Goal: Transaction & Acquisition: Purchase product/service

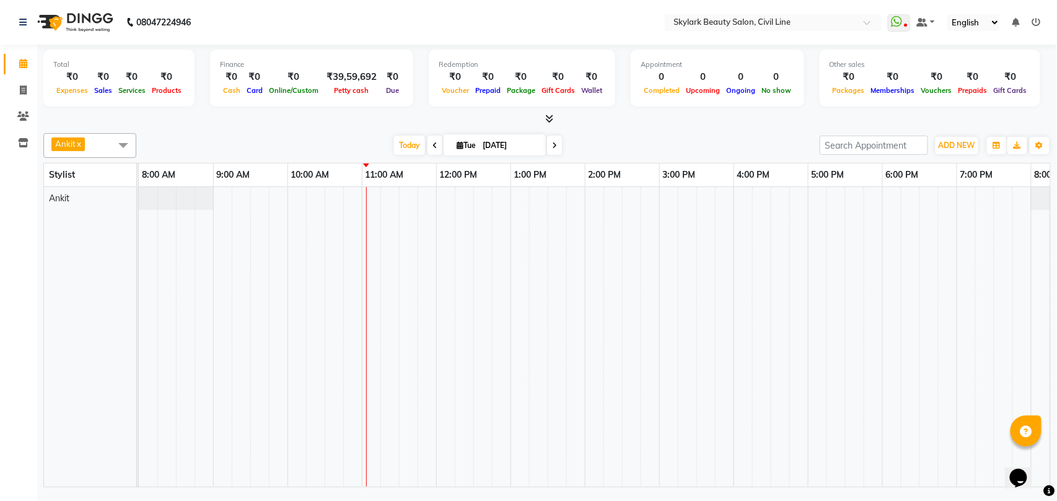
click at [499, 293] on td at bounding box center [501, 337] width 19 height 300
click at [23, 88] on icon at bounding box center [23, 89] width 7 height 9
select select "service"
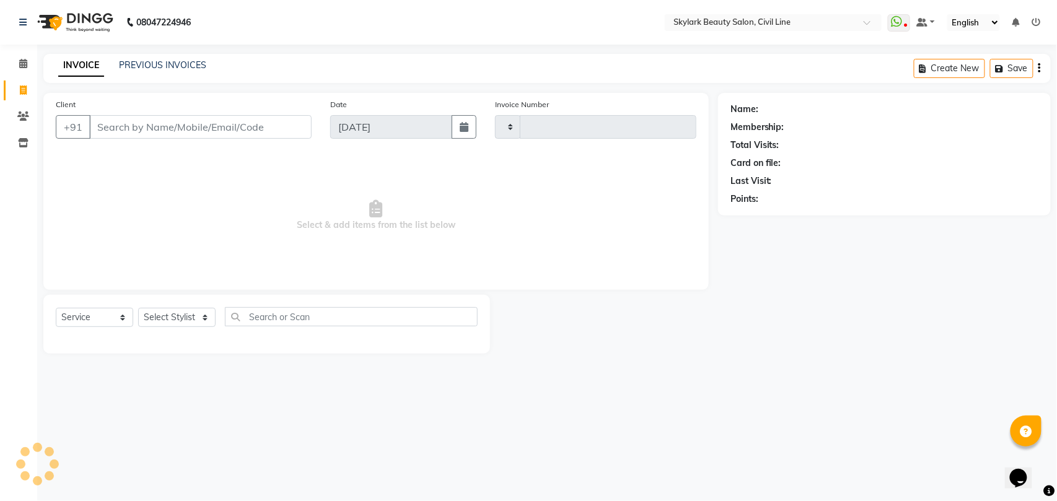
type input "6187"
select select "4588"
click at [182, 316] on select "Select Stylist" at bounding box center [176, 317] width 77 height 19
click at [165, 320] on select "Select Stylist" at bounding box center [176, 317] width 77 height 19
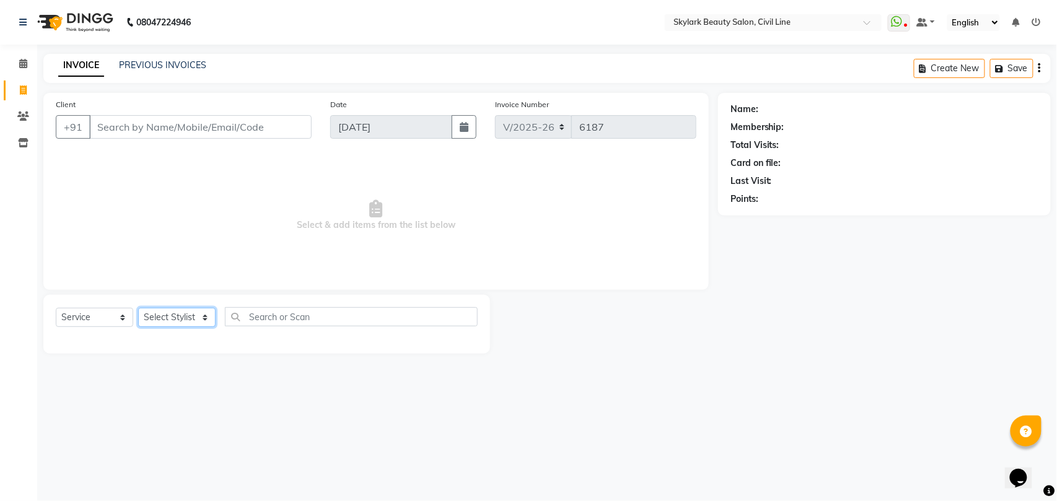
select select "28120"
click at [138, 308] on select "Select Stylist [PERSON_NAME] [PERSON_NAME] [PERSON_NAME] WASU" at bounding box center [176, 317] width 77 height 19
click at [278, 310] on input "text" at bounding box center [351, 316] width 253 height 19
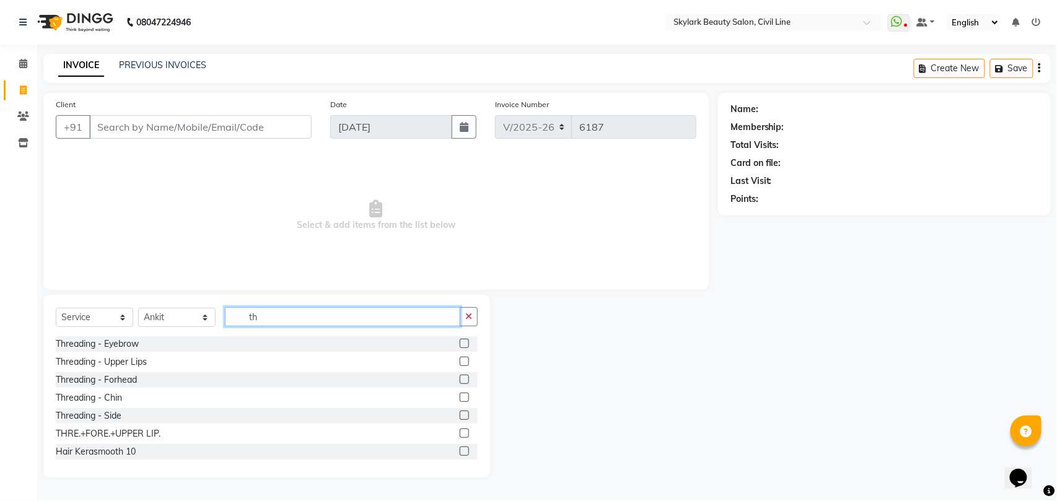
type input "th"
click at [460, 343] on label at bounding box center [464, 343] width 9 height 9
click at [460, 343] on input "checkbox" at bounding box center [464, 344] width 8 height 8
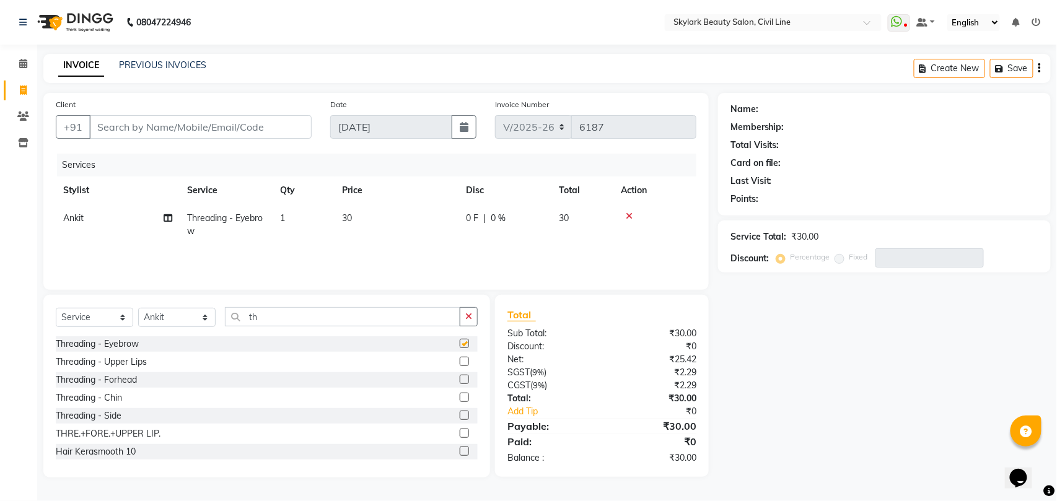
checkbox input "false"
click at [460, 382] on label at bounding box center [464, 379] width 9 height 9
click at [460, 382] on input "checkbox" at bounding box center [464, 380] width 8 height 8
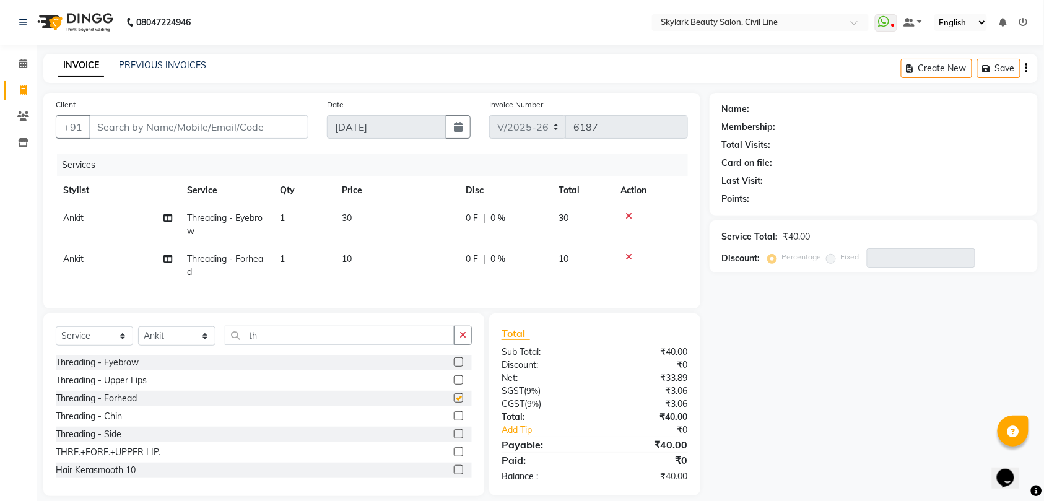
checkbox input "false"
click at [372, 345] on input "th" at bounding box center [340, 335] width 230 height 19
type input "t"
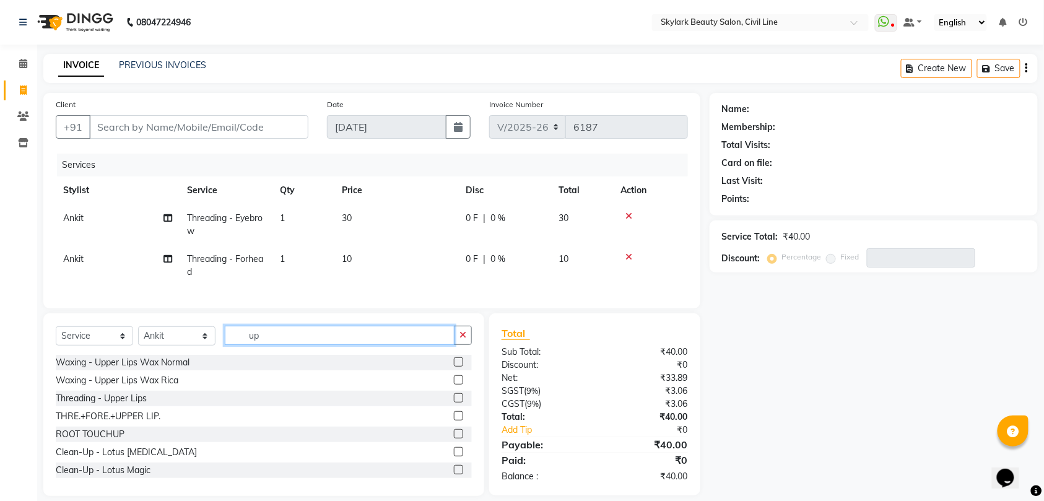
type input "up"
click at [454, 385] on label at bounding box center [458, 379] width 9 height 9
click at [454, 385] on input "checkbox" at bounding box center [458, 381] width 8 height 8
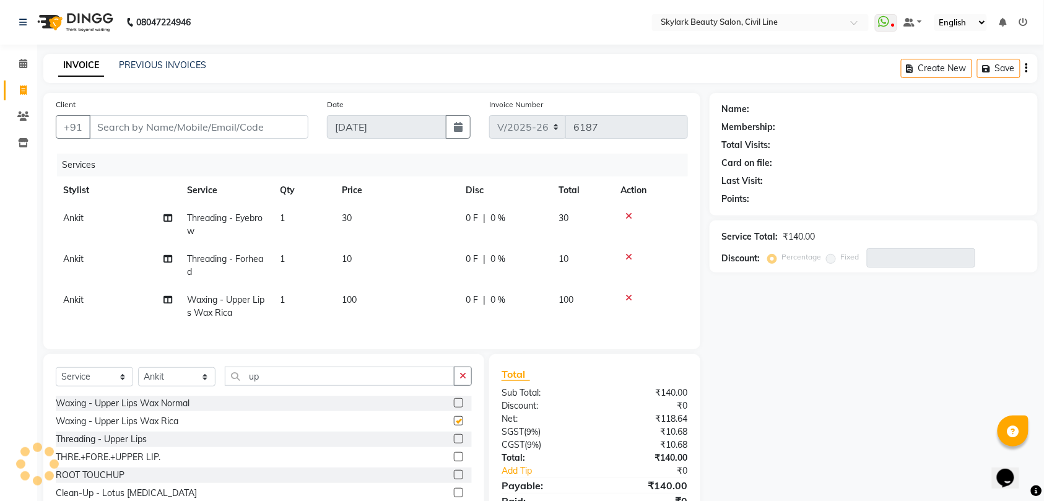
checkbox input "false"
click at [271, 126] on input "Client" at bounding box center [198, 127] width 219 height 24
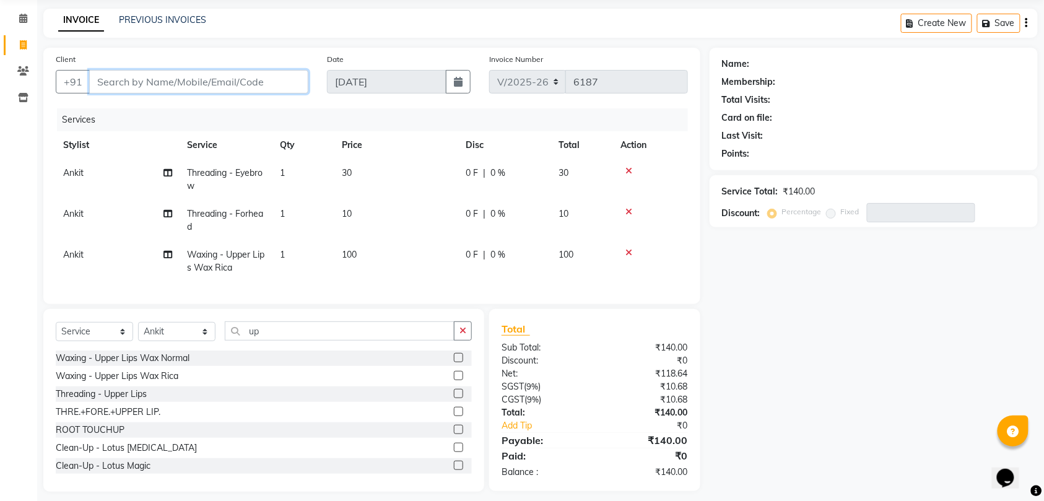
scroll to position [67, 0]
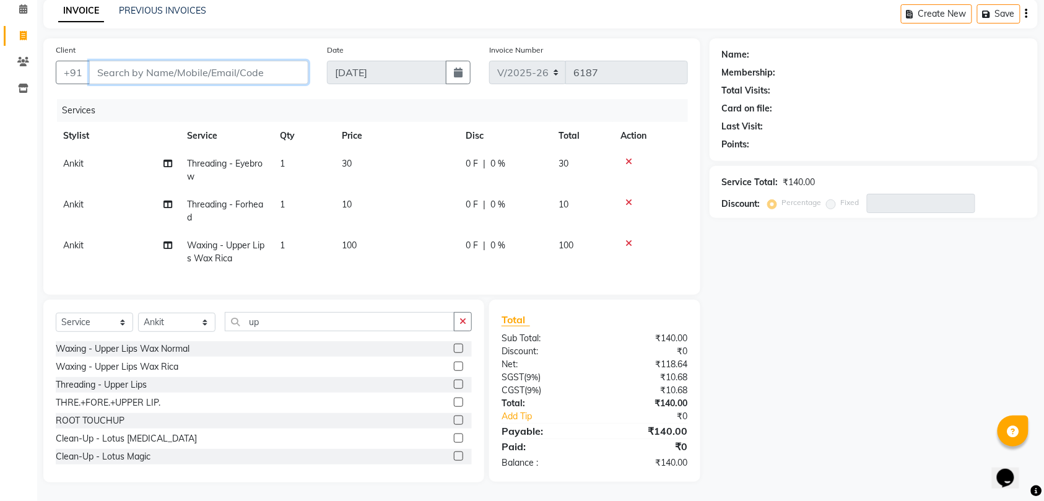
type input "9"
type input "0"
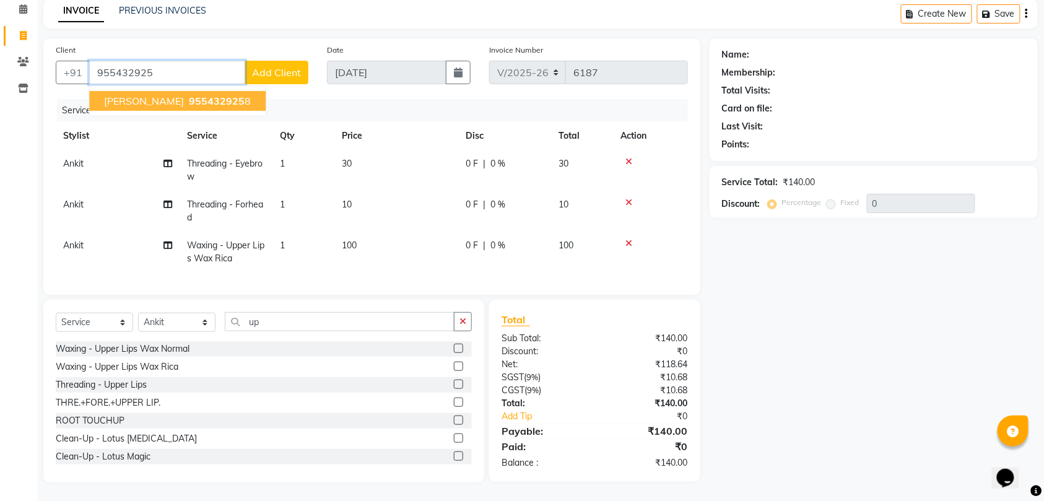
click at [197, 95] on span "955432925" at bounding box center [217, 101] width 56 height 12
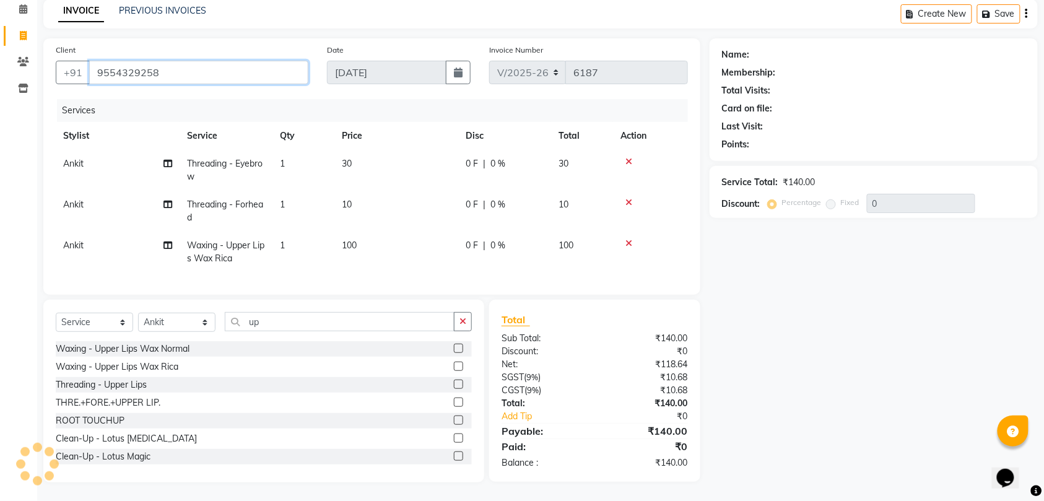
type input "9554329258"
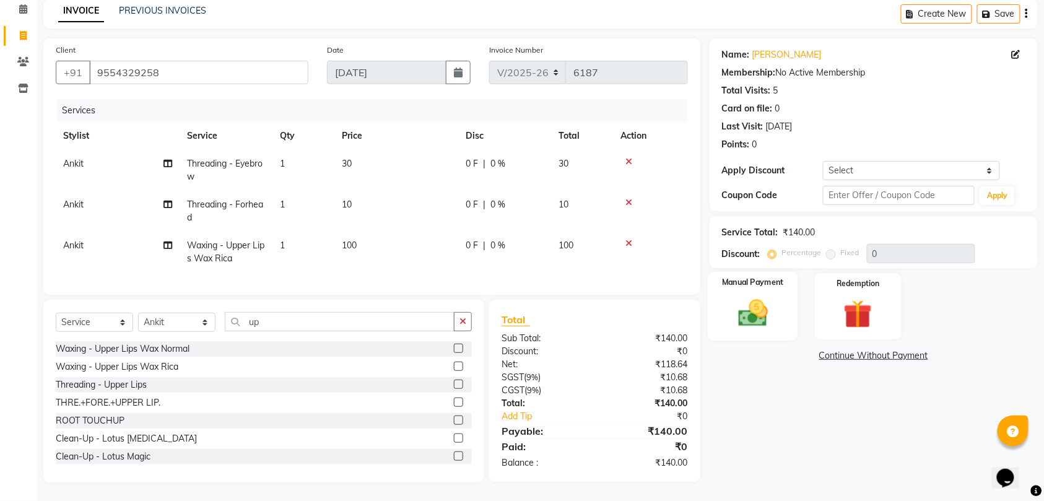
click at [738, 301] on img at bounding box center [753, 313] width 48 height 34
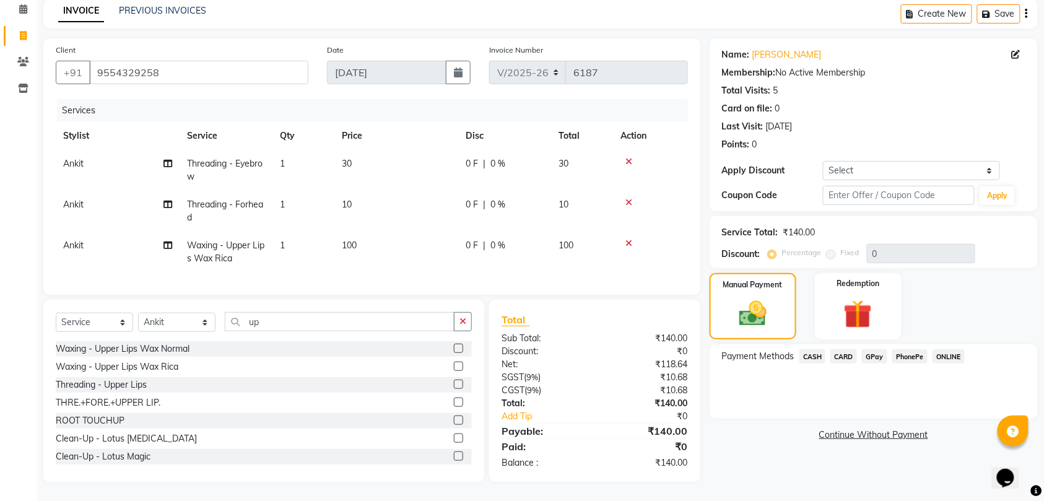
click at [813, 349] on span "CASH" at bounding box center [813, 356] width 27 height 14
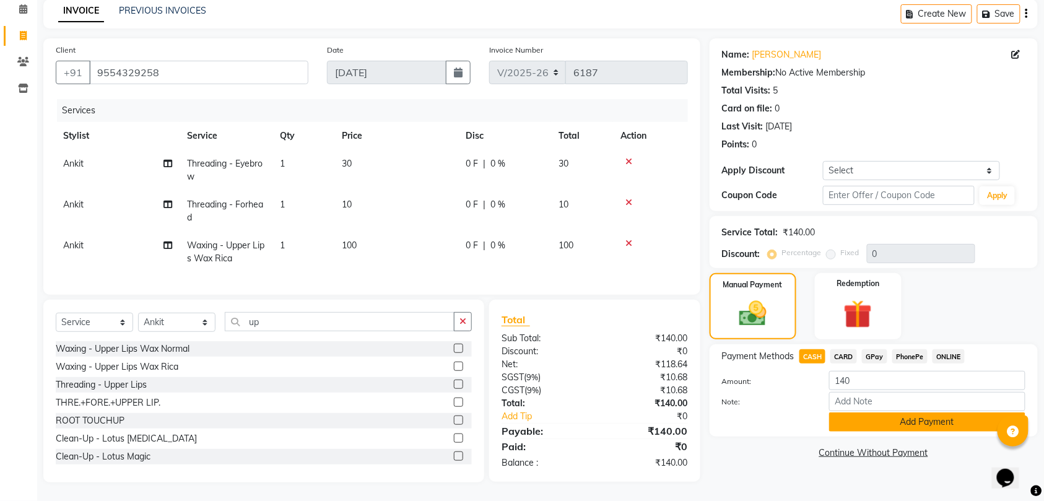
click at [904, 413] on button "Add Payment" at bounding box center [927, 422] width 196 height 19
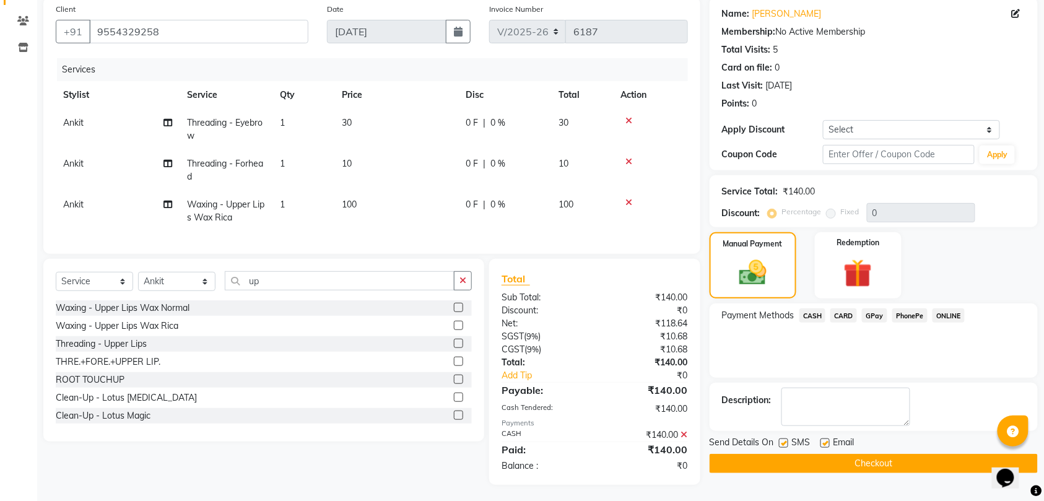
scroll to position [110, 0]
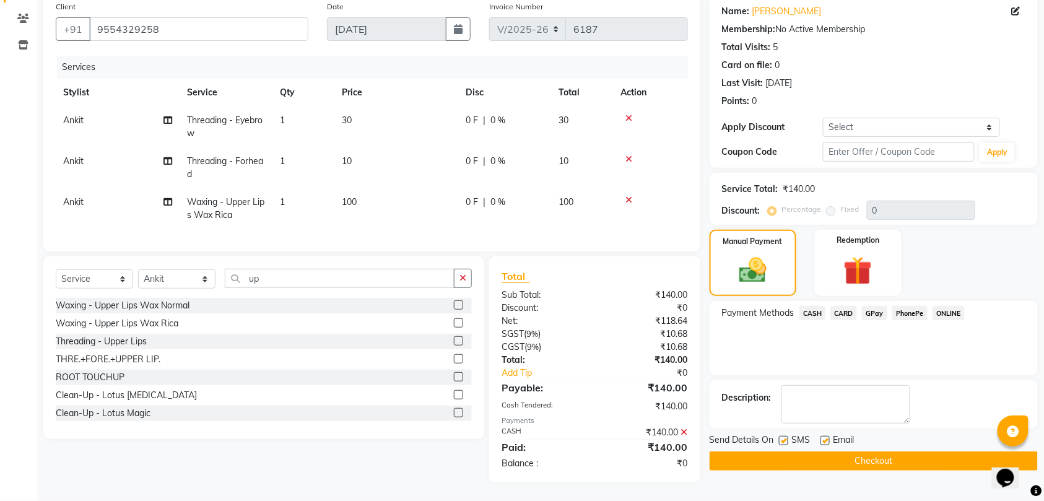
click at [887, 452] on button "Checkout" at bounding box center [874, 461] width 328 height 19
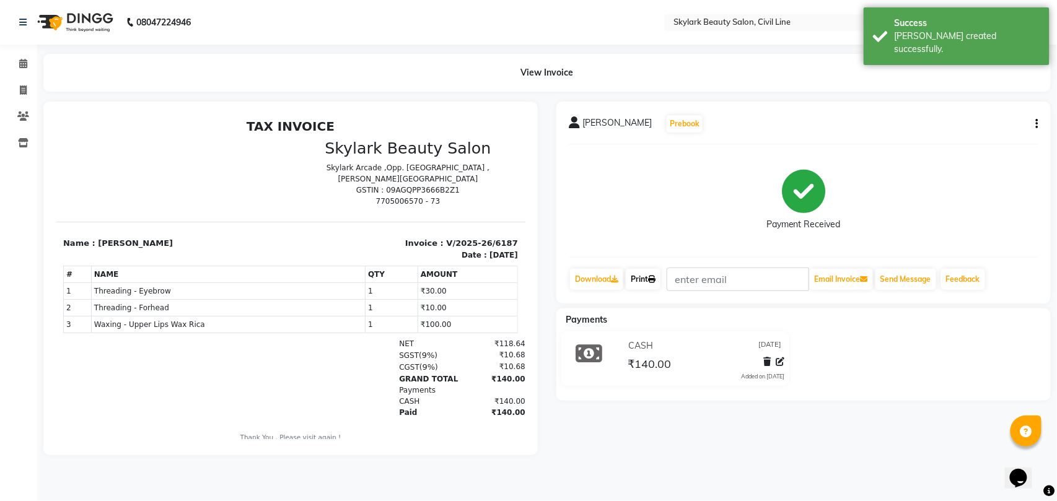
click at [638, 280] on link "Print" at bounding box center [643, 279] width 35 height 21
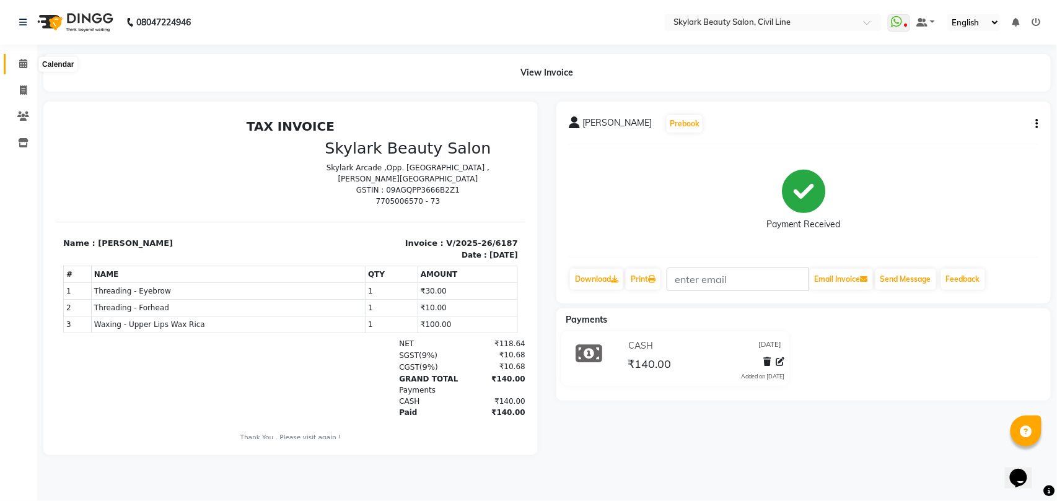
click at [20, 59] on icon at bounding box center [23, 63] width 8 height 9
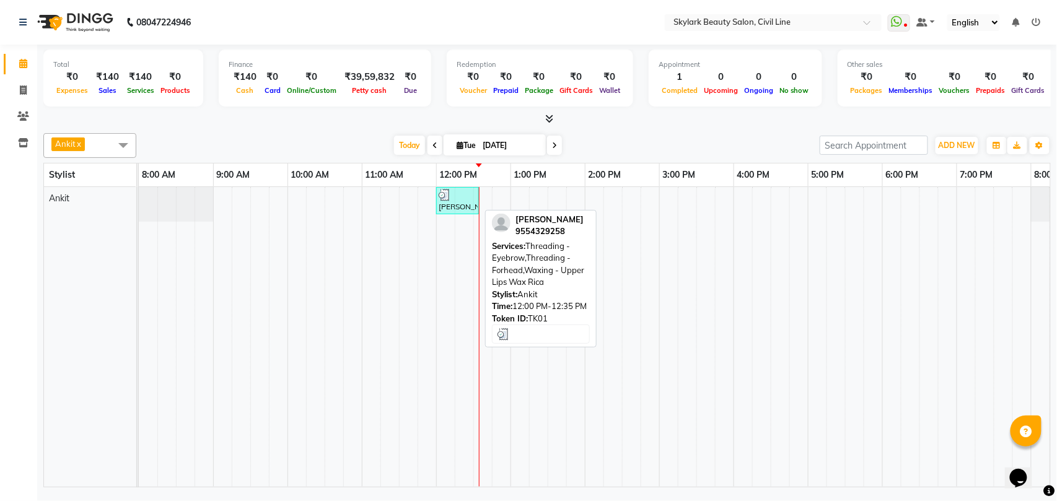
click at [454, 201] on div at bounding box center [458, 195] width 38 height 12
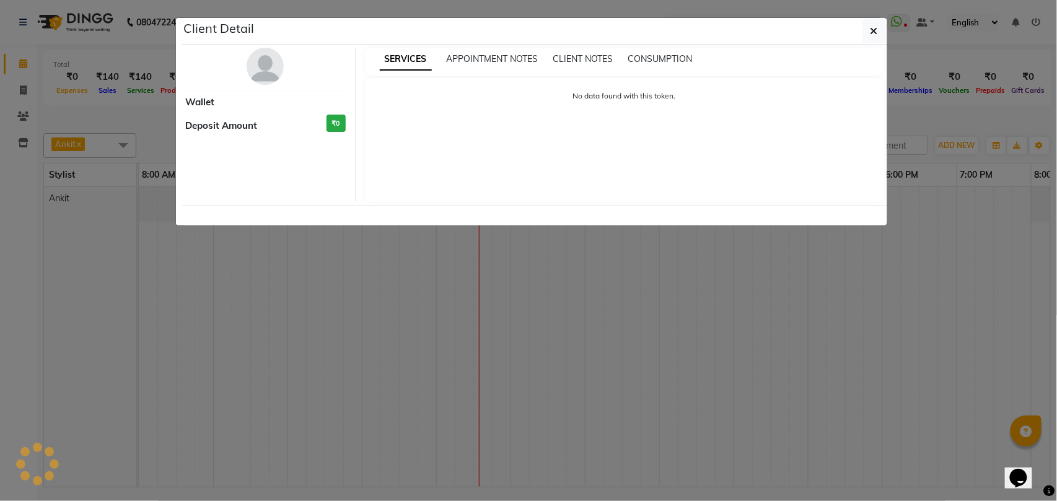
select select "3"
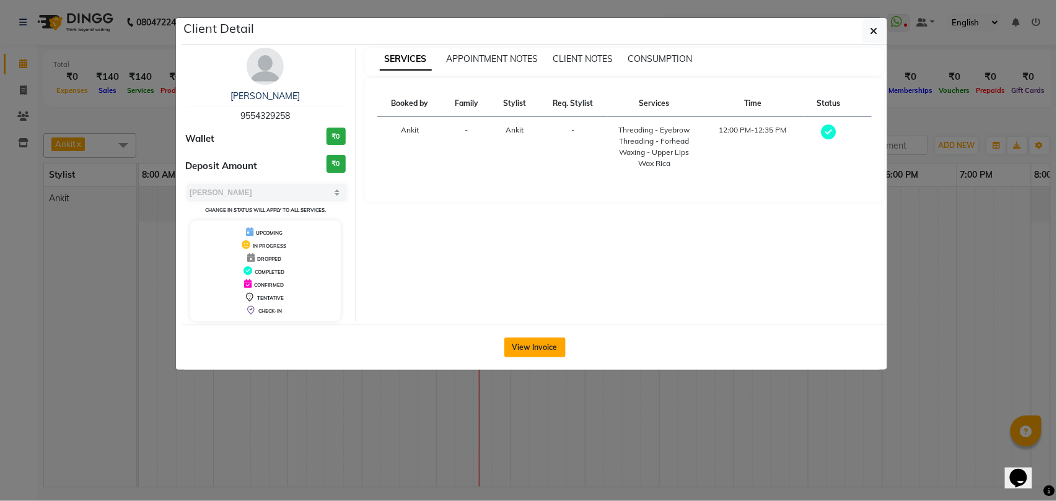
click at [536, 348] on button "View Invoice" at bounding box center [534, 348] width 61 height 20
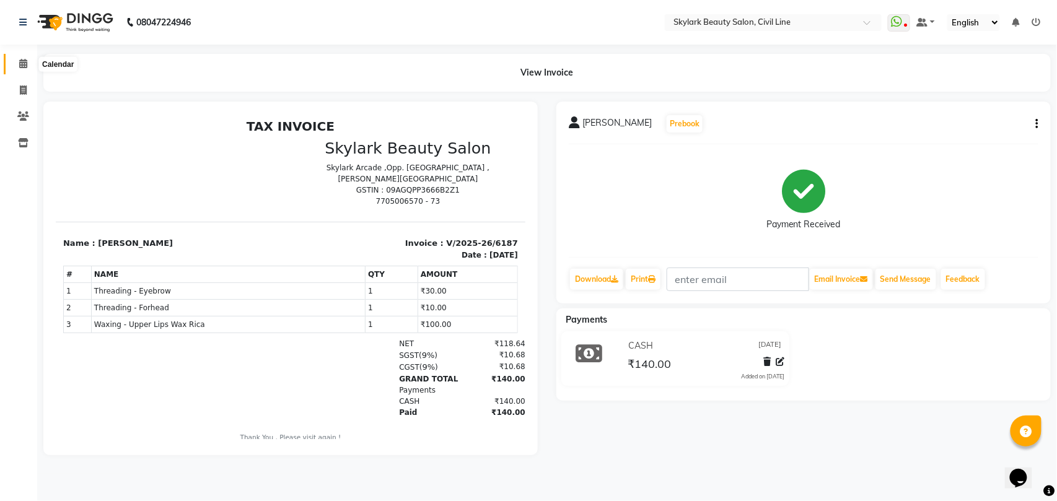
click at [20, 64] on icon at bounding box center [23, 63] width 8 height 9
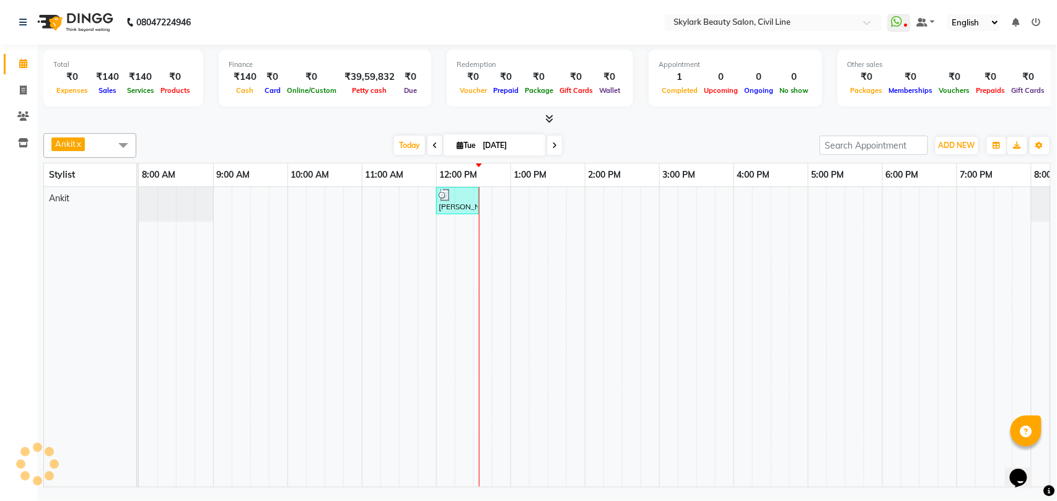
scroll to position [0, 55]
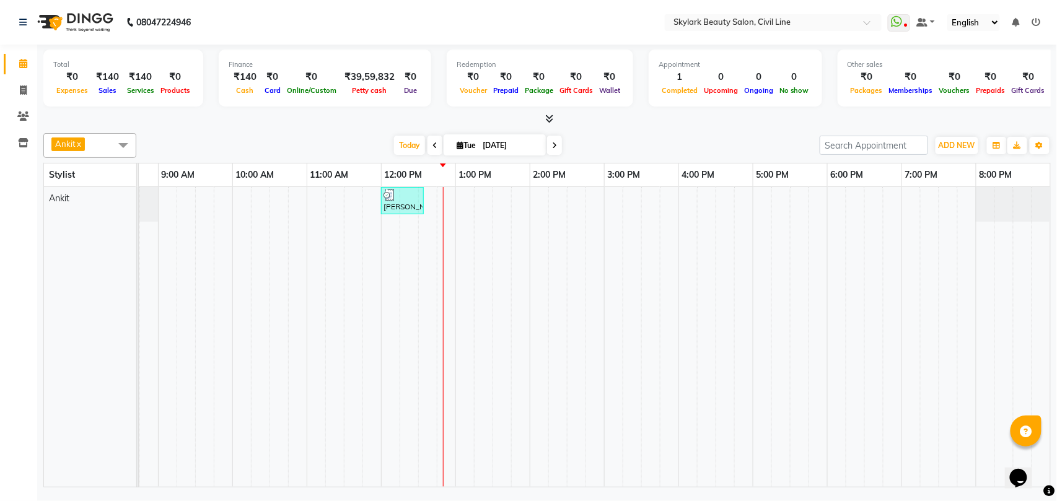
click at [527, 328] on td at bounding box center [520, 337] width 19 height 300
click at [504, 197] on div "[PERSON_NAME], TK01, 12:00 PM-12:35 PM, Threading - Eyebrow,Threading - Forhead…" at bounding box center [567, 337] width 966 height 300
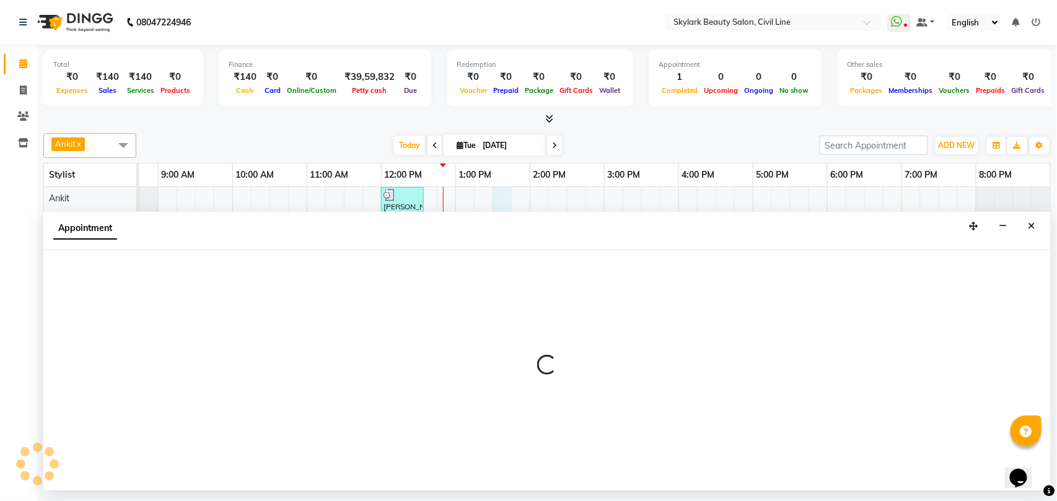
select select "28120"
select select "tentative"
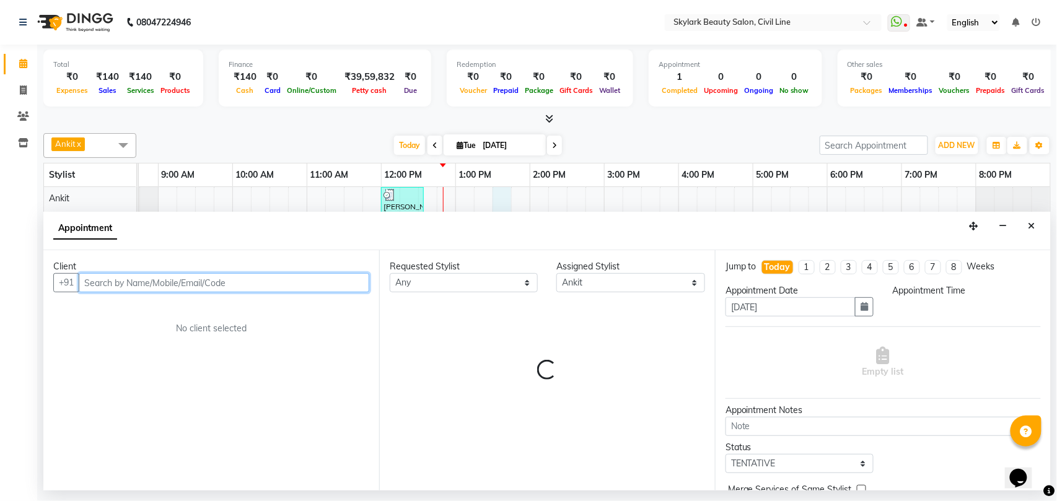
select select "810"
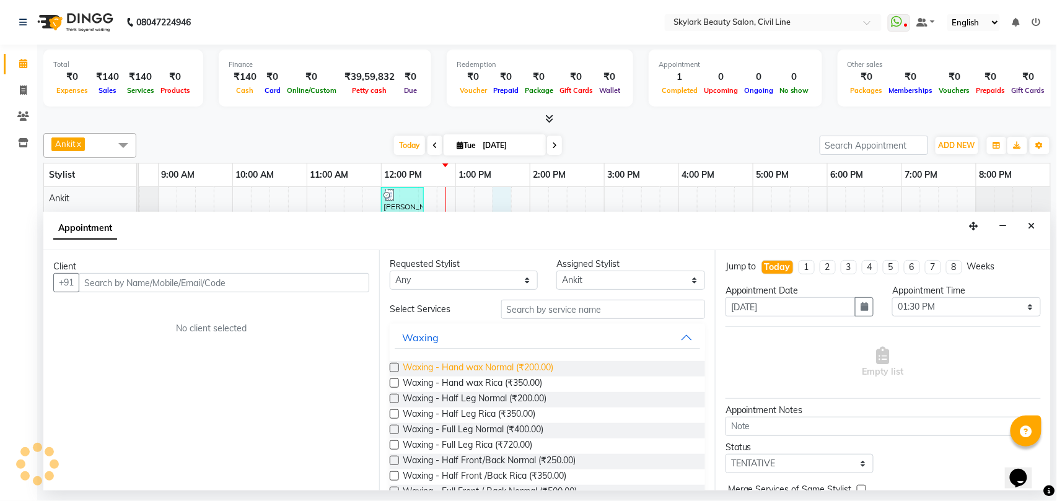
scroll to position [0, 0]
click at [532, 342] on button "Waxing" at bounding box center [547, 340] width 305 height 22
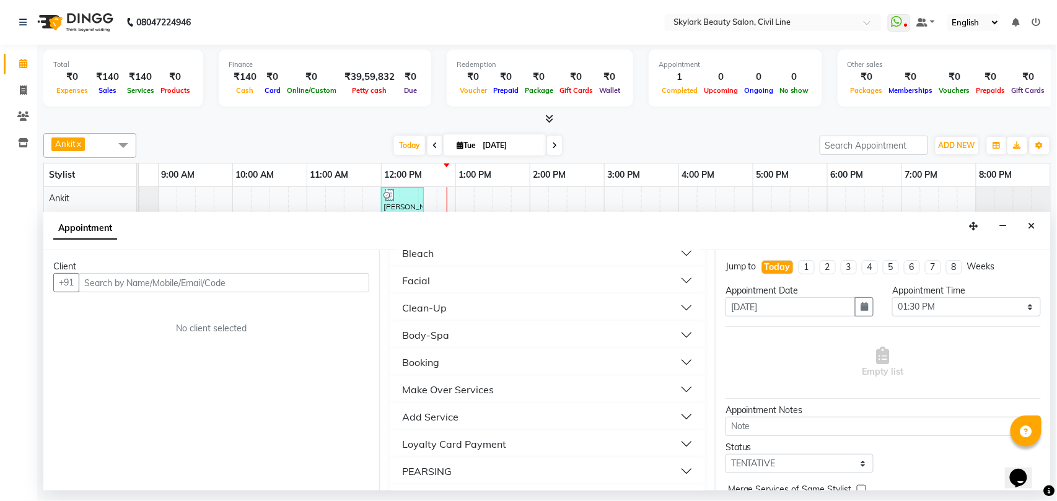
scroll to position [248, 0]
click at [1036, 223] on button "Close" at bounding box center [1032, 226] width 18 height 19
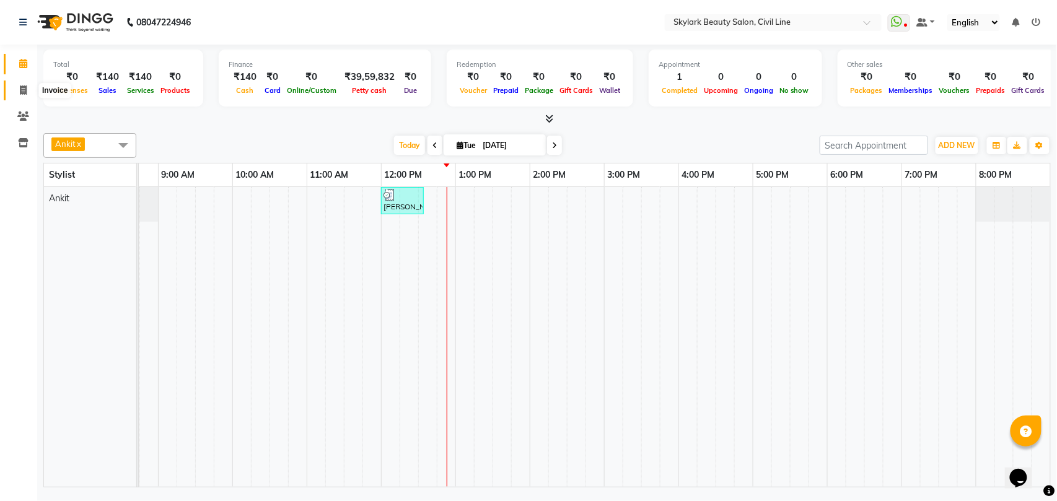
click at [20, 87] on icon at bounding box center [23, 89] width 7 height 9
select select "service"
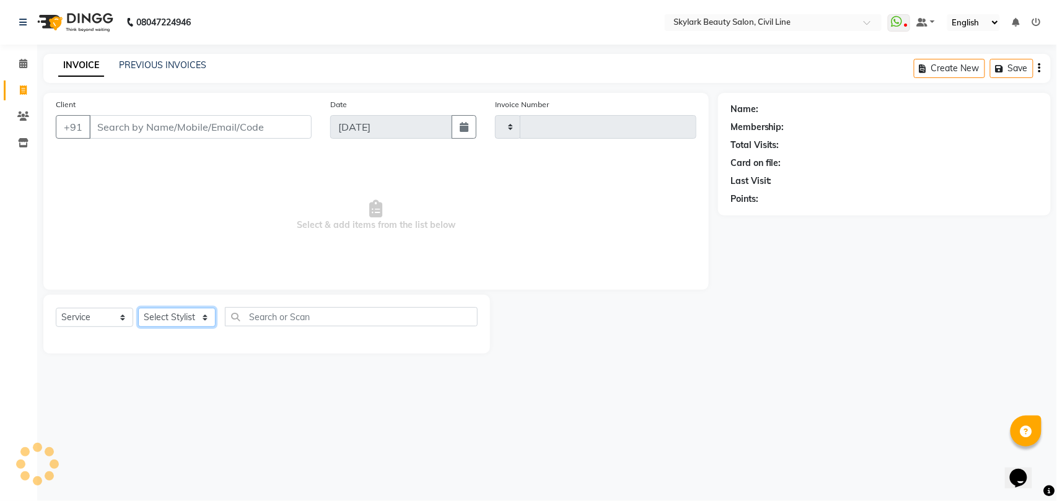
click at [159, 320] on select "Select Stylist" at bounding box center [176, 317] width 77 height 19
select select "4588"
type input "6188"
click at [165, 315] on select "Select Stylist" at bounding box center [176, 317] width 77 height 19
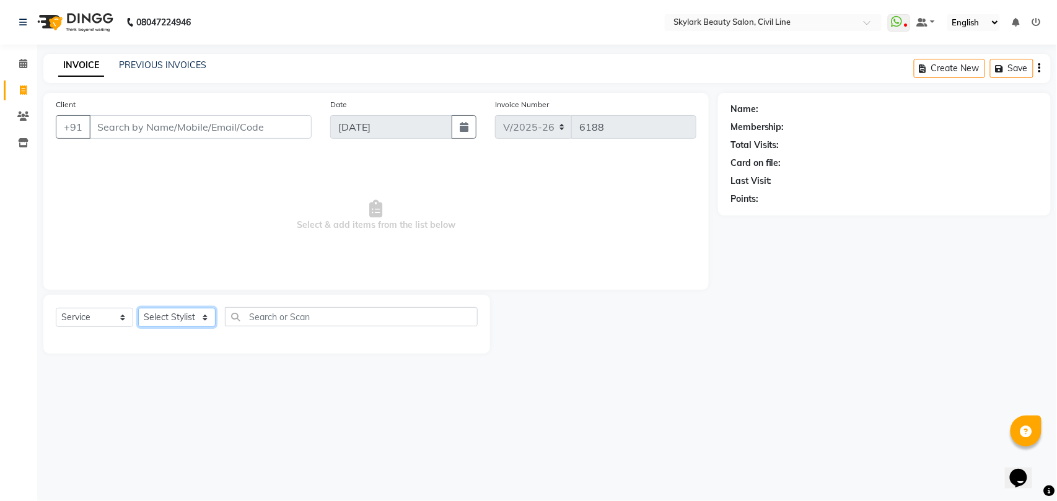
click at [165, 315] on select "Select Stylist" at bounding box center [176, 317] width 77 height 19
click at [181, 318] on select "Select Stylist" at bounding box center [176, 317] width 77 height 19
click at [181, 318] on select "Select Stylist [PERSON_NAME] [PERSON_NAME] [PERSON_NAME] WASU" at bounding box center [176, 317] width 77 height 19
select select "28120"
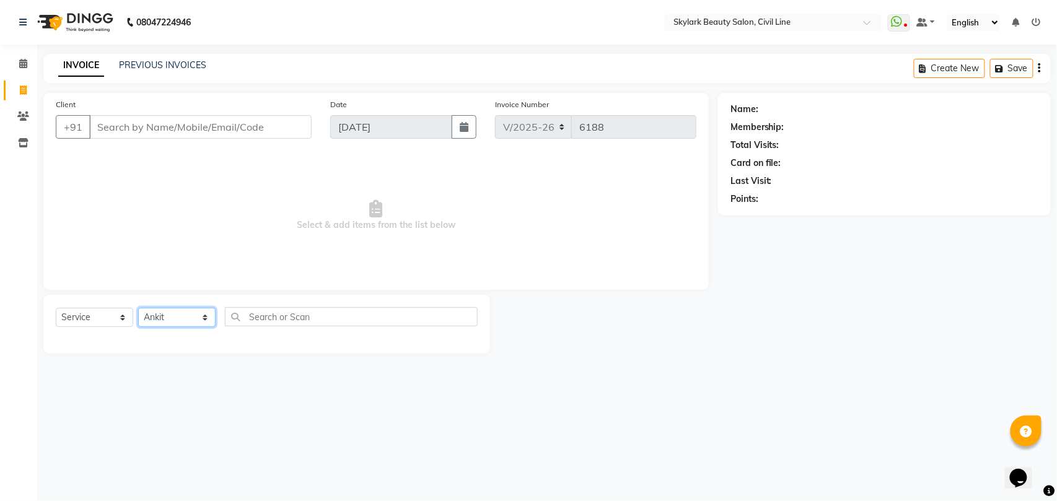
click at [138, 308] on select "Select Stylist [PERSON_NAME] [PERSON_NAME] [PERSON_NAME] WASU" at bounding box center [176, 317] width 77 height 19
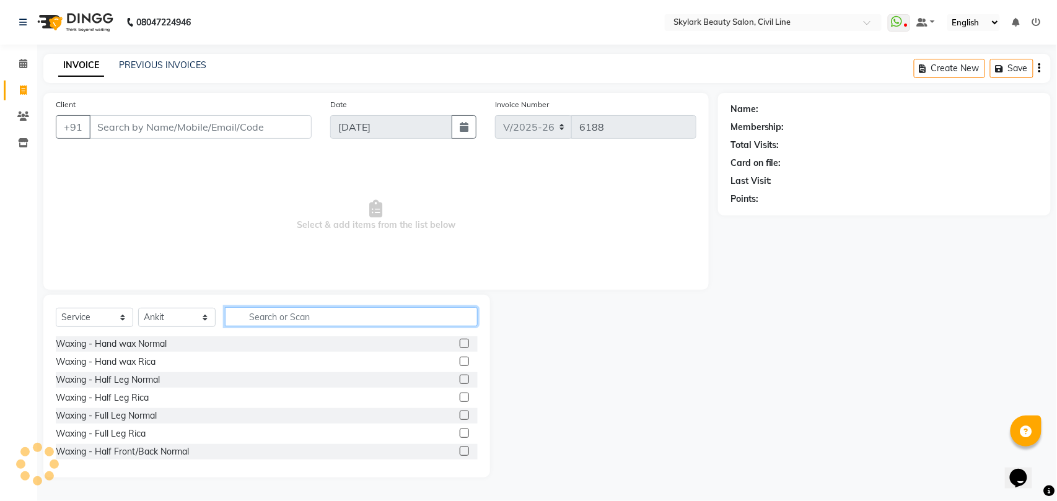
click at [291, 308] on input "text" at bounding box center [351, 316] width 253 height 19
type input "th"
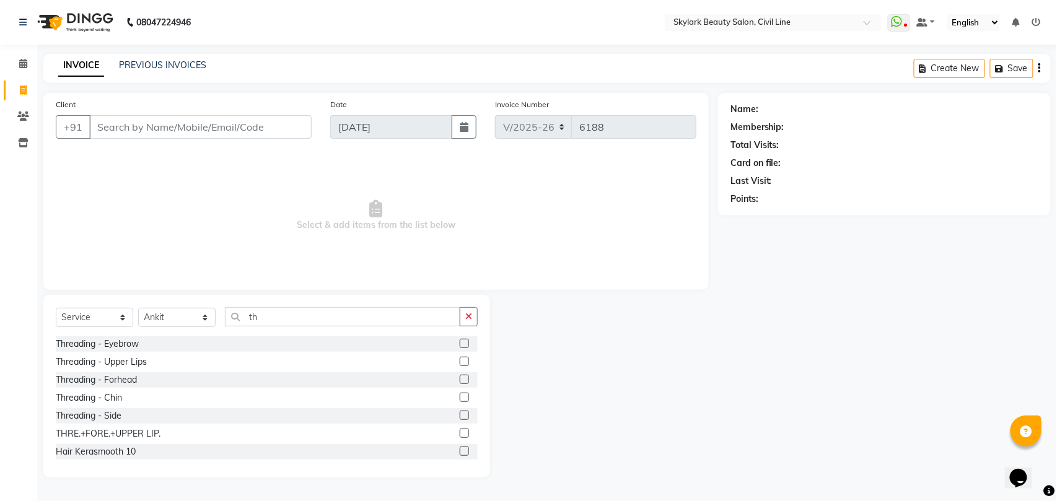
click at [460, 432] on label at bounding box center [464, 433] width 9 height 9
click at [460, 432] on input "checkbox" at bounding box center [464, 434] width 8 height 8
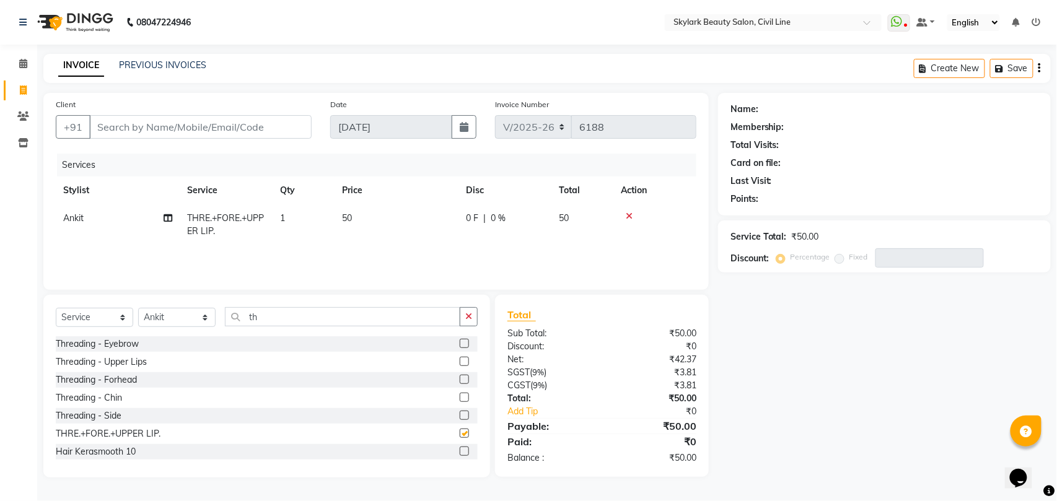
checkbox input "false"
click at [382, 320] on input "th" at bounding box center [342, 316] width 235 height 19
type input "t"
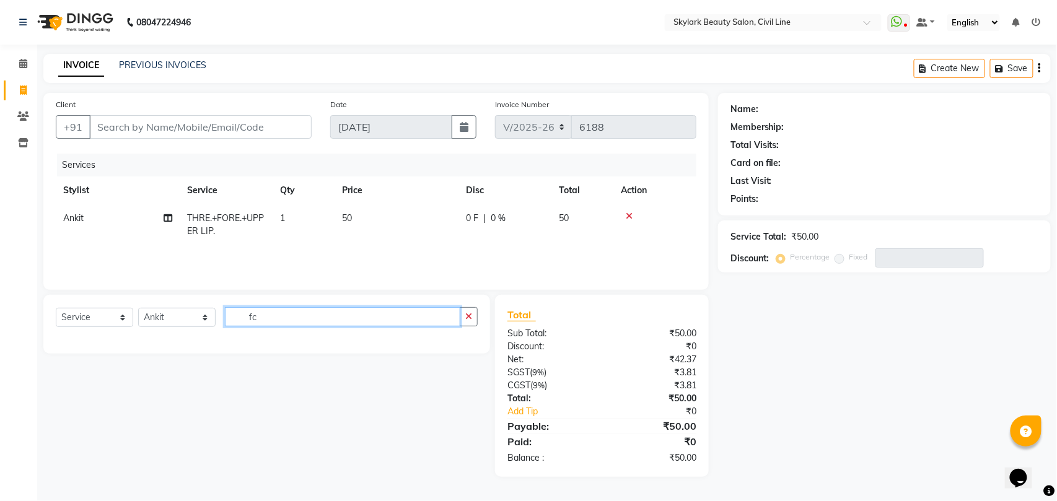
type input "f"
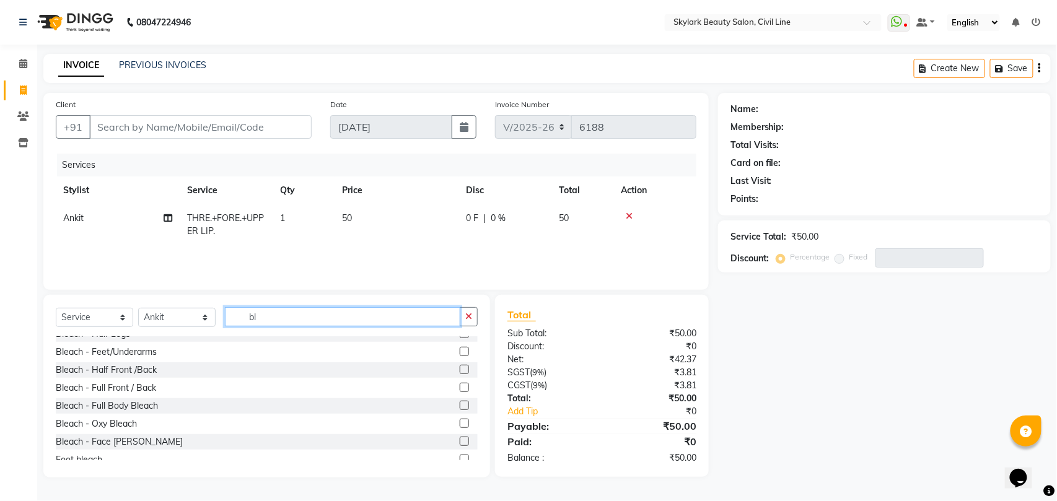
scroll to position [145, 0]
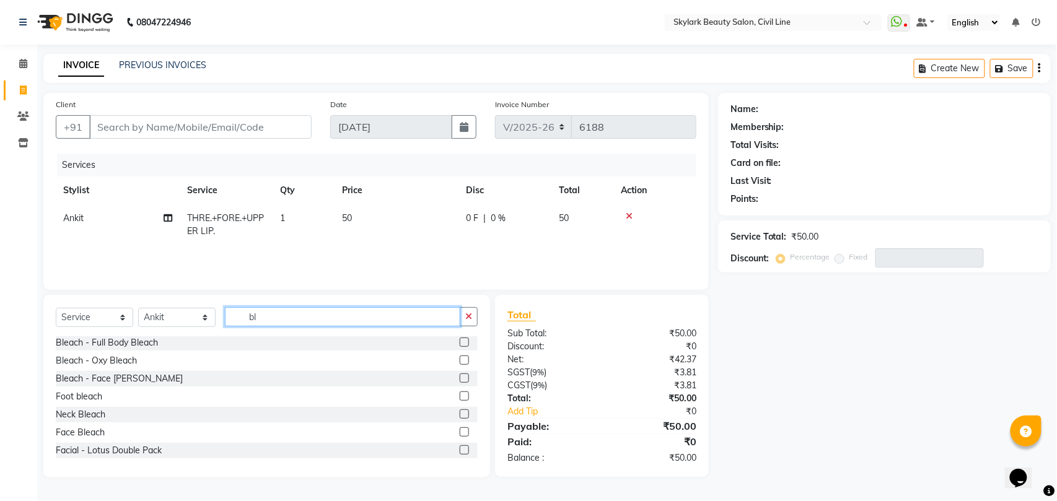
type input "bl"
click at [460, 434] on label at bounding box center [464, 431] width 9 height 9
click at [460, 434] on input "checkbox" at bounding box center [464, 433] width 8 height 8
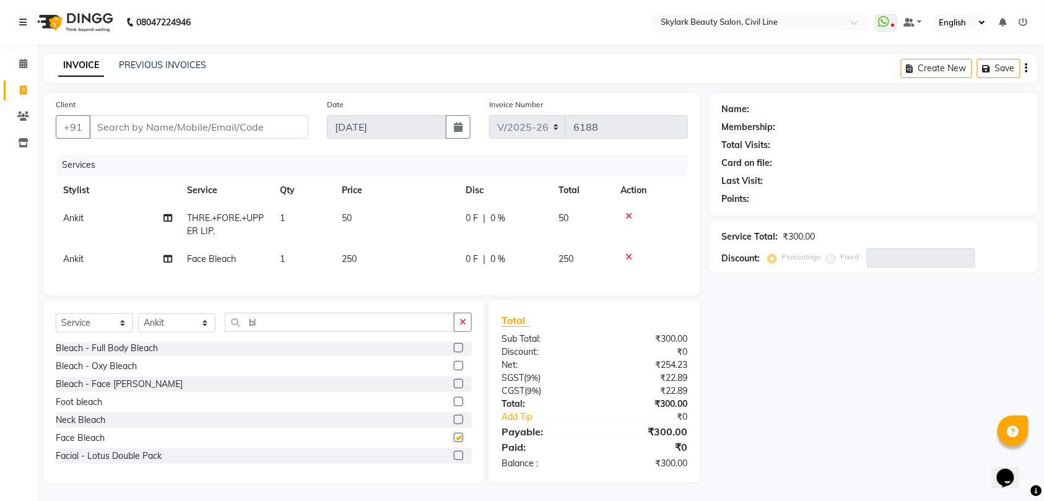
checkbox input "false"
click at [264, 128] on input "Client" at bounding box center [198, 127] width 219 height 24
type input "7"
type input "0"
type input "7052604726"
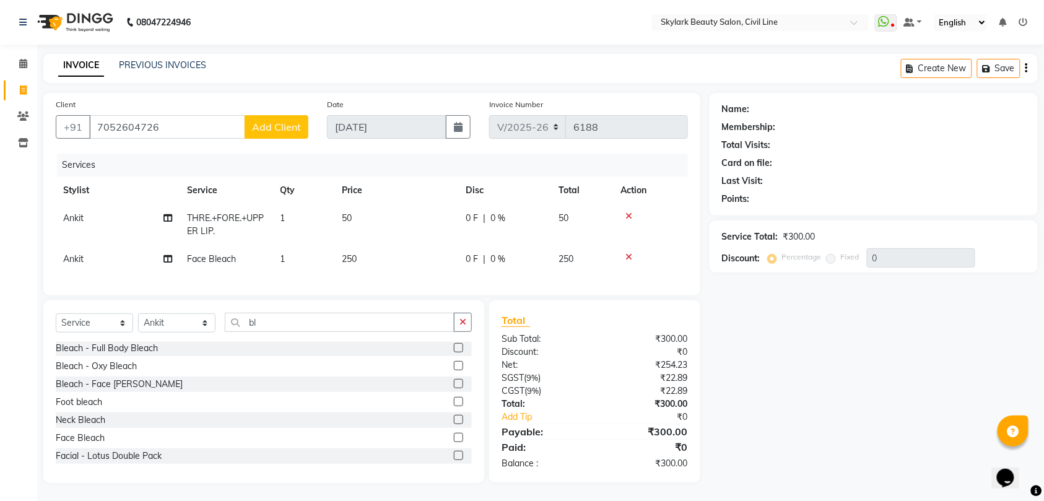
click at [264, 123] on span "Add Client" at bounding box center [276, 127] width 49 height 12
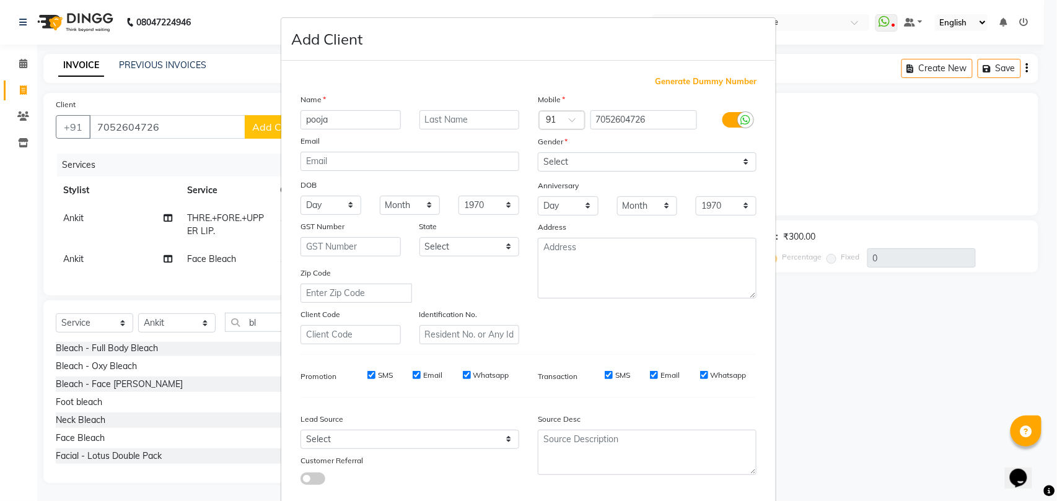
type input "pooja"
drag, startPoint x: 590, startPoint y: 155, endPoint x: 588, endPoint y: 164, distance: 9.5
click at [590, 156] on select "Select [DEMOGRAPHIC_DATA] [DEMOGRAPHIC_DATA] Other Prefer Not To Say" at bounding box center [647, 161] width 219 height 19
select select "[DEMOGRAPHIC_DATA]"
click at [538, 152] on select "Select [DEMOGRAPHIC_DATA] [DEMOGRAPHIC_DATA] Other Prefer Not To Say" at bounding box center [647, 161] width 219 height 19
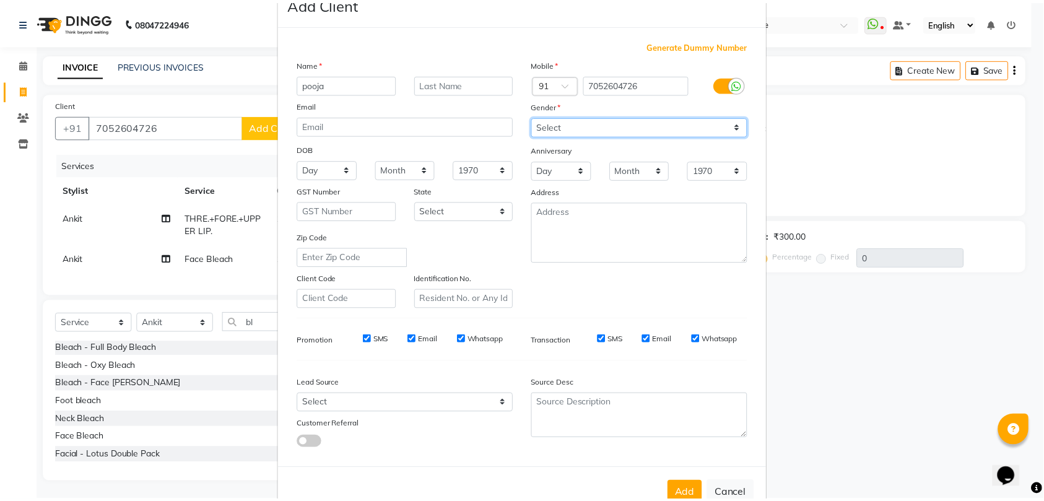
scroll to position [68, 0]
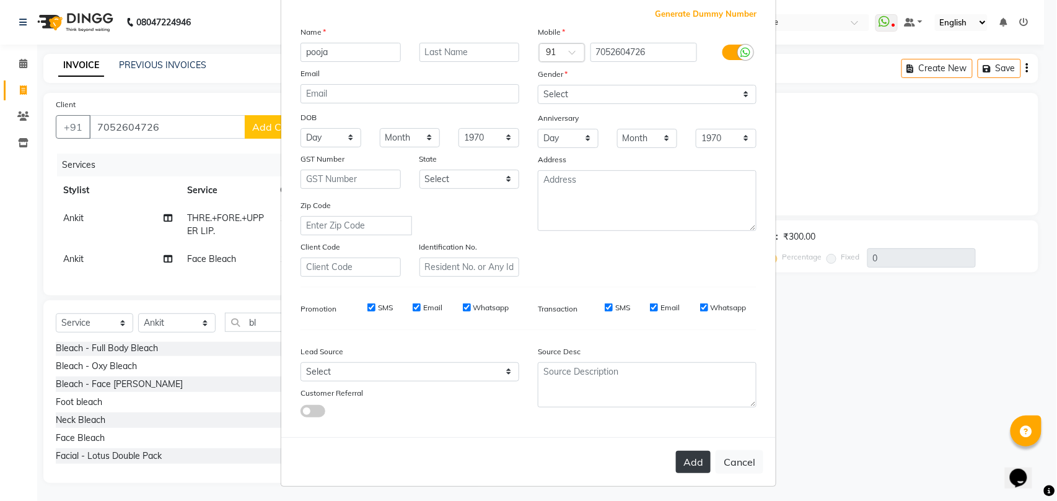
click at [682, 458] on button "Add" at bounding box center [693, 462] width 35 height 22
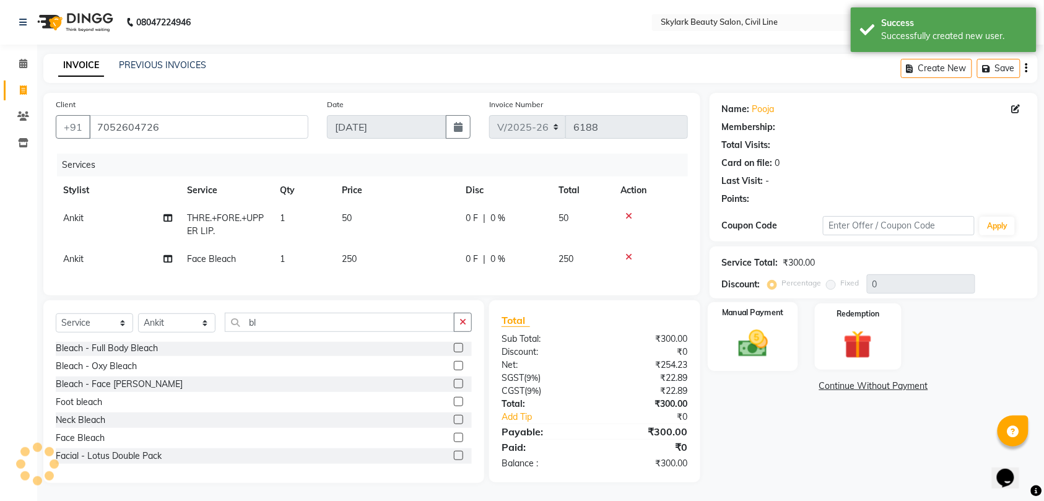
click at [746, 344] on img at bounding box center [753, 343] width 48 height 34
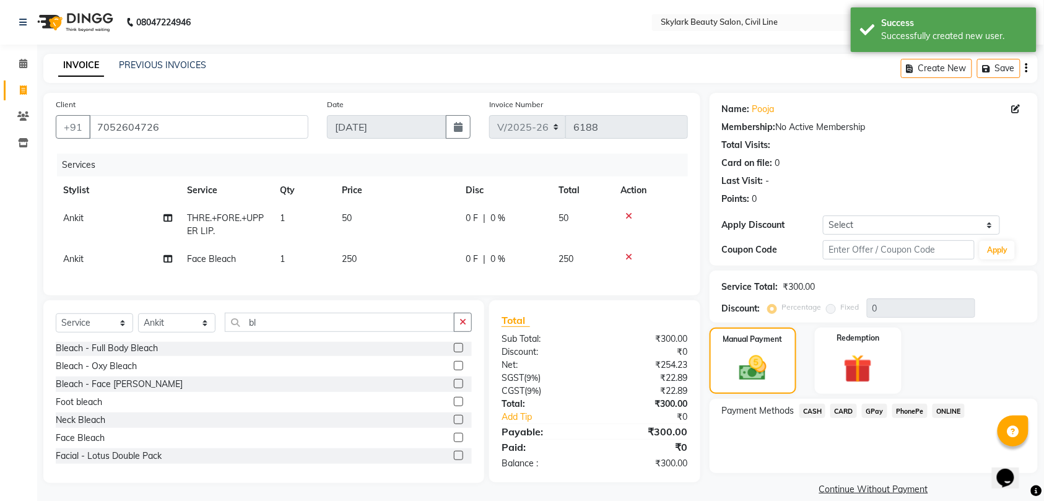
click at [813, 413] on span "CASH" at bounding box center [813, 411] width 27 height 14
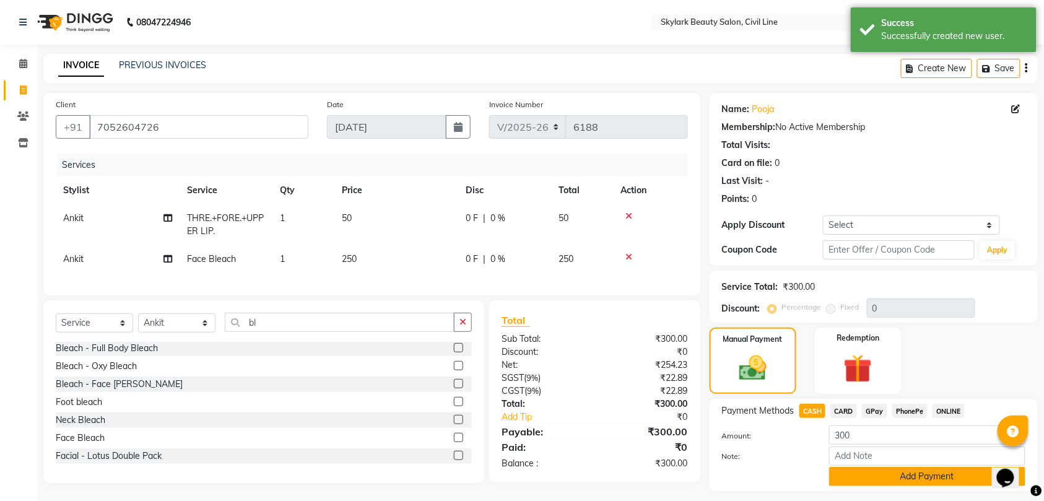
click at [883, 471] on button "Add Payment" at bounding box center [927, 476] width 196 height 19
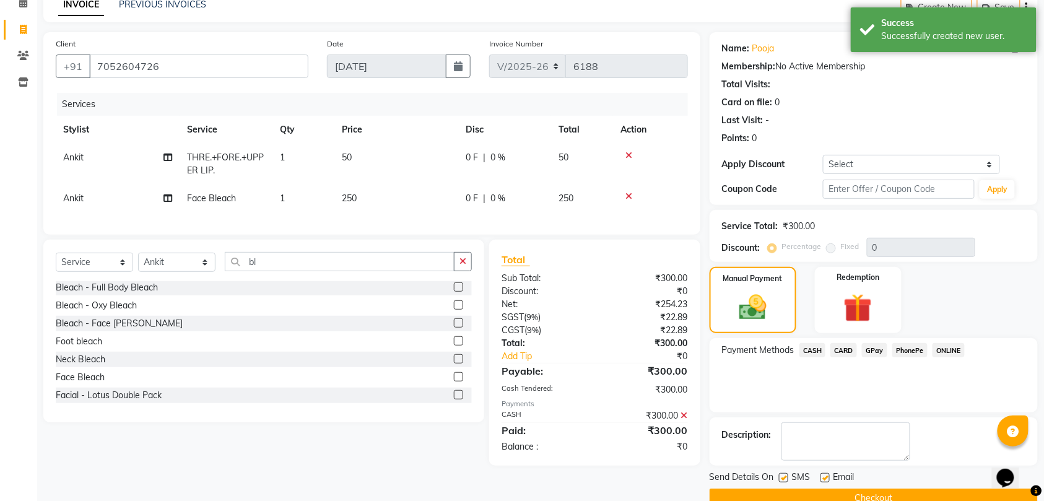
scroll to position [87, 0]
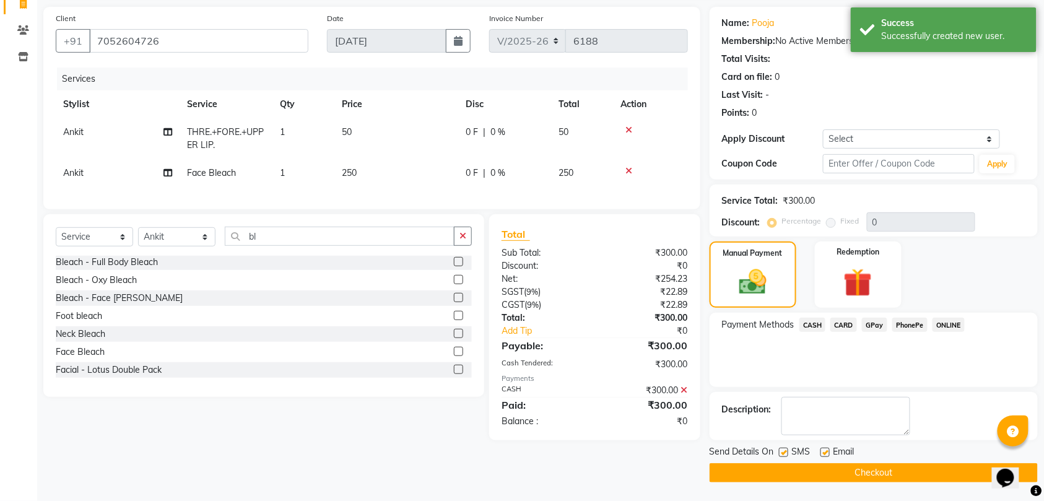
click at [880, 473] on button "Checkout" at bounding box center [874, 472] width 328 height 19
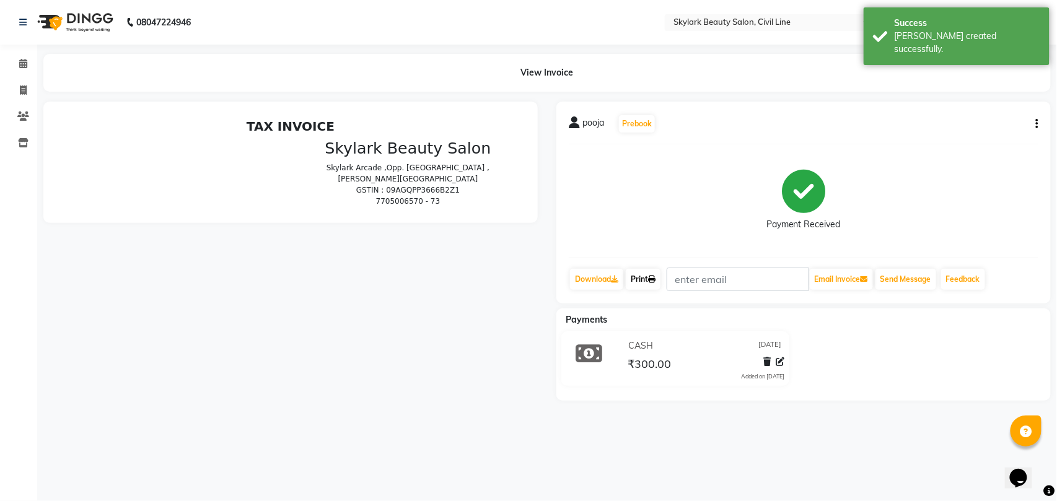
click at [645, 279] on link "Print" at bounding box center [643, 279] width 35 height 21
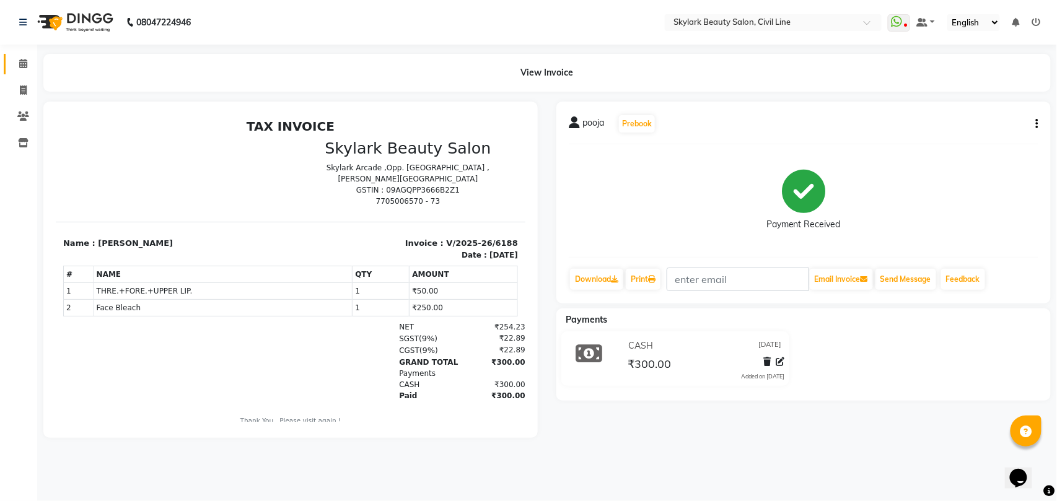
click at [23, 62] on icon at bounding box center [23, 63] width 8 height 9
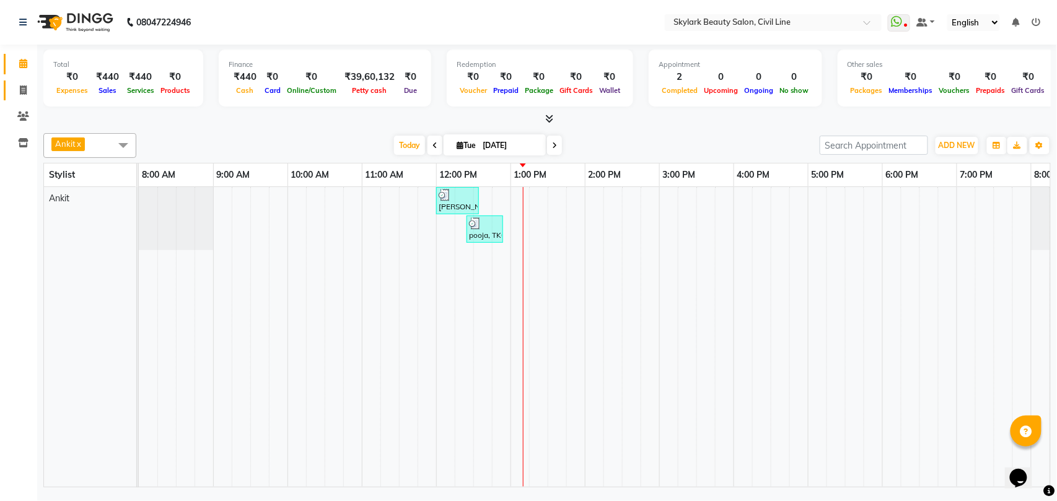
click at [20, 89] on icon at bounding box center [23, 89] width 7 height 9
select select "service"
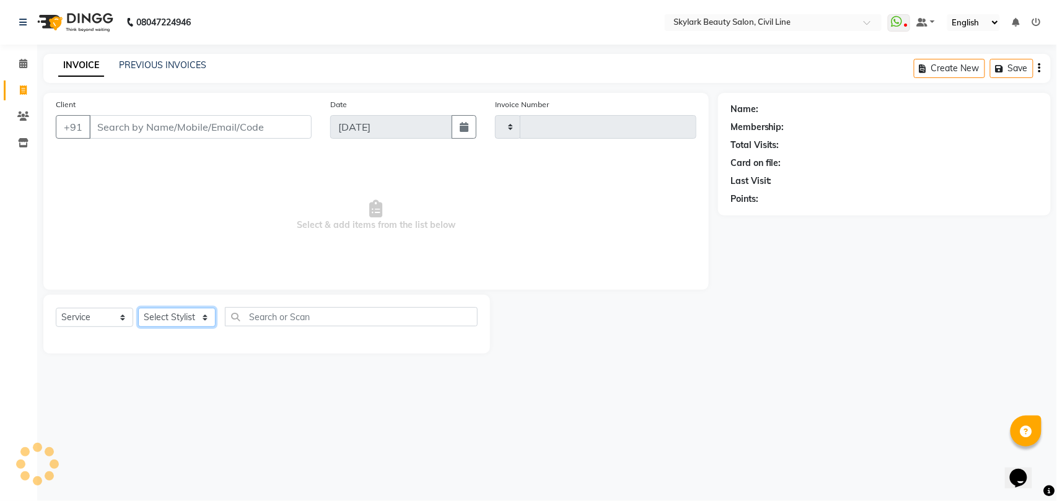
click at [171, 320] on select "Select Stylist" at bounding box center [176, 317] width 77 height 19
type input "6190"
select select "4588"
click at [162, 373] on div "08047224946 Select Location × Skylark Beauty Salon, Civil Line WhatsApp Status …" at bounding box center [528, 250] width 1057 height 501
click at [184, 321] on select "Select Stylist" at bounding box center [176, 317] width 77 height 19
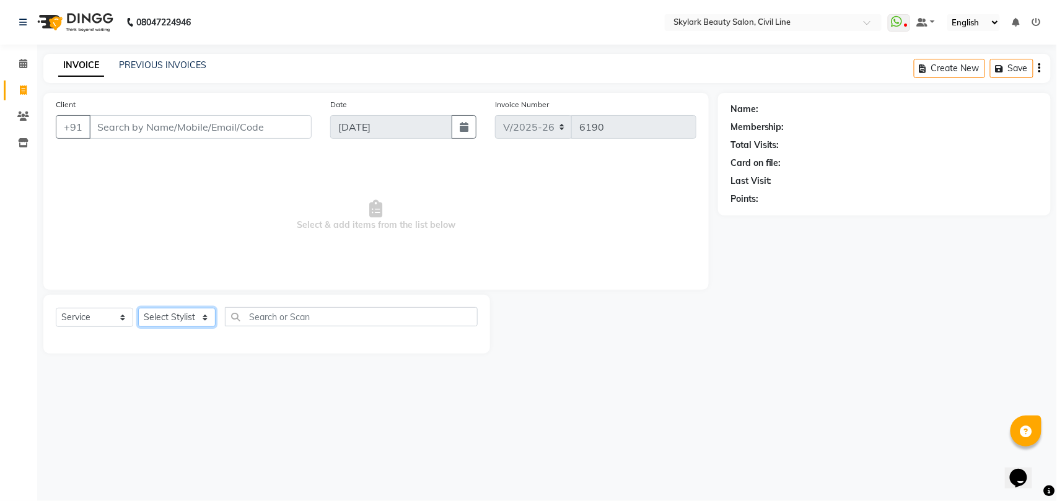
select select "28120"
click at [138, 308] on select "Select Stylist [PERSON_NAME] [PERSON_NAME] [PERSON_NAME] WASU" at bounding box center [176, 317] width 77 height 19
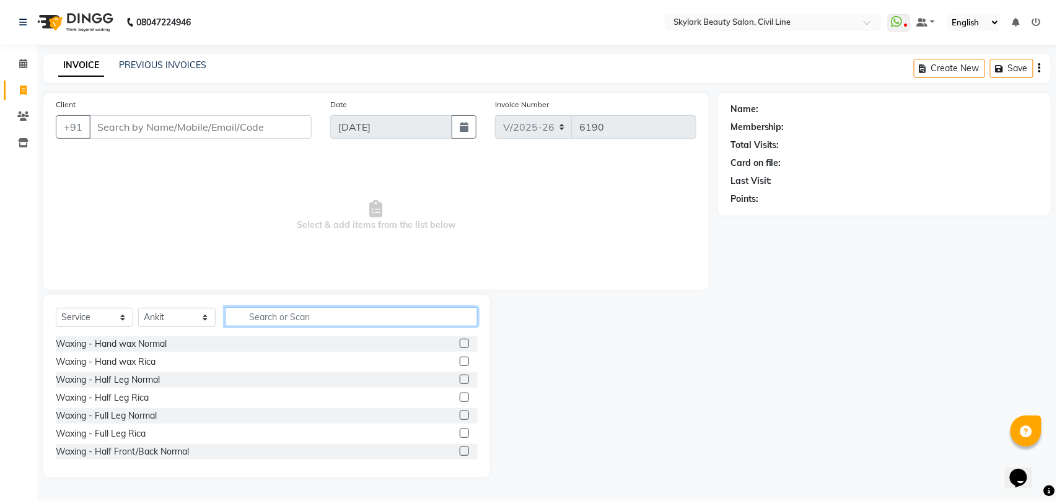
click at [302, 318] on input "text" at bounding box center [351, 316] width 253 height 19
type input "f"
click at [21, 63] on icon at bounding box center [23, 63] width 8 height 9
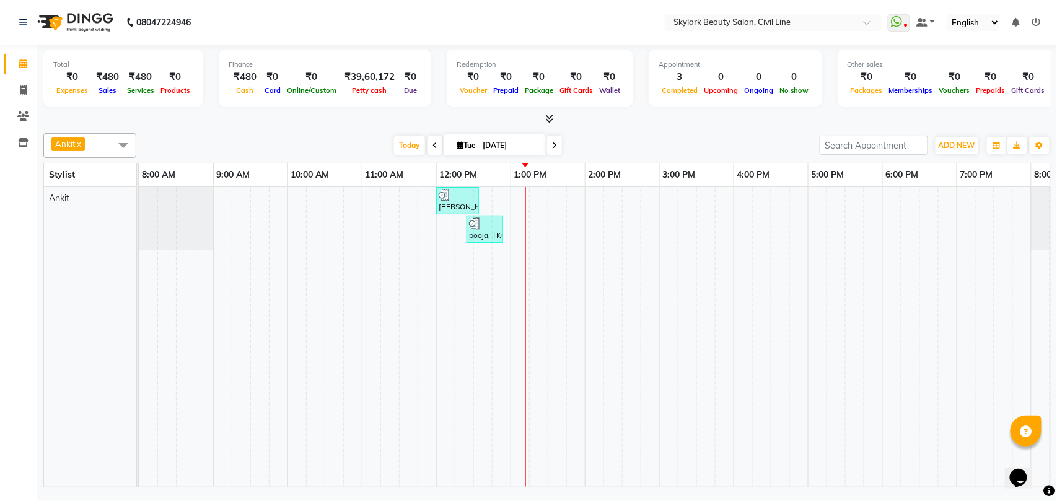
click at [408, 234] on div "MADHUMITA, TK01, 12:00 PM-12:35 PM, Threading - Eyebrow,Threading - Forhead,Wax…" at bounding box center [622, 337] width 966 height 300
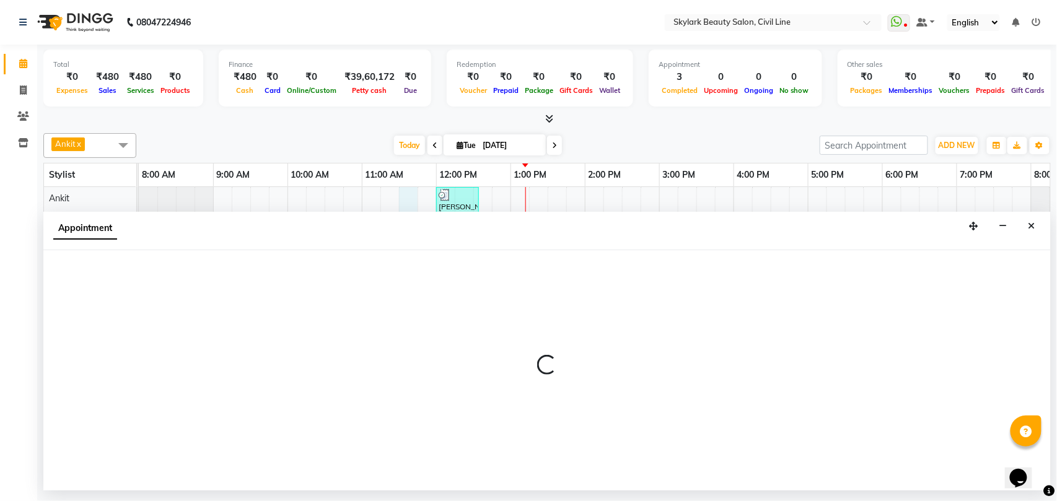
select select "28120"
select select "tentative"
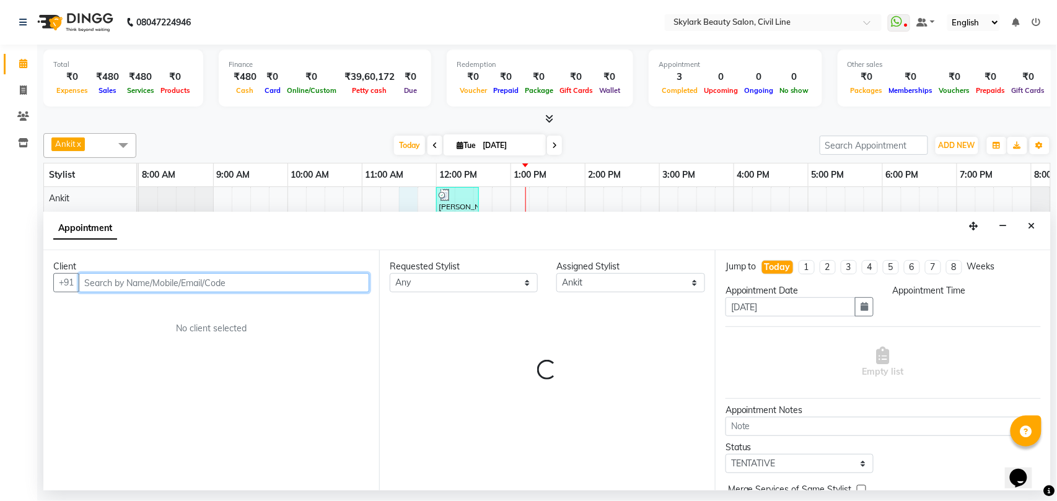
select select "690"
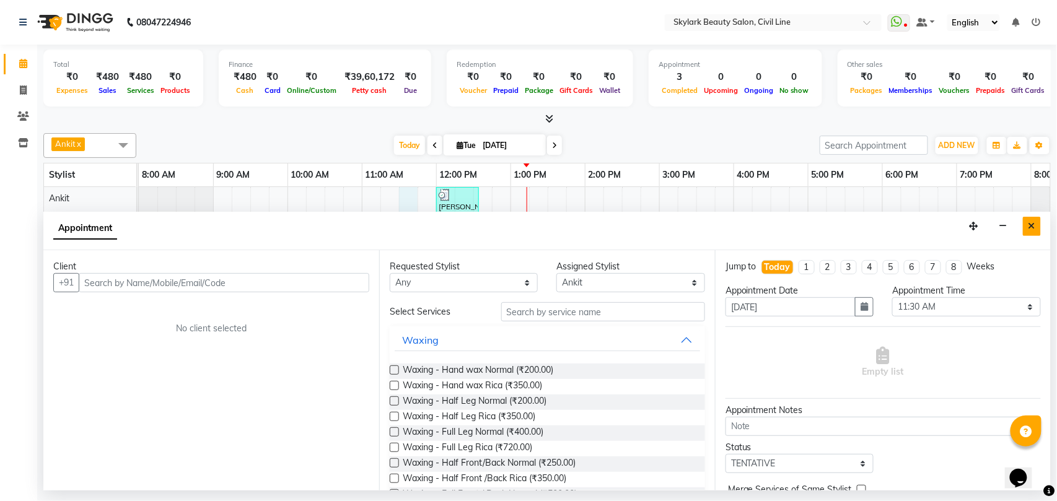
click at [1031, 227] on icon "Close" at bounding box center [1031, 226] width 7 height 9
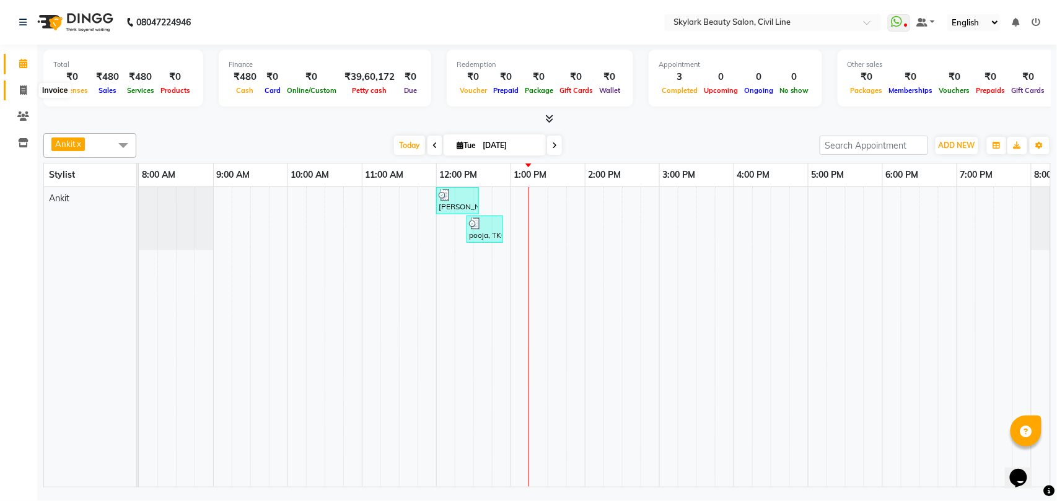
click at [20, 87] on icon at bounding box center [23, 89] width 7 height 9
select select "service"
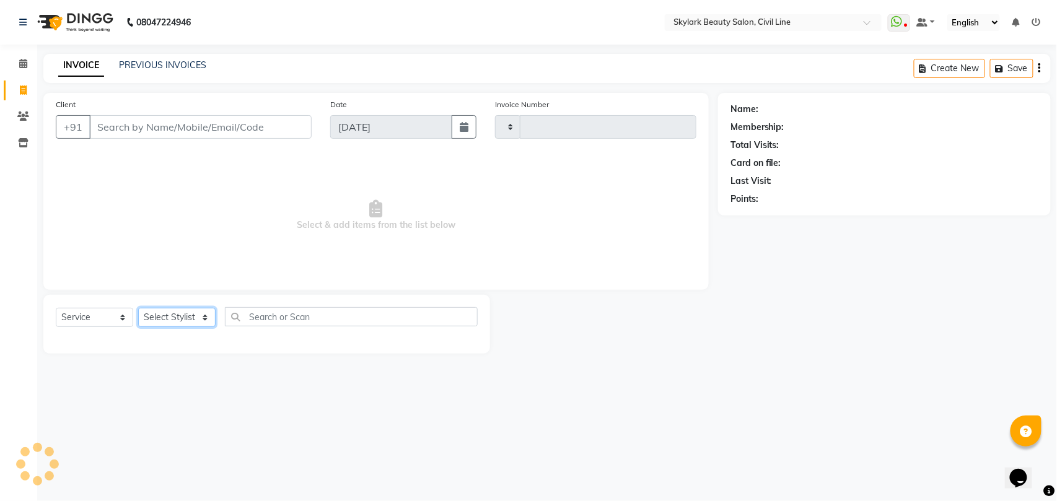
drag, startPoint x: 182, startPoint y: 321, endPoint x: 147, endPoint y: 273, distance: 58.6
click at [182, 321] on select "Select Stylist" at bounding box center [176, 317] width 77 height 19
type input "6190"
select select "4588"
click at [176, 320] on select "Select Stylist" at bounding box center [176, 317] width 77 height 19
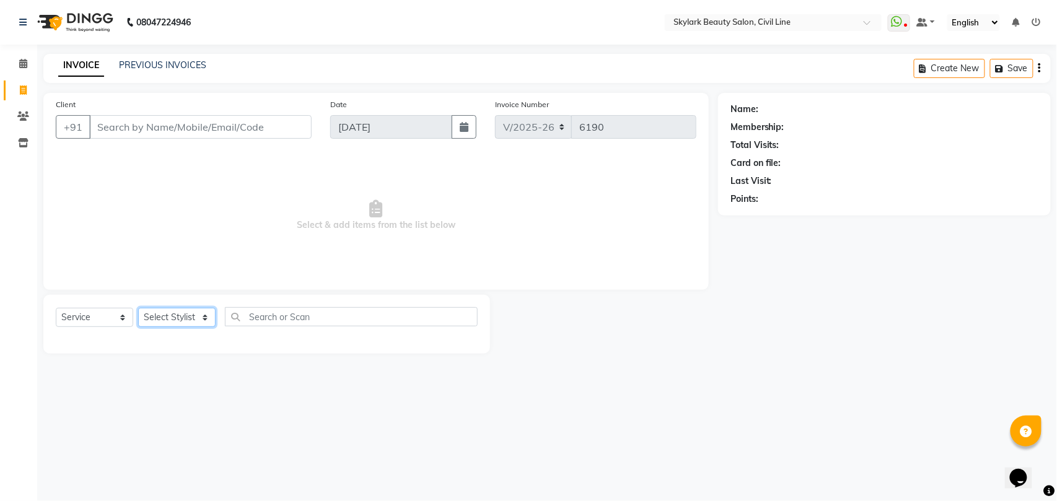
click at [176, 320] on select "Select Stylist" at bounding box center [176, 317] width 77 height 19
select select "28120"
click at [138, 308] on select "Select Stylist [PERSON_NAME] [PERSON_NAME] [PERSON_NAME] WASU" at bounding box center [176, 317] width 77 height 19
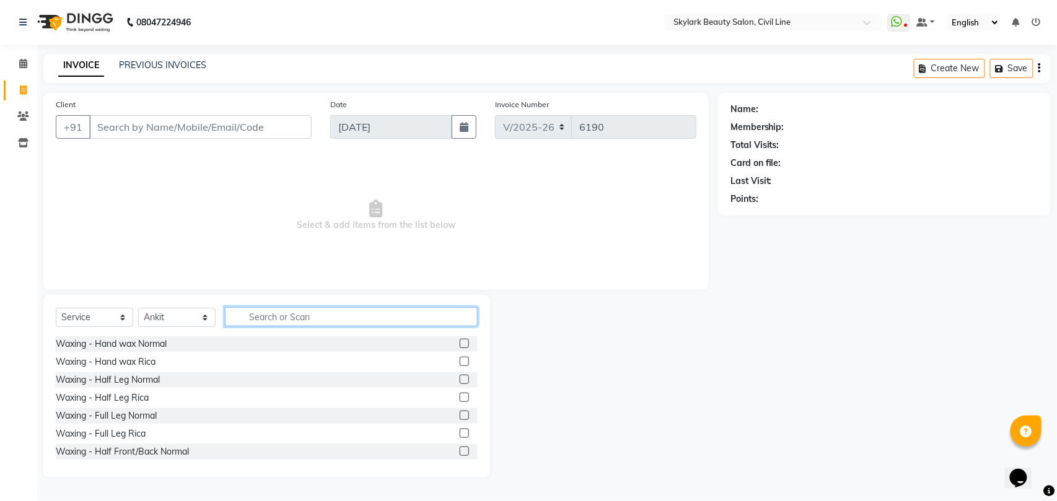
click at [276, 318] on input "text" at bounding box center [351, 316] width 253 height 19
type input "add"
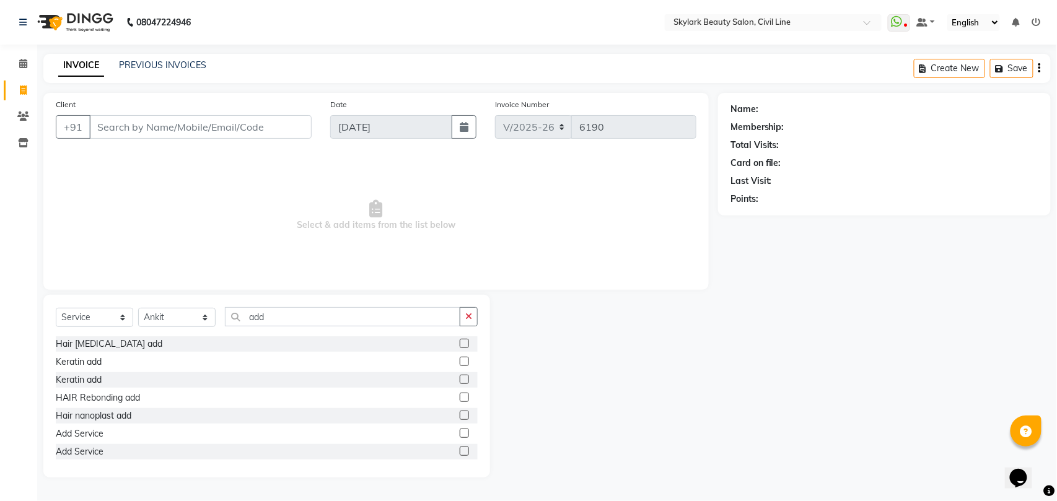
click at [460, 454] on label at bounding box center [464, 451] width 9 height 9
click at [460, 454] on input "checkbox" at bounding box center [464, 452] width 8 height 8
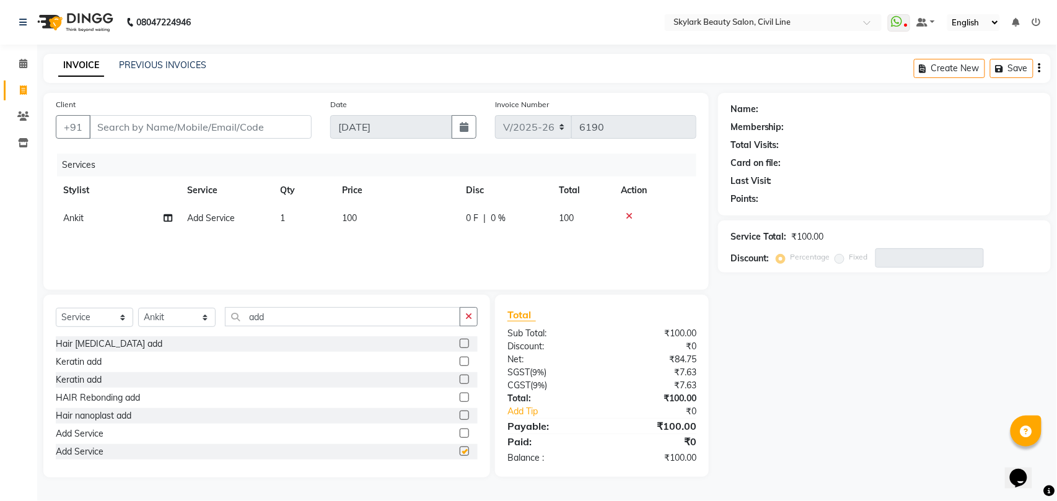
checkbox input "false"
click at [358, 216] on td "100" at bounding box center [397, 218] width 124 height 28
select select "28120"
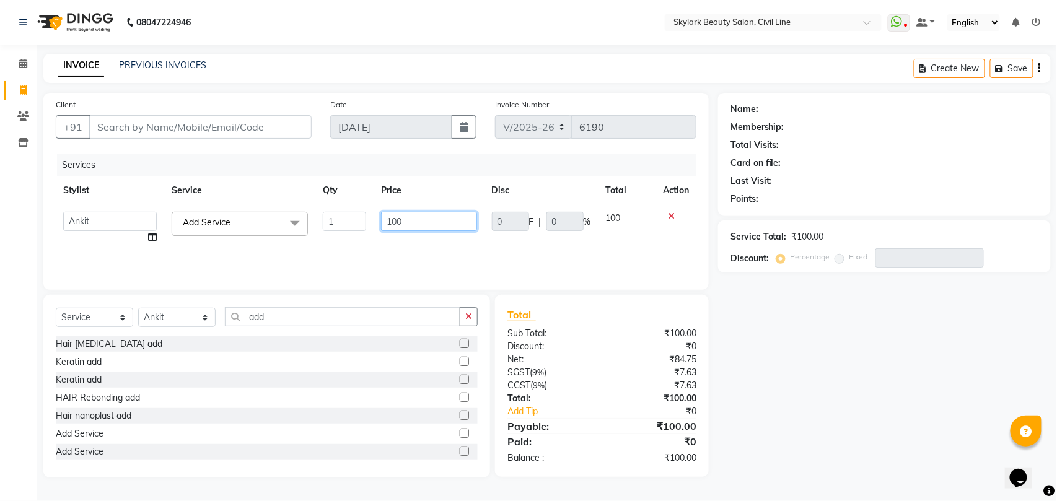
click at [409, 219] on input "100" at bounding box center [428, 221] width 95 height 19
type input "1"
type input "150"
click at [404, 239] on div "Services Stylist Service Qty Price Disc Total Action [PERSON_NAME] [PERSON_NAME…" at bounding box center [376, 216] width 641 height 124
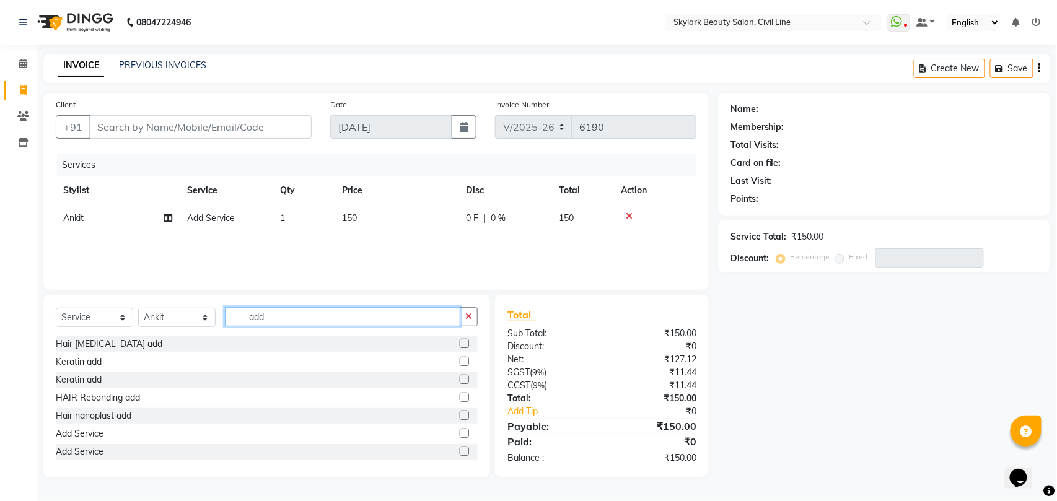
click at [339, 315] on input "add" at bounding box center [342, 316] width 235 height 19
type input "a"
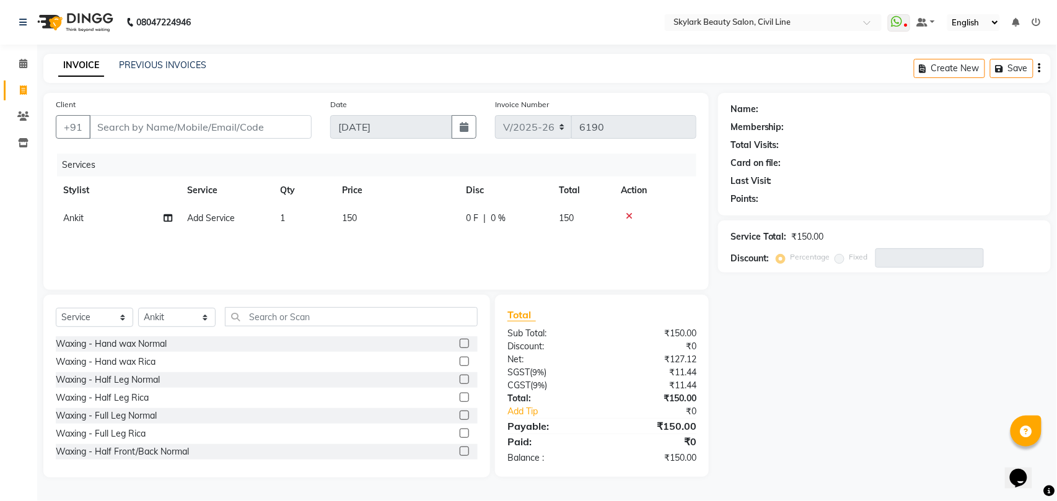
click at [460, 361] on label at bounding box center [464, 361] width 9 height 9
click at [460, 361] on input "checkbox" at bounding box center [464, 362] width 8 height 8
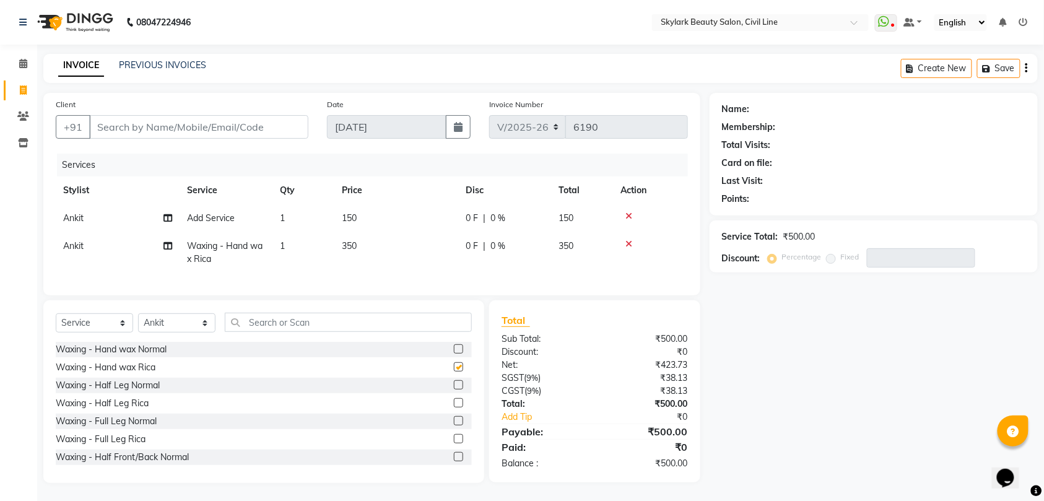
checkbox input "false"
click at [352, 330] on input "text" at bounding box center [348, 322] width 247 height 19
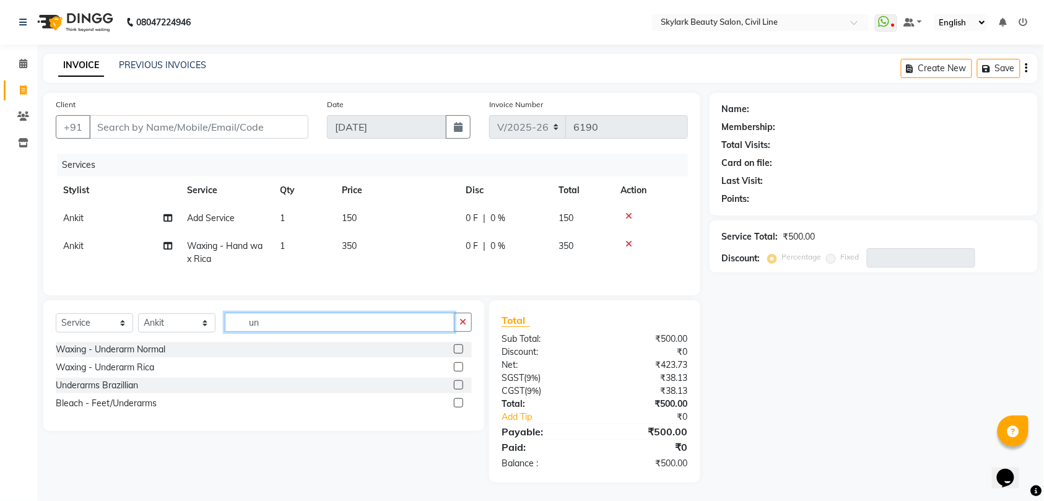
type input "un"
click at [460, 372] on label at bounding box center [458, 366] width 9 height 9
click at [460, 372] on input "checkbox" at bounding box center [458, 368] width 8 height 8
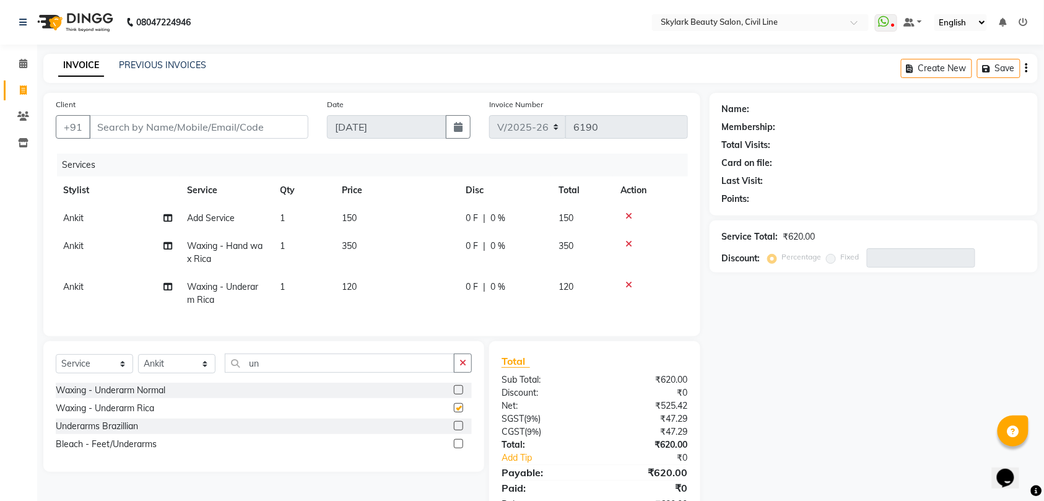
checkbox input "false"
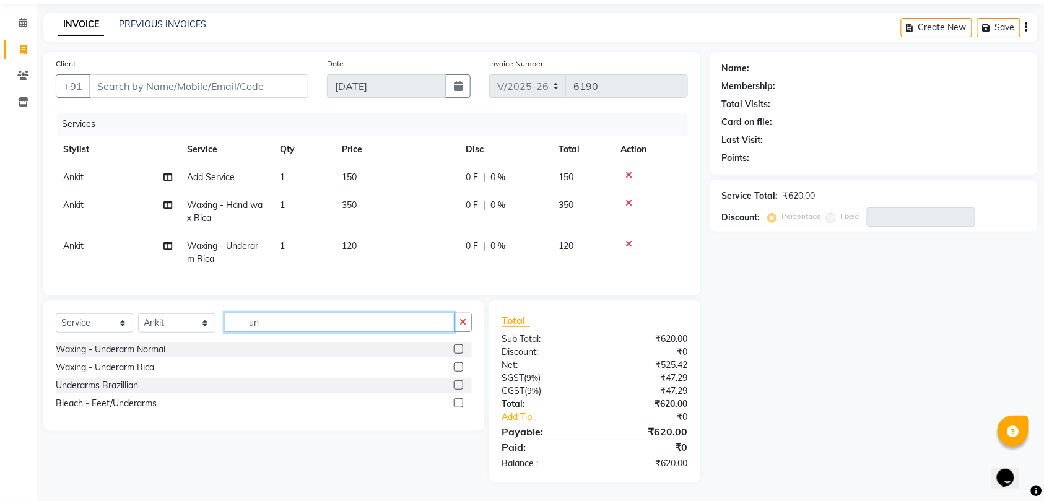
click at [325, 323] on input "un" at bounding box center [340, 322] width 230 height 19
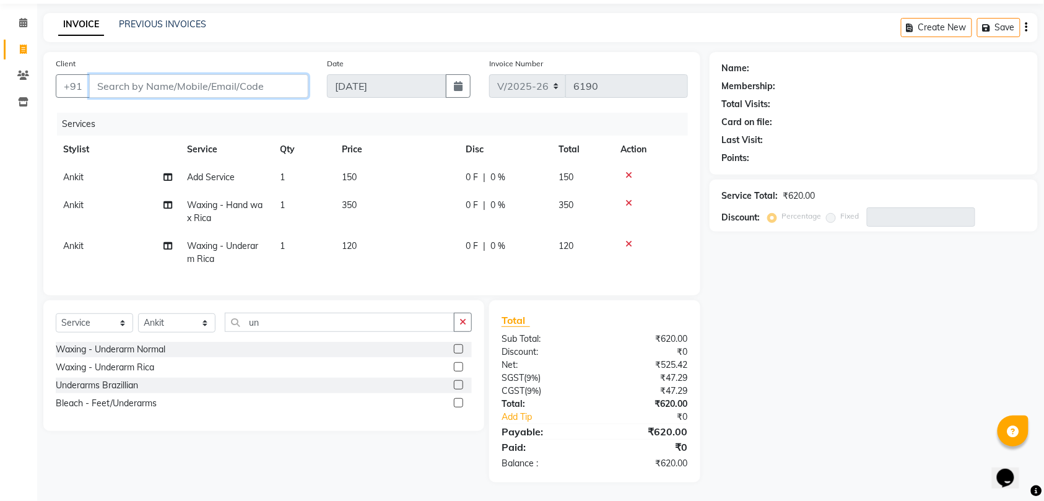
click at [239, 74] on input "Client" at bounding box center [198, 86] width 219 height 24
type input "8"
type input "0"
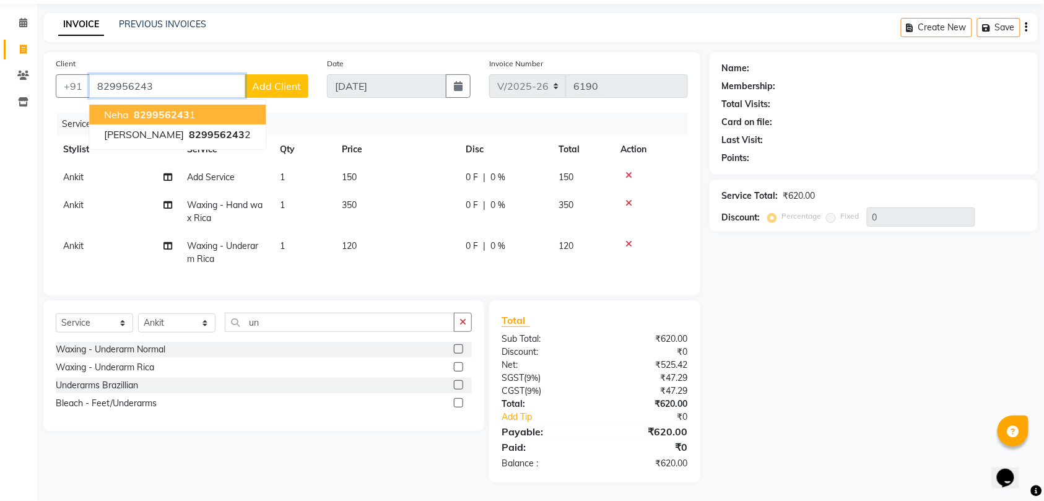
click at [186, 108] on span "829956243" at bounding box center [162, 114] width 56 height 12
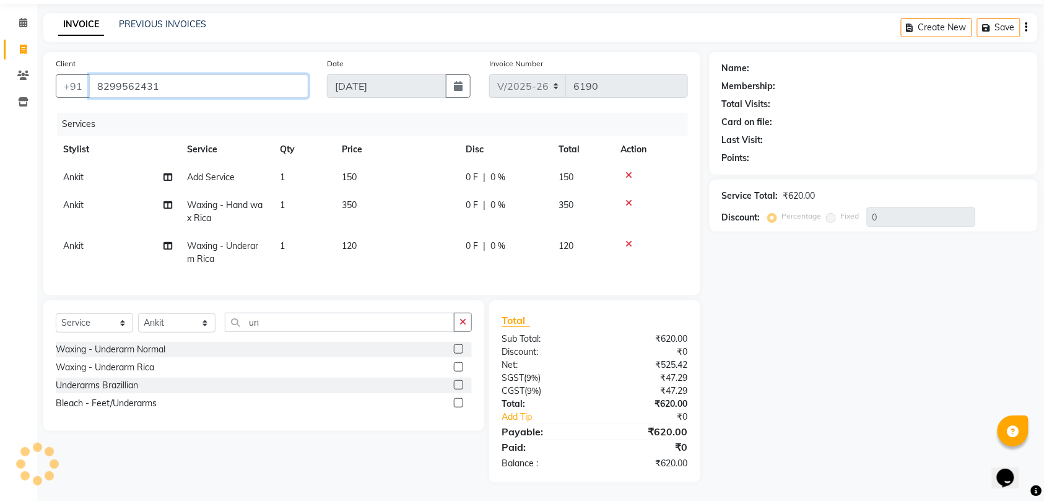
type input "8299562431"
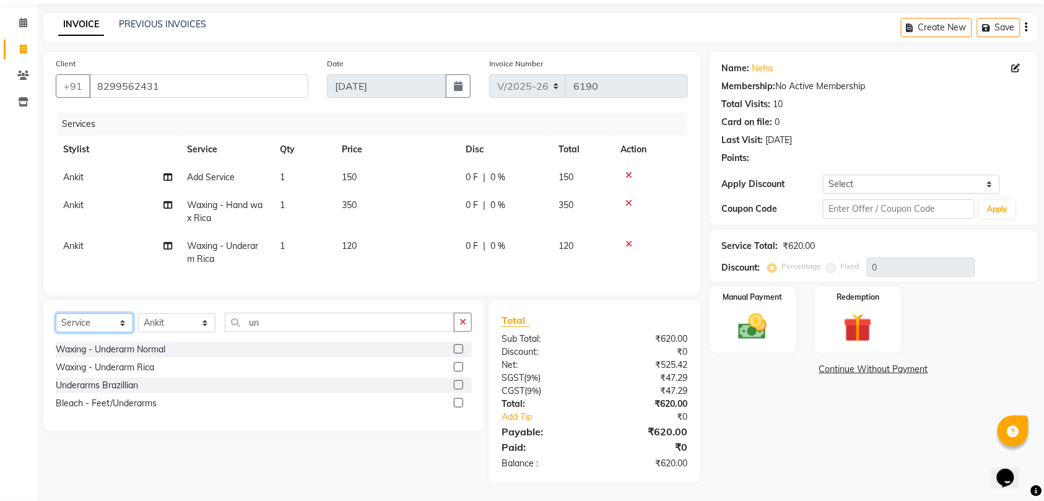
click at [82, 321] on select "Select Service Product Membership Package Voucher Prepaid Gift Card" at bounding box center [94, 322] width 77 height 19
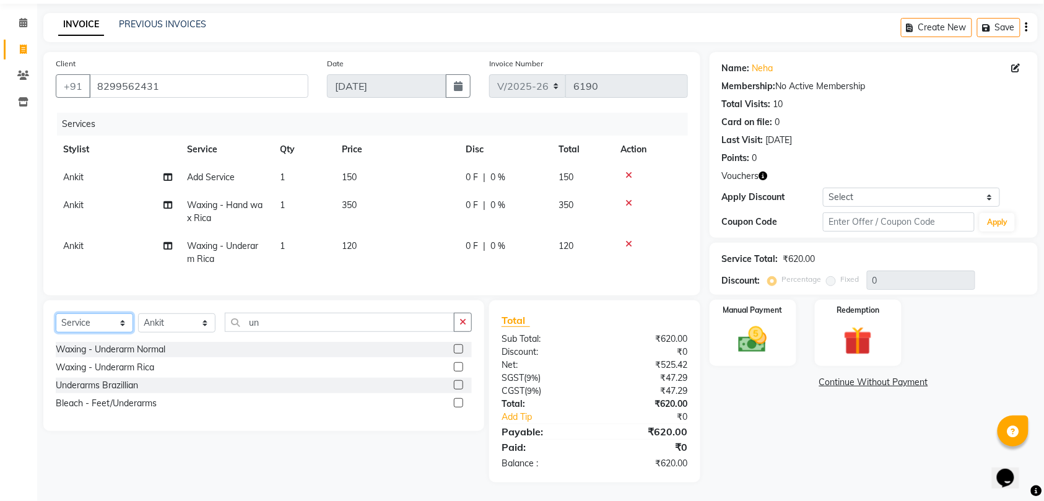
select select "product"
click at [56, 313] on select "Select Service Product Membership Package Voucher Prepaid Gift Card" at bounding box center [94, 322] width 77 height 19
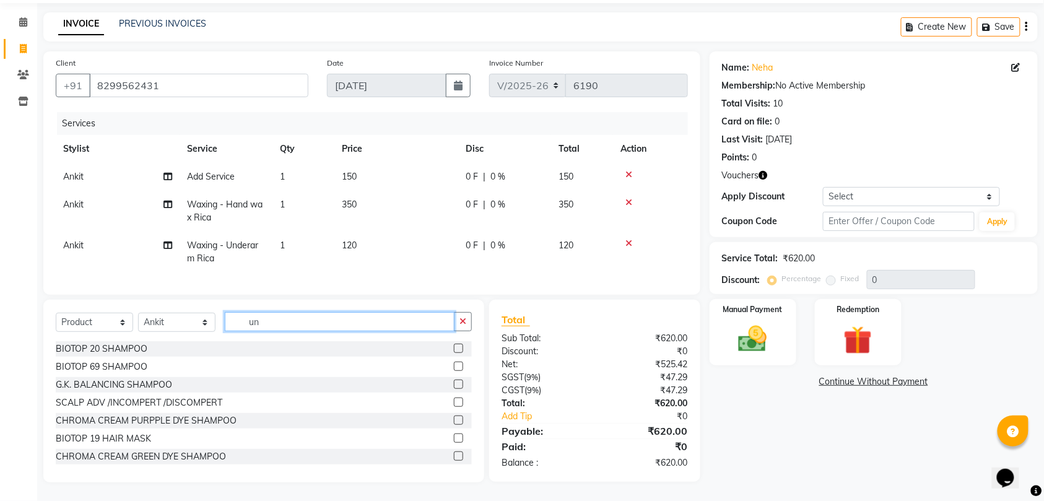
click at [276, 320] on input "un" at bounding box center [340, 321] width 230 height 19
type input "u"
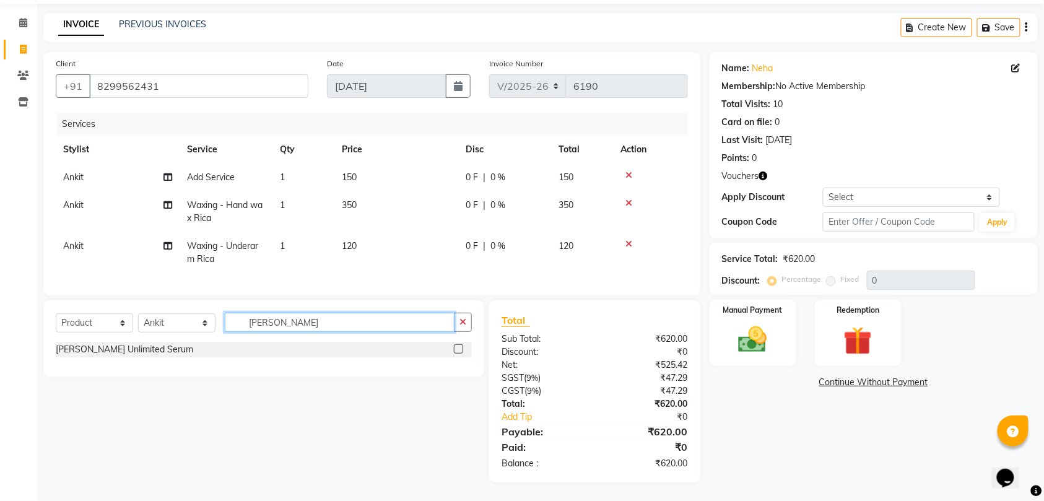
type input "liss se"
click at [459, 349] on label at bounding box center [458, 348] width 9 height 9
click at [459, 349] on input "checkbox" at bounding box center [458, 350] width 8 height 8
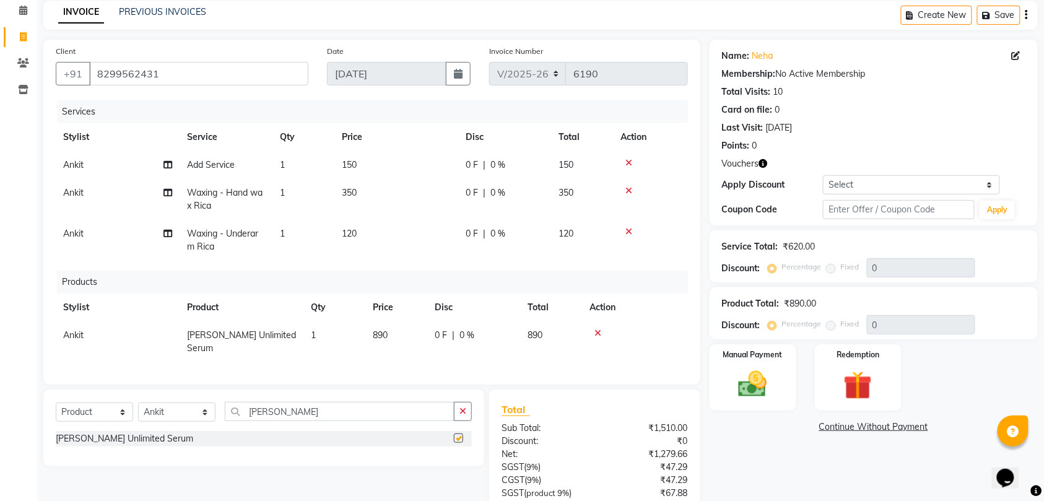
checkbox input "false"
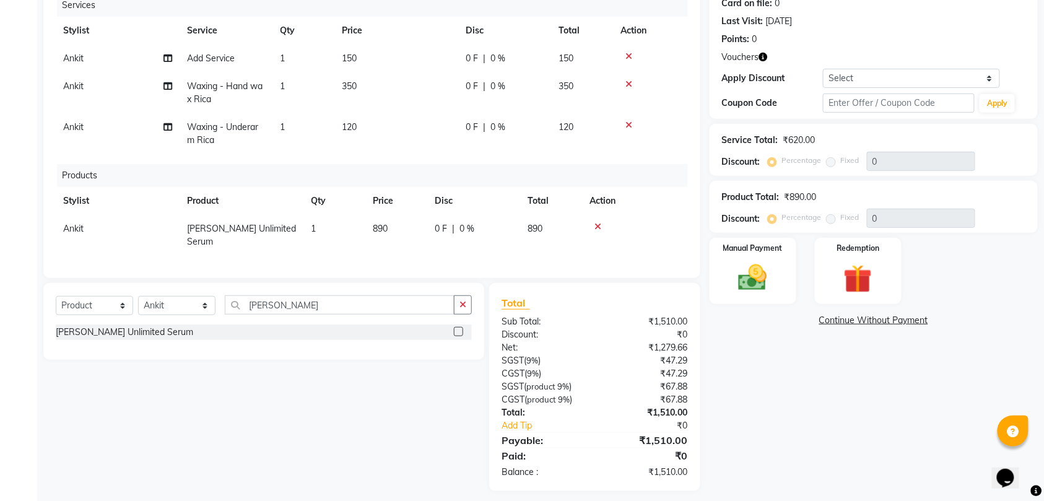
scroll to position [181, 0]
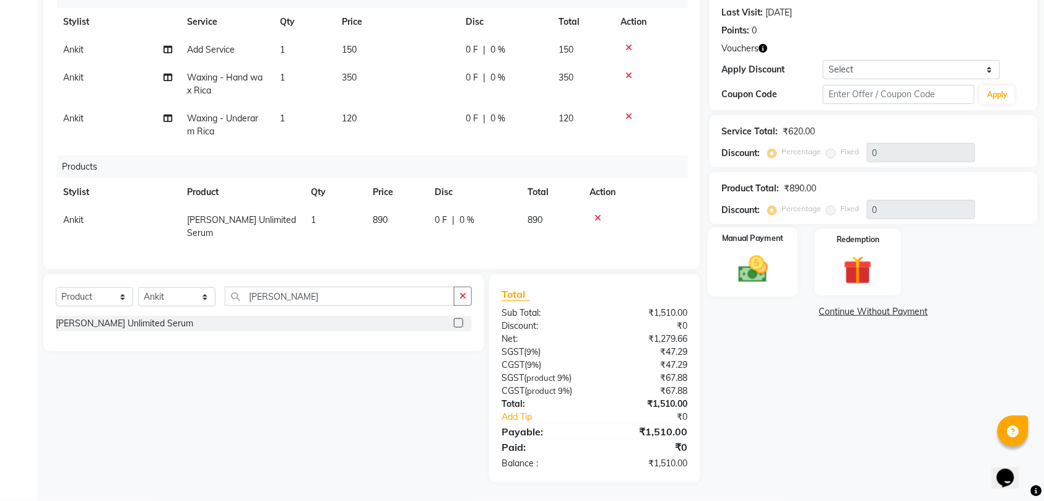
click at [763, 254] on img at bounding box center [753, 269] width 48 height 34
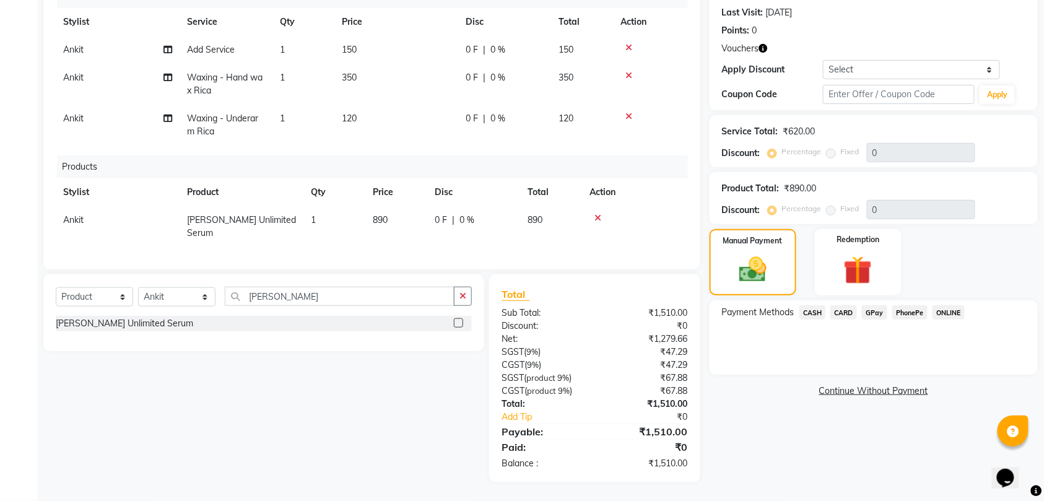
click at [808, 305] on span "CASH" at bounding box center [813, 312] width 27 height 14
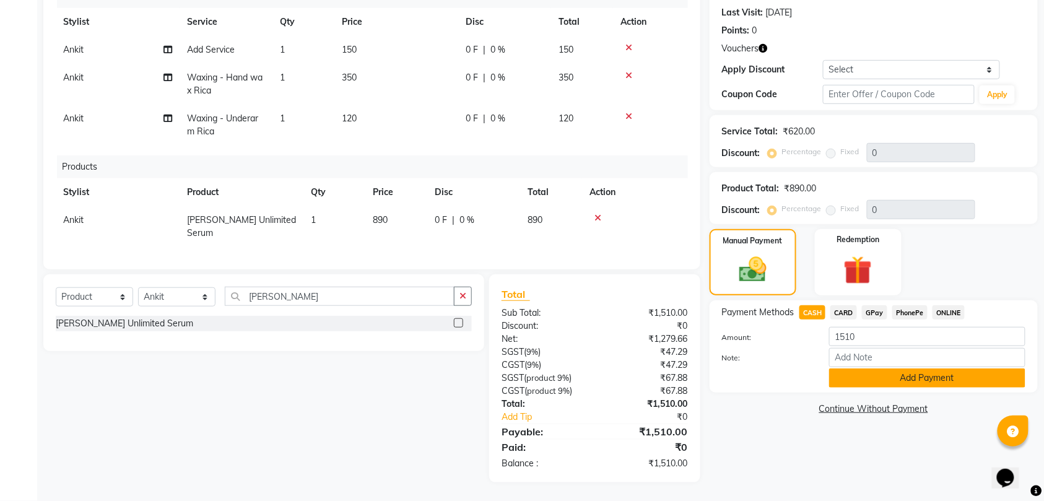
click at [877, 372] on button "Add Payment" at bounding box center [927, 378] width 196 height 19
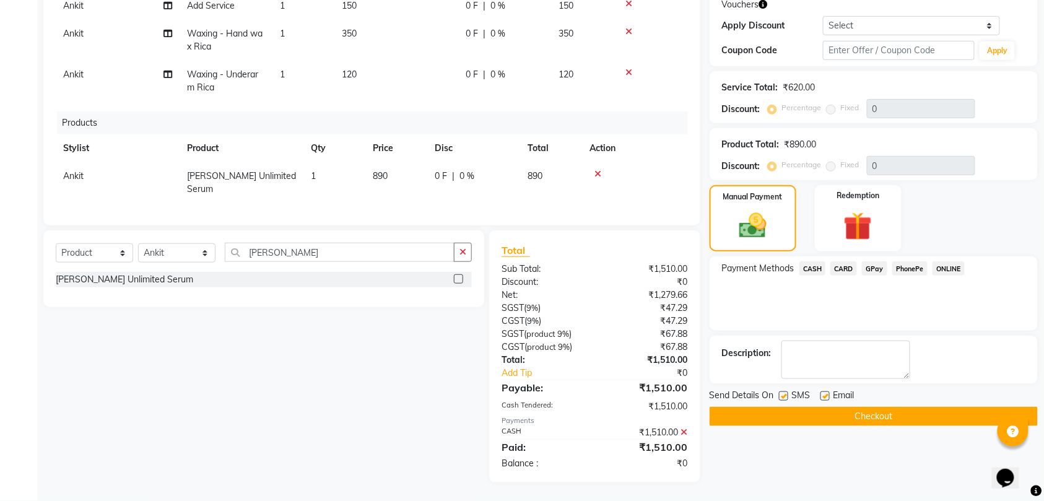
scroll to position [224, 0]
click at [883, 407] on button "Checkout" at bounding box center [874, 416] width 328 height 19
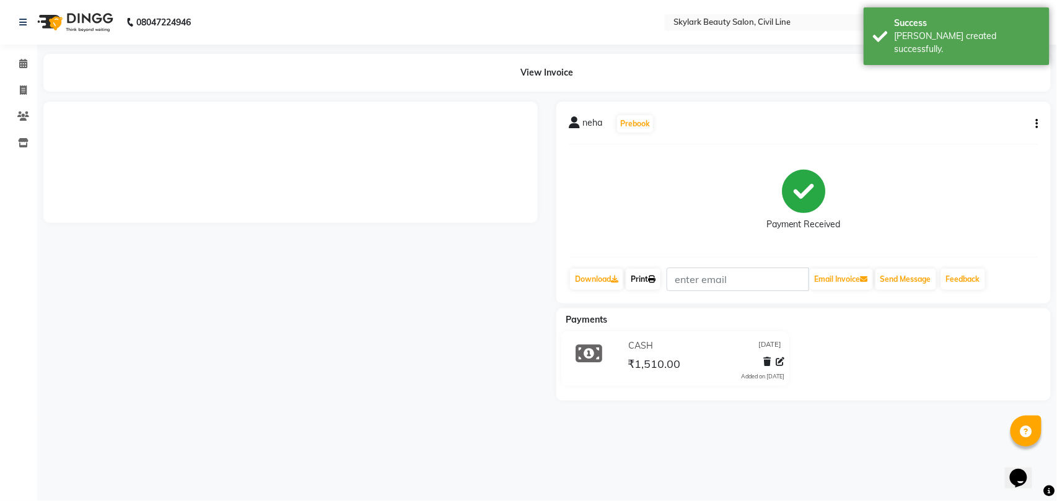
click at [642, 279] on link "Print" at bounding box center [643, 279] width 35 height 21
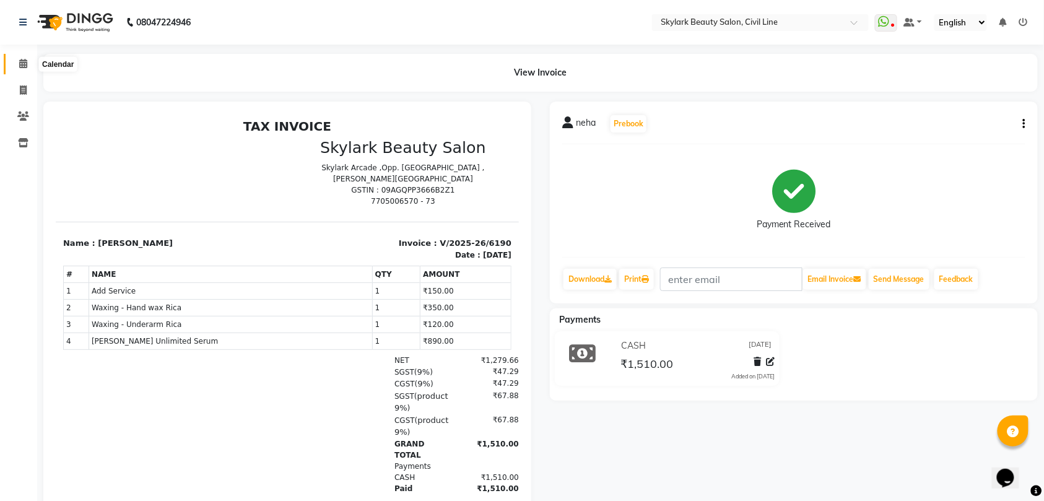
click at [24, 62] on icon at bounding box center [23, 63] width 8 height 9
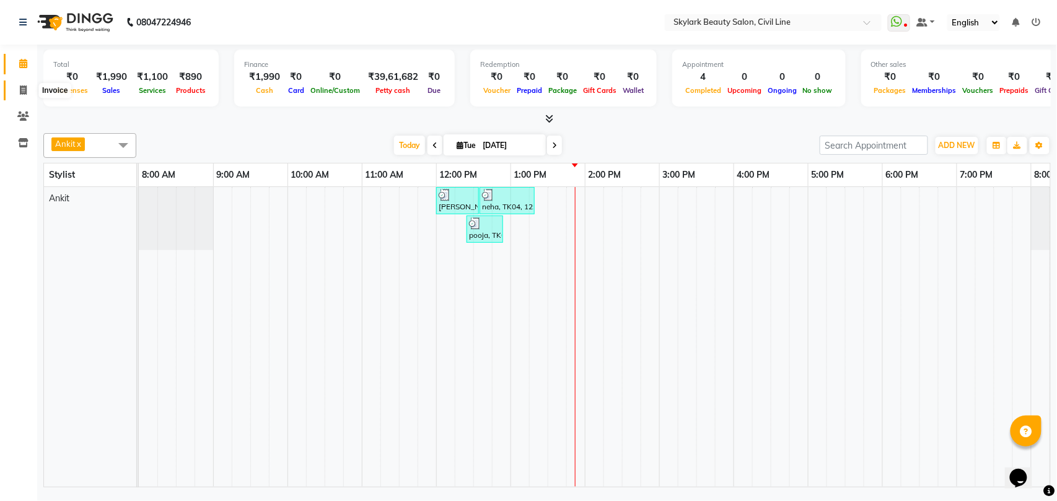
click at [23, 88] on icon at bounding box center [23, 89] width 7 height 9
select select "service"
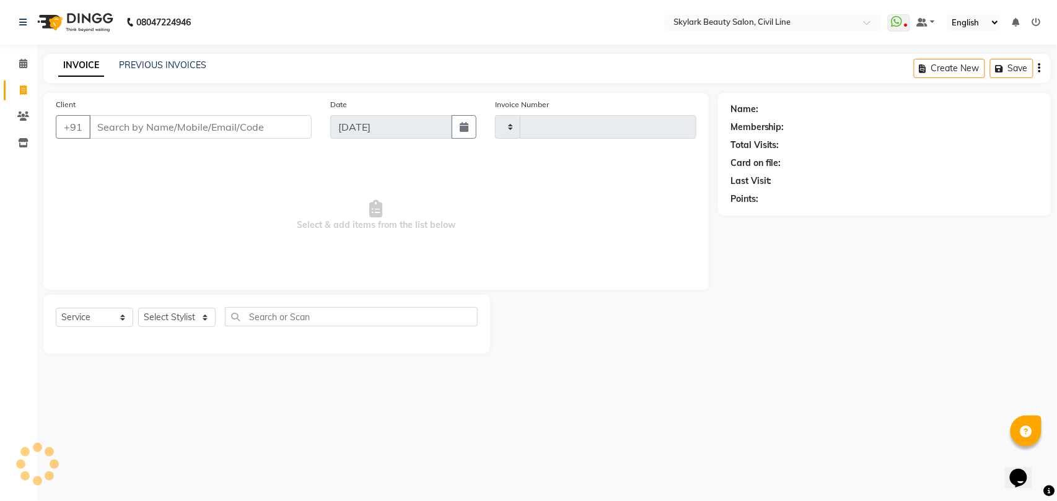
type input "6191"
select select "4588"
click at [173, 65] on link "PREVIOUS INVOICES" at bounding box center [162, 64] width 87 height 11
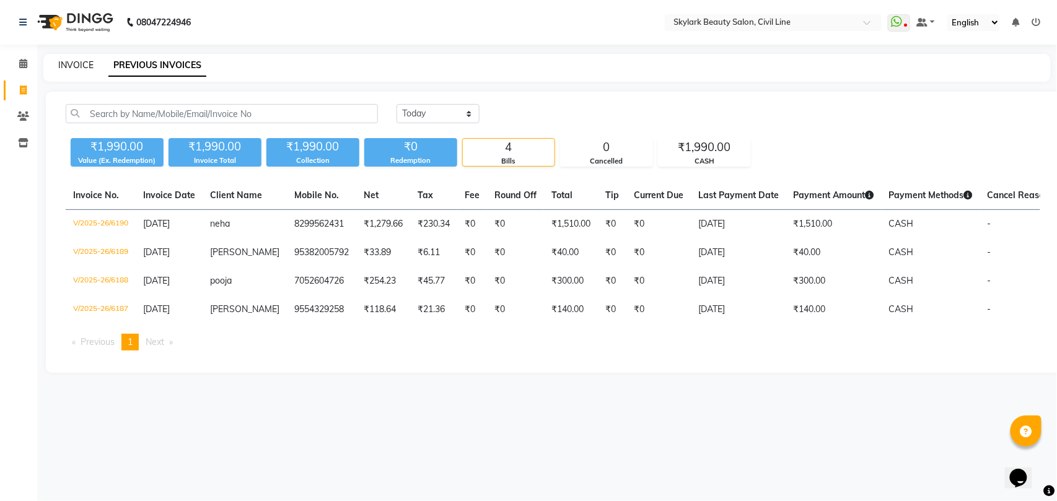
click at [74, 64] on link "INVOICE" at bounding box center [75, 64] width 35 height 11
select select "service"
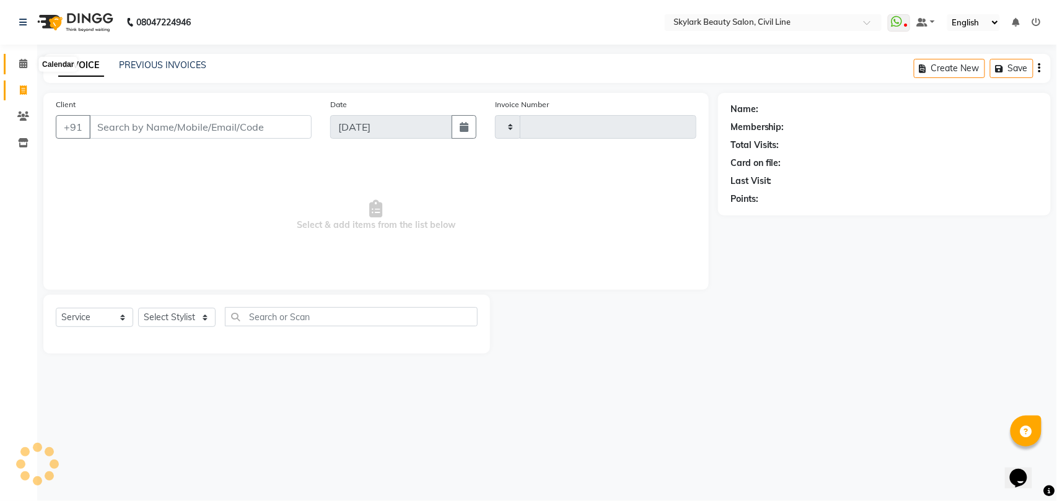
click at [22, 63] on icon at bounding box center [23, 63] width 8 height 9
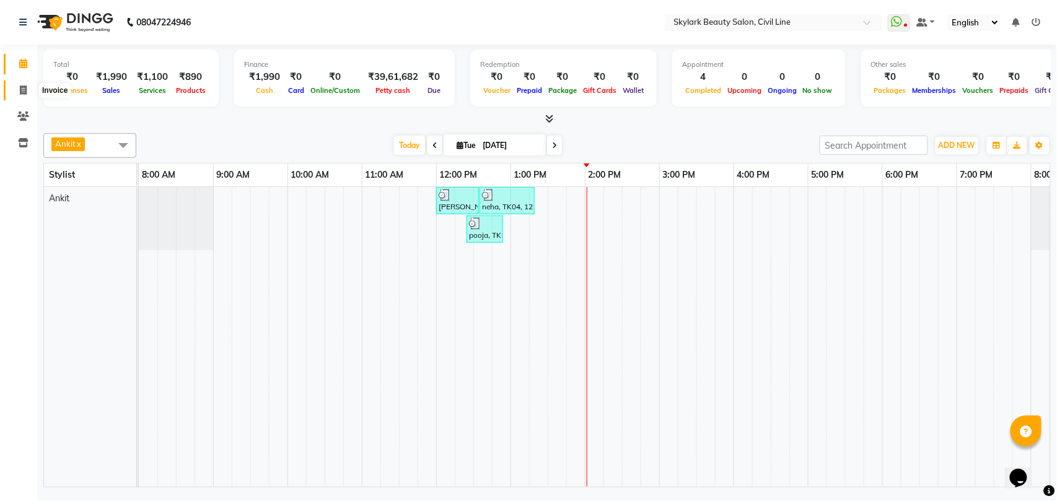
click at [22, 90] on icon at bounding box center [23, 89] width 7 height 9
select select "service"
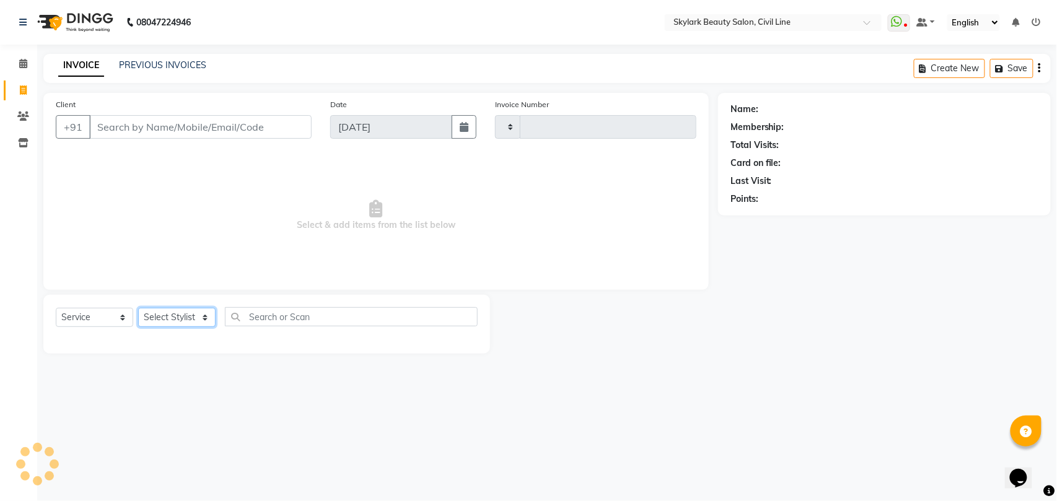
click at [166, 321] on select "Select Stylist" at bounding box center [176, 317] width 77 height 19
type input "6191"
select select "4588"
click at [172, 317] on select "Select Stylist" at bounding box center [176, 317] width 77 height 19
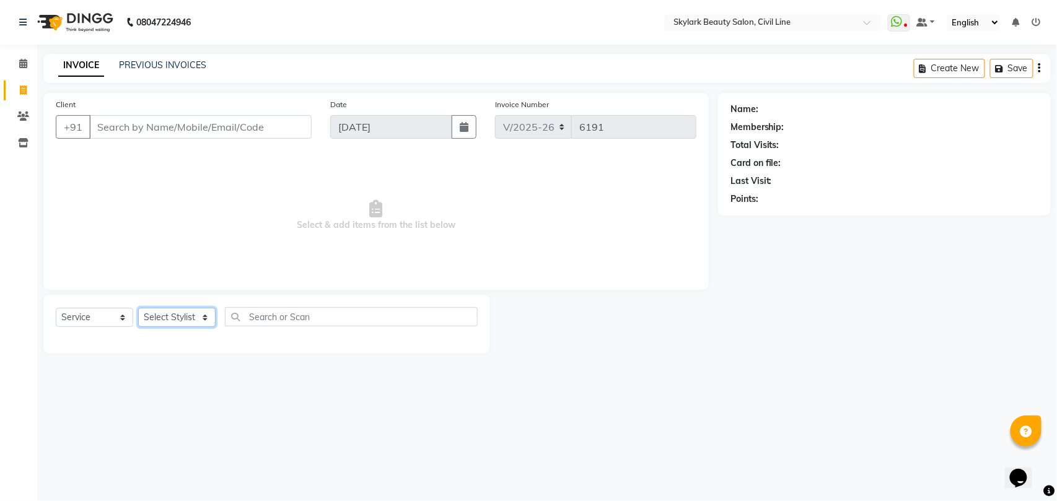
click at [160, 313] on select "Select Stylist" at bounding box center [176, 317] width 77 height 19
click at [160, 313] on select "Select Stylist [PERSON_NAME] [PERSON_NAME] [PERSON_NAME] WASU" at bounding box center [176, 317] width 77 height 19
select select "28120"
click at [138, 308] on select "Select Stylist [PERSON_NAME] [PERSON_NAME] [PERSON_NAME] WASU" at bounding box center [176, 317] width 77 height 19
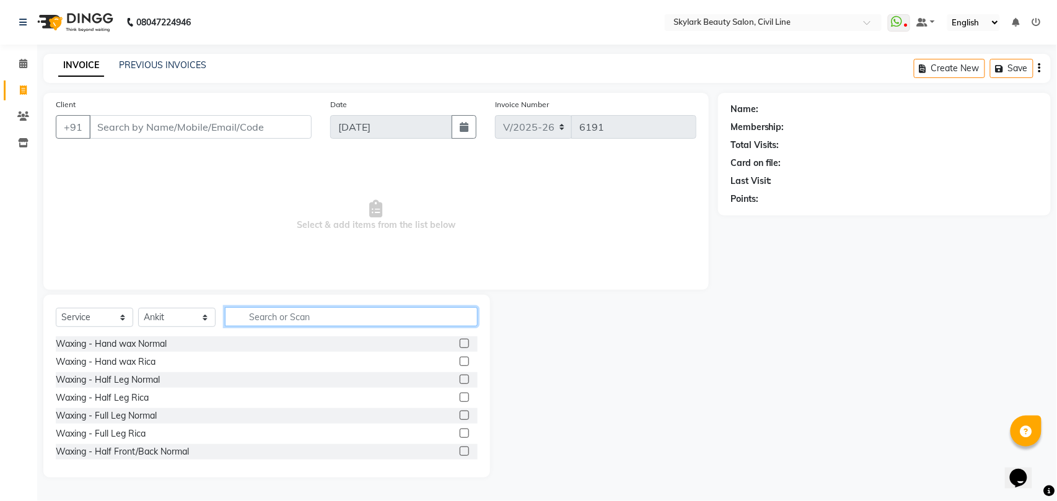
click at [308, 312] on input "text" at bounding box center [351, 316] width 253 height 19
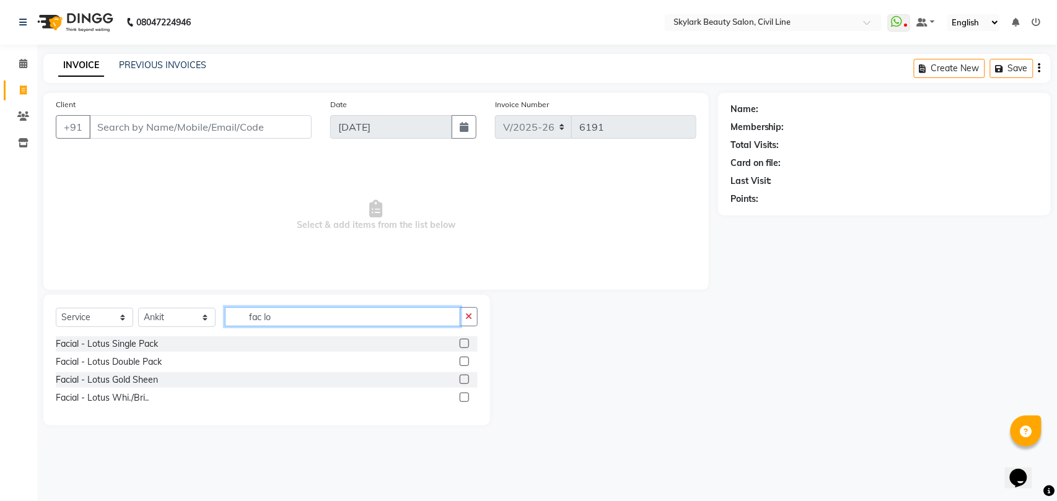
type input "fac lo"
click at [465, 343] on label at bounding box center [464, 343] width 9 height 9
click at [465, 343] on input "checkbox" at bounding box center [464, 344] width 8 height 8
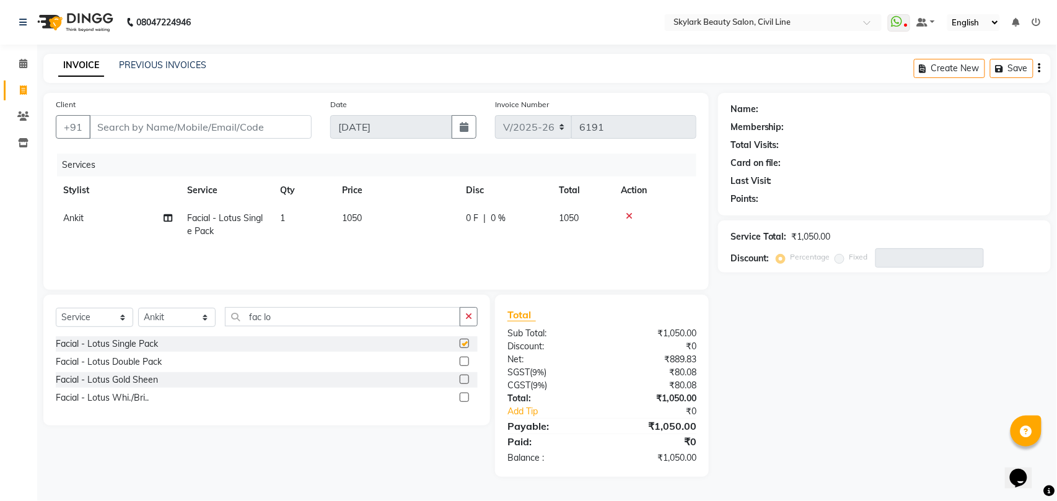
checkbox input "false"
click at [333, 316] on input "fac lo" at bounding box center [342, 316] width 235 height 19
type input "f"
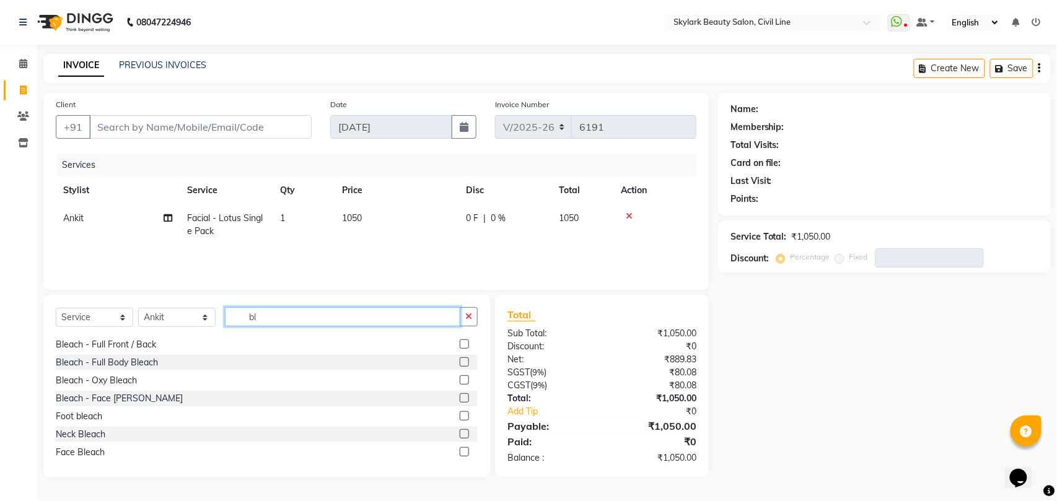
scroll to position [145, 0]
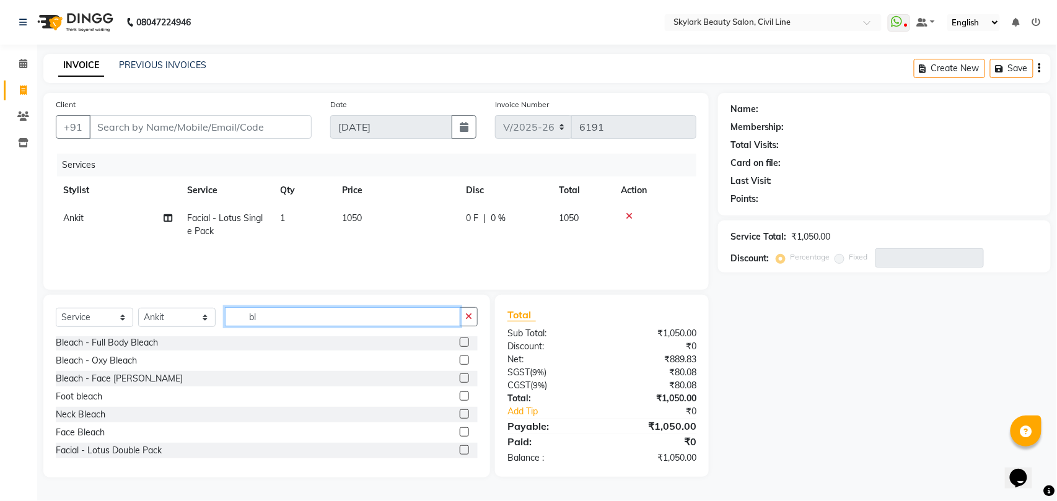
type input "bl"
click at [460, 432] on label at bounding box center [464, 431] width 9 height 9
click at [460, 432] on input "checkbox" at bounding box center [464, 433] width 8 height 8
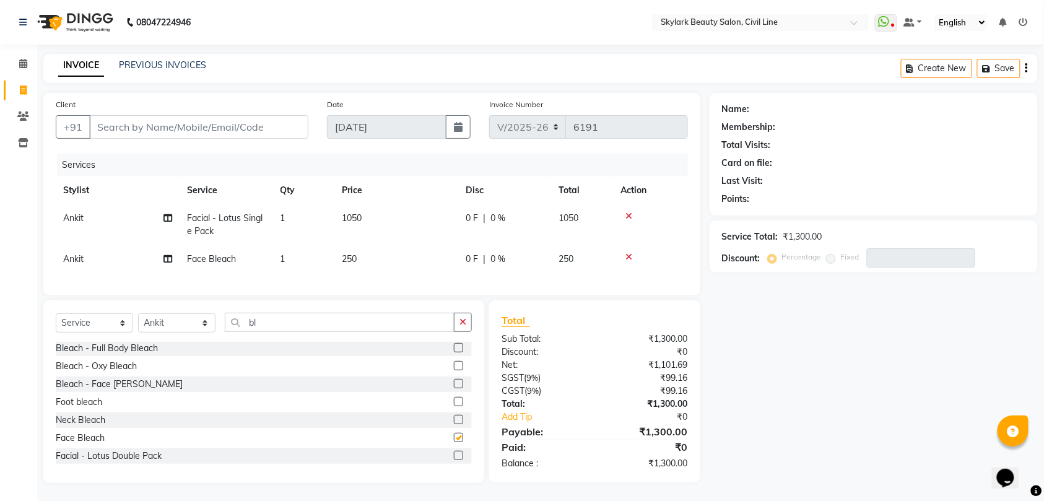
checkbox input "false"
click at [231, 125] on input "Client" at bounding box center [198, 127] width 219 height 24
type input "9"
type input "0"
type input "9451365385"
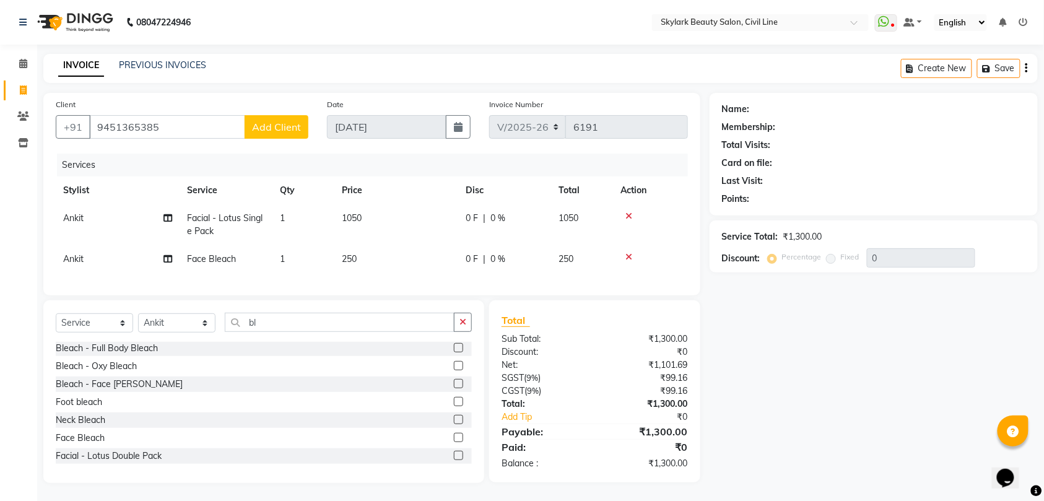
click at [276, 127] on span "Add Client" at bounding box center [276, 127] width 49 height 12
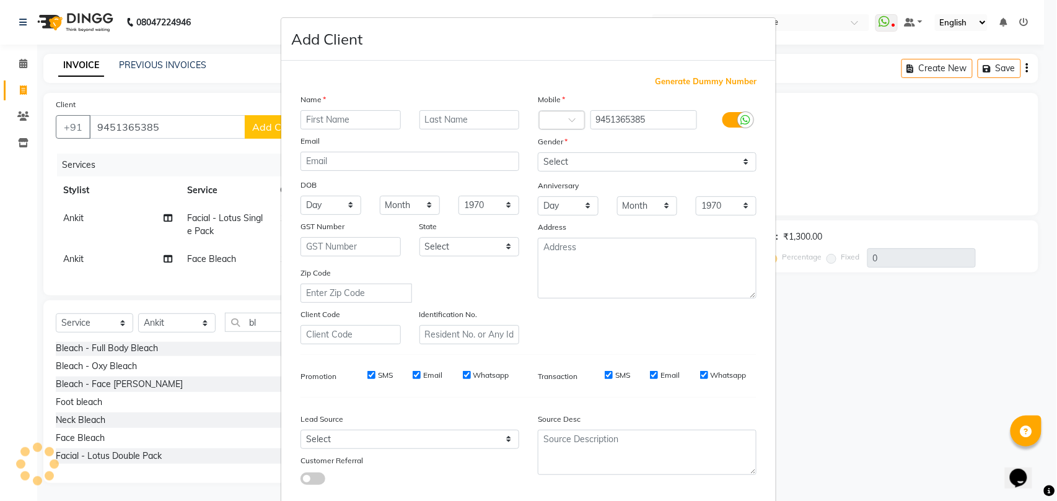
click at [325, 114] on input "text" at bounding box center [350, 119] width 100 height 19
type input "s"
type input "[PERSON_NAME]"
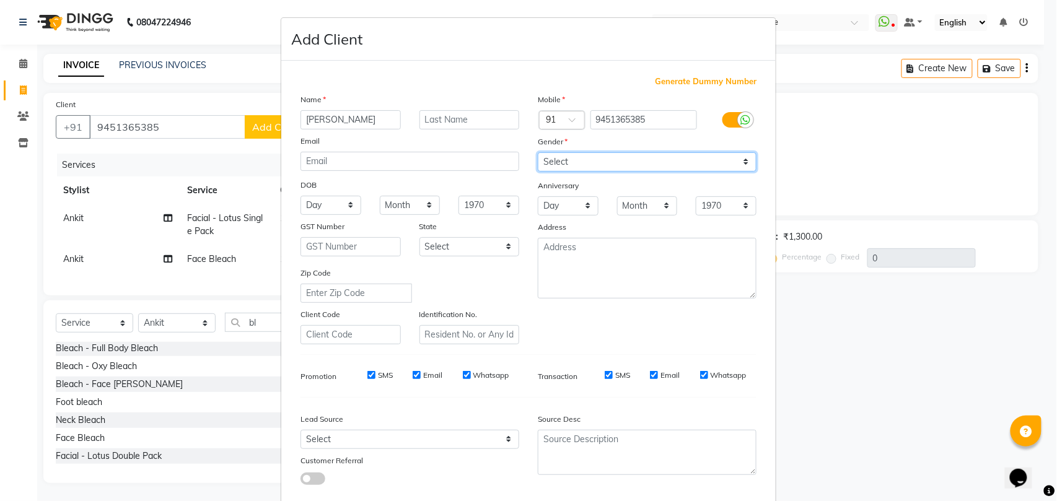
click at [615, 157] on select "Select [DEMOGRAPHIC_DATA] [DEMOGRAPHIC_DATA] Other Prefer Not To Say" at bounding box center [647, 161] width 219 height 19
select select "[DEMOGRAPHIC_DATA]"
click at [538, 152] on select "Select [DEMOGRAPHIC_DATA] [DEMOGRAPHIC_DATA] Other Prefer Not To Say" at bounding box center [647, 161] width 219 height 19
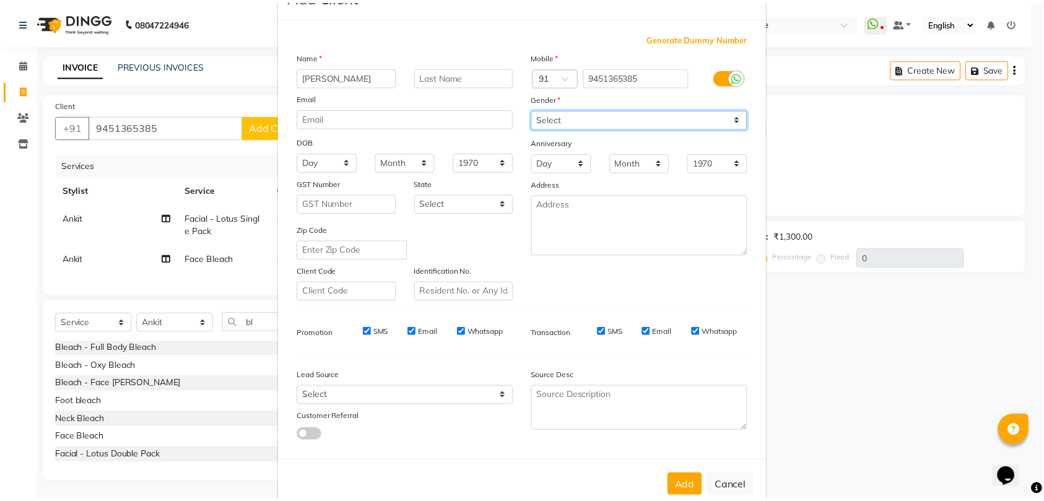
scroll to position [68, 0]
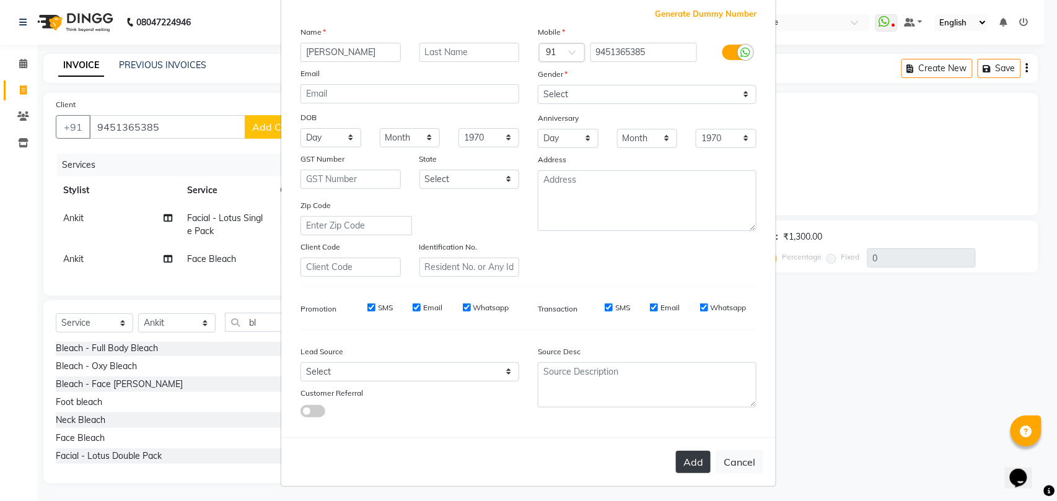
click at [693, 460] on button "Add" at bounding box center [693, 462] width 35 height 22
select select
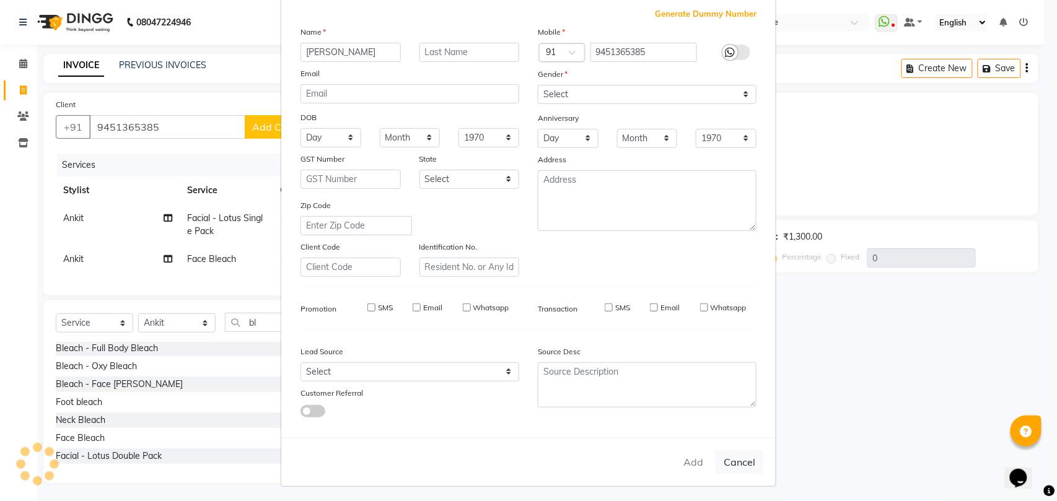
select select
checkbox input "false"
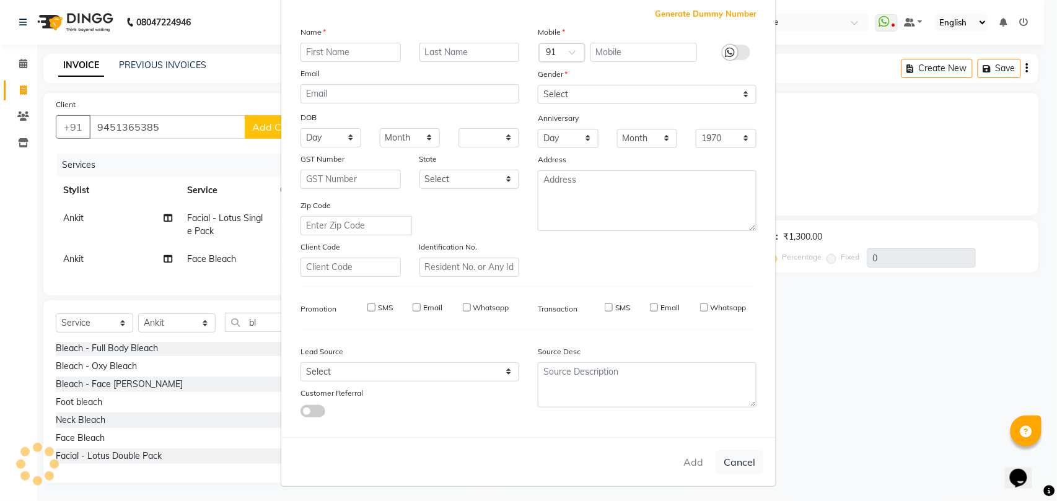
checkbox input "false"
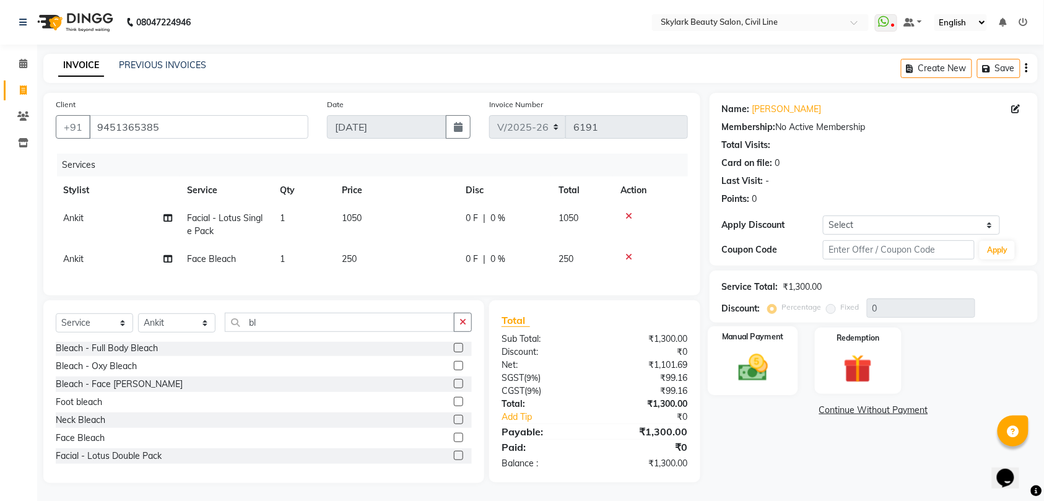
click at [750, 372] on img at bounding box center [753, 368] width 48 height 34
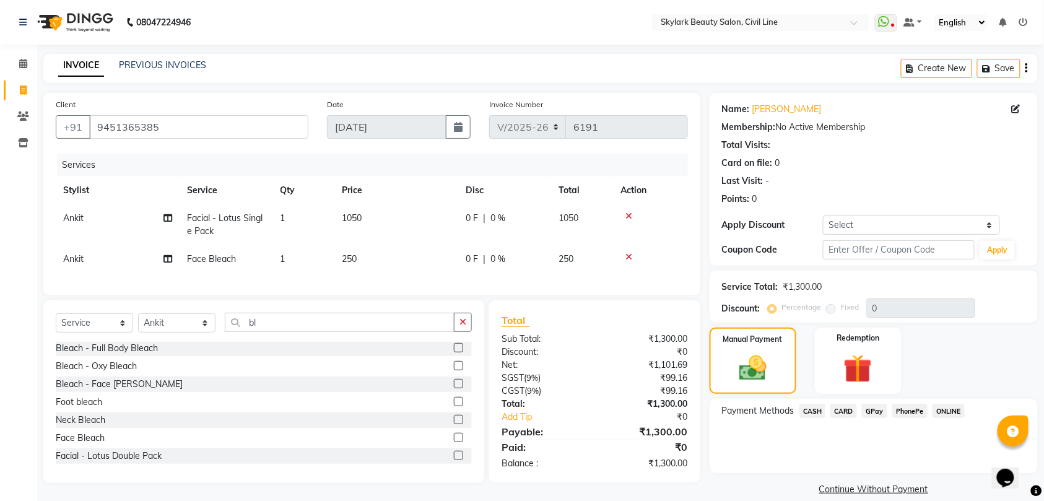
click at [877, 411] on span "GPay" at bounding box center [874, 411] width 25 height 14
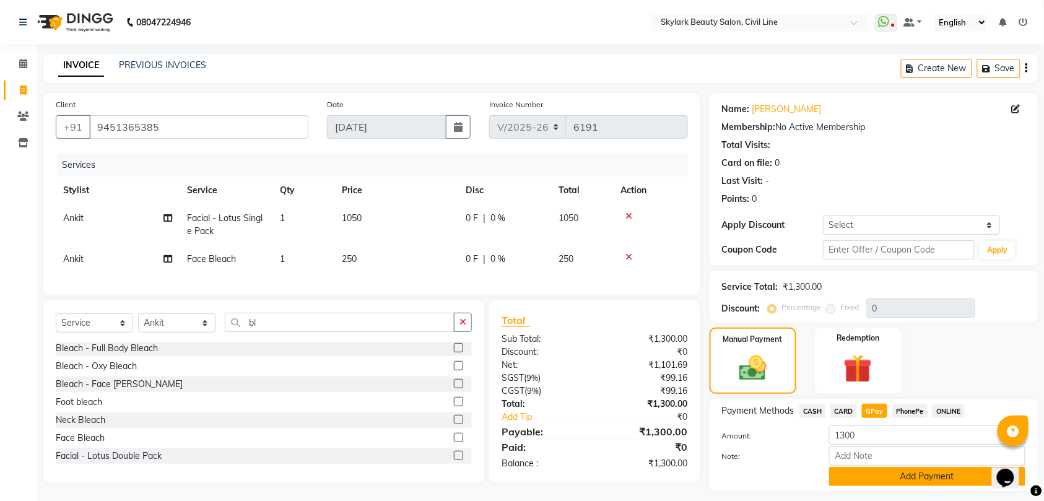
click at [893, 479] on button "Add Payment" at bounding box center [927, 476] width 196 height 19
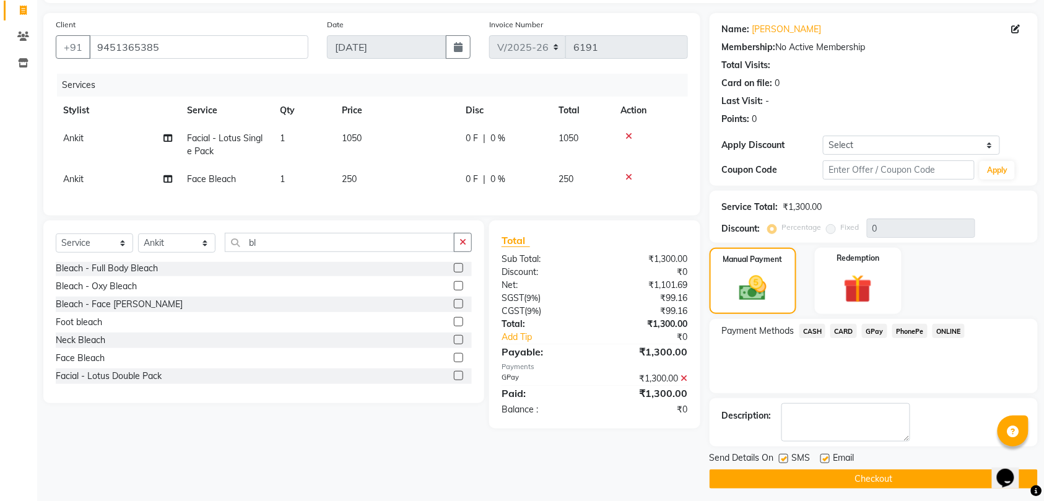
scroll to position [87, 0]
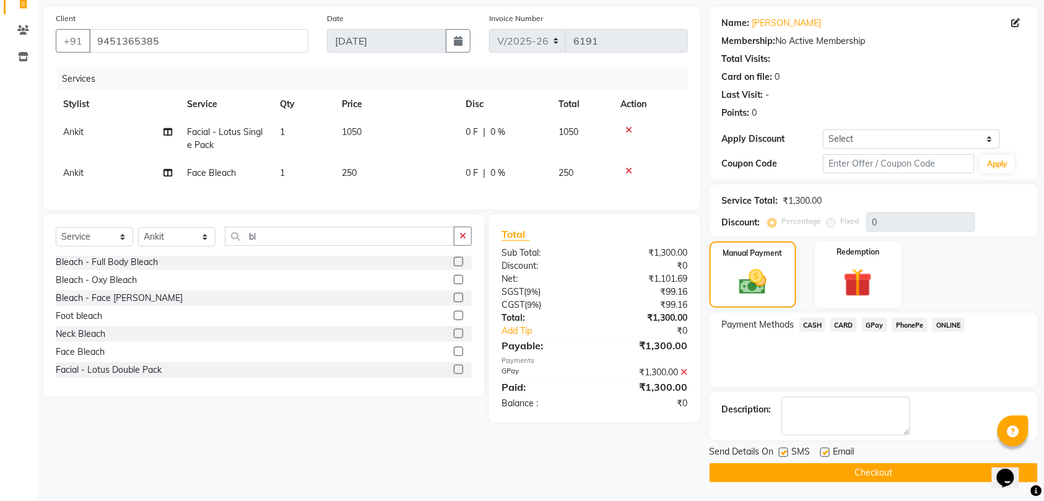
click at [888, 473] on button "Checkout" at bounding box center [874, 472] width 328 height 19
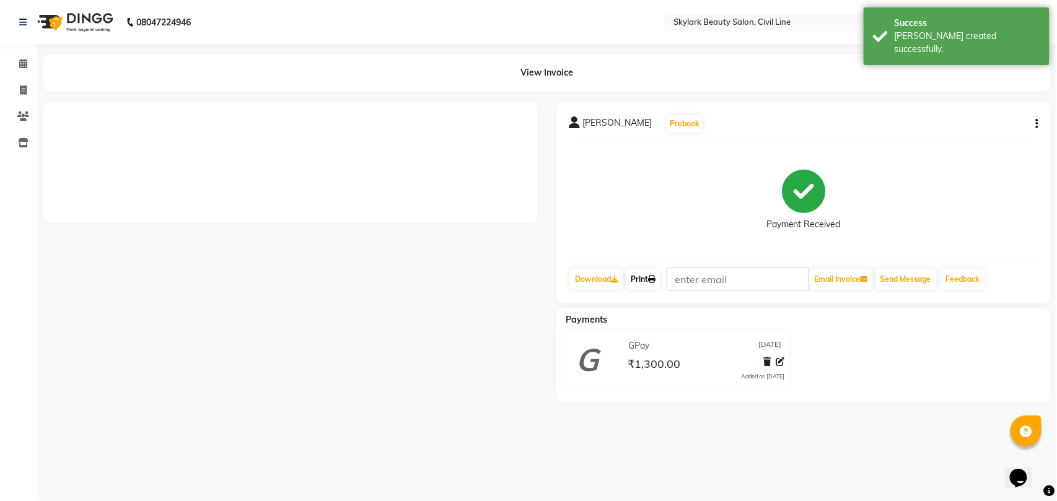
click at [647, 281] on link "Print" at bounding box center [643, 279] width 35 height 21
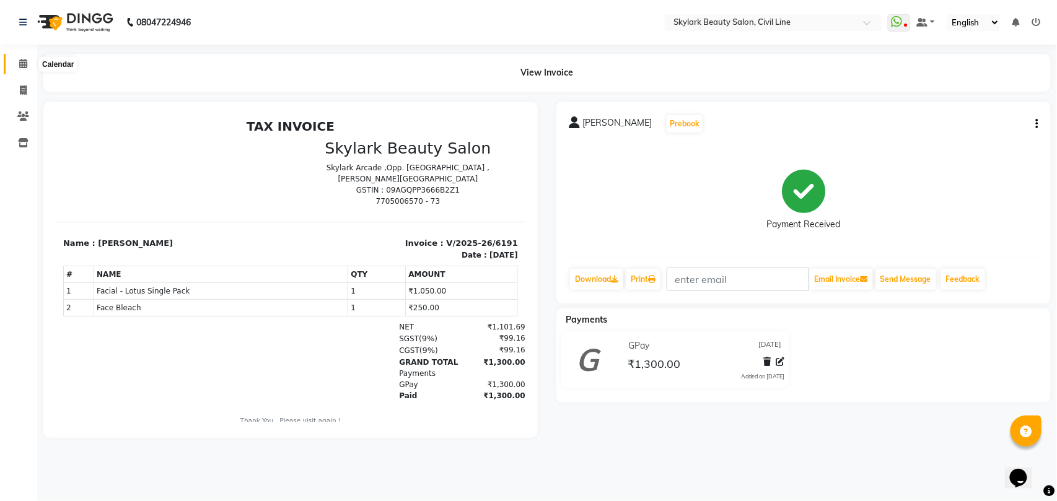
click at [25, 63] on icon at bounding box center [23, 63] width 8 height 9
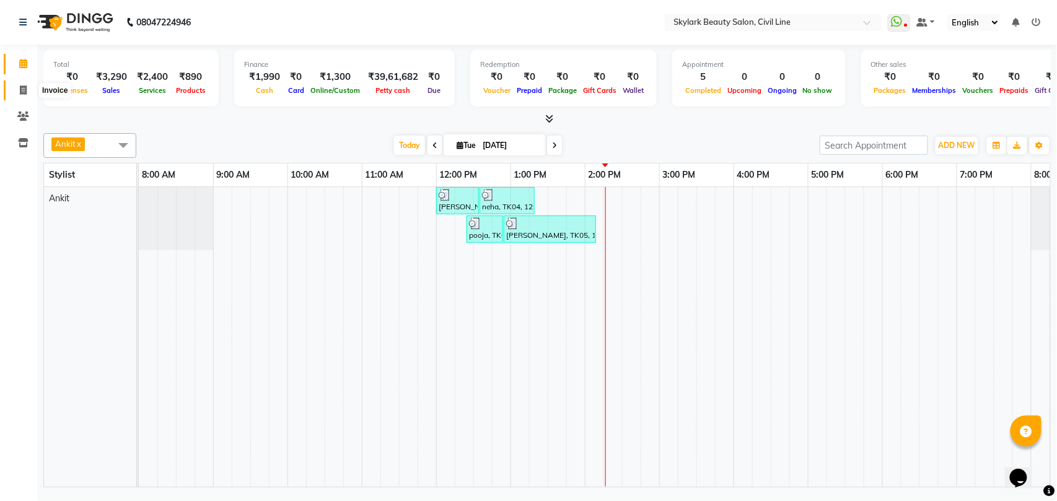
drag, startPoint x: 26, startPoint y: 90, endPoint x: 33, endPoint y: 90, distance: 6.8
click at [26, 90] on icon at bounding box center [23, 89] width 7 height 9
select select "service"
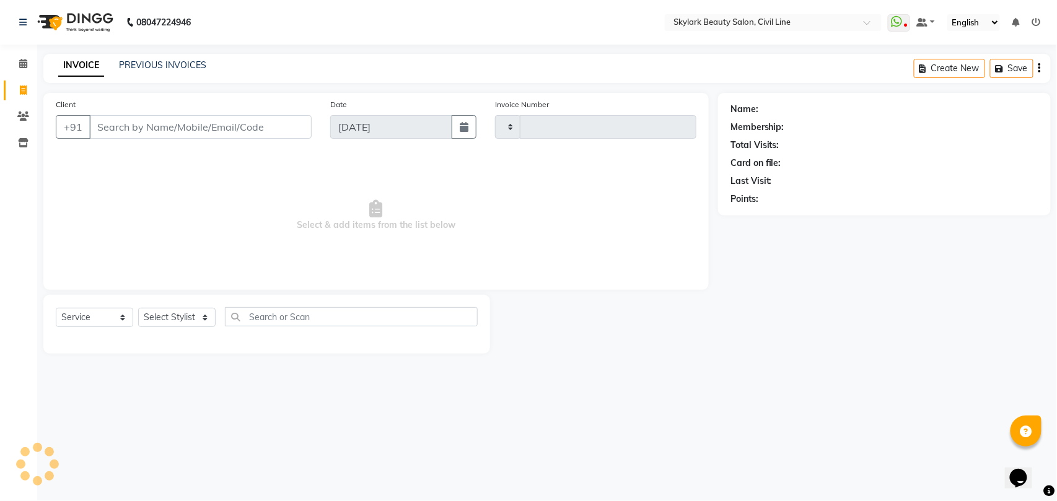
type input "6192"
select select "4588"
click at [182, 315] on select "Select Stylist" at bounding box center [176, 317] width 77 height 19
click at [188, 315] on select "Select Stylist" at bounding box center [176, 317] width 77 height 19
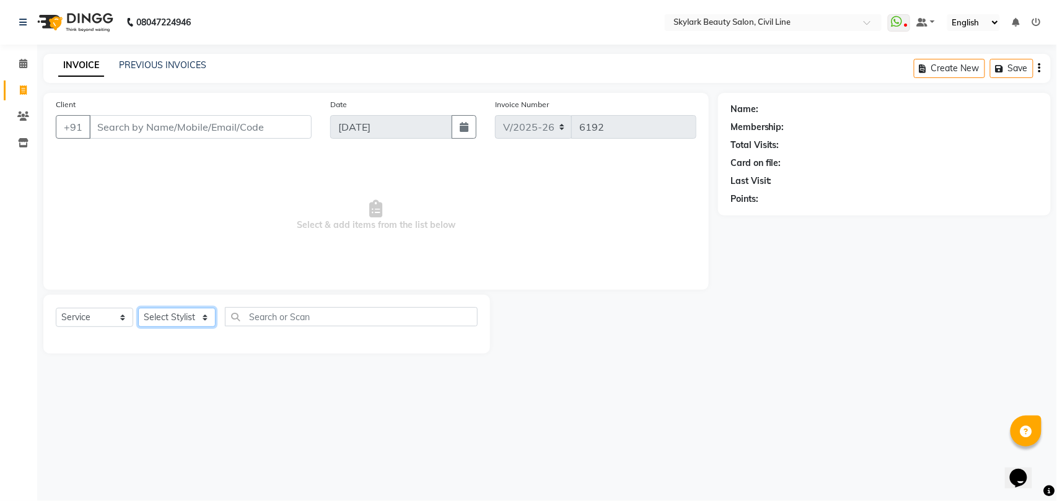
select select "28120"
click at [138, 308] on select "Select Stylist [PERSON_NAME] [PERSON_NAME] [PERSON_NAME] WASU" at bounding box center [176, 317] width 77 height 19
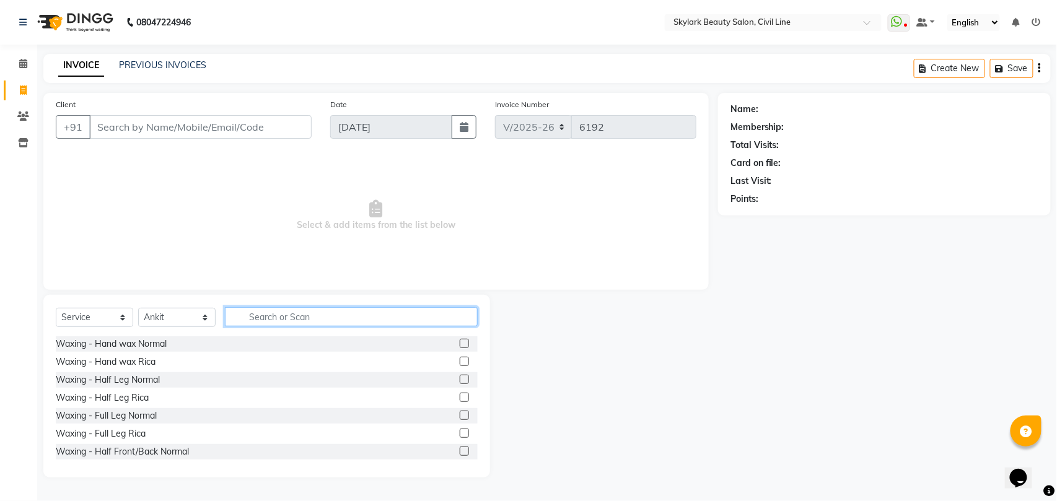
click at [281, 313] on input "text" at bounding box center [351, 316] width 253 height 19
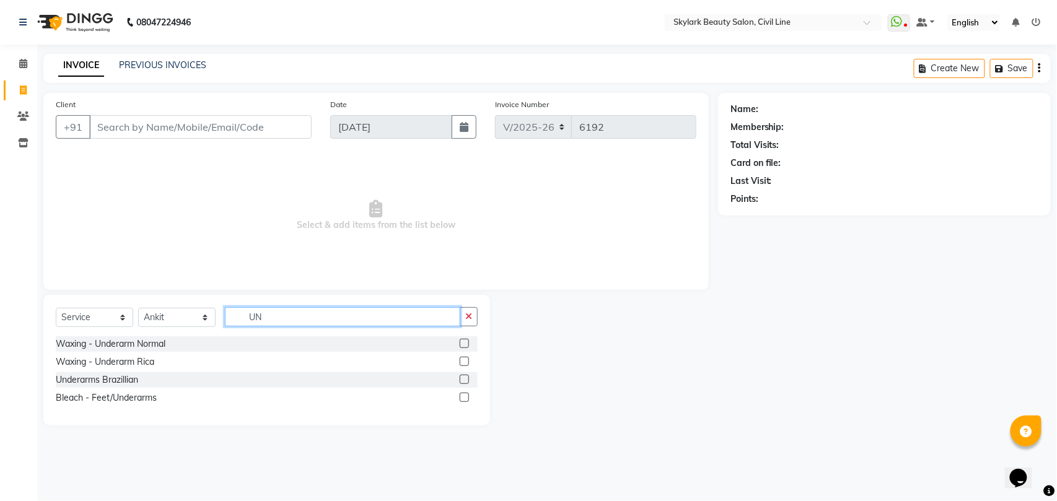
type input "UN"
click at [461, 343] on label at bounding box center [464, 343] width 9 height 9
click at [461, 343] on input "checkbox" at bounding box center [464, 344] width 8 height 8
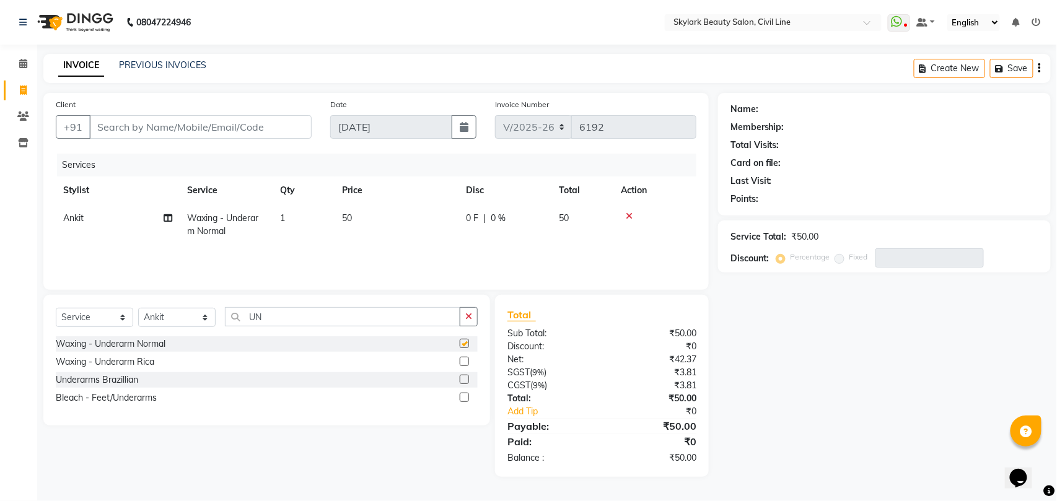
checkbox input "false"
click at [204, 125] on input "Client" at bounding box center [200, 127] width 222 height 24
type input "9"
type input "0"
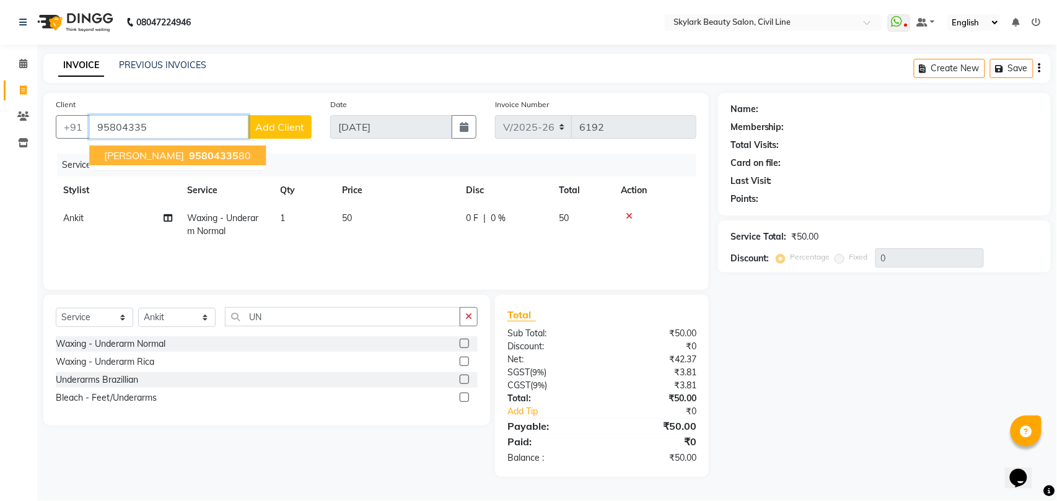
click at [190, 154] on span "95804335" at bounding box center [214, 155] width 50 height 12
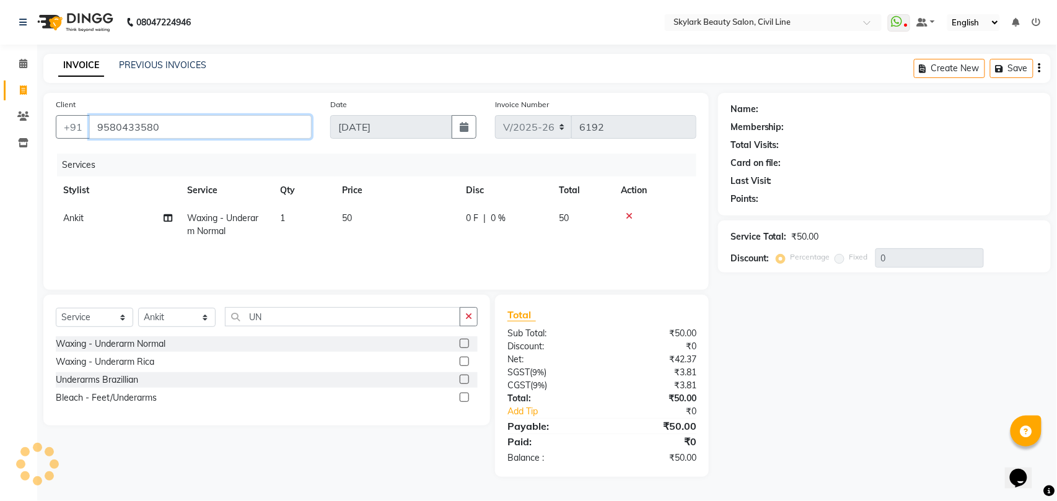
type input "9580433580"
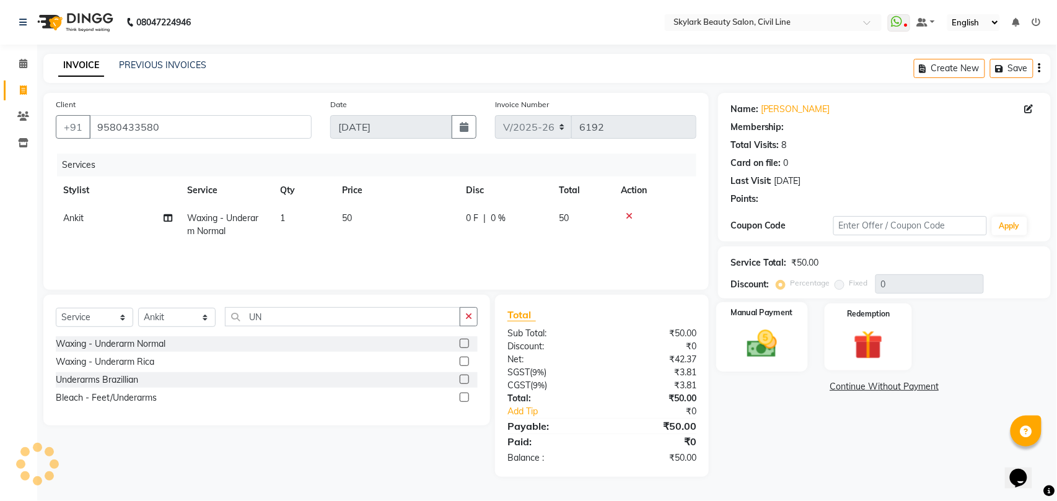
click at [761, 336] on img at bounding box center [761, 343] width 49 height 35
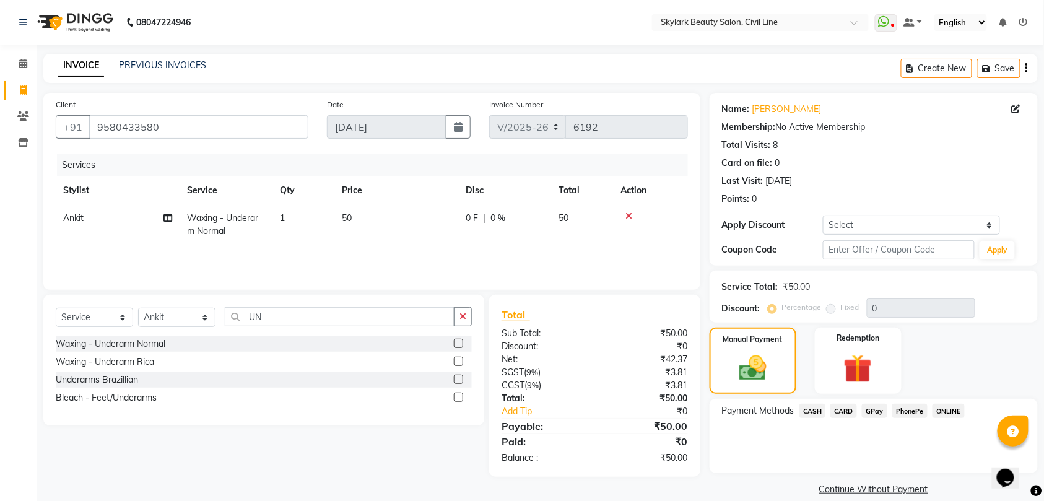
click at [813, 410] on span "CASH" at bounding box center [813, 411] width 27 height 14
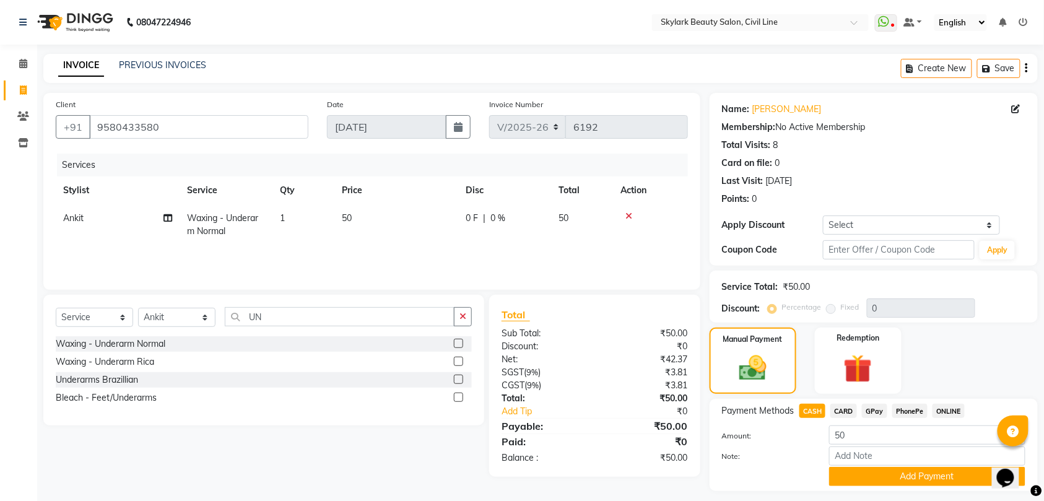
drag, startPoint x: 878, startPoint y: 476, endPoint x: 878, endPoint y: 457, distance: 19.2
click at [878, 479] on button "Add Payment" at bounding box center [927, 476] width 196 height 19
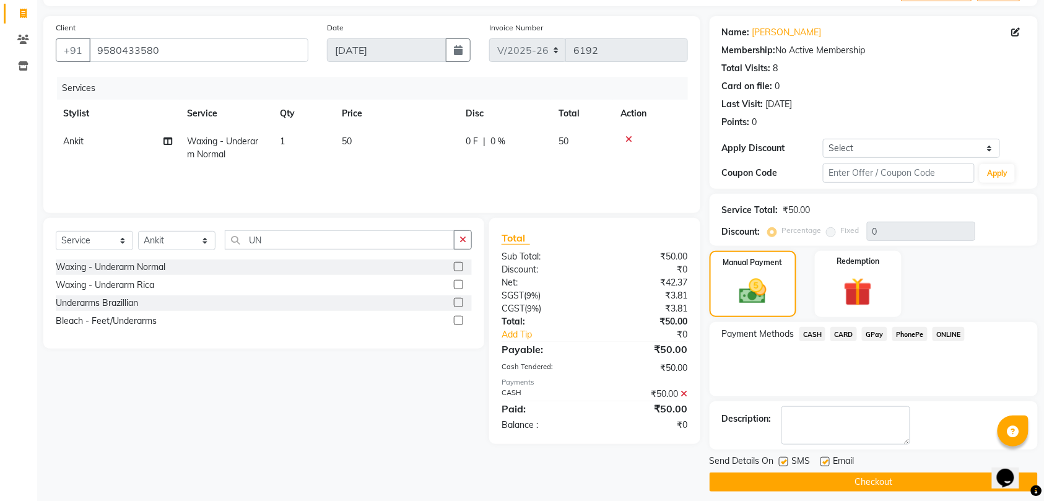
scroll to position [87, 0]
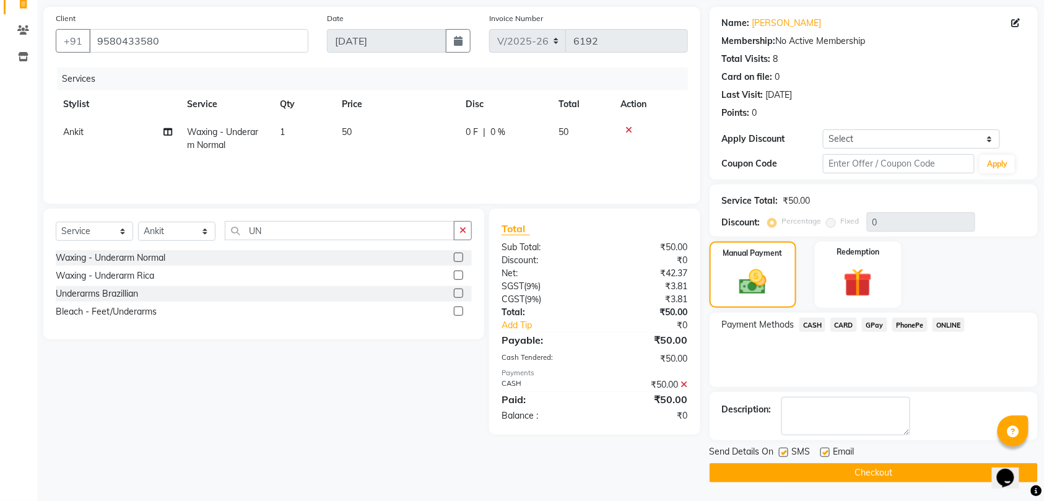
click at [880, 473] on button "Checkout" at bounding box center [874, 472] width 328 height 19
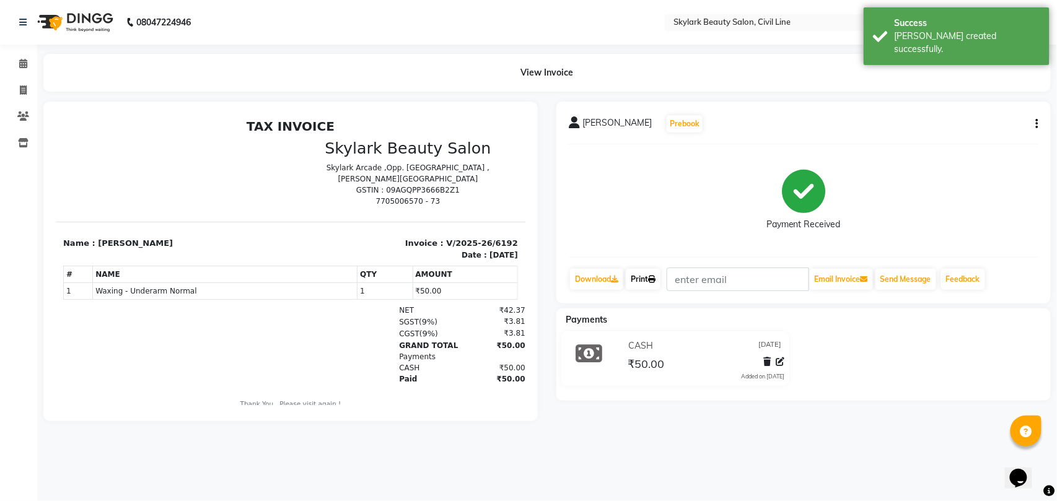
click at [647, 279] on link "Print" at bounding box center [643, 279] width 35 height 21
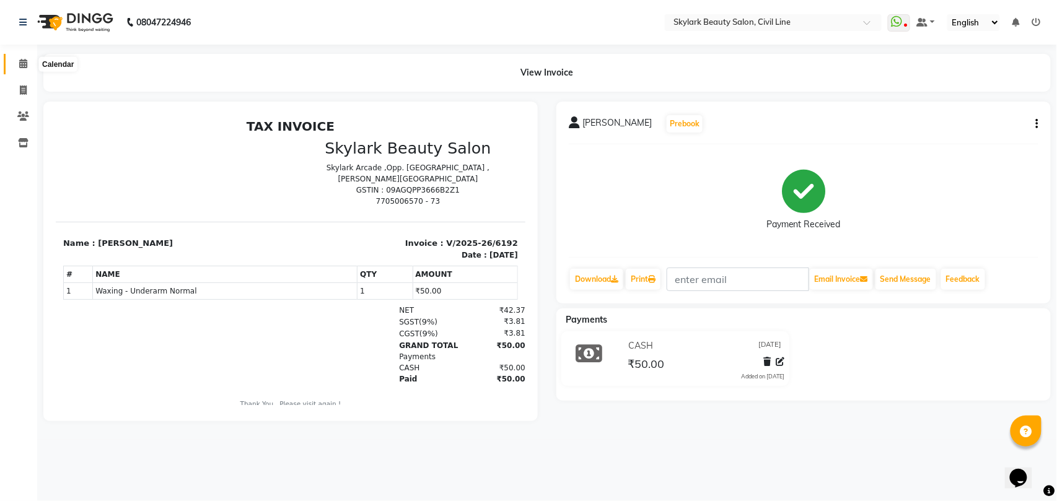
click at [20, 64] on icon at bounding box center [23, 63] width 8 height 9
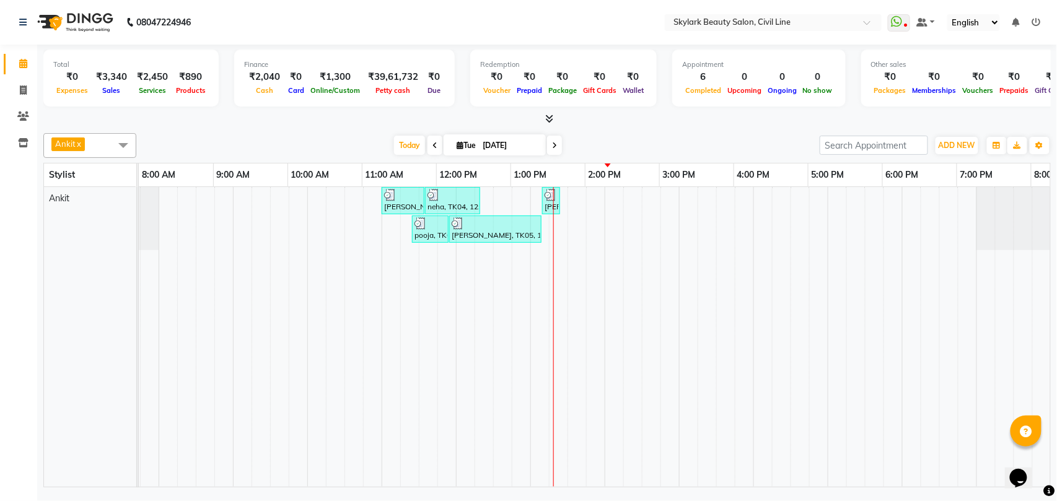
scroll to position [0, 55]
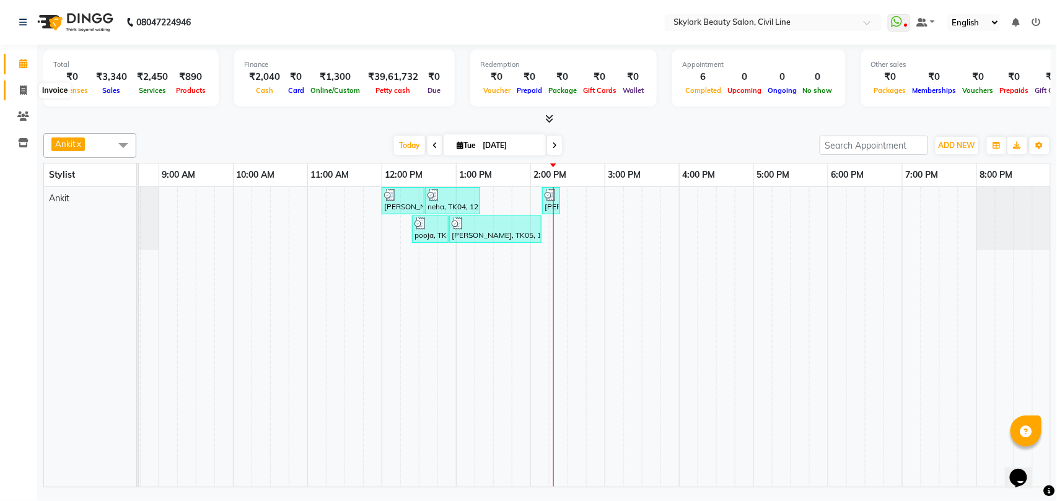
click at [22, 90] on icon at bounding box center [23, 89] width 7 height 9
select select "service"
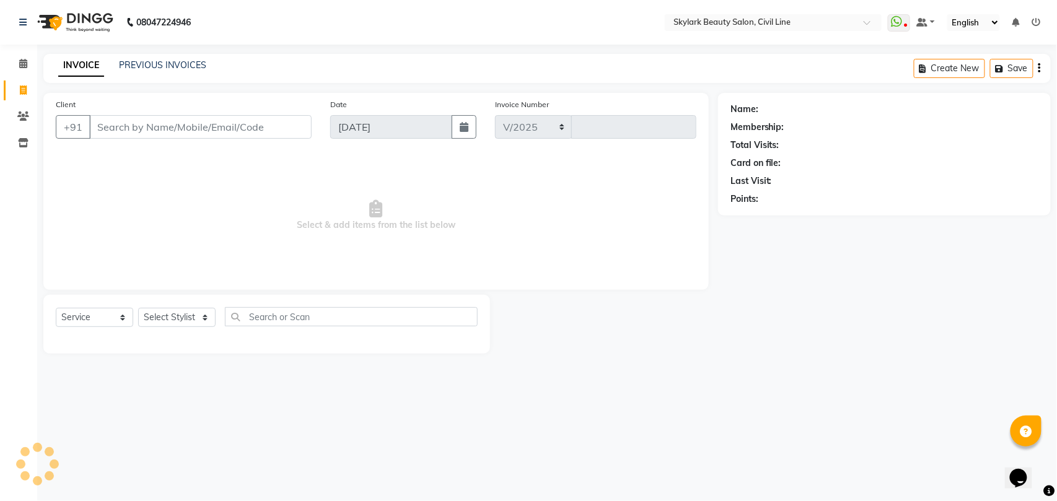
select select "4588"
type input "6193"
click at [182, 67] on link "PREVIOUS INVOICES" at bounding box center [162, 64] width 87 height 11
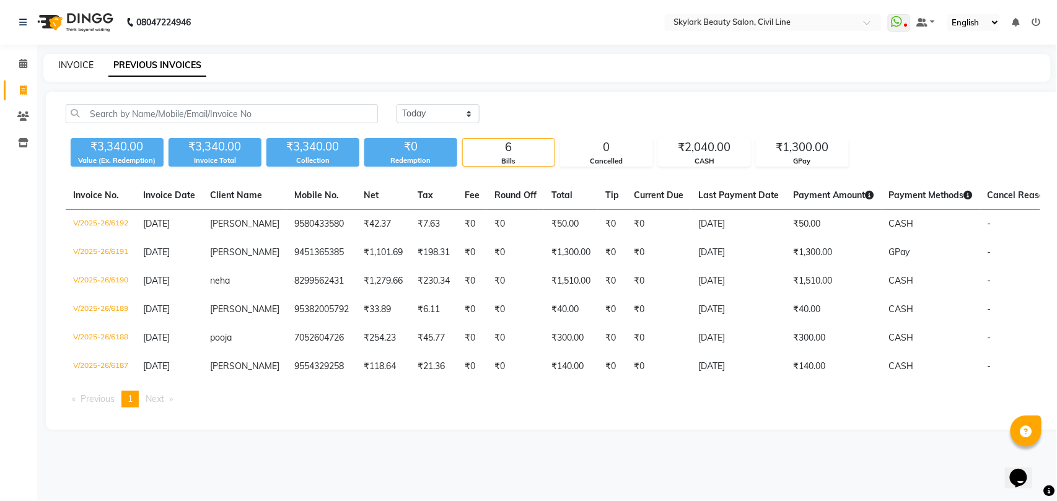
click at [73, 63] on link "INVOICE" at bounding box center [75, 64] width 35 height 11
select select "service"
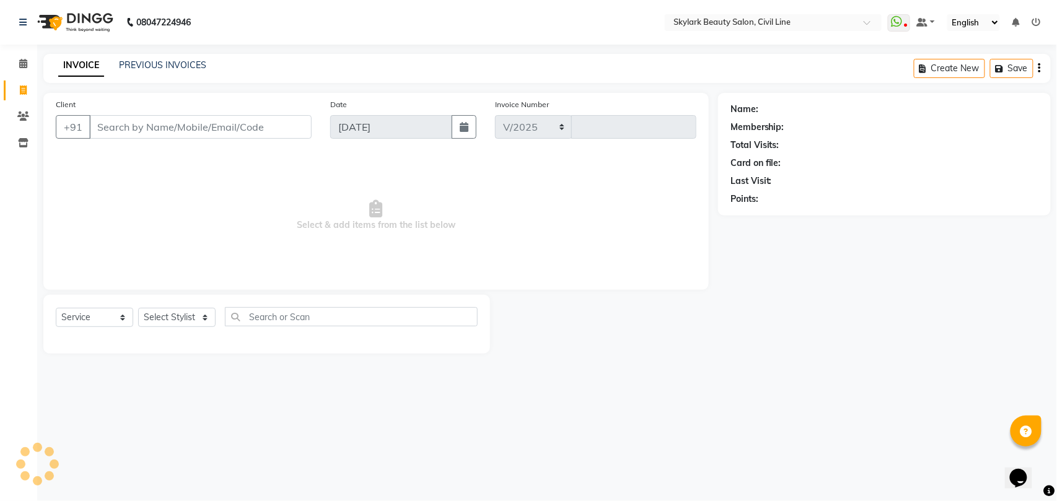
select select "4588"
type input "6193"
click at [20, 61] on icon at bounding box center [23, 63] width 8 height 9
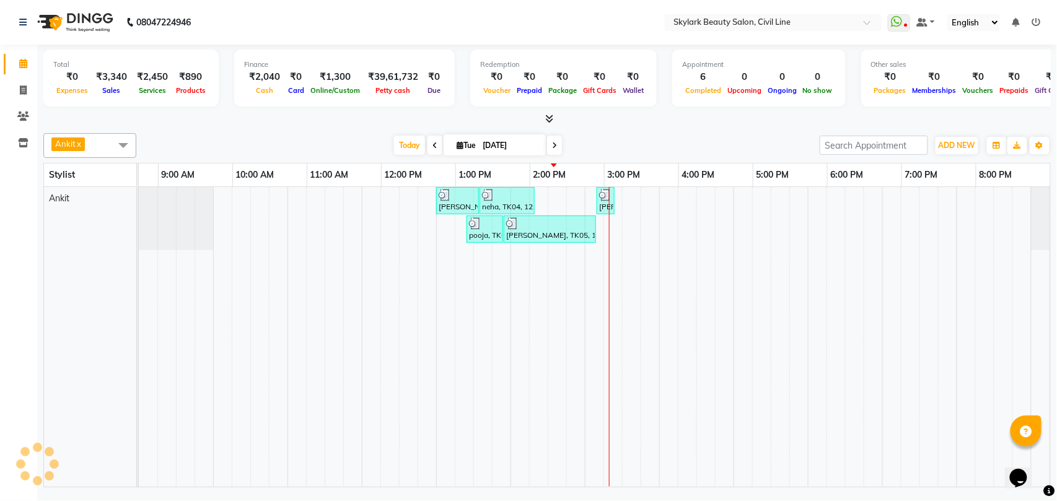
scroll to position [0, 55]
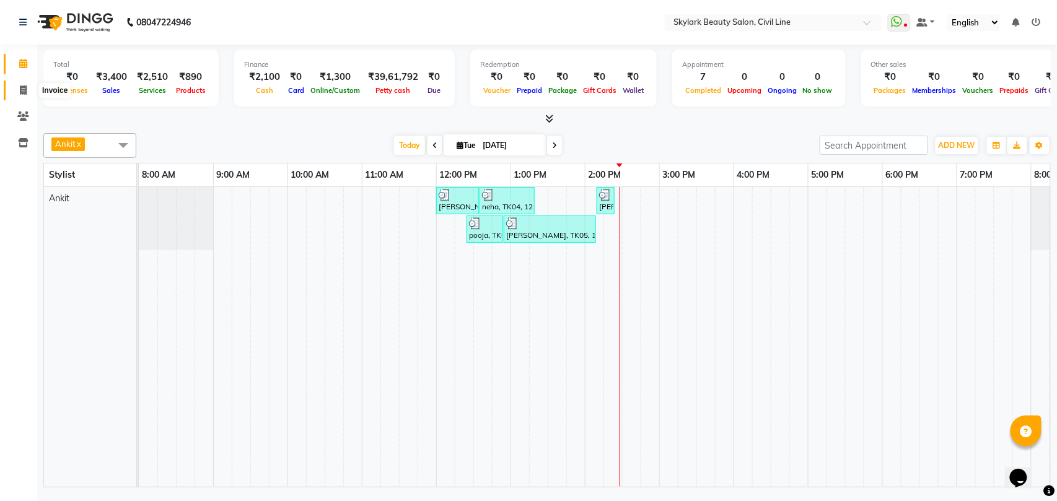
click at [20, 92] on icon at bounding box center [23, 89] width 7 height 9
select select "service"
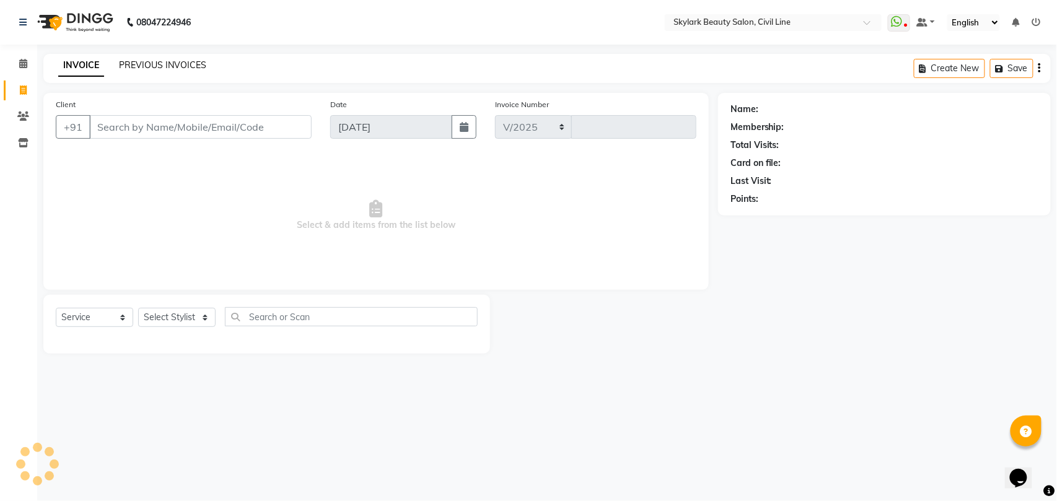
click at [173, 63] on link "PREVIOUS INVOICES" at bounding box center [162, 64] width 87 height 11
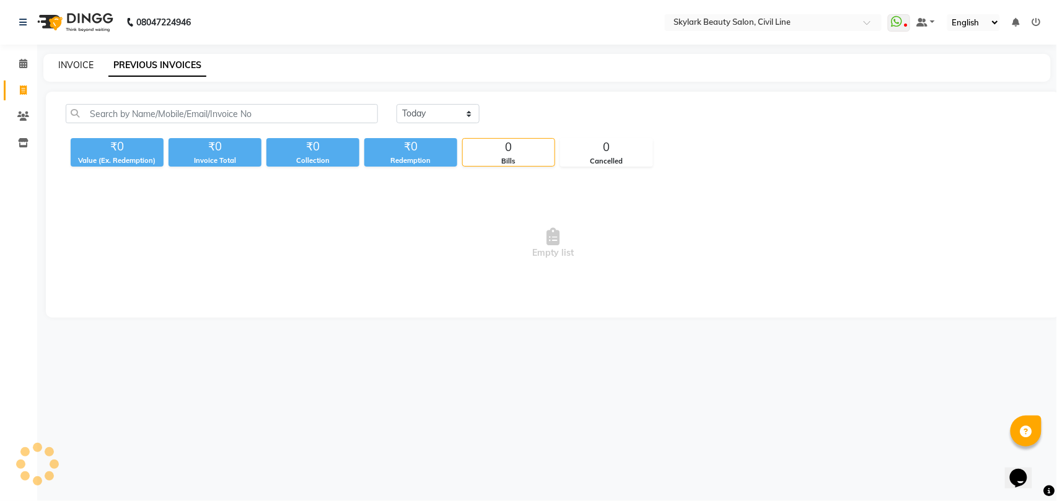
click at [73, 62] on link "INVOICE" at bounding box center [75, 64] width 35 height 11
select select "service"
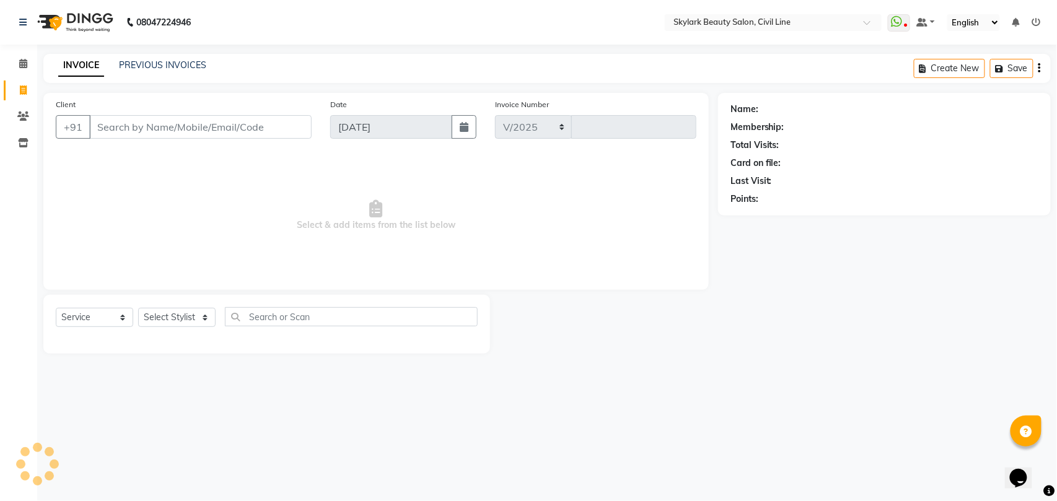
select select "4588"
type input "6194"
click at [164, 62] on link "PREVIOUS INVOICES" at bounding box center [162, 64] width 87 height 11
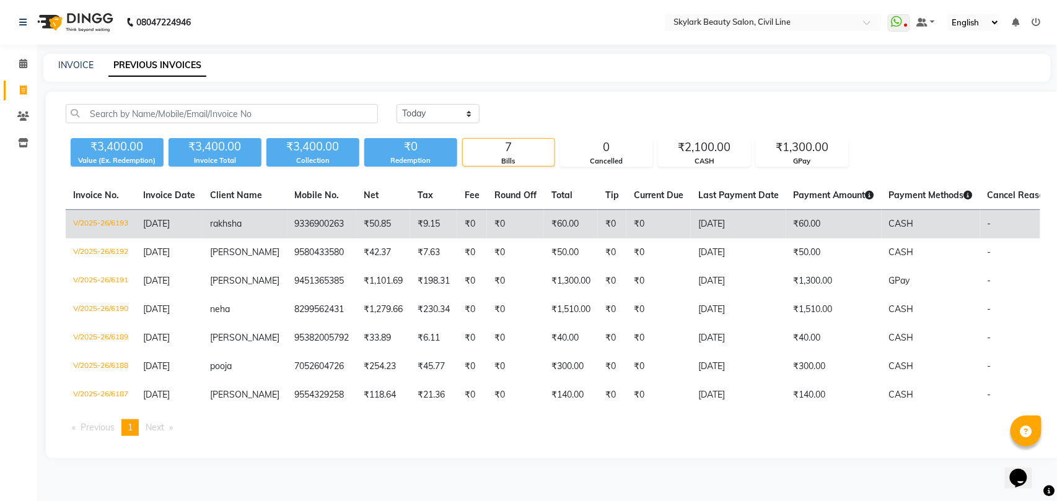
click at [306, 225] on td "9336900263" at bounding box center [321, 224] width 69 height 29
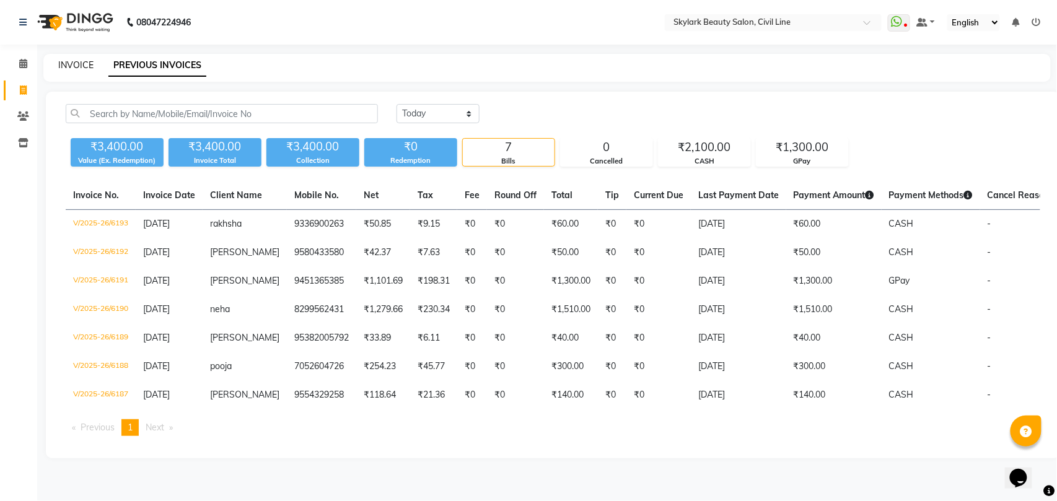
click at [76, 68] on link "INVOICE" at bounding box center [75, 64] width 35 height 11
select select "service"
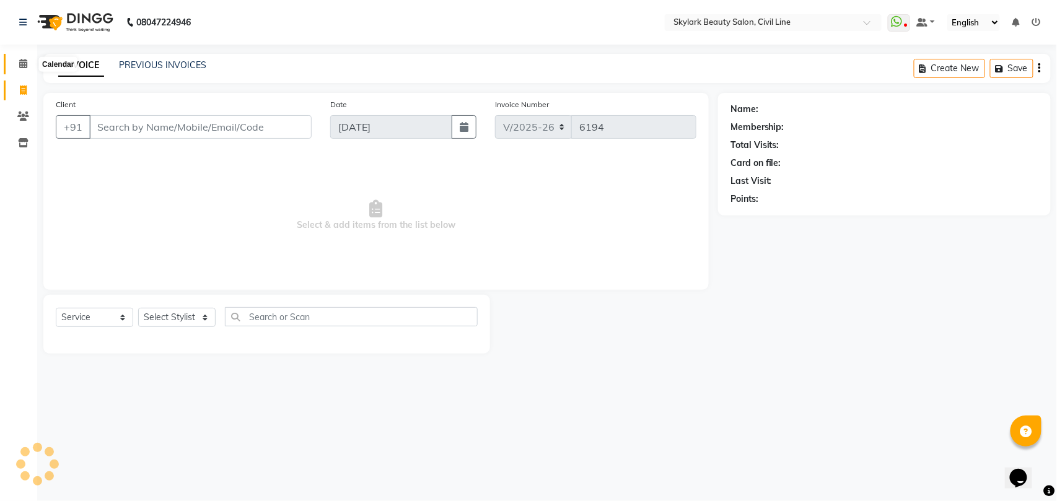
click at [21, 62] on icon at bounding box center [23, 63] width 8 height 9
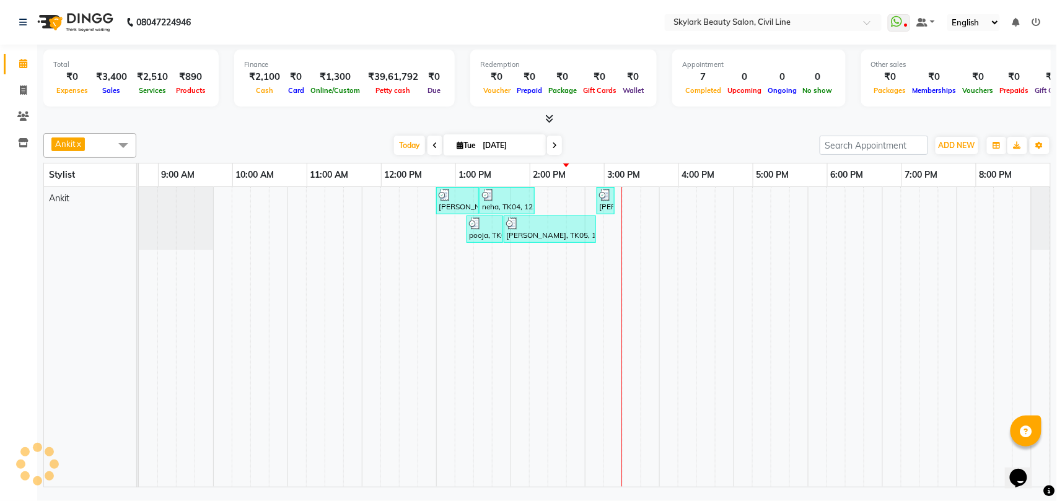
scroll to position [0, 55]
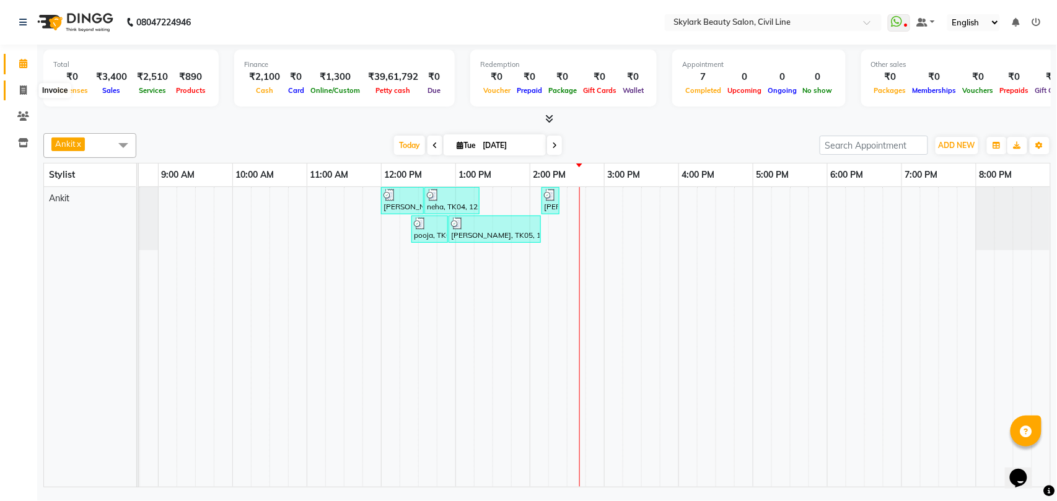
click at [24, 92] on icon at bounding box center [23, 89] width 7 height 9
select select "service"
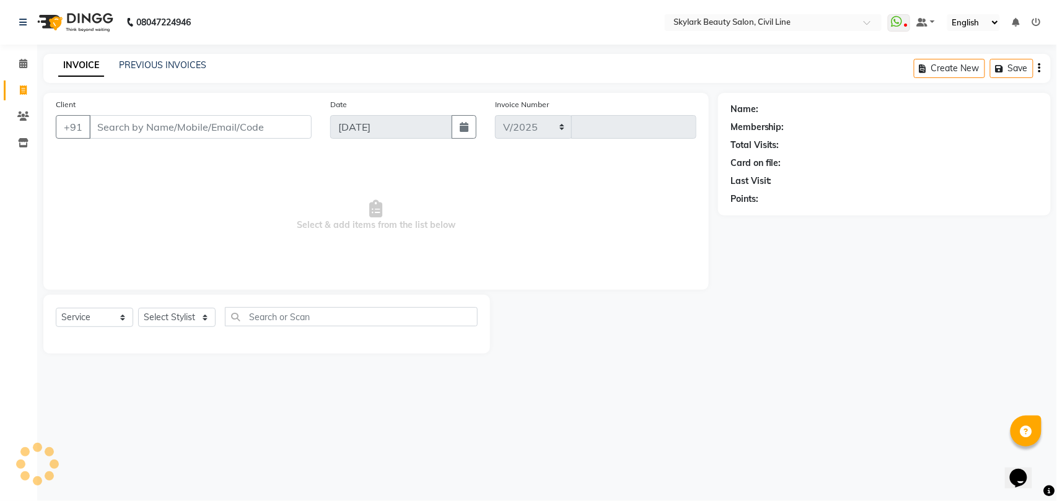
select select "4588"
type input "6194"
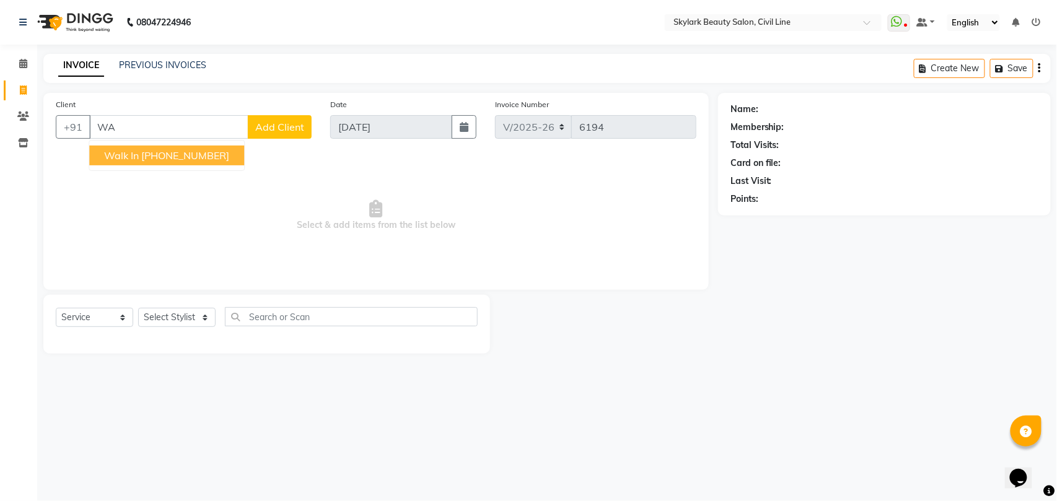
type input "W"
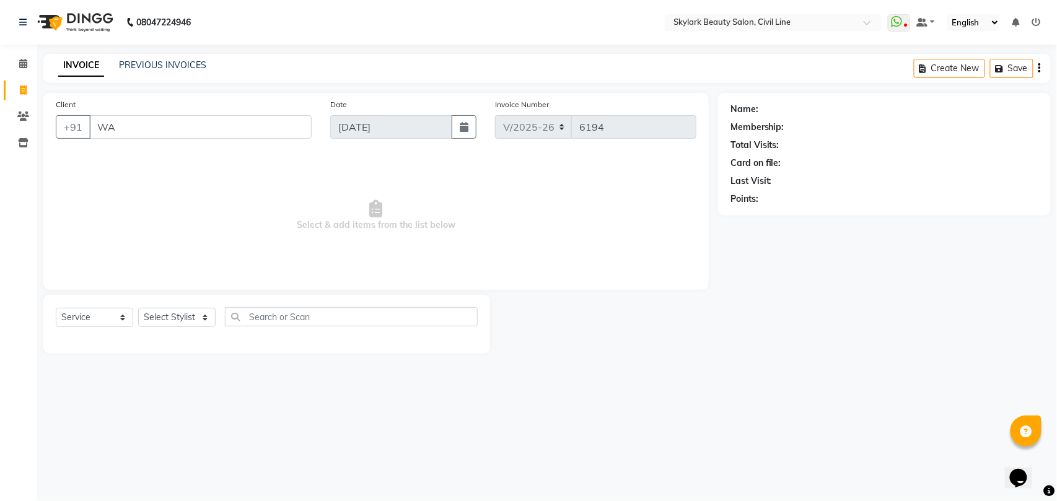
type input "W"
click at [184, 318] on select "Select Stylist [PERSON_NAME] [PERSON_NAME] [PERSON_NAME] WASU" at bounding box center [176, 317] width 77 height 19
select select "28120"
click at [138, 308] on select "Select Stylist [PERSON_NAME] [PERSON_NAME] [PERSON_NAME] WASU" at bounding box center [176, 317] width 77 height 19
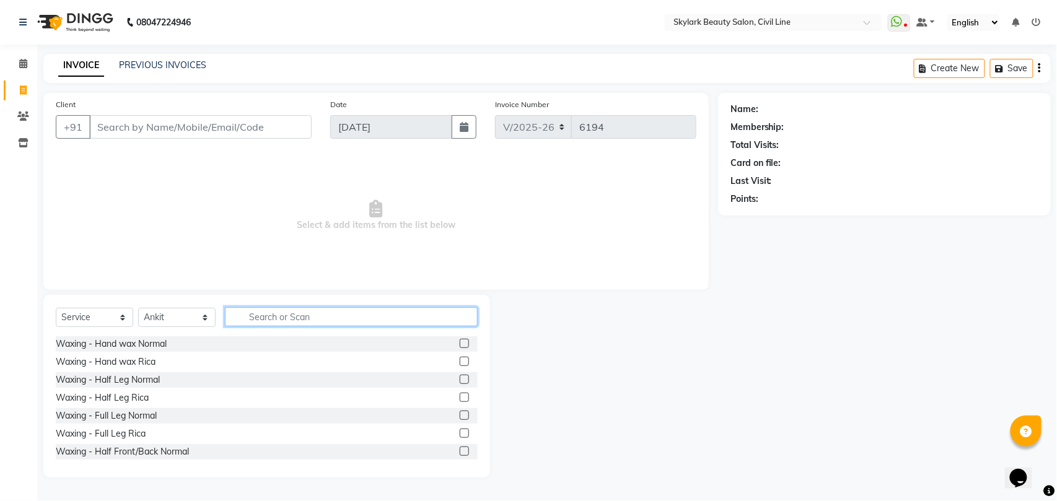
click at [337, 317] on input "text" at bounding box center [351, 316] width 253 height 19
type input "TH"
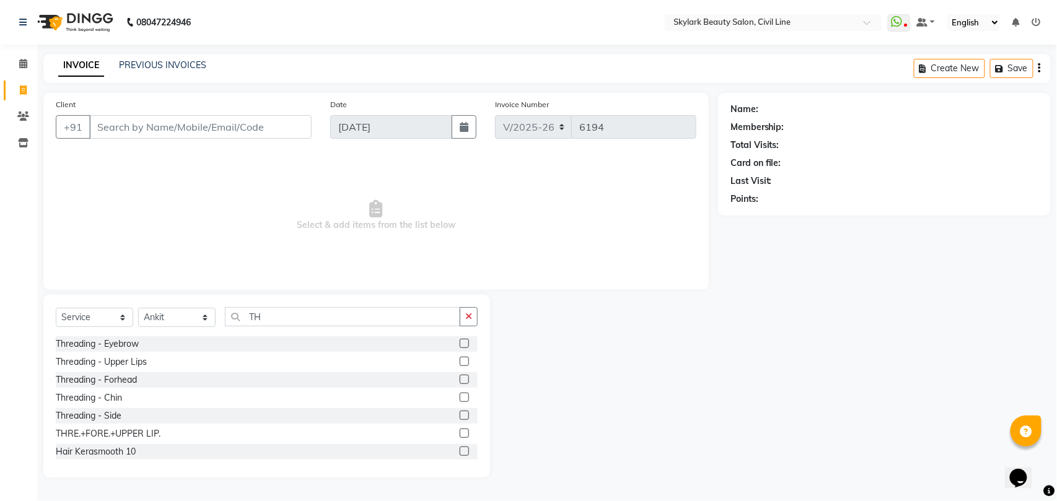
click at [460, 380] on label at bounding box center [464, 379] width 9 height 9
click at [460, 380] on input "checkbox" at bounding box center [464, 380] width 8 height 8
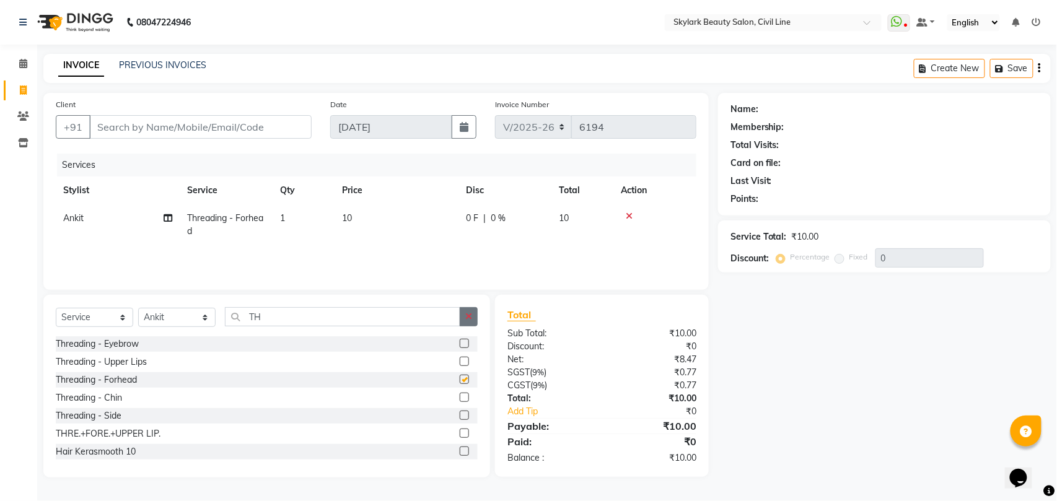
checkbox input "false"
click at [469, 313] on icon "button" at bounding box center [468, 316] width 7 height 9
click at [460, 380] on label at bounding box center [464, 379] width 9 height 9
click at [460, 380] on input "checkbox" at bounding box center [464, 380] width 8 height 8
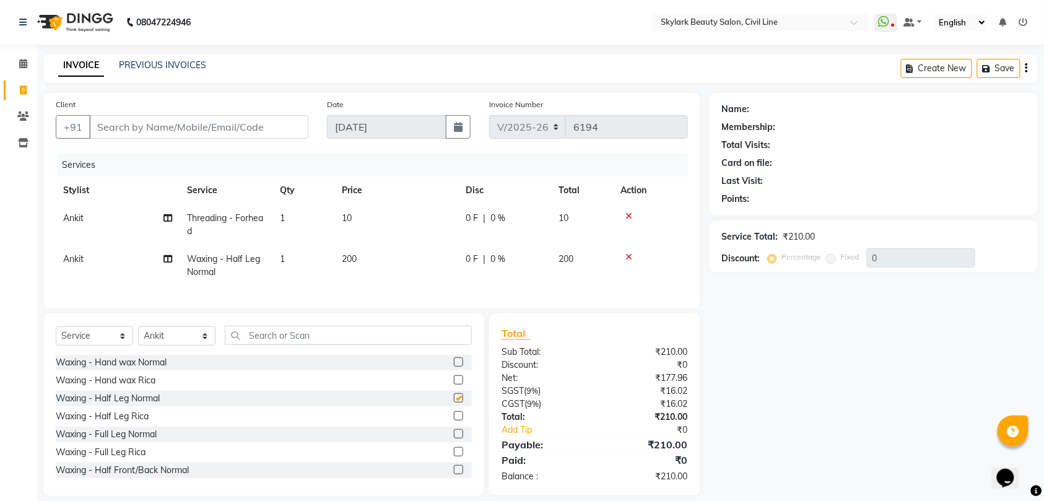
checkbox input "false"
click at [628, 258] on icon at bounding box center [629, 257] width 7 height 9
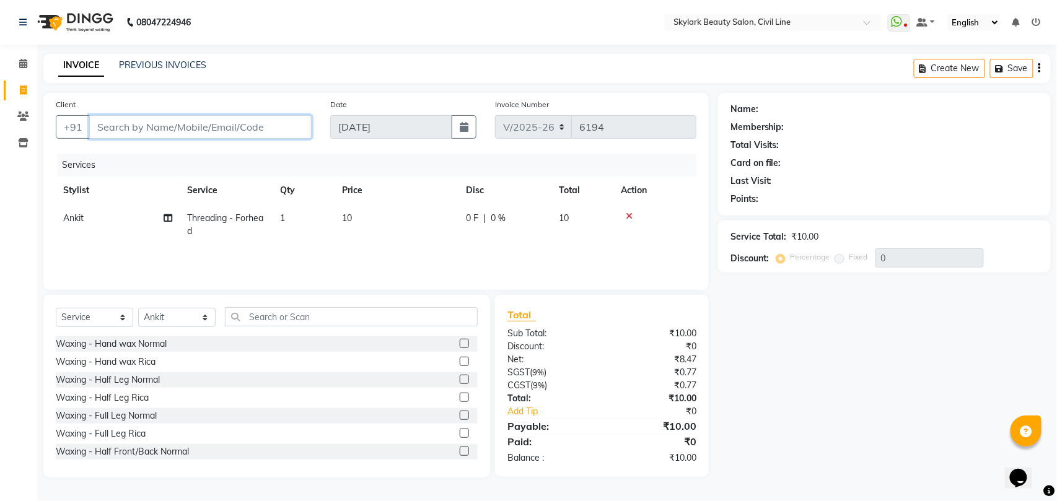
click at [266, 125] on input "Client" at bounding box center [200, 127] width 222 height 24
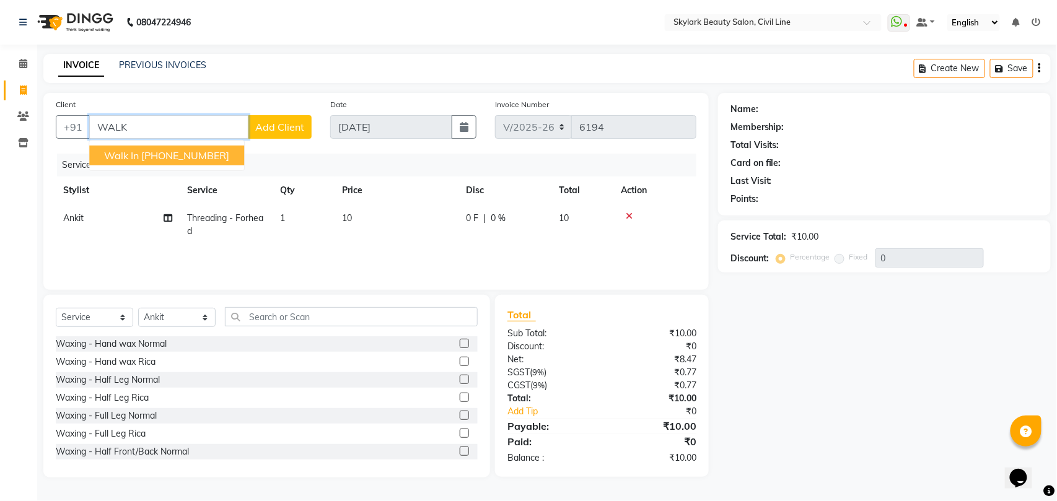
click at [196, 152] on ngb-highlight "[PHONE_NUMBER]" at bounding box center [185, 155] width 88 height 12
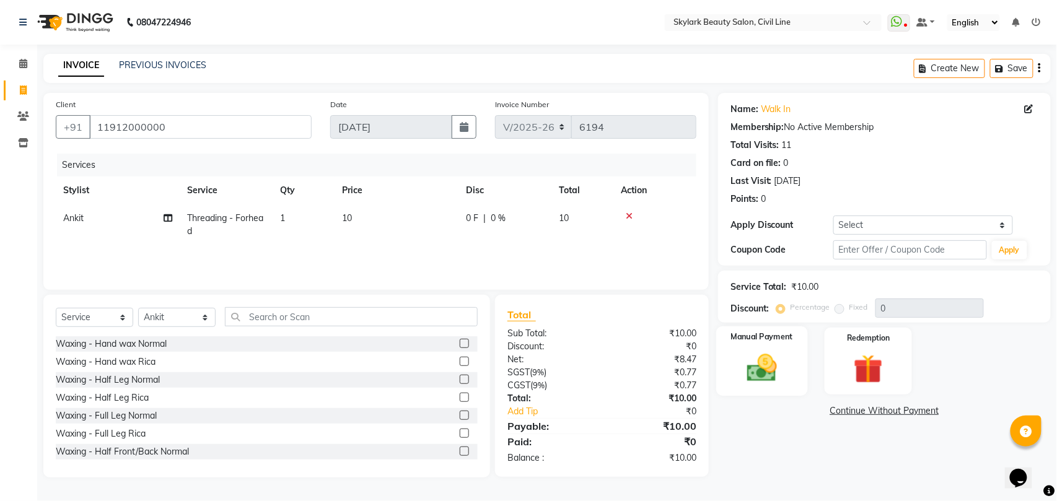
click at [774, 365] on img at bounding box center [761, 368] width 49 height 35
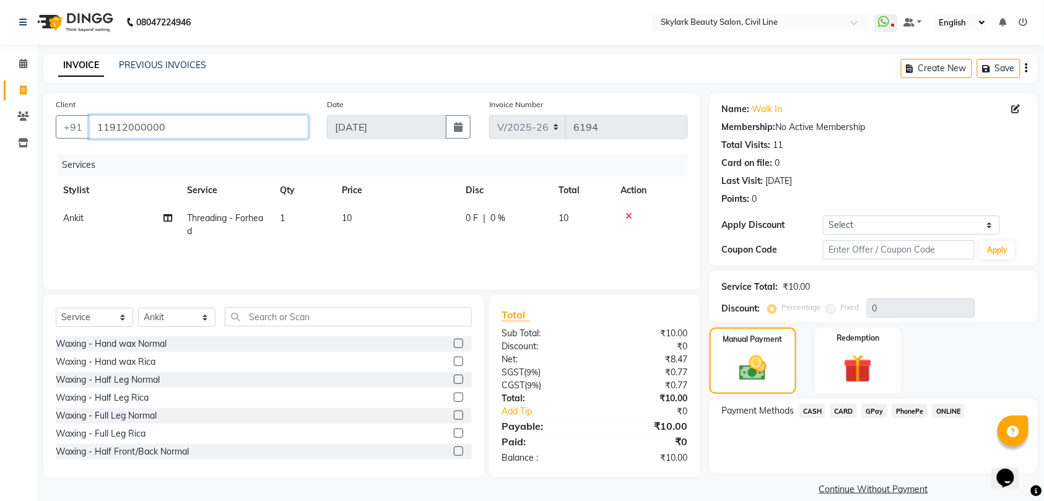
click at [204, 129] on input "11912000000" at bounding box center [198, 127] width 219 height 24
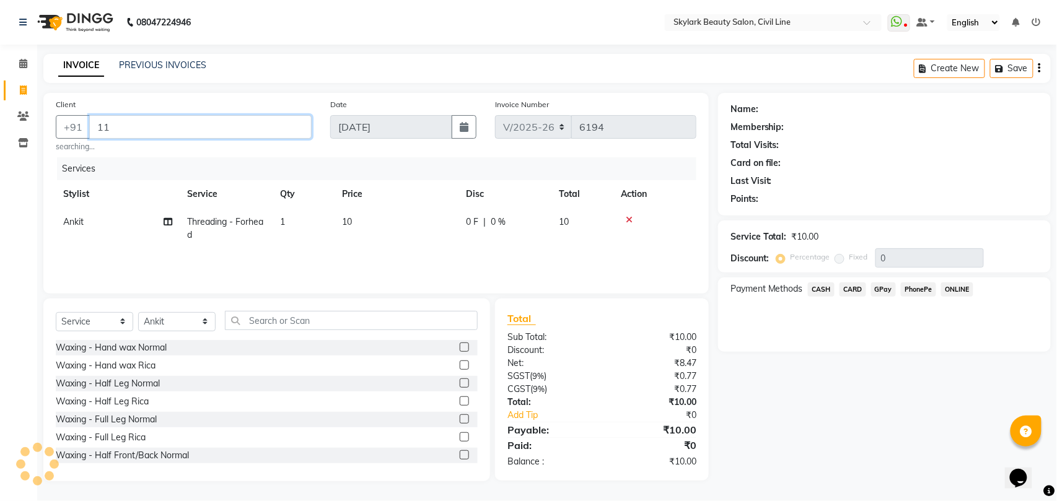
type input "1"
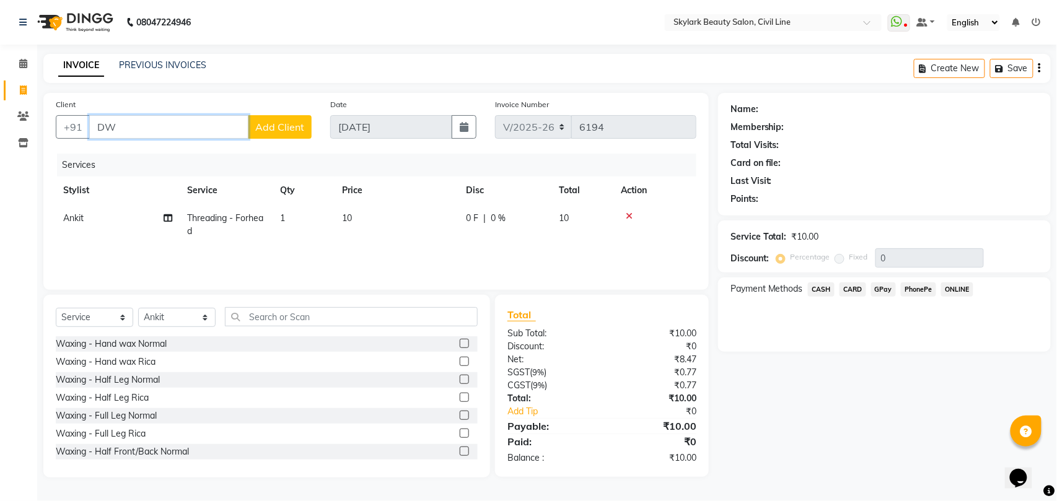
type input "D"
type input "6387095092"
click at [288, 125] on span "Add Client" at bounding box center [279, 127] width 49 height 12
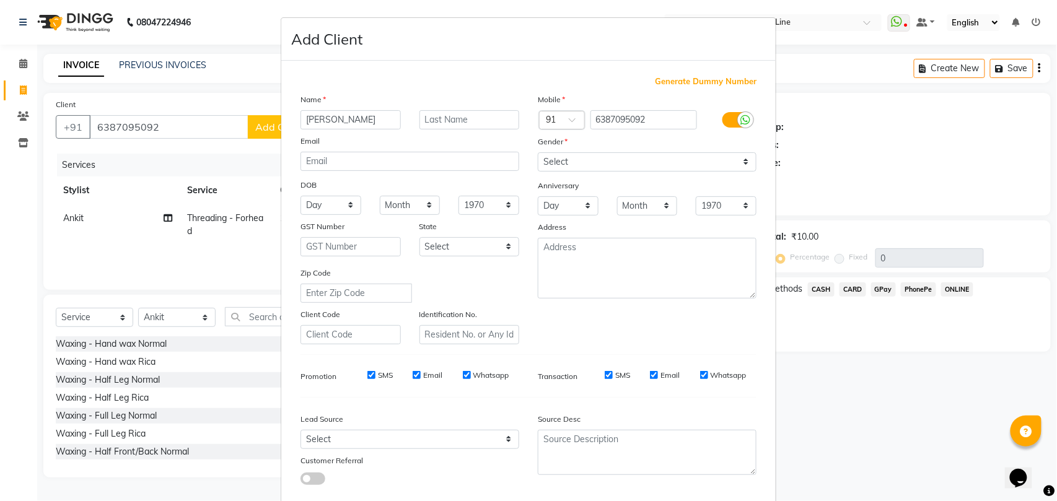
type input "[PERSON_NAME]"
click at [620, 156] on select "Select [DEMOGRAPHIC_DATA] [DEMOGRAPHIC_DATA] Other Prefer Not To Say" at bounding box center [647, 161] width 219 height 19
select select "[DEMOGRAPHIC_DATA]"
click at [538, 152] on select "Select [DEMOGRAPHIC_DATA] [DEMOGRAPHIC_DATA] Other Prefer Not To Say" at bounding box center [647, 161] width 219 height 19
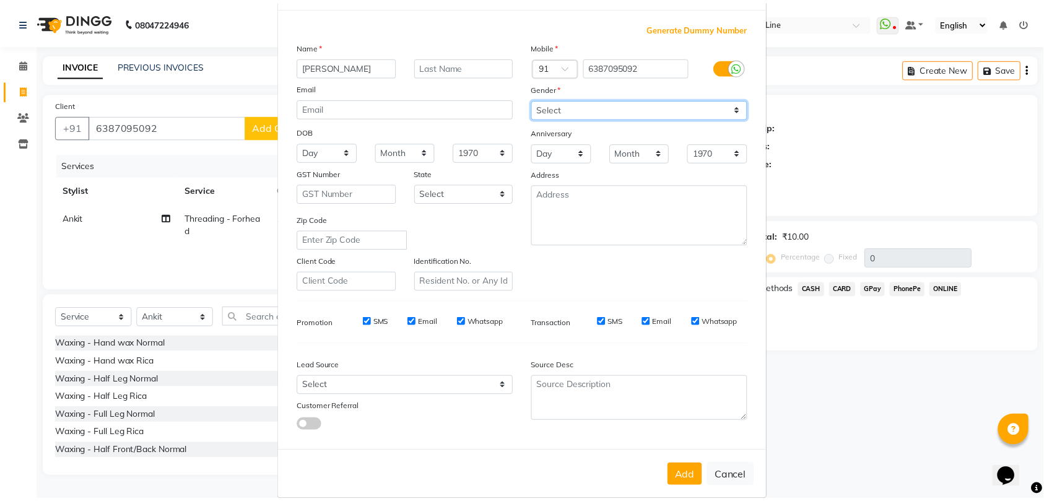
scroll to position [68, 0]
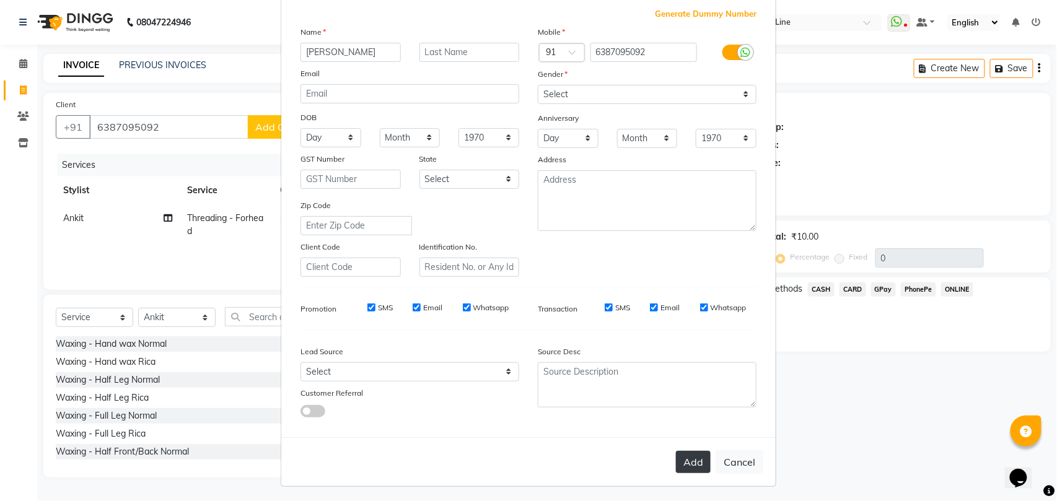
click at [684, 459] on button "Add" at bounding box center [693, 462] width 35 height 22
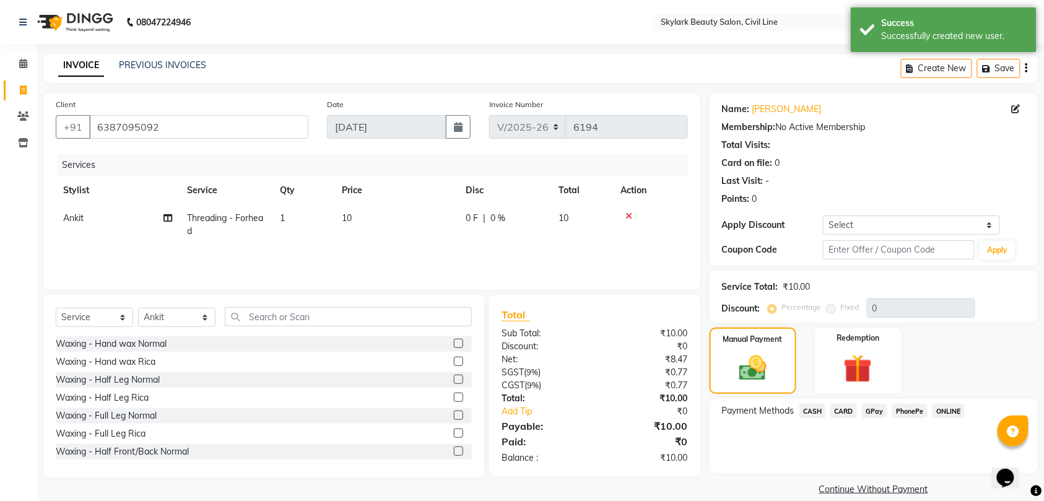
click at [813, 411] on span "CASH" at bounding box center [813, 411] width 27 height 14
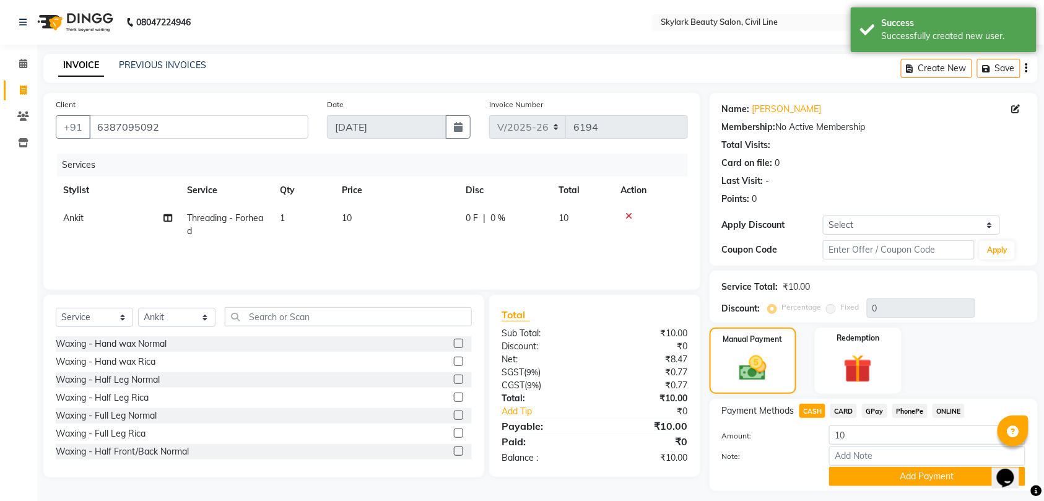
click at [870, 474] on button "Add Payment" at bounding box center [927, 476] width 196 height 19
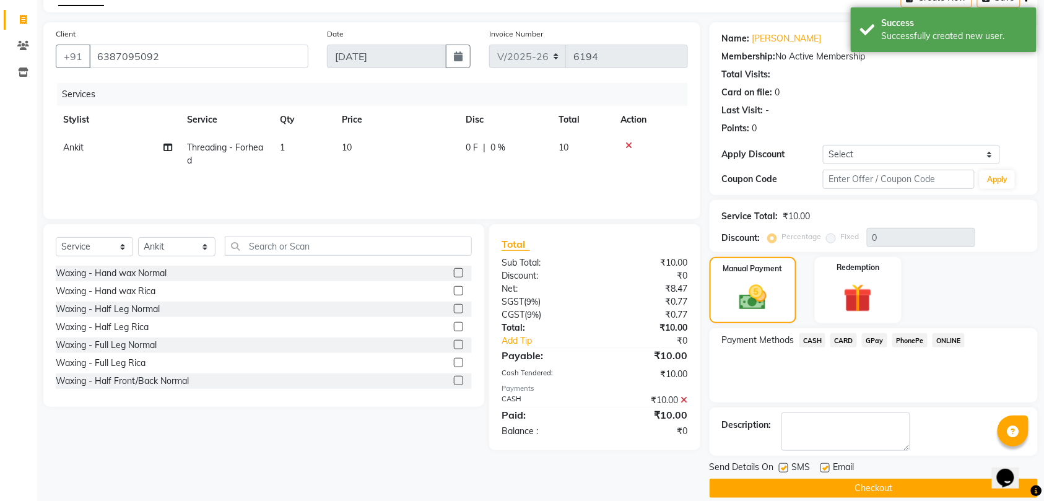
scroll to position [87, 0]
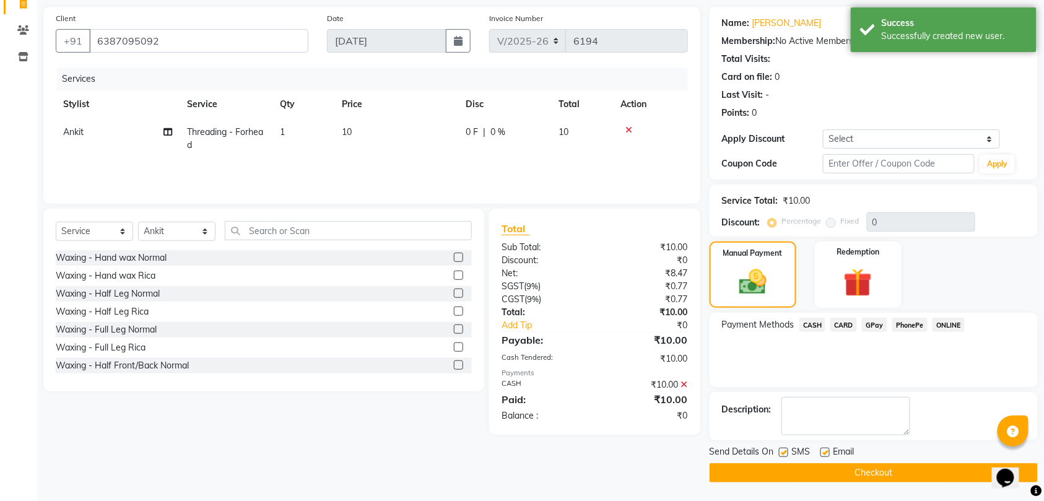
click at [870, 474] on button "Checkout" at bounding box center [874, 472] width 328 height 19
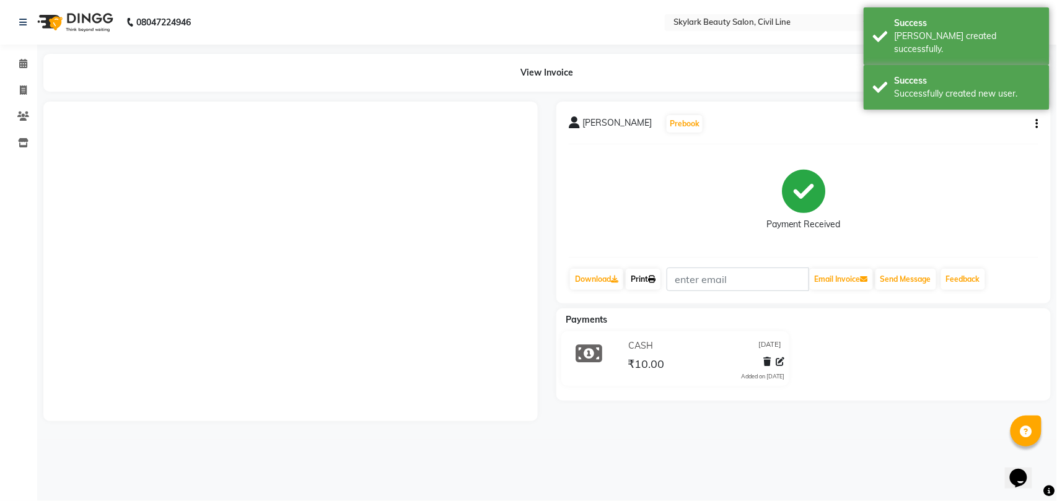
click at [642, 280] on link "Print" at bounding box center [643, 279] width 35 height 21
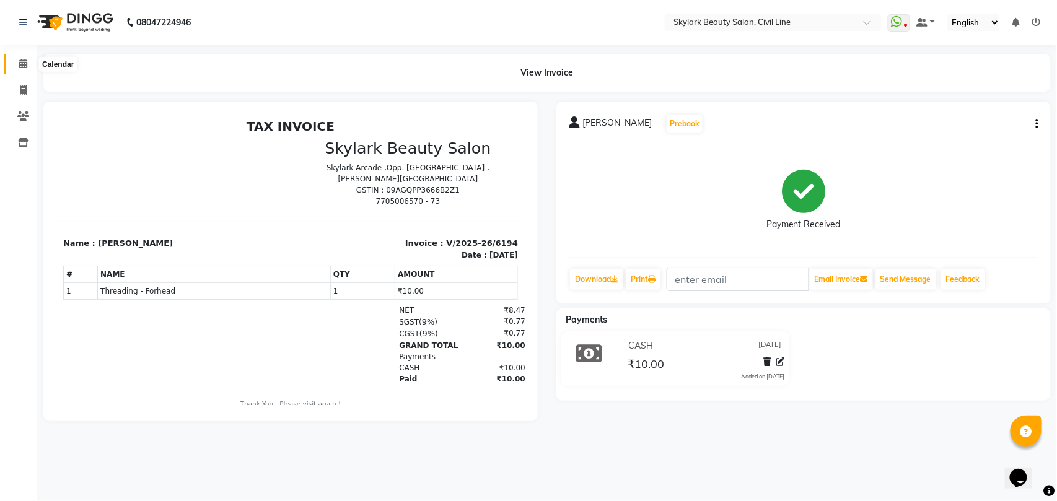
click at [25, 66] on icon at bounding box center [23, 63] width 8 height 9
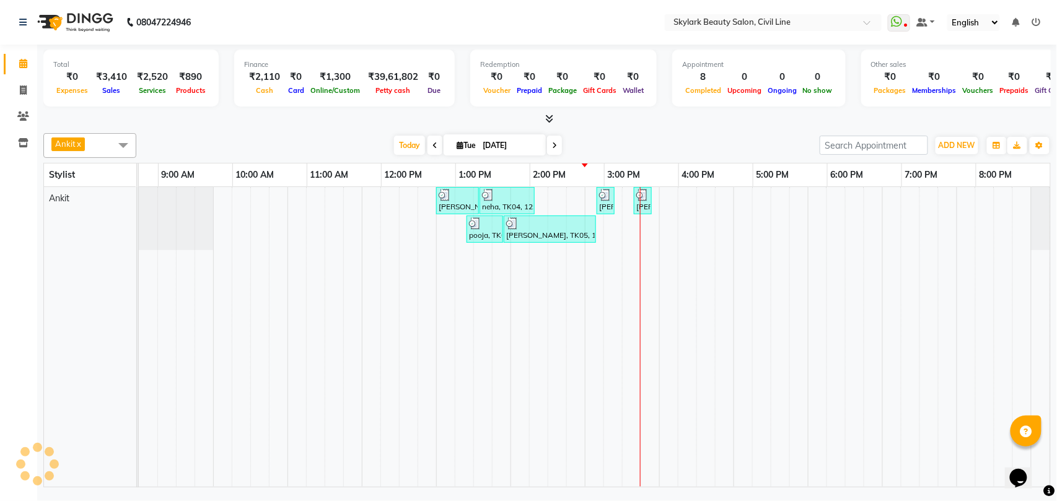
scroll to position [0, 55]
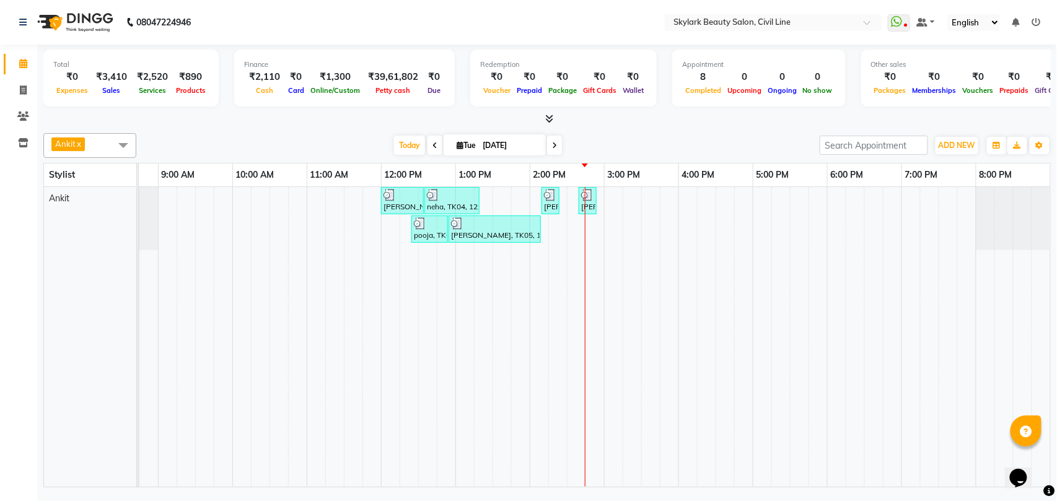
click at [315, 348] on td at bounding box center [316, 337] width 19 height 300
click at [225, 342] on td at bounding box center [223, 337] width 19 height 300
click at [260, 342] on td at bounding box center [260, 337] width 19 height 300
click at [263, 346] on td at bounding box center [260, 337] width 19 height 300
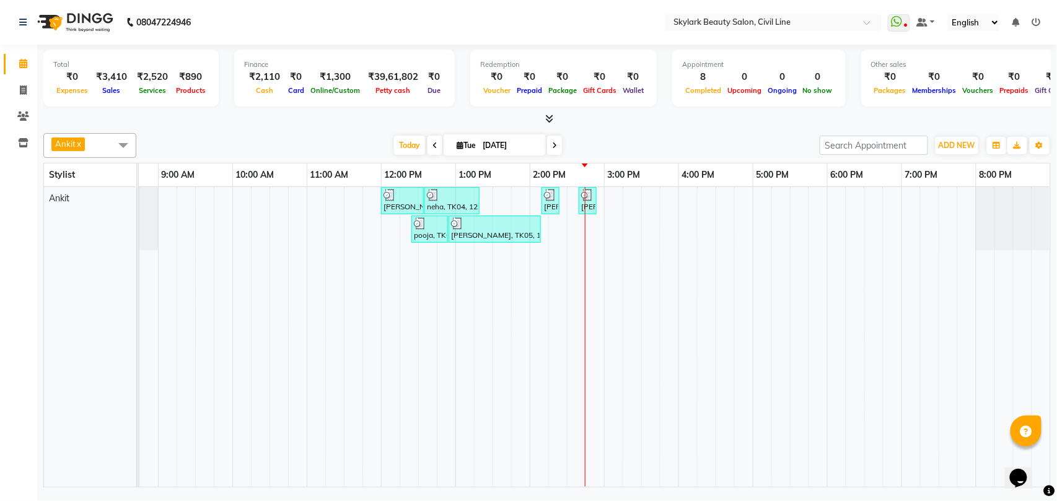
click at [263, 348] on td at bounding box center [260, 337] width 19 height 300
click at [266, 351] on td at bounding box center [260, 337] width 19 height 300
click at [233, 209] on div "[PERSON_NAME], TK01, 12:00 PM-12:35 PM, Threading - Eyebrow,Threading - Forhead…" at bounding box center [567, 337] width 966 height 300
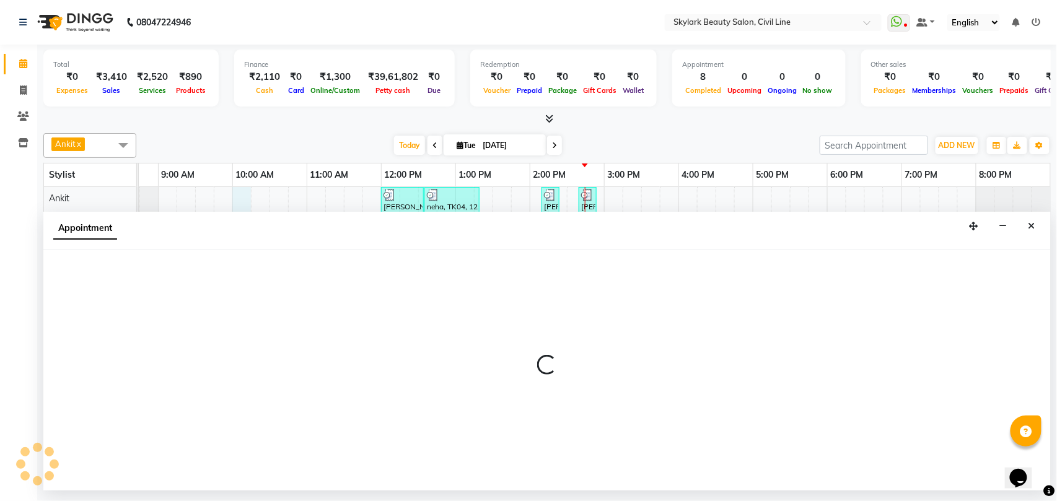
select select "28120"
select select "tentative"
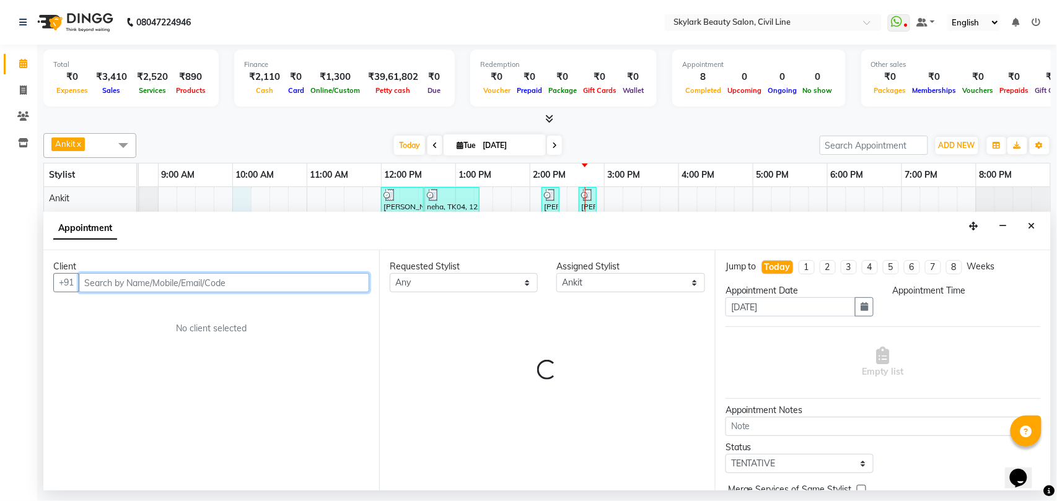
select select "600"
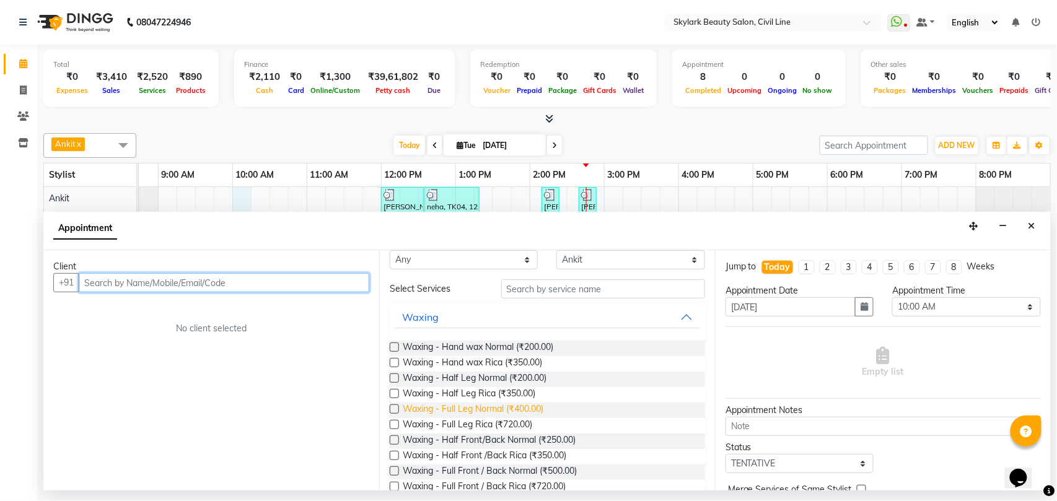
scroll to position [0, 0]
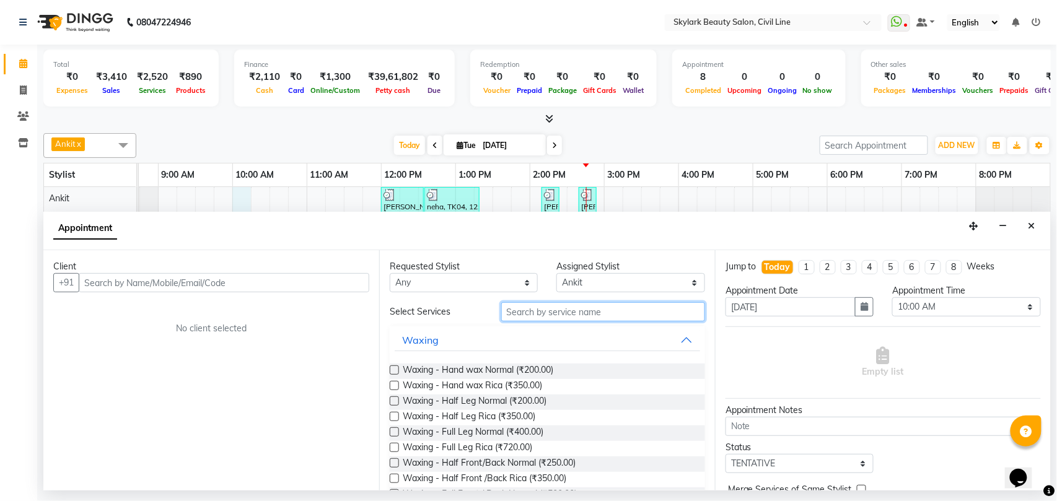
click at [549, 315] on input "text" at bounding box center [603, 311] width 204 height 19
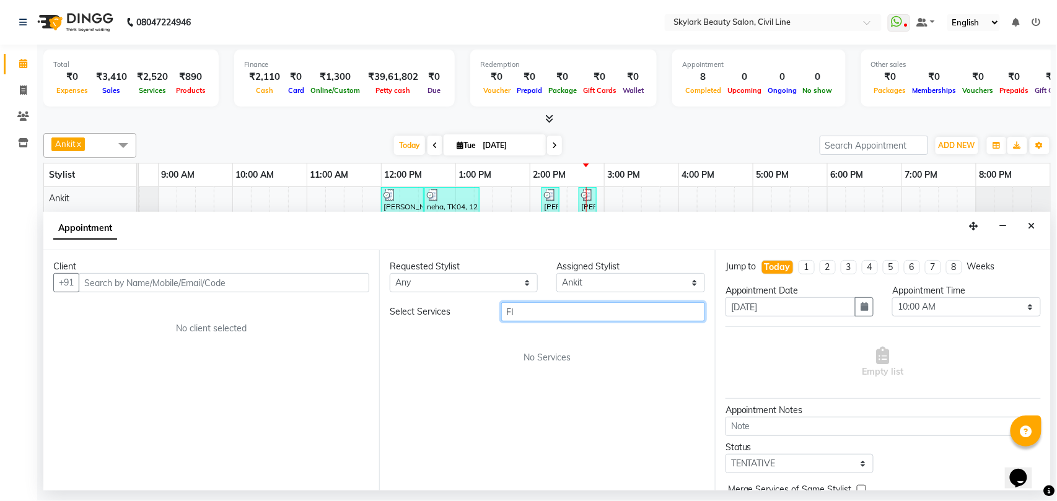
type input "F"
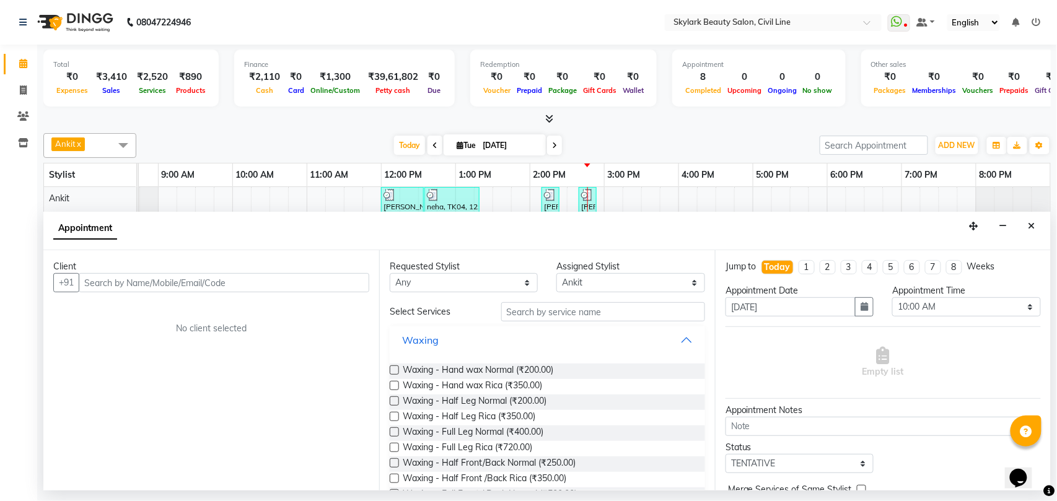
click at [471, 339] on button "Waxing" at bounding box center [547, 340] width 305 height 22
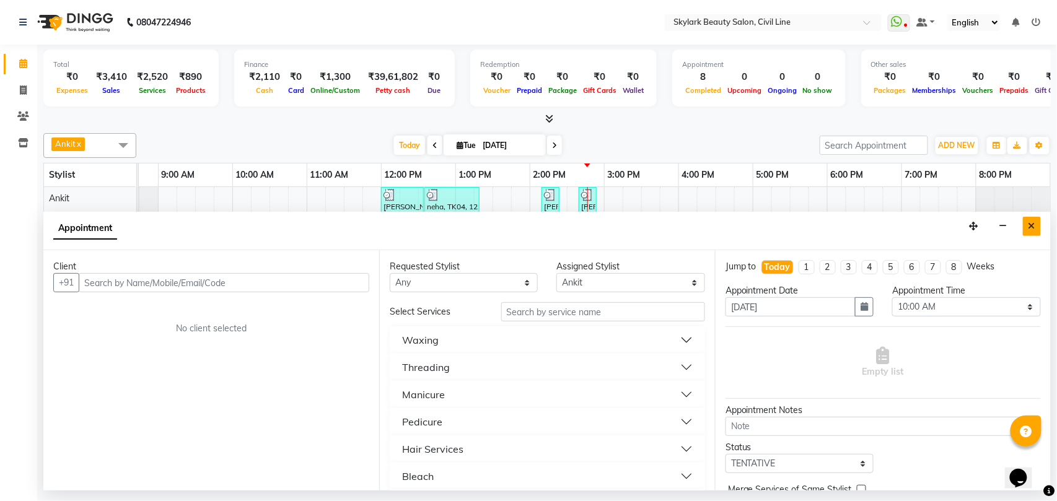
click at [1031, 229] on icon "Close" at bounding box center [1031, 226] width 7 height 9
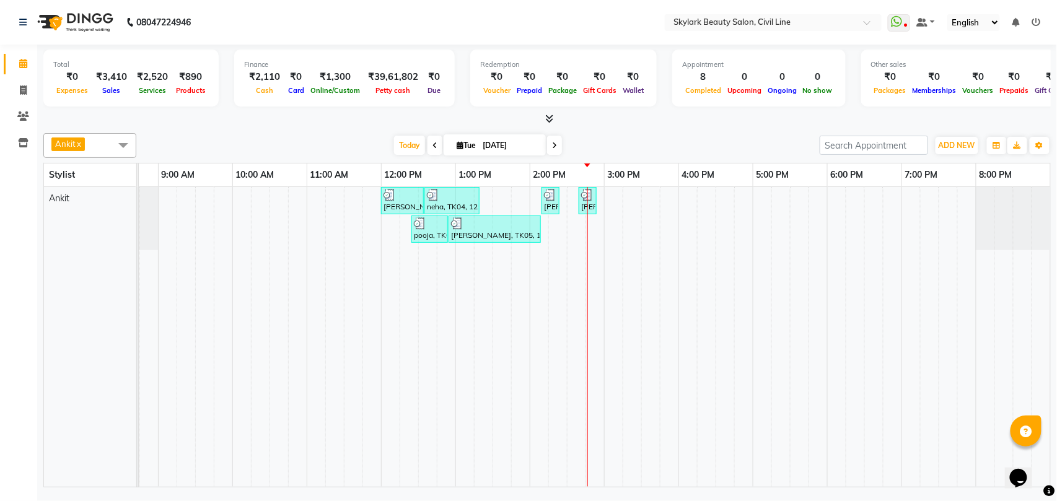
click at [310, 370] on td at bounding box center [316, 337] width 19 height 300
click at [312, 230] on div "[PERSON_NAME], TK01, 12:00 PM-12:35 PM, Threading - Eyebrow,Threading - Forhead…" at bounding box center [567, 337] width 966 height 300
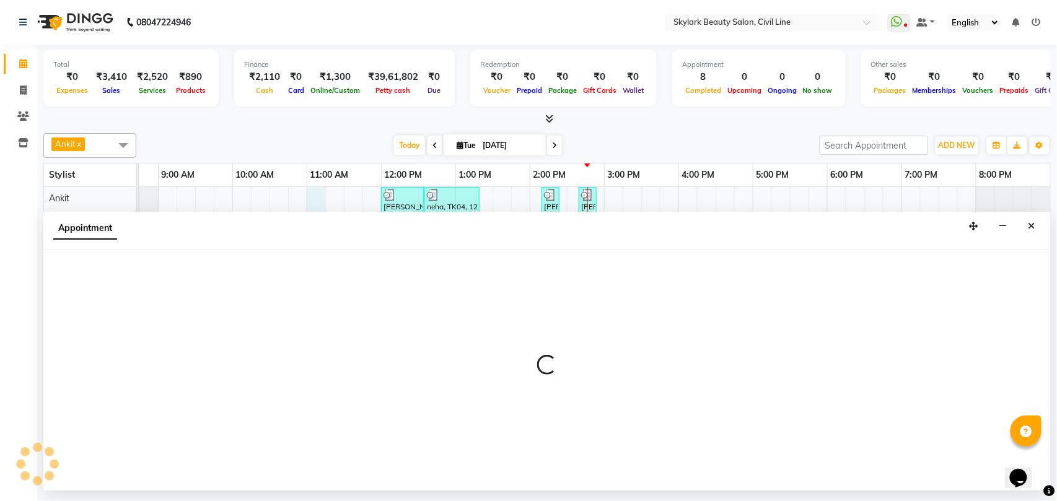
select select "28120"
select select "tentative"
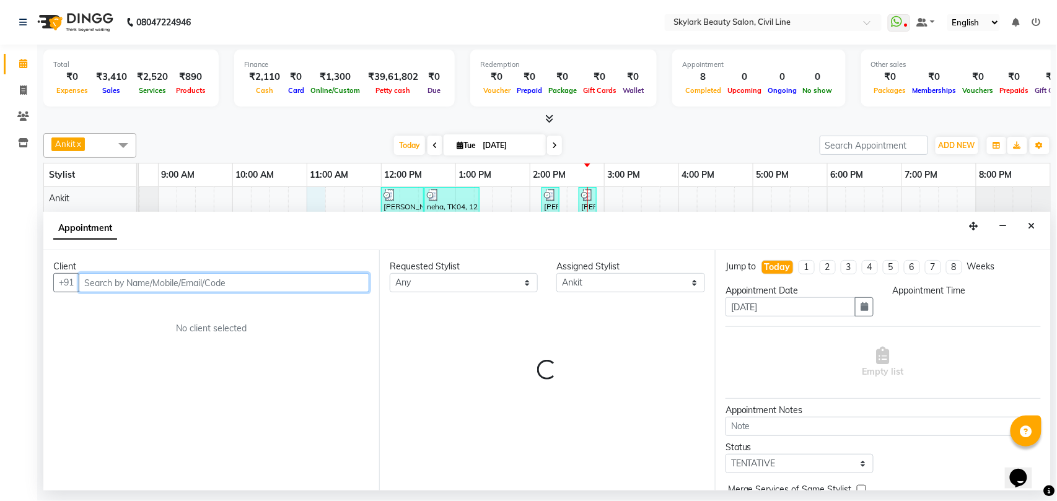
select select "660"
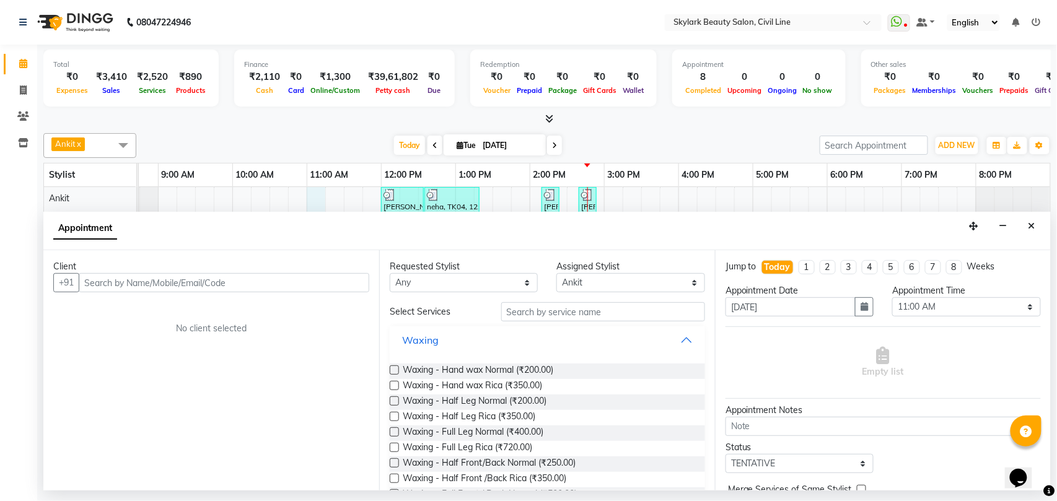
click at [506, 345] on button "Waxing" at bounding box center [547, 340] width 305 height 22
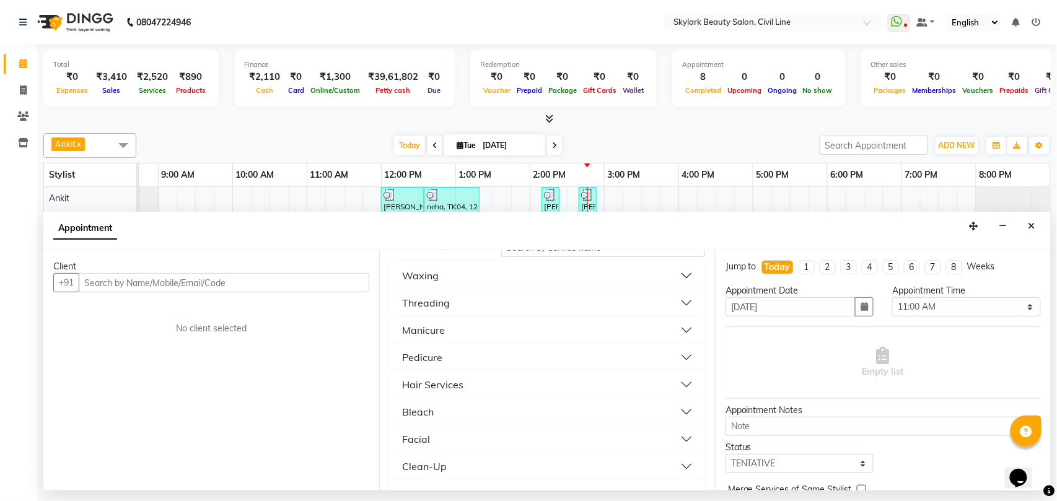
scroll to position [165, 0]
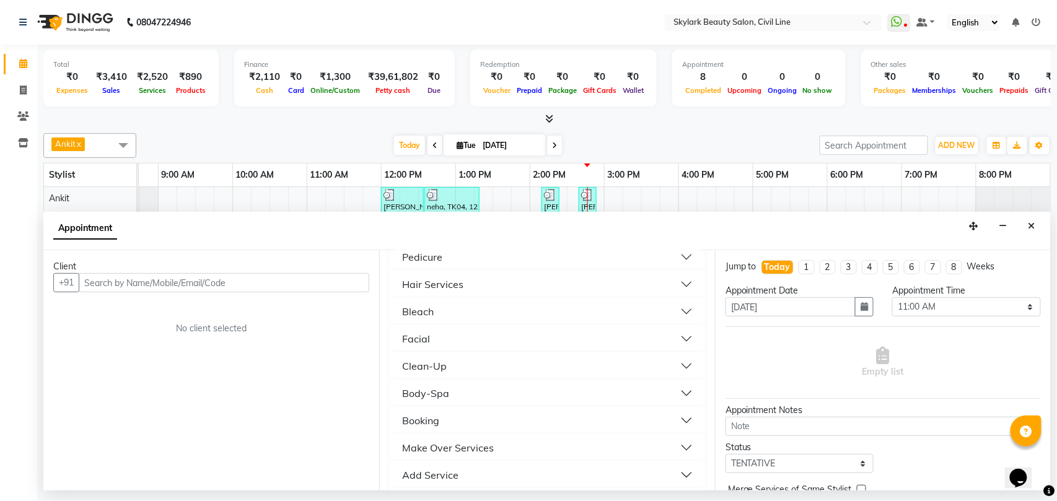
click at [489, 340] on button "Facial" at bounding box center [547, 339] width 305 height 22
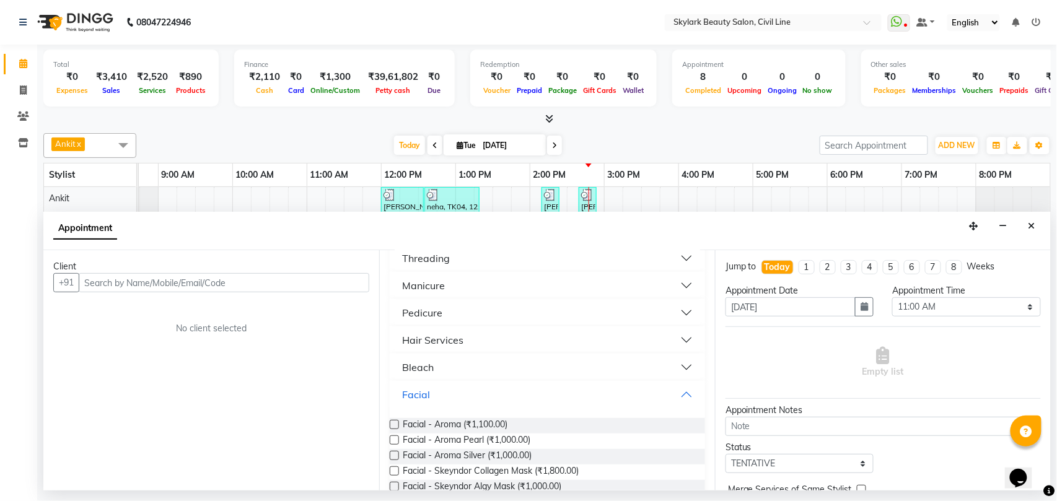
scroll to position [142, 0]
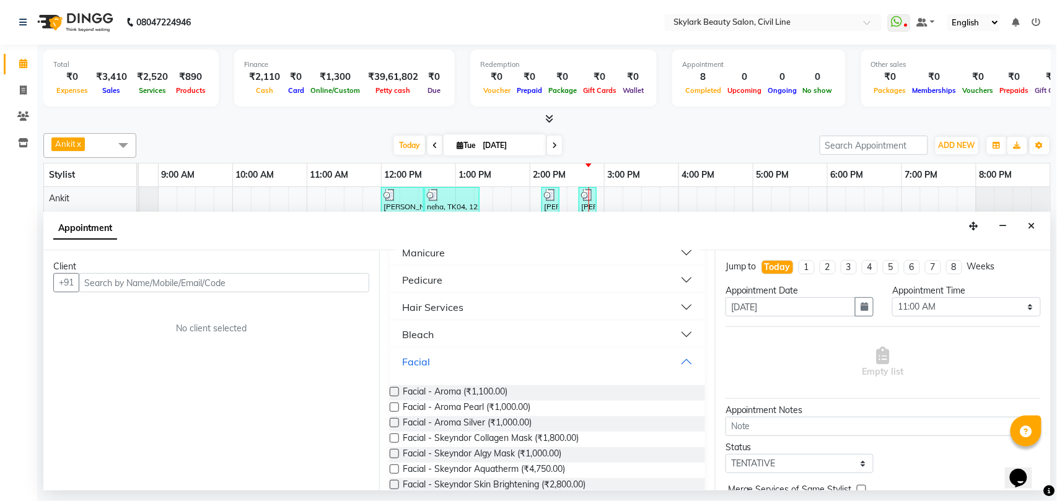
click at [544, 363] on button "Facial" at bounding box center [547, 362] width 305 height 22
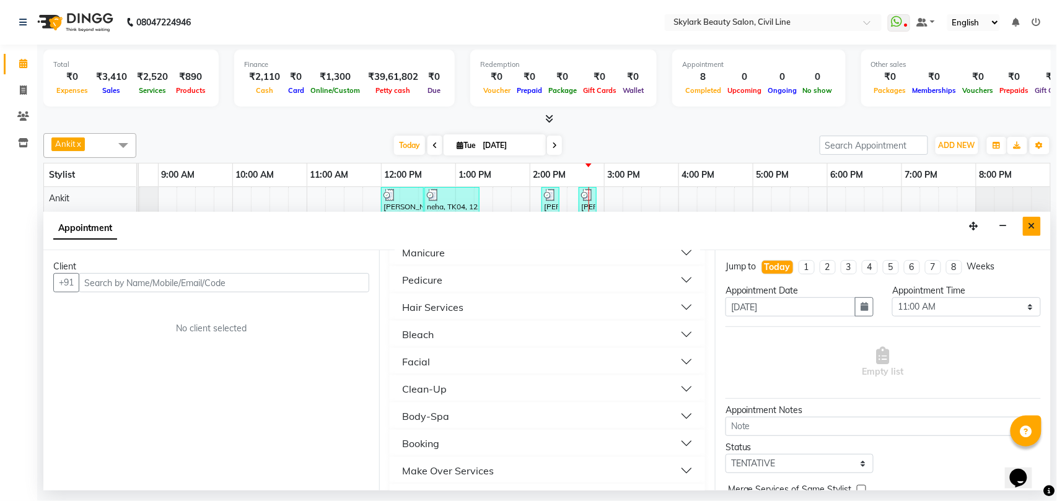
click at [1035, 227] on icon "Close" at bounding box center [1031, 226] width 7 height 9
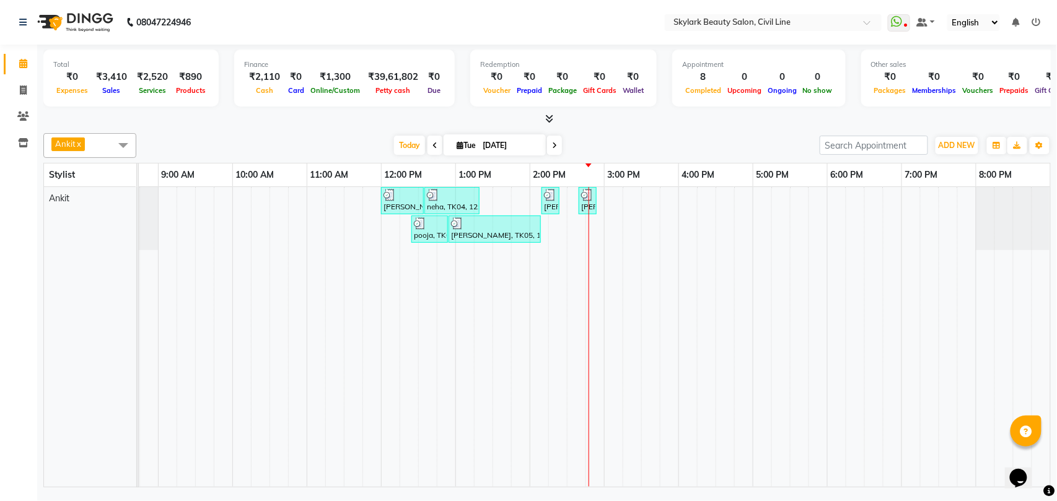
click at [670, 300] on td at bounding box center [669, 337] width 19 height 300
click at [411, 317] on td at bounding box center [409, 337] width 19 height 300
click at [276, 357] on td at bounding box center [278, 337] width 19 height 300
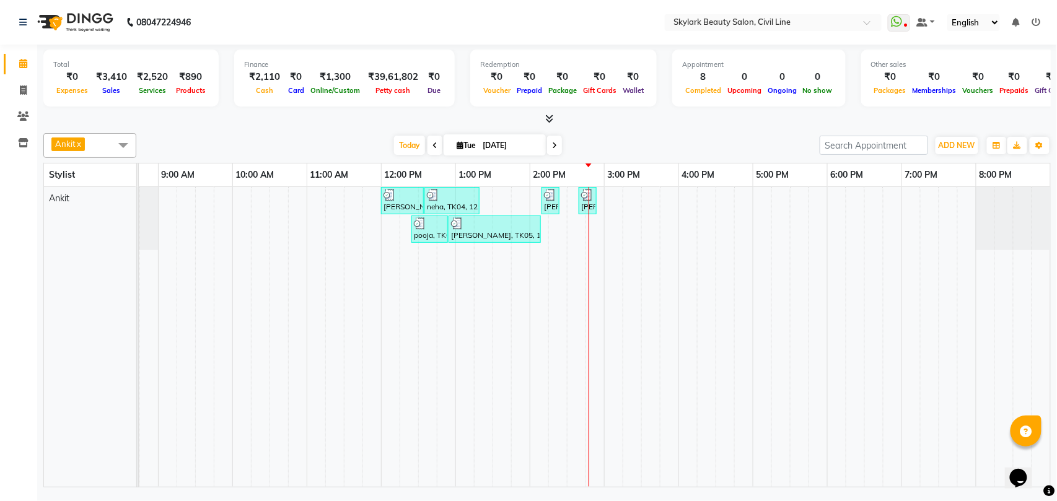
click at [253, 216] on div "[PERSON_NAME], TK01, 12:00 PM-12:35 PM, Threading - Eyebrow,Threading - Forhead…" at bounding box center [567, 337] width 966 height 300
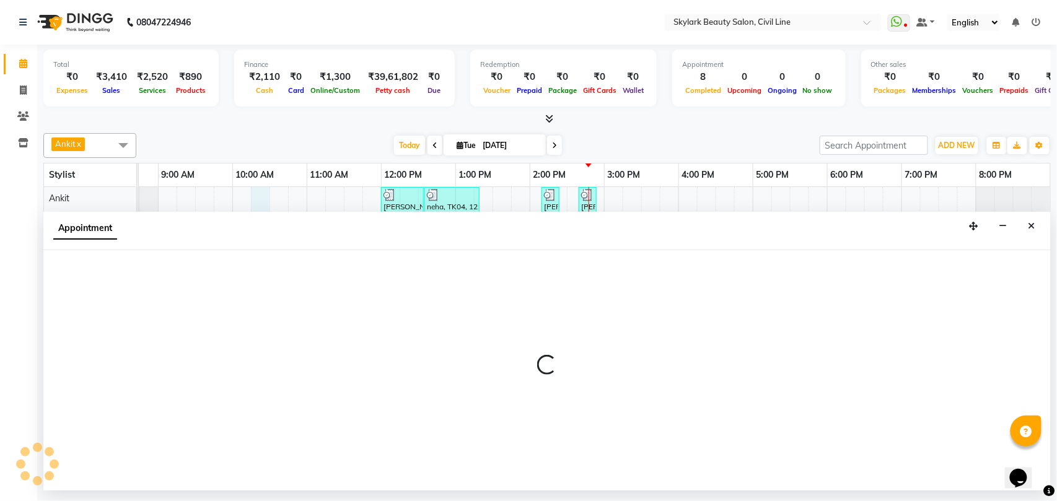
select select "28120"
select select "tentative"
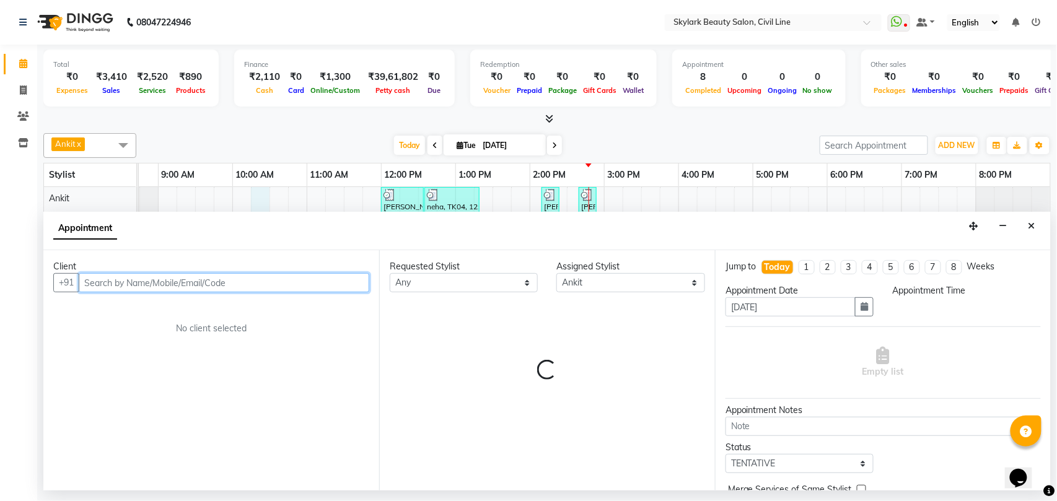
select select "615"
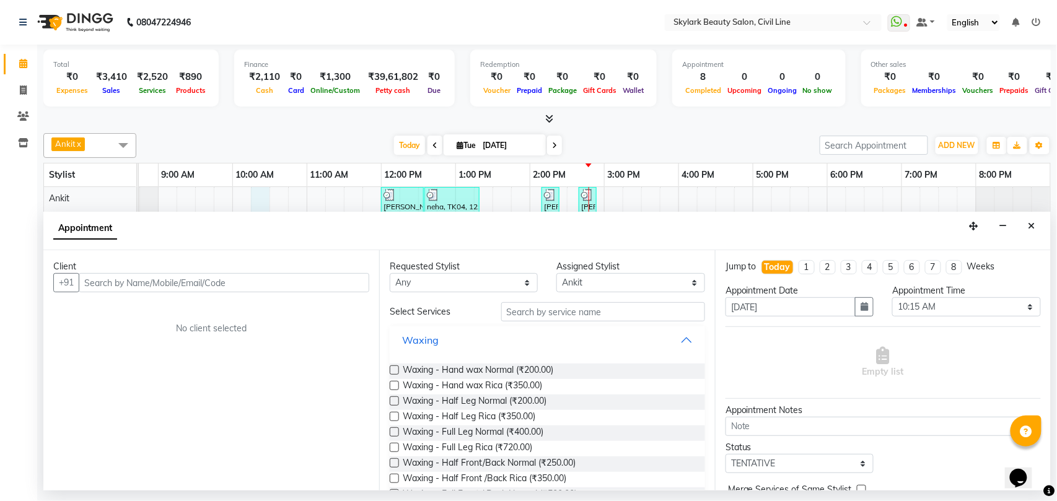
click at [588, 345] on button "Waxing" at bounding box center [547, 340] width 305 height 22
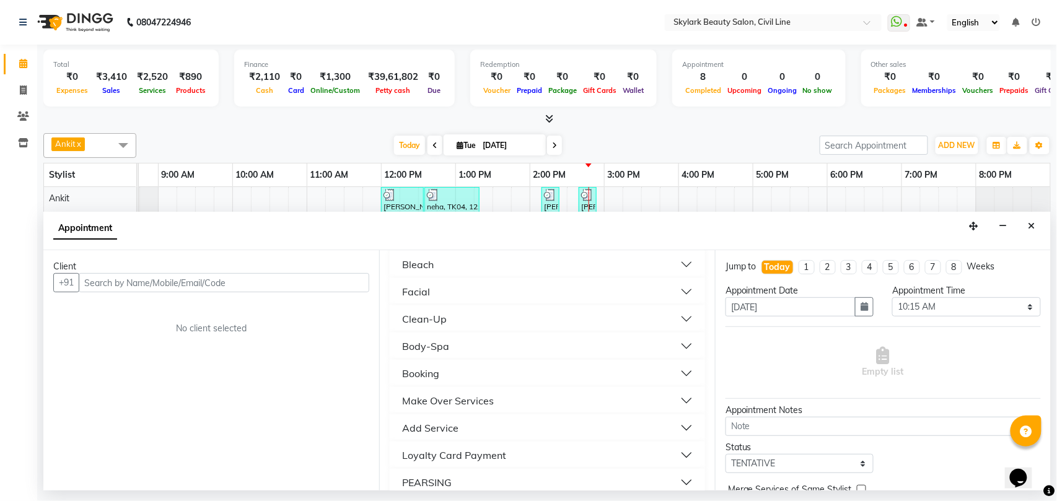
scroll to position [248, 0]
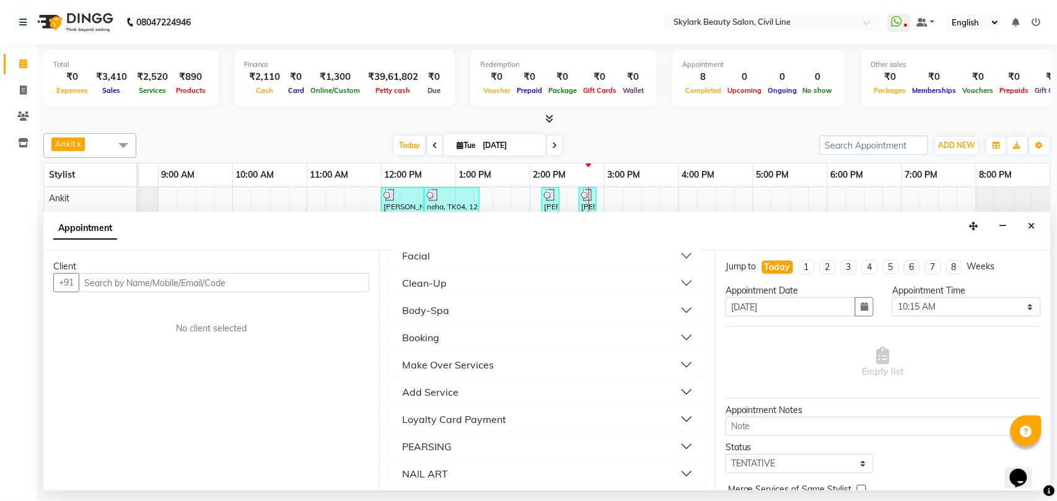
click at [598, 318] on button "Body-Spa" at bounding box center [547, 310] width 305 height 22
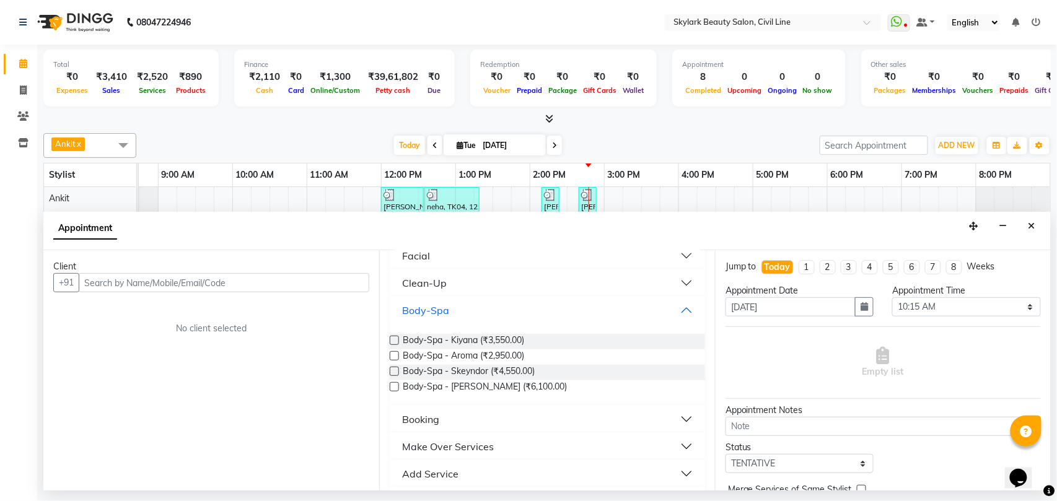
click at [610, 310] on button "Body-Spa" at bounding box center [547, 310] width 305 height 22
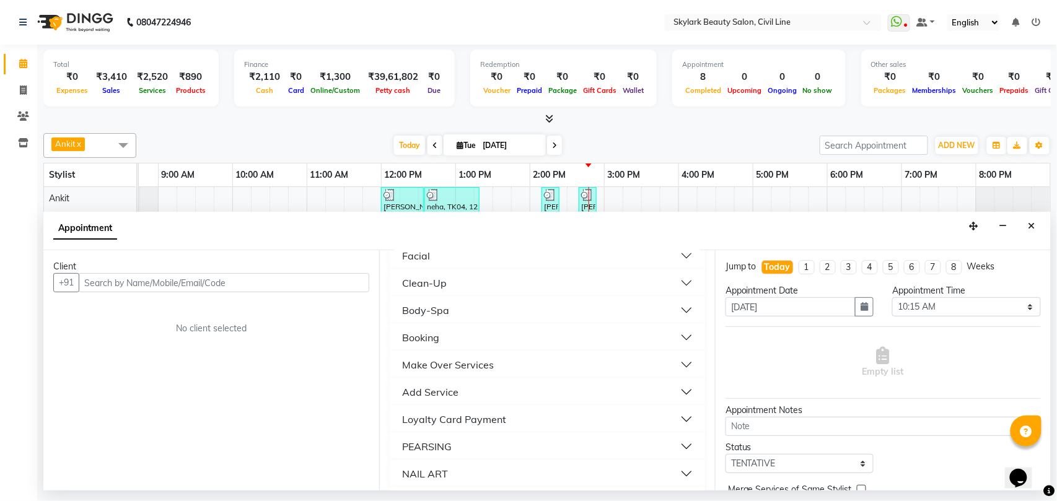
click at [613, 283] on button "Clean-Up" at bounding box center [547, 283] width 305 height 22
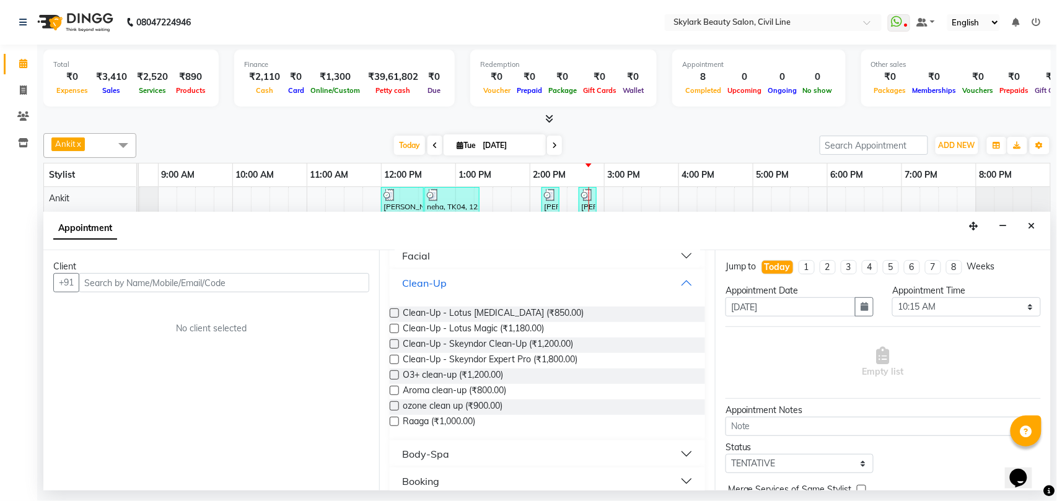
click at [595, 278] on button "Clean-Up" at bounding box center [547, 283] width 305 height 22
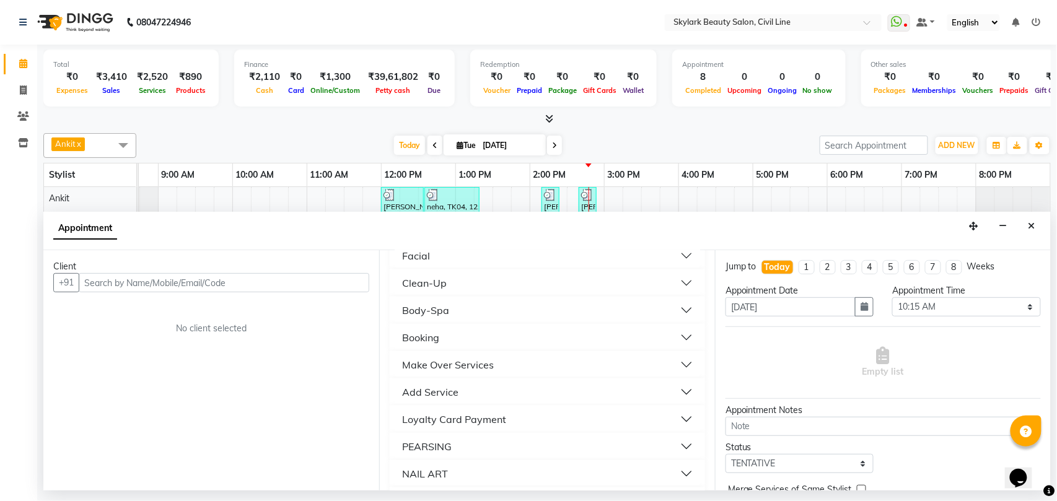
click at [575, 369] on button "Make Over Services" at bounding box center [547, 365] width 305 height 22
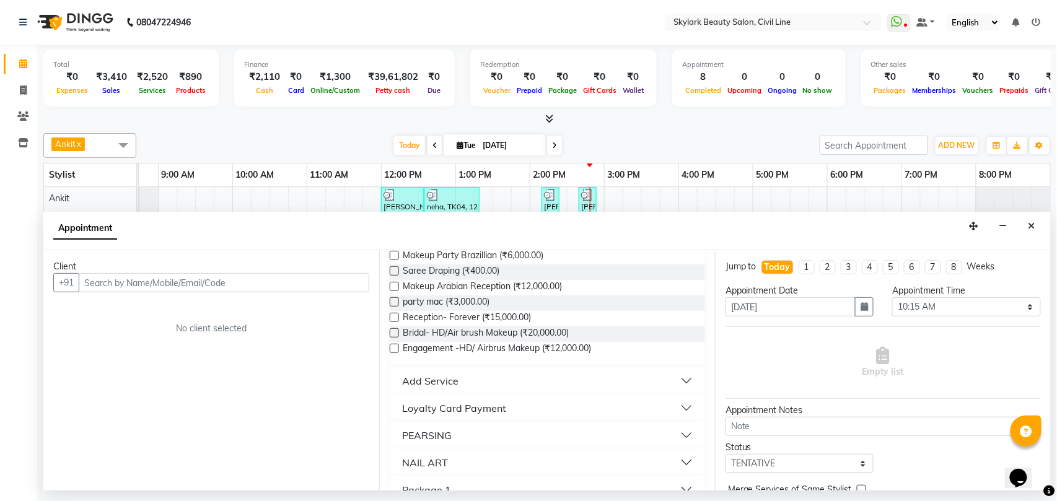
scroll to position [578, 0]
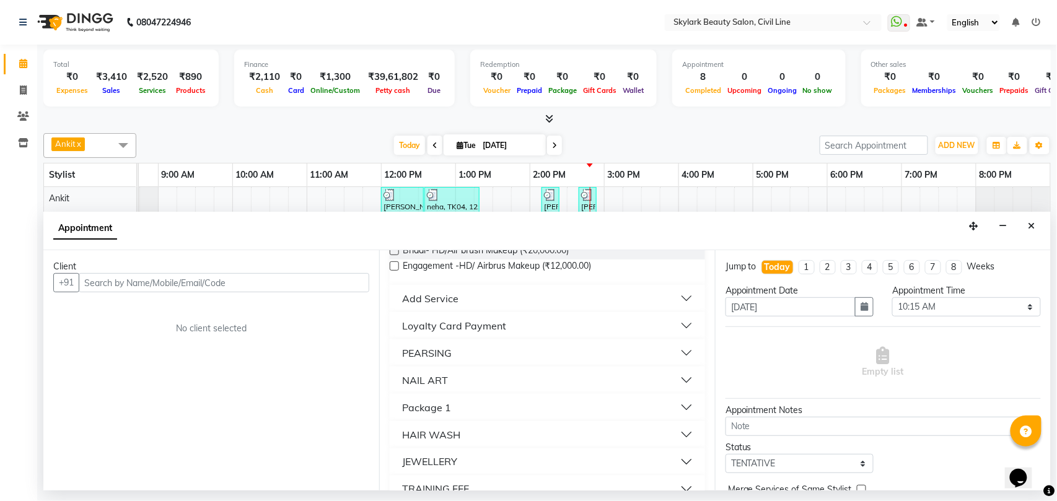
click at [580, 302] on button "Add Service" at bounding box center [547, 298] width 305 height 22
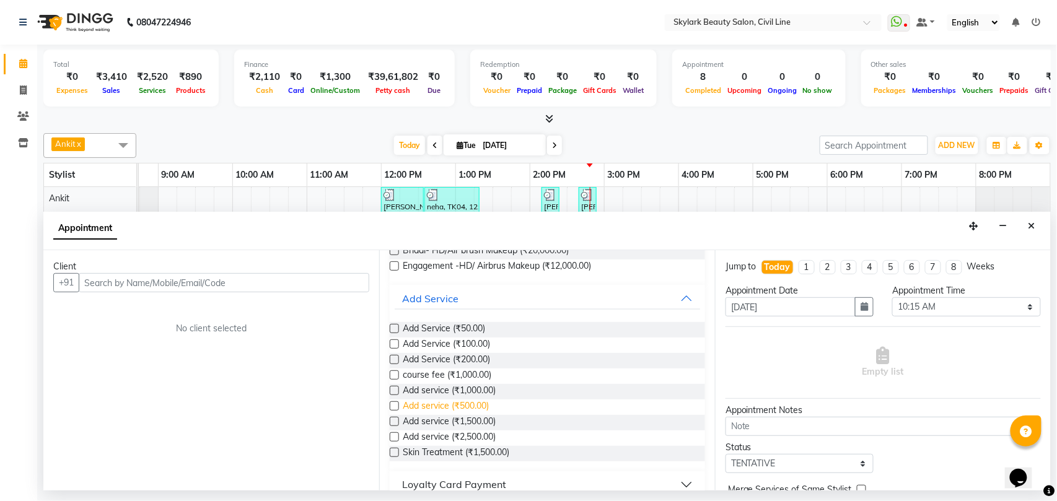
click at [474, 408] on span "Add service (₹500.00)" at bounding box center [446, 407] width 86 height 15
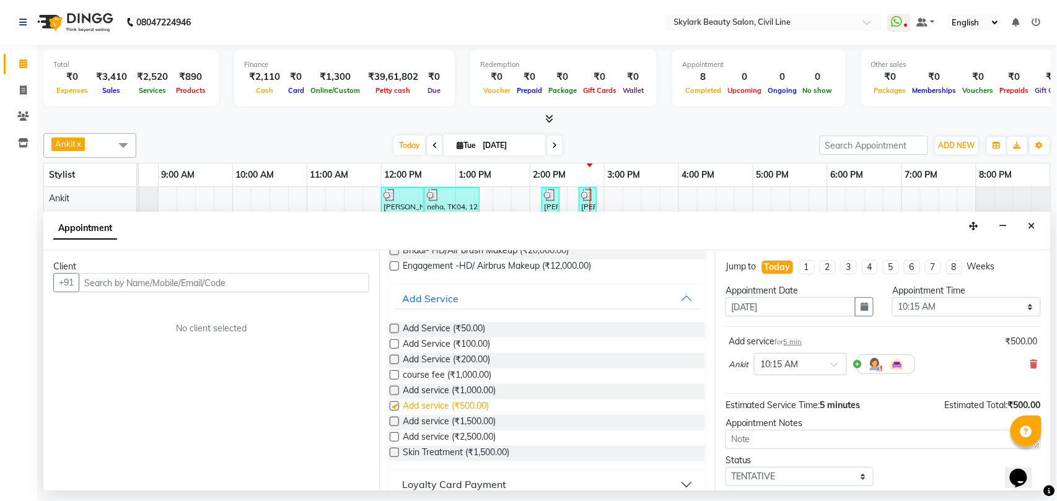
checkbox input "false"
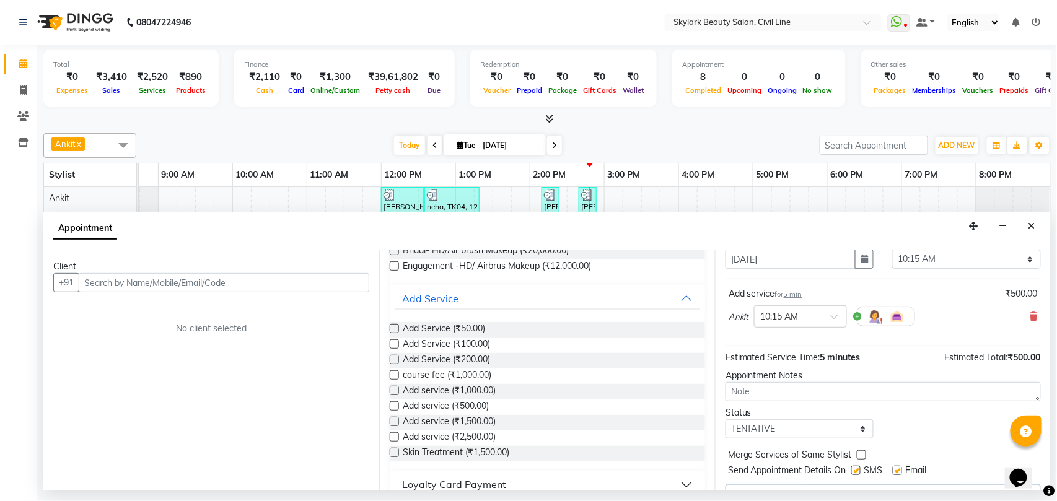
scroll to position [77, 0]
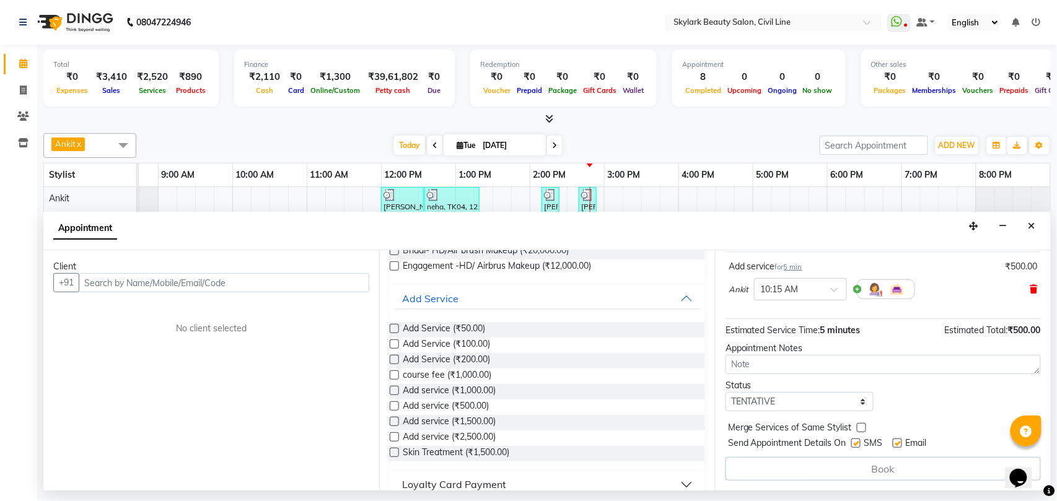
click at [1030, 286] on icon at bounding box center [1033, 289] width 7 height 9
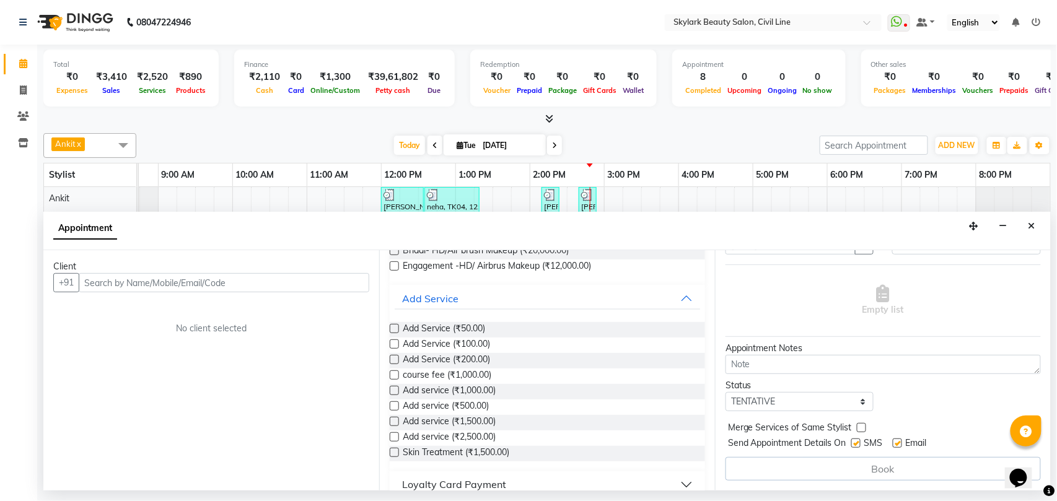
scroll to position [64, 0]
click at [1037, 226] on button "Close" at bounding box center [1032, 226] width 18 height 19
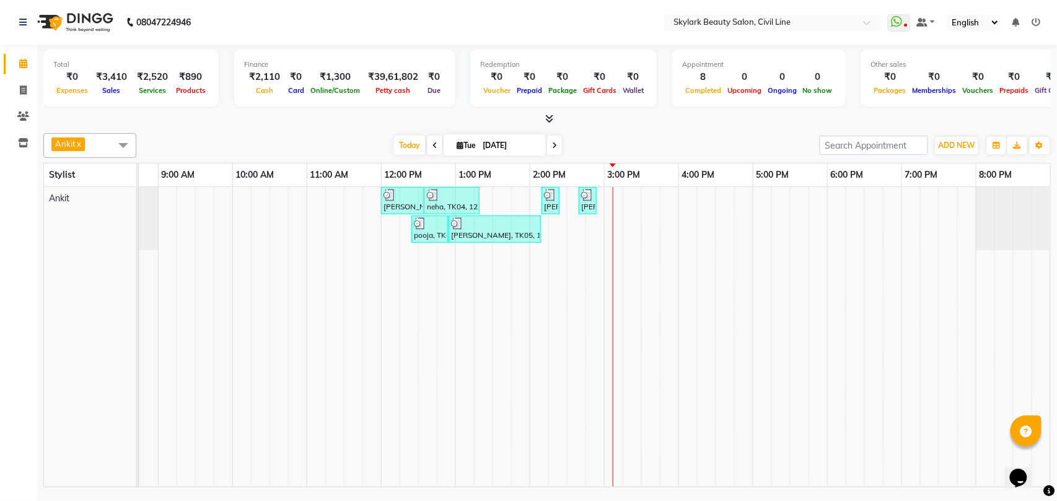
click at [647, 204] on div "[PERSON_NAME], TK01, 12:00 PM-12:35 PM, Threading - Eyebrow,Threading - Forhead…" at bounding box center [567, 337] width 966 height 300
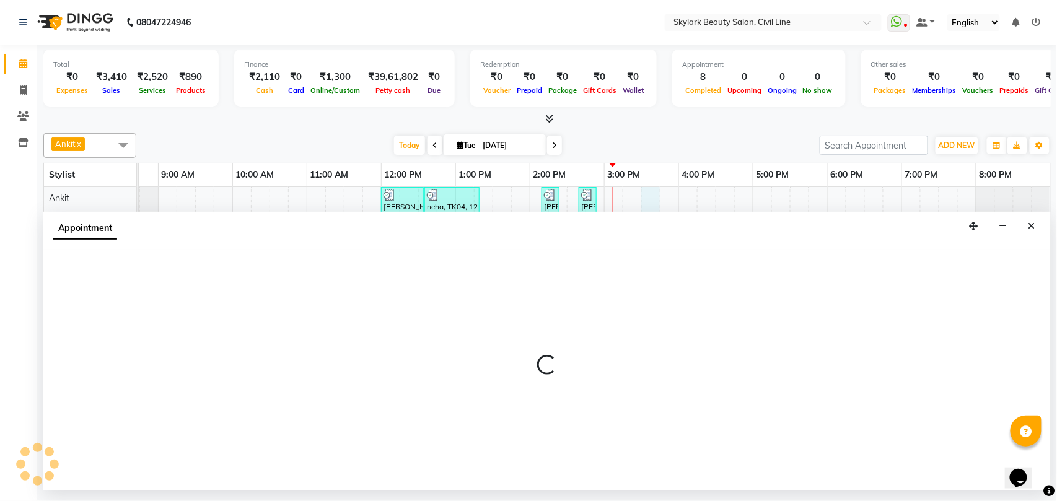
select select "28120"
select select "tentative"
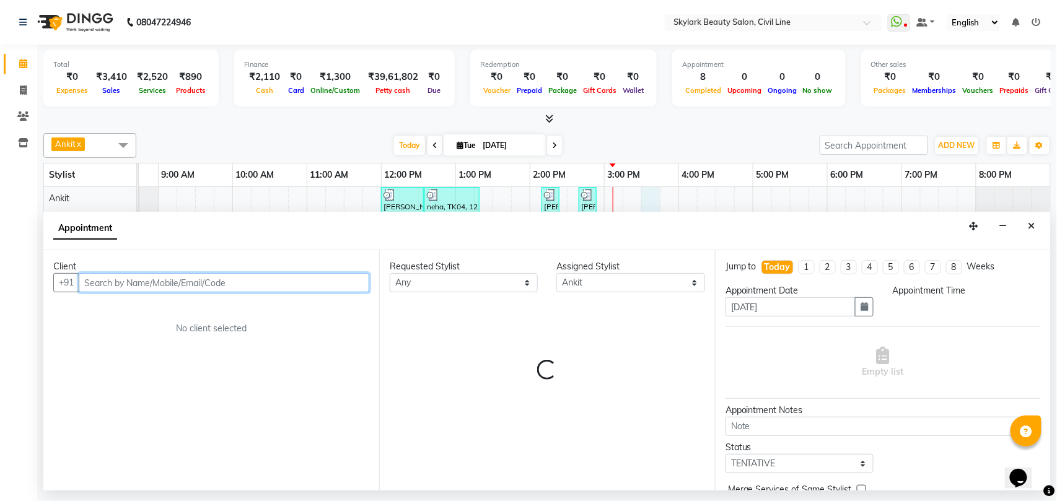
select select "930"
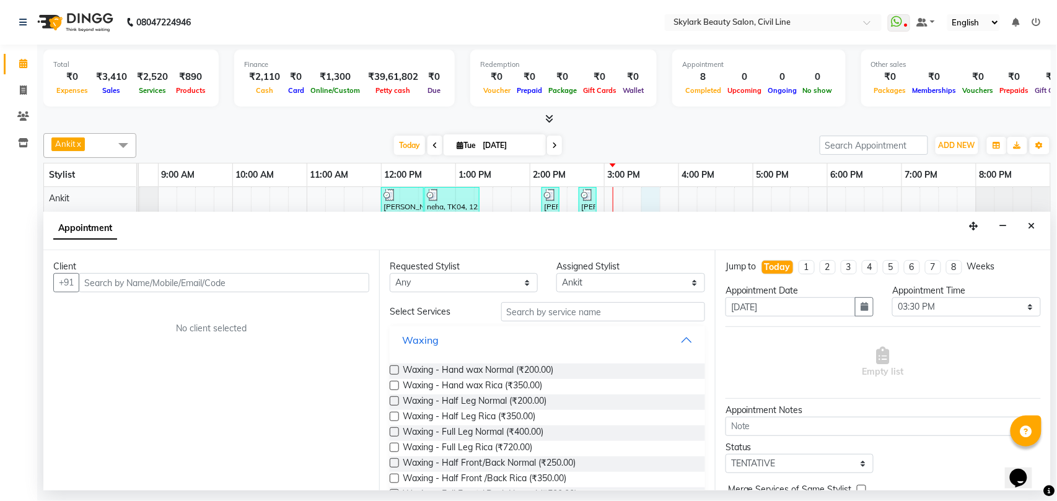
click at [527, 345] on button "Waxing" at bounding box center [547, 340] width 305 height 22
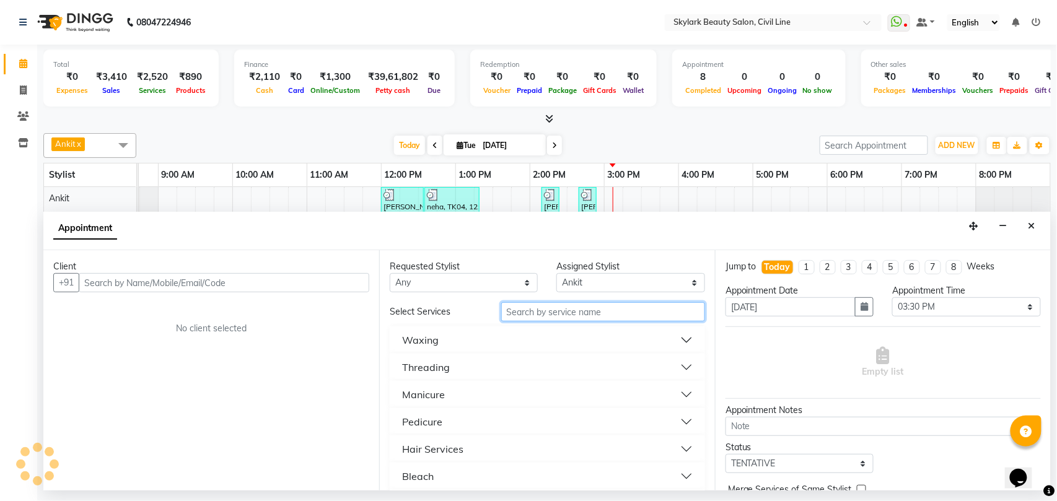
click at [543, 312] on input "text" at bounding box center [603, 311] width 204 height 19
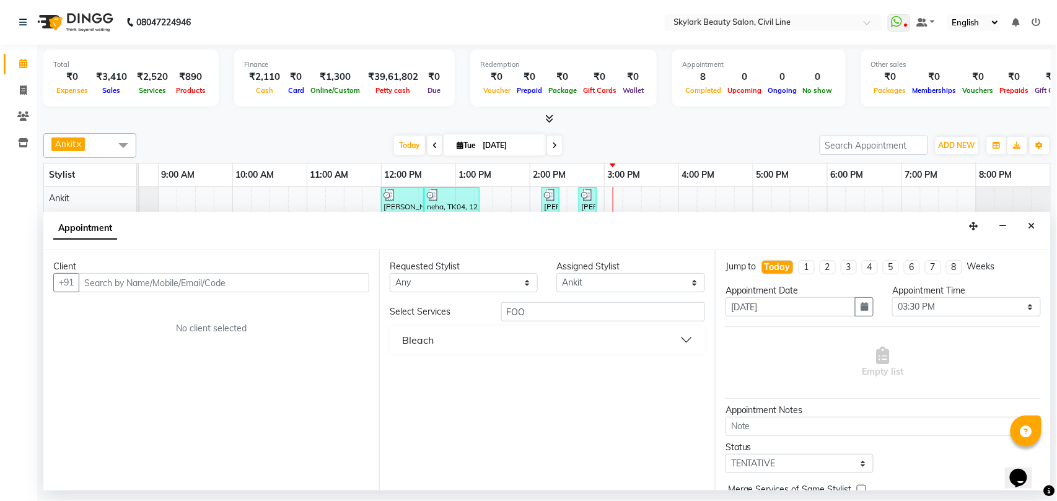
click at [543, 346] on button "Bleach" at bounding box center [547, 340] width 305 height 22
click at [555, 345] on button "Bleach" at bounding box center [547, 340] width 305 height 22
click at [545, 345] on button "Bleach" at bounding box center [547, 340] width 305 height 22
click at [543, 313] on input "FOO" at bounding box center [603, 311] width 204 height 19
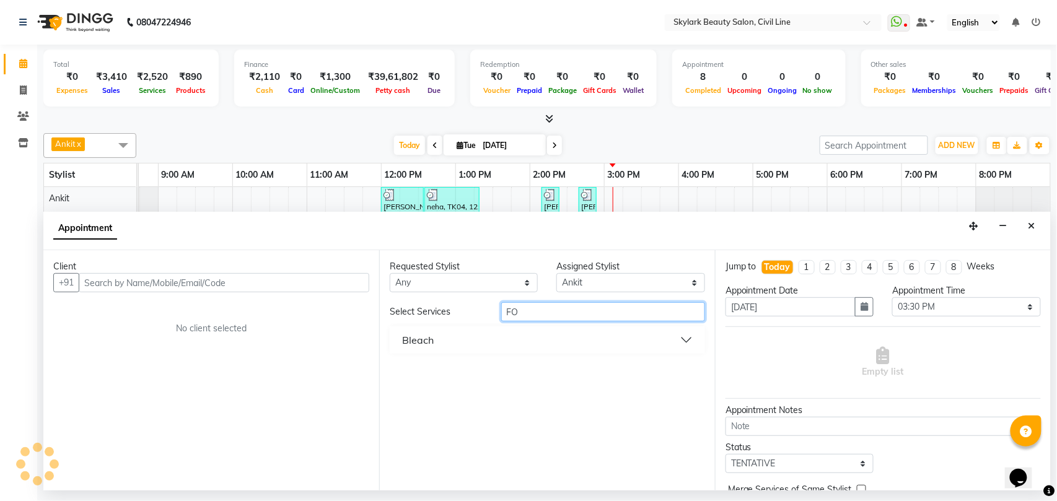
type input "F"
click at [544, 340] on button "Waxing" at bounding box center [547, 340] width 305 height 22
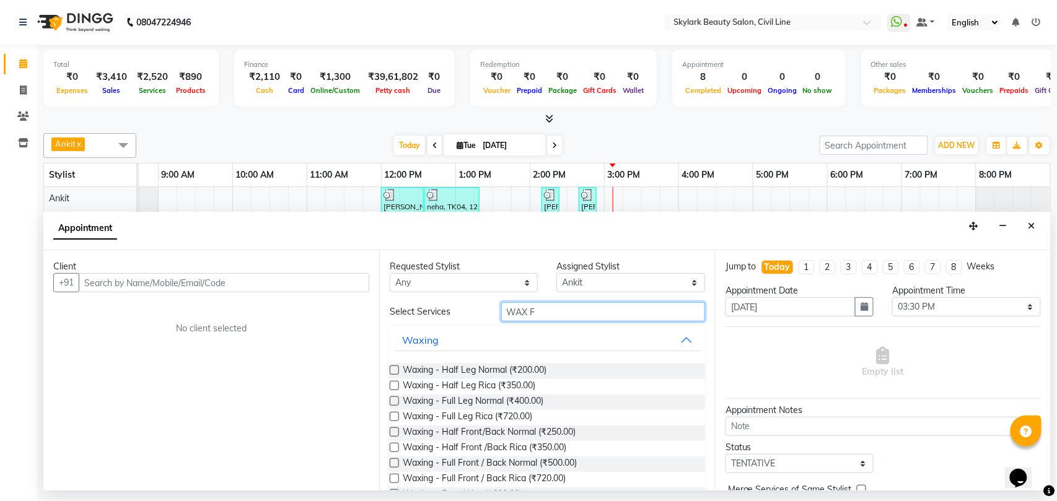
click at [549, 313] on input "WAX F" at bounding box center [603, 311] width 204 height 19
type input "W"
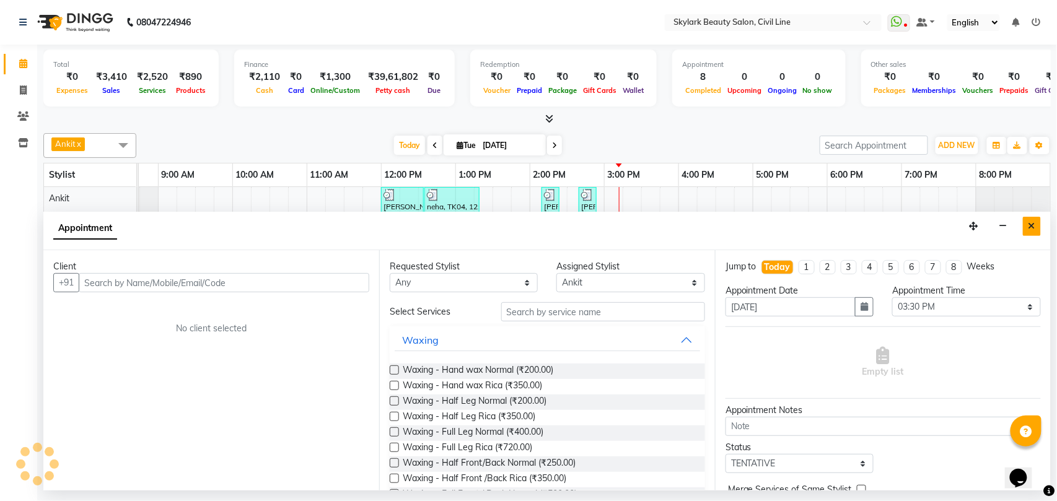
click at [1035, 224] on icon "Close" at bounding box center [1031, 226] width 7 height 9
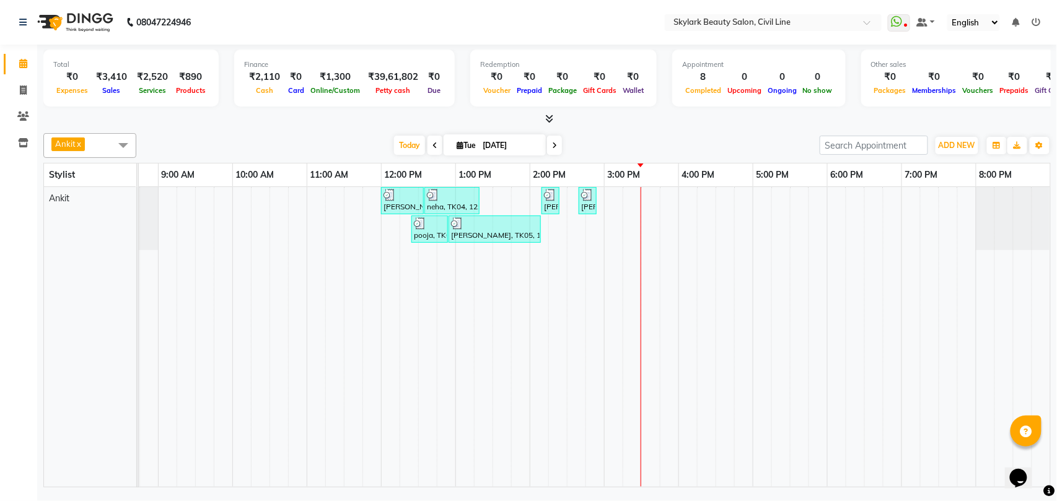
click at [105, 146] on span "Ankit x" at bounding box center [89, 145] width 93 height 25
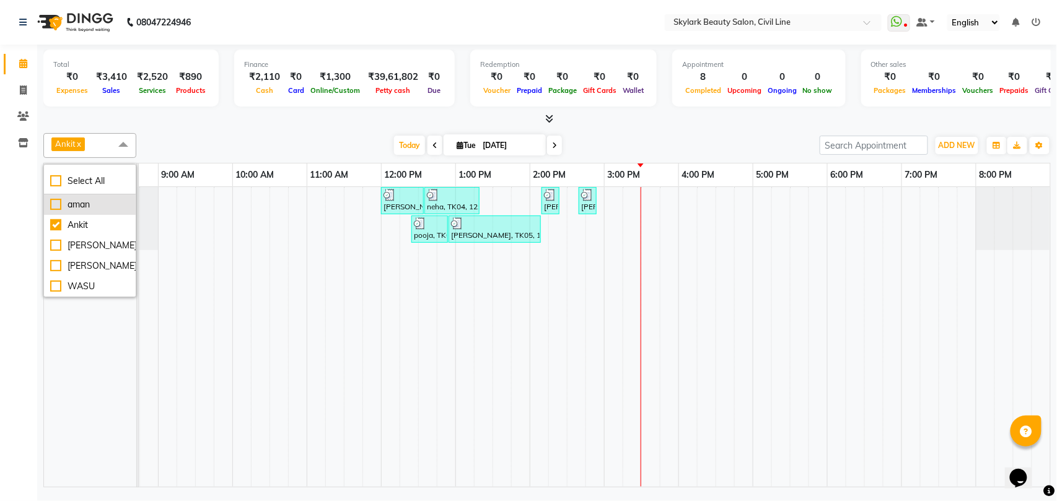
click at [98, 206] on div "aman" at bounding box center [89, 204] width 79 height 13
checkbox input "true"
click at [358, 338] on td at bounding box center [353, 337] width 19 height 300
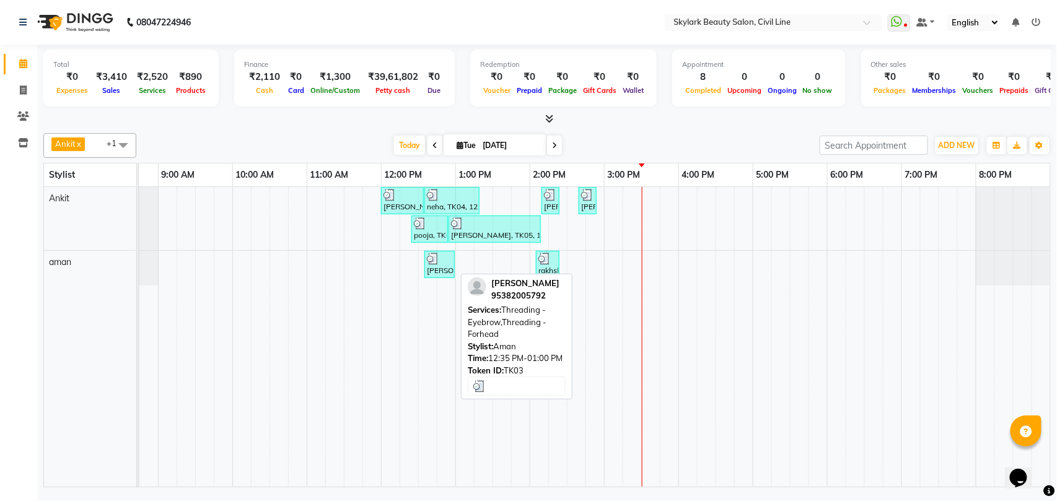
click at [445, 274] on div "[PERSON_NAME], TK03, 12:35 PM-01:00 PM, Threading - Eyebrow,Threading - Forhead" at bounding box center [440, 265] width 28 height 24
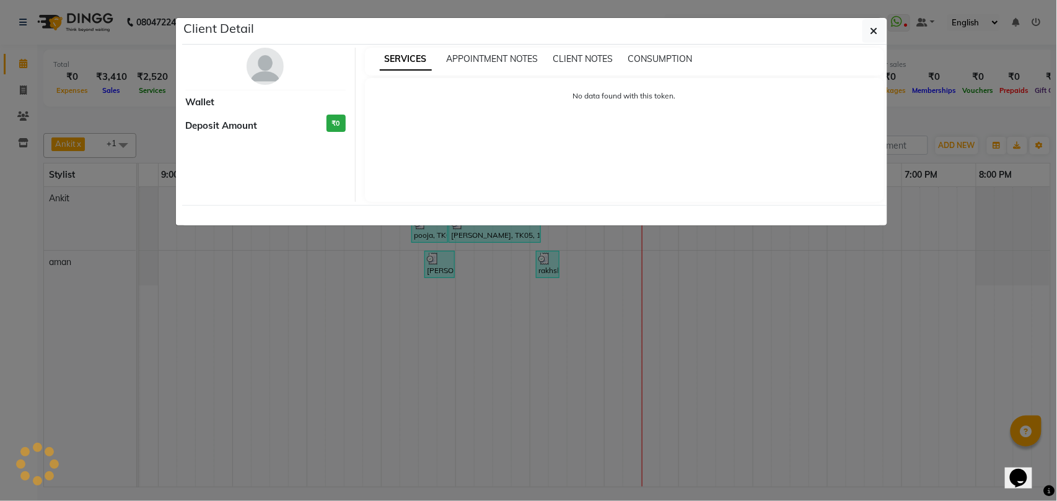
select select "3"
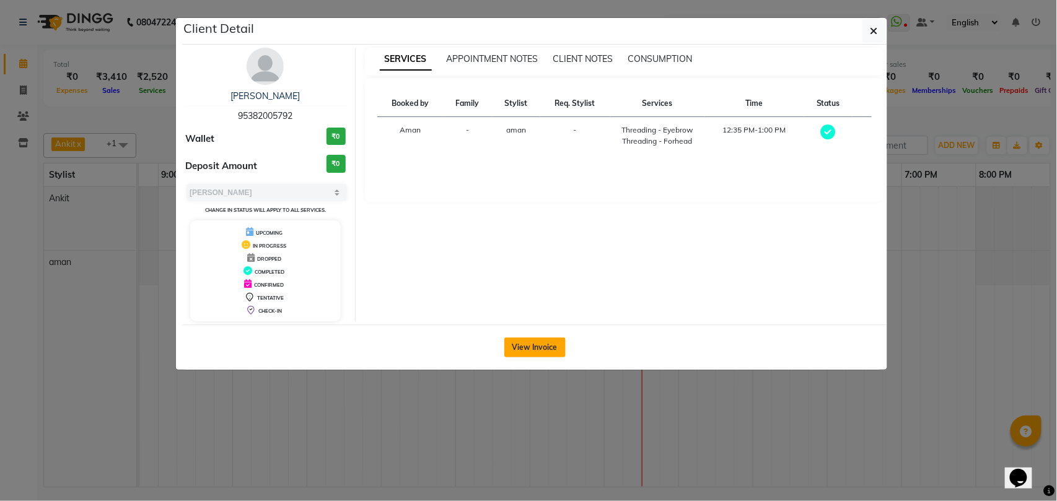
click at [532, 348] on button "View Invoice" at bounding box center [534, 348] width 61 height 20
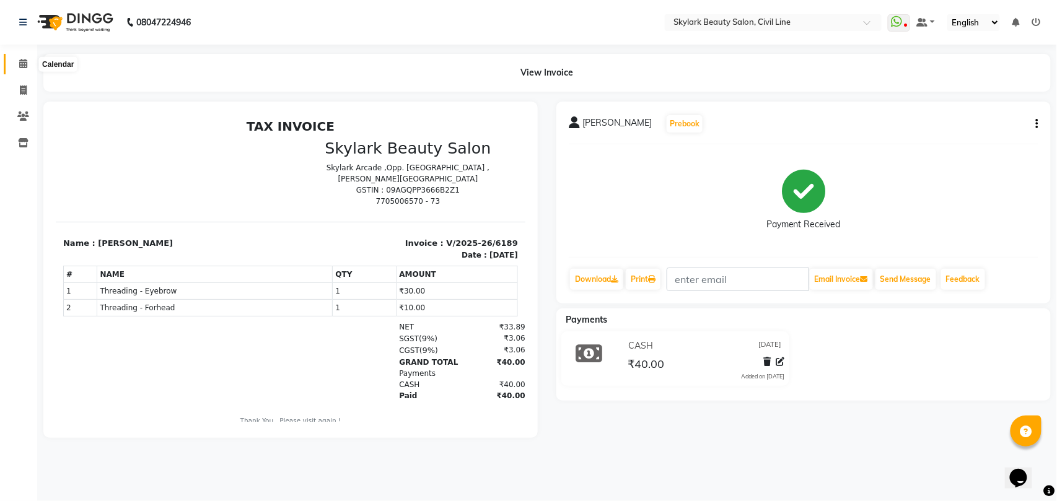
click at [23, 62] on icon at bounding box center [23, 63] width 8 height 9
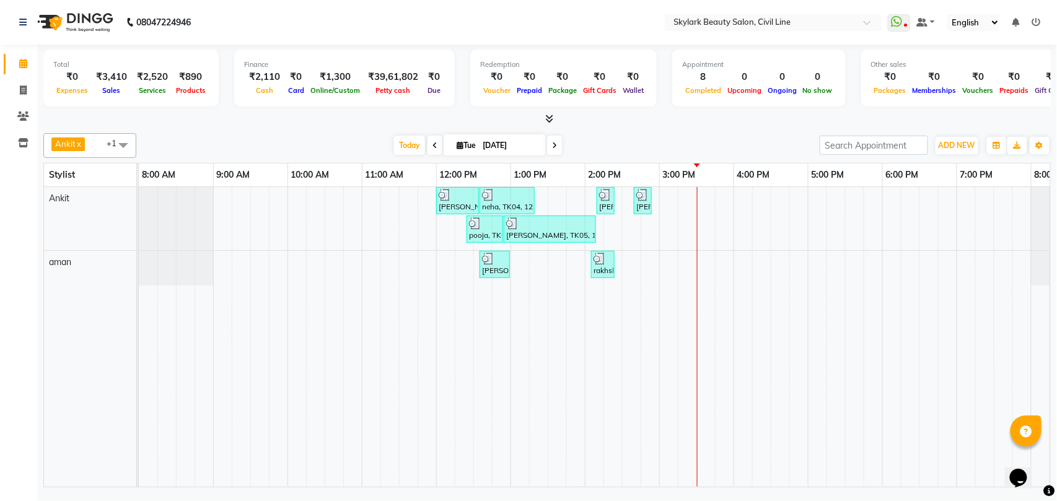
scroll to position [0, 55]
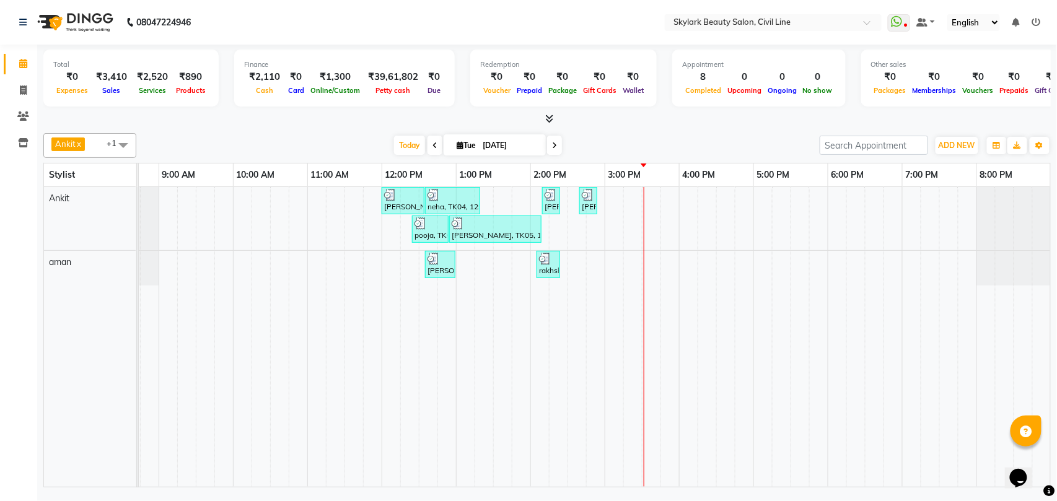
click at [771, 320] on td at bounding box center [762, 337] width 19 height 300
click at [109, 141] on span "+1" at bounding box center [116, 143] width 19 height 10
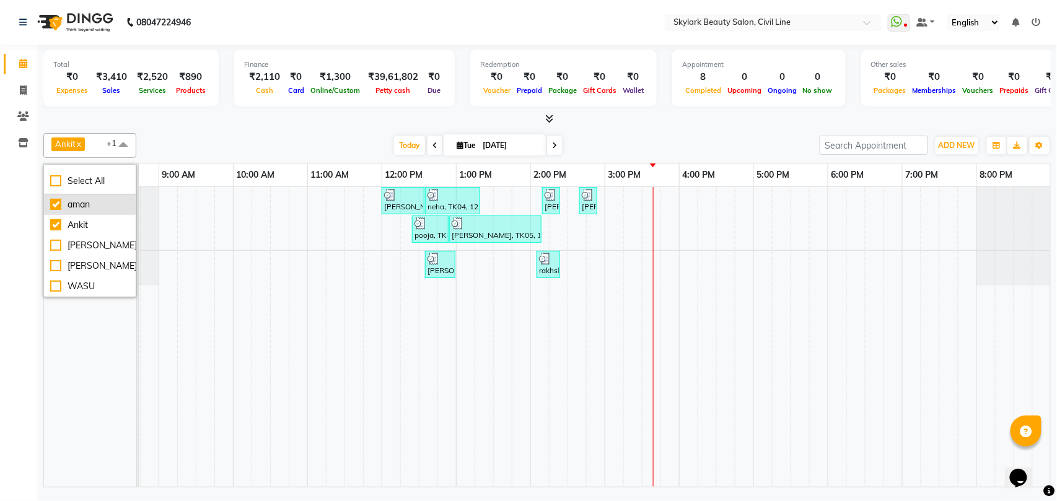
click at [100, 201] on div "aman" at bounding box center [89, 204] width 79 height 13
checkbox input "false"
click at [109, 147] on span "Ankit x" at bounding box center [89, 145] width 93 height 25
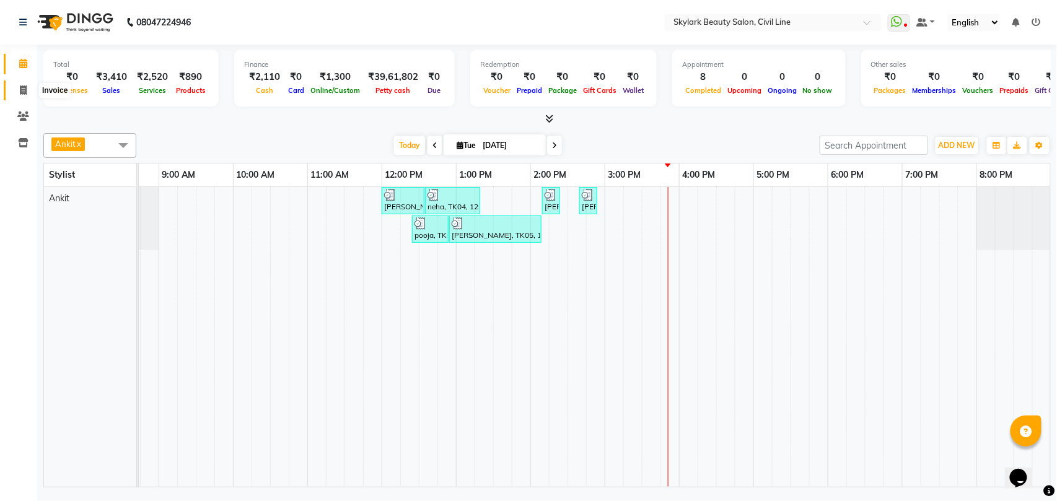
click at [22, 90] on icon at bounding box center [23, 89] width 7 height 9
select select "service"
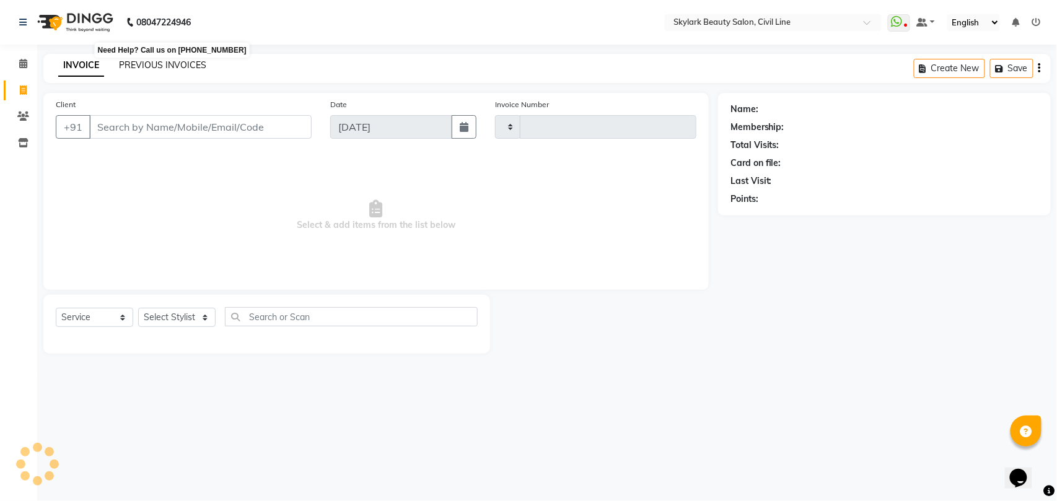
type input "6196"
select select "4588"
click at [149, 63] on link "PREVIOUS INVOICES" at bounding box center [162, 64] width 87 height 11
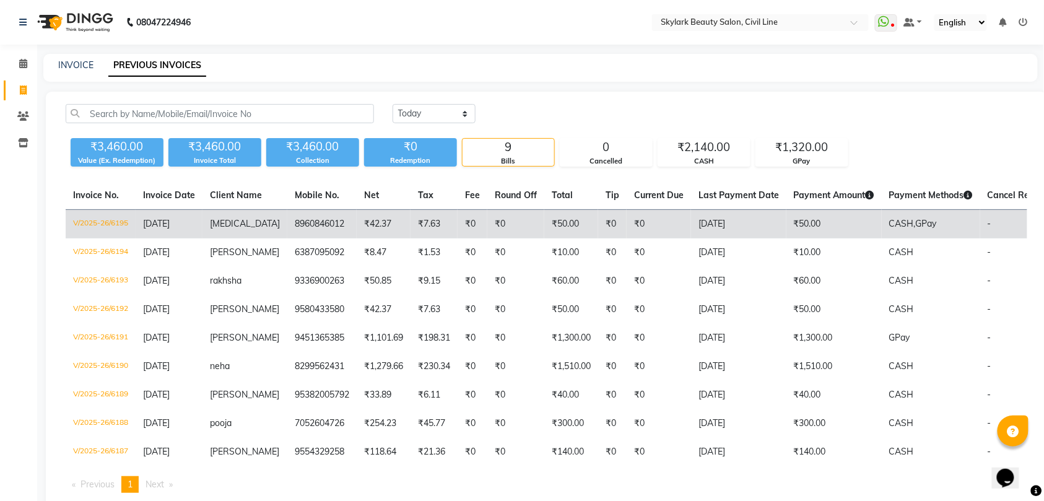
click at [488, 222] on td "₹0" at bounding box center [516, 224] width 57 height 29
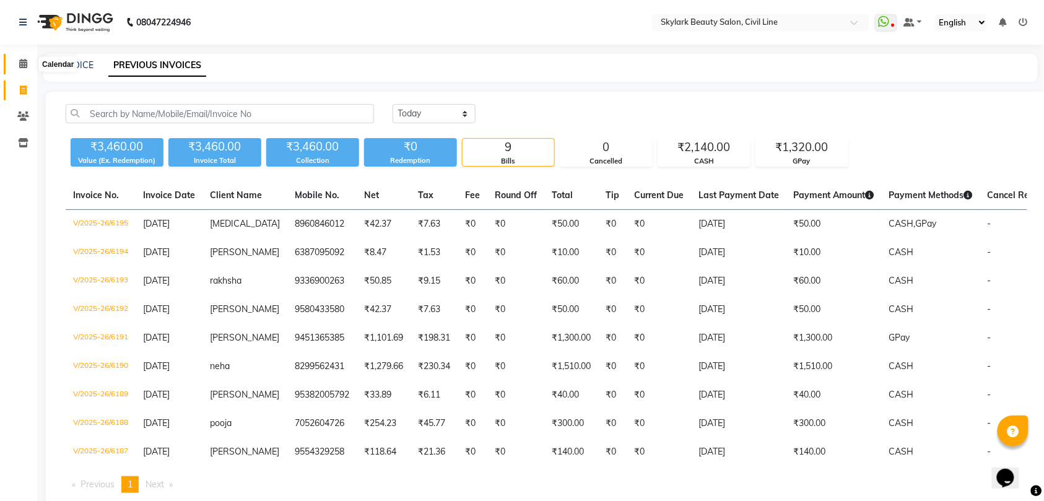
click at [21, 66] on icon at bounding box center [23, 63] width 8 height 9
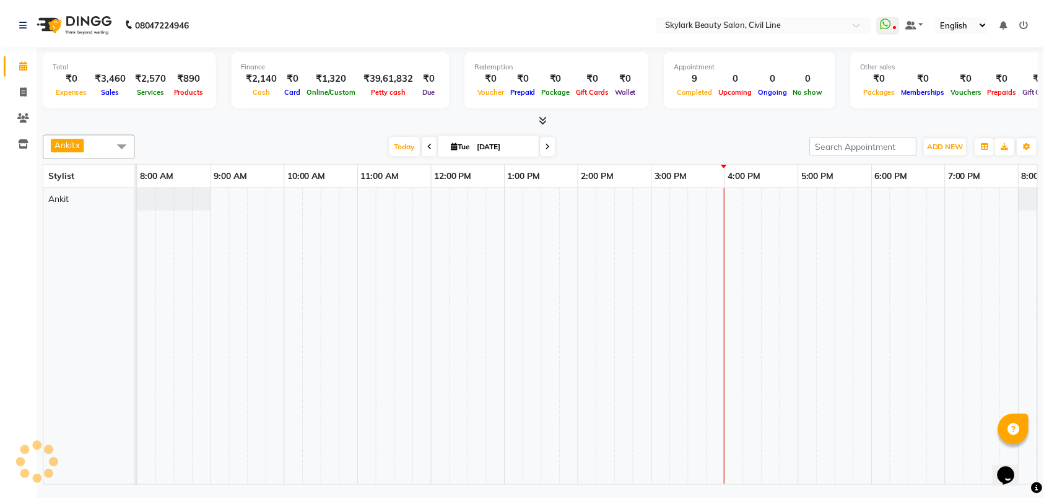
scroll to position [0, 55]
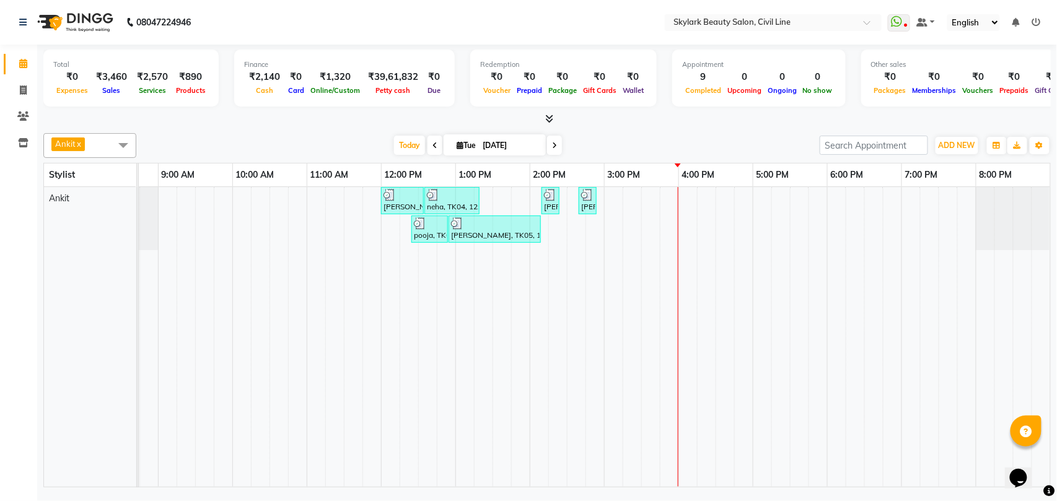
click at [105, 147] on span "Ankit x" at bounding box center [89, 145] width 93 height 25
drag, startPoint x: 94, startPoint y: 203, endPoint x: 258, endPoint y: 315, distance: 197.9
click at [94, 204] on div "aman" at bounding box center [89, 204] width 79 height 13
checkbox input "true"
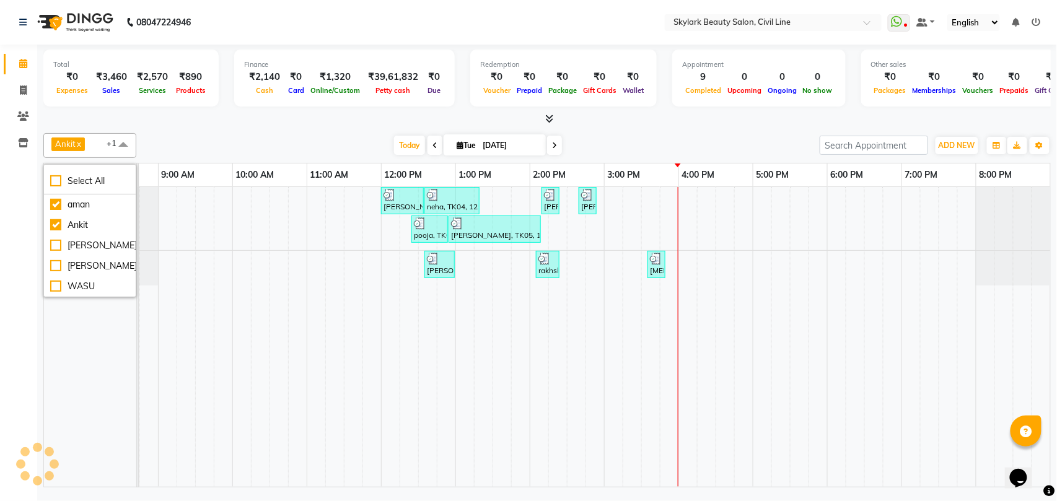
click at [346, 358] on td at bounding box center [353, 337] width 19 height 300
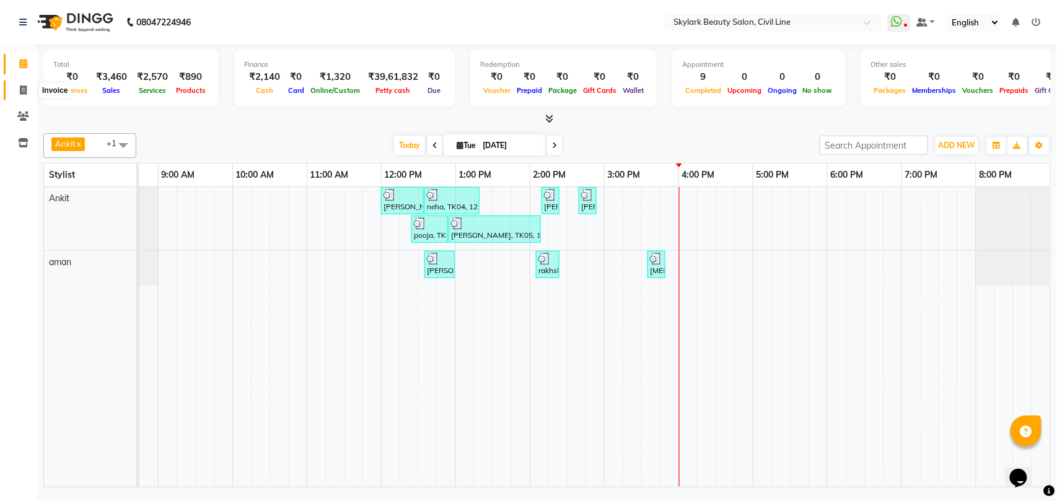
click at [20, 90] on icon at bounding box center [23, 89] width 7 height 9
select select "service"
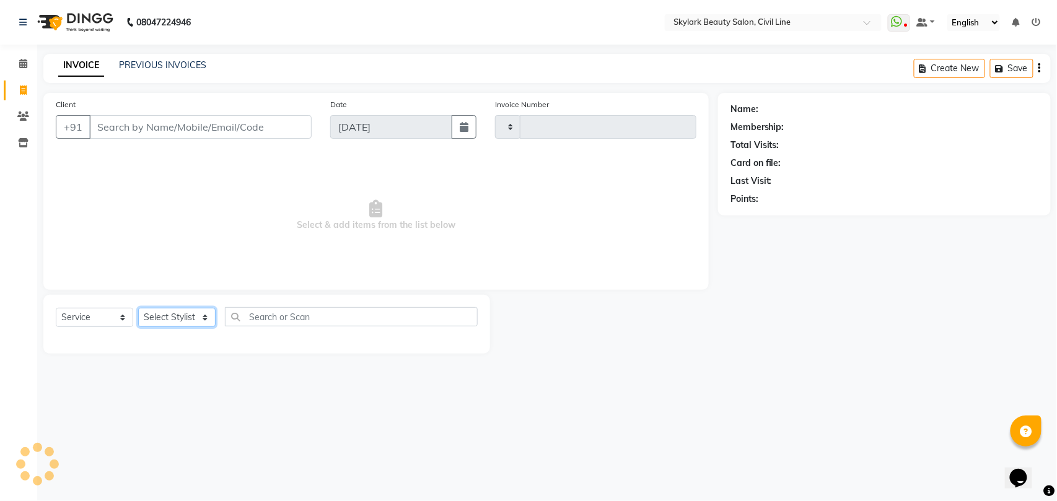
drag, startPoint x: 156, startPoint y: 315, endPoint x: 165, endPoint y: 265, distance: 50.3
click at [157, 313] on select "Select Stylist" at bounding box center [176, 317] width 77 height 19
select select "4588"
type input "6196"
click at [169, 318] on select "Select Stylist" at bounding box center [176, 317] width 77 height 19
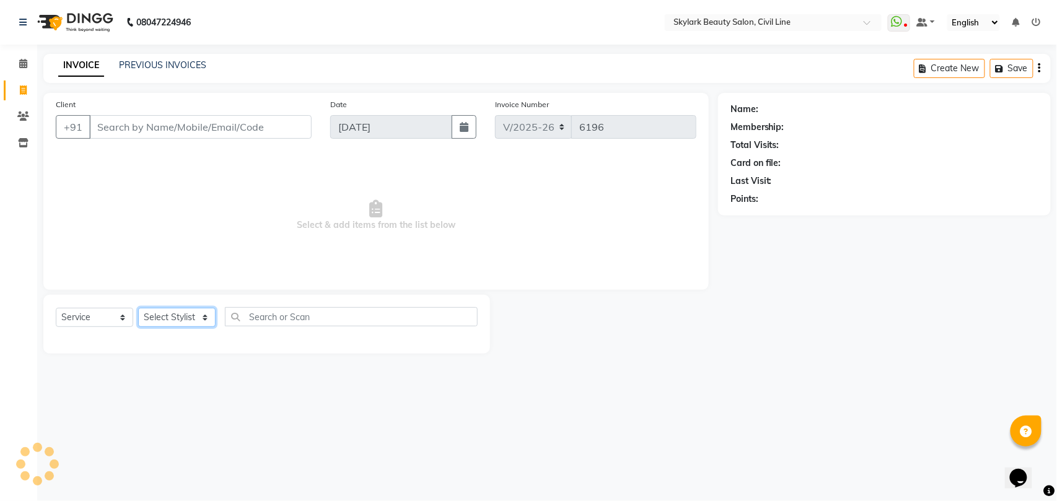
click at [169, 318] on select "Select Stylist" at bounding box center [176, 317] width 77 height 19
select select "28120"
click at [138, 308] on select "Select Stylist [PERSON_NAME] [PERSON_NAME] [PERSON_NAME] WASU" at bounding box center [176, 317] width 77 height 19
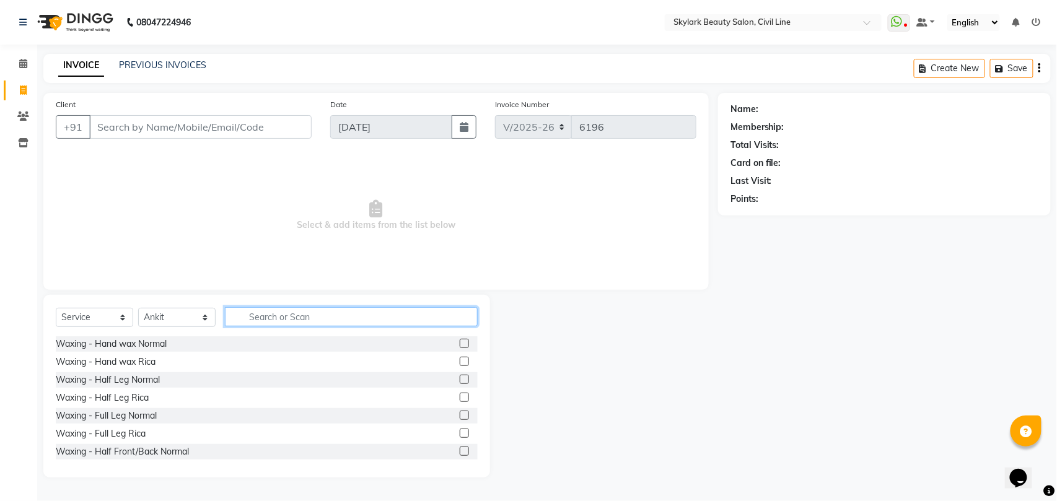
click at [387, 326] on input "text" at bounding box center [351, 316] width 253 height 19
type input "TH"
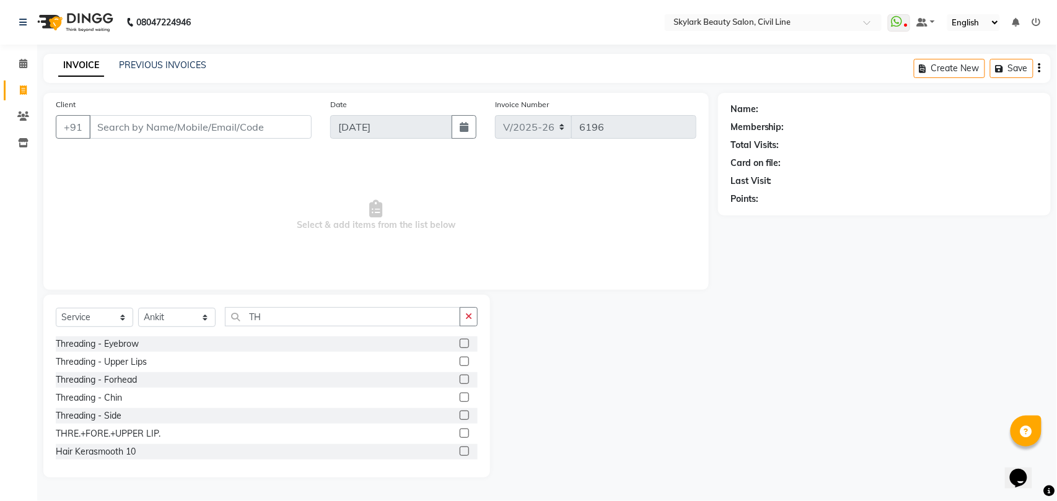
click at [460, 434] on label at bounding box center [464, 433] width 9 height 9
click at [460, 434] on input "checkbox" at bounding box center [464, 434] width 8 height 8
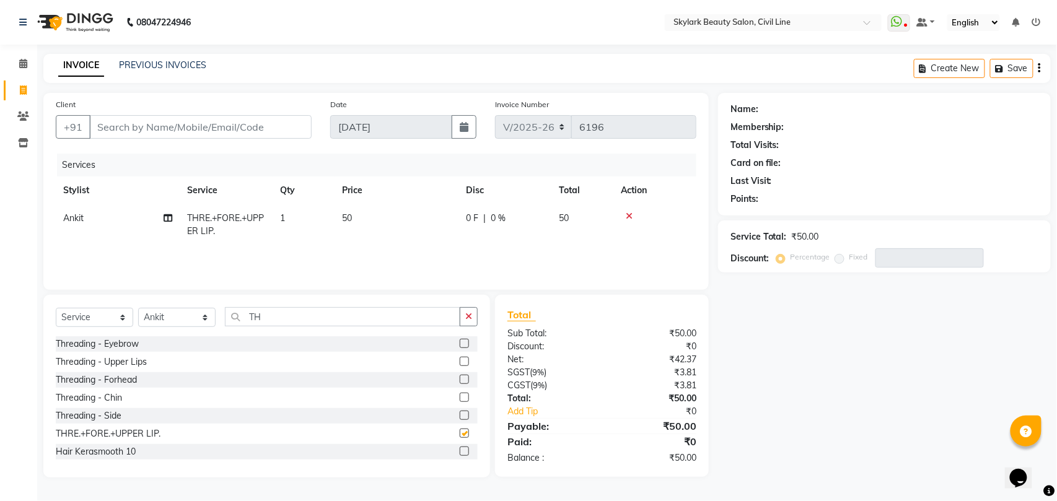
checkbox input "false"
click at [353, 214] on td "50" at bounding box center [397, 224] width 124 height 41
select select "28120"
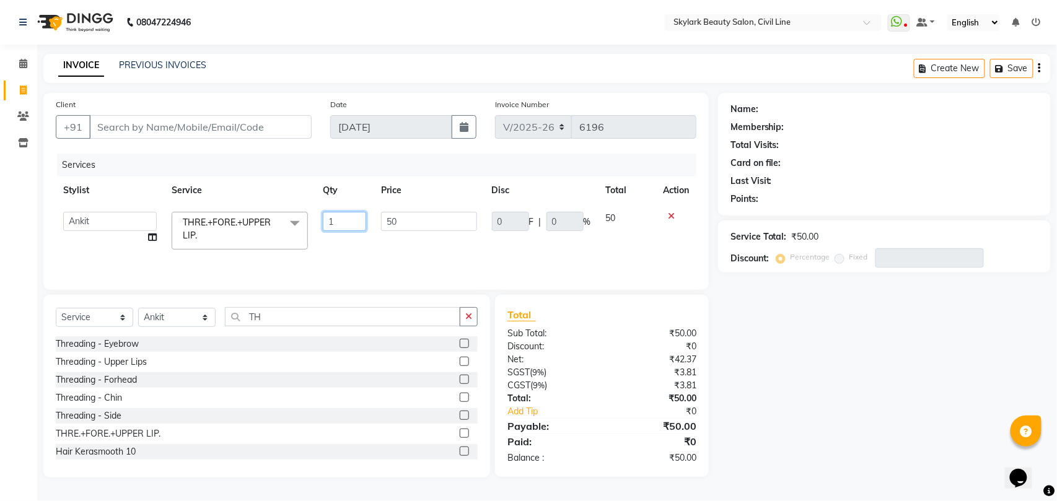
click at [337, 221] on input "1" at bounding box center [344, 221] width 43 height 19
type input "2"
click at [345, 252] on div "Services Stylist Service Qty Price Disc Total Action [PERSON_NAME] [PERSON_NAME…" at bounding box center [376, 216] width 641 height 124
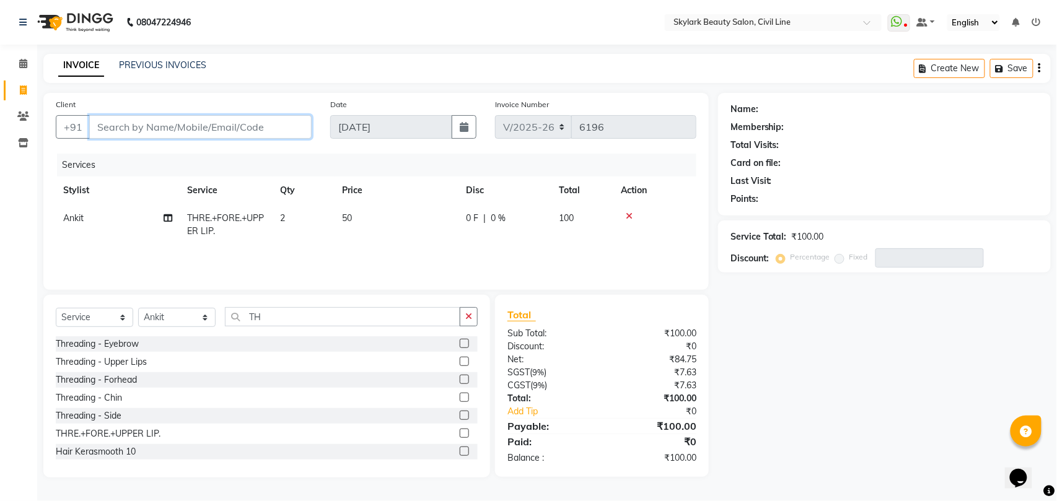
click at [243, 125] on input "Client" at bounding box center [200, 127] width 222 height 24
type input "7"
type input "0"
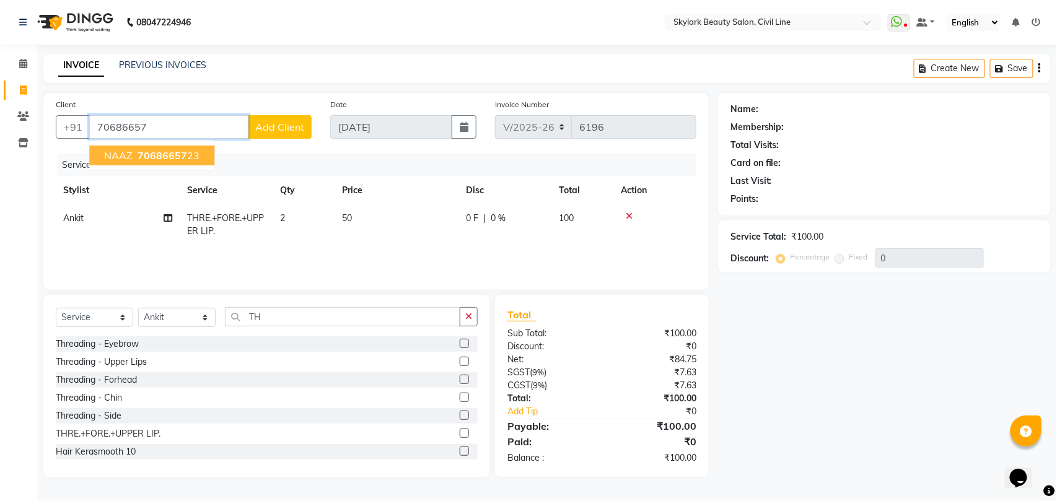
click at [175, 156] on span "70686657" at bounding box center [163, 155] width 50 height 12
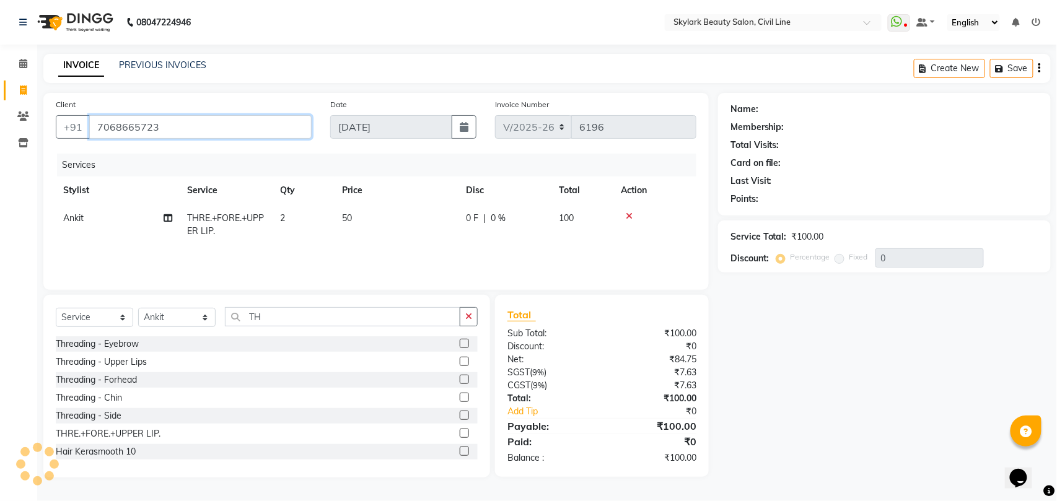
type input "7068665723"
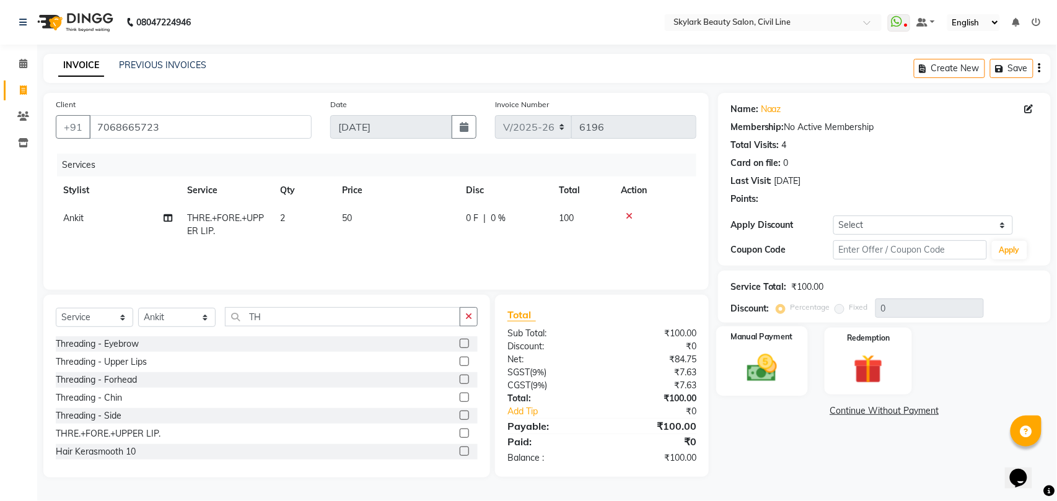
click at [767, 338] on label "Manual Payment" at bounding box center [762, 337] width 62 height 12
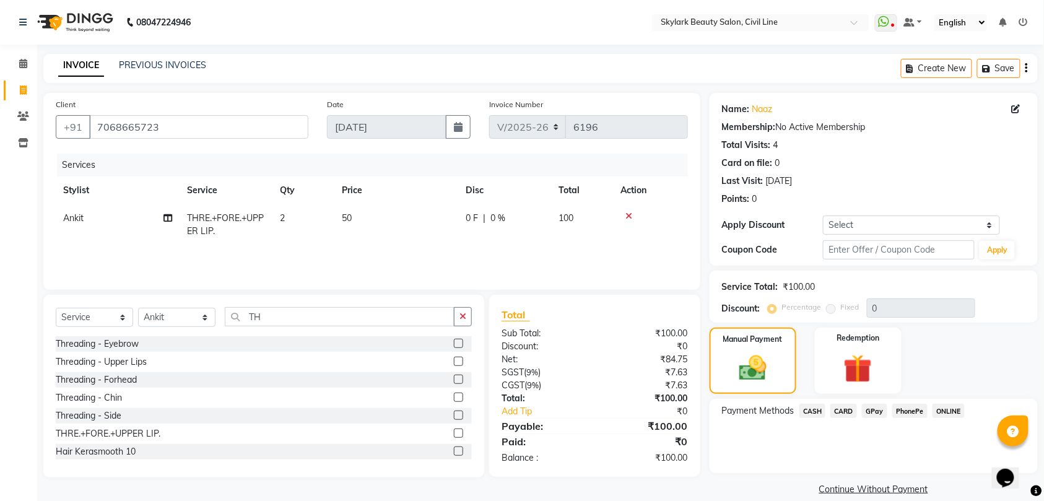
click at [811, 413] on span "CASH" at bounding box center [813, 411] width 27 height 14
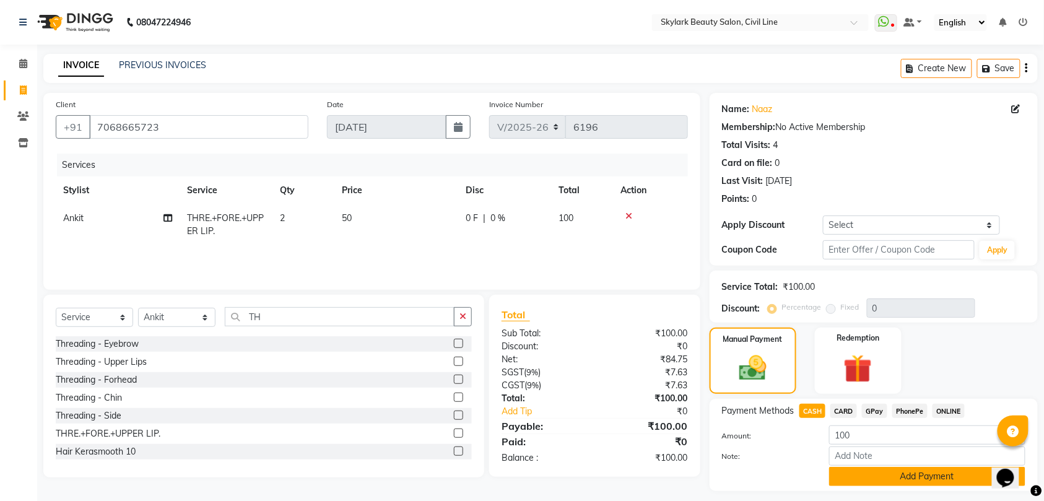
click at [901, 476] on button "Add Payment" at bounding box center [927, 476] width 196 height 19
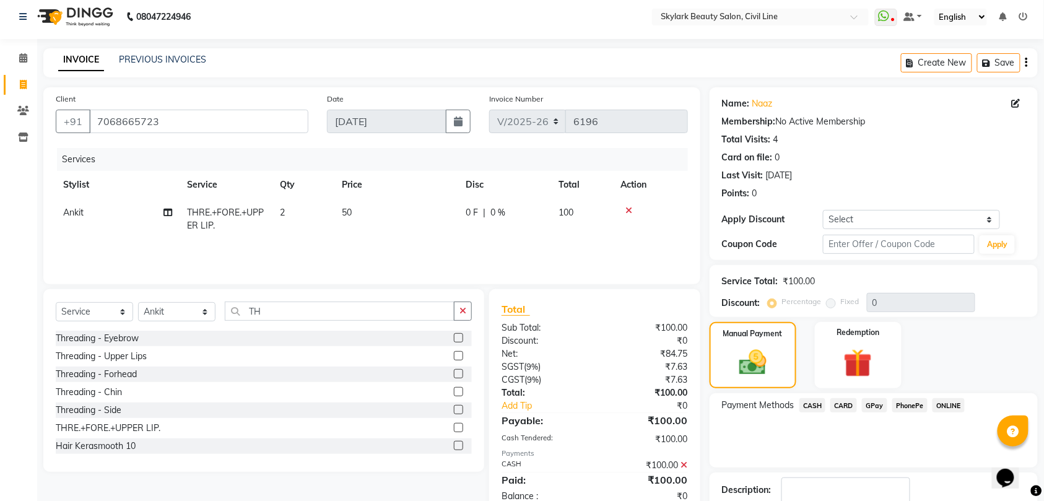
scroll to position [87, 0]
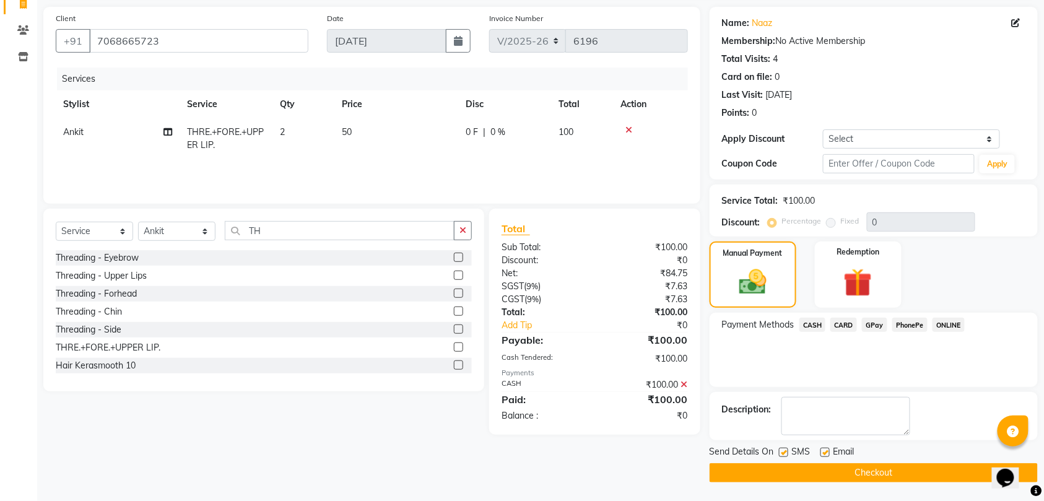
click at [901, 472] on button "Checkout" at bounding box center [874, 472] width 328 height 19
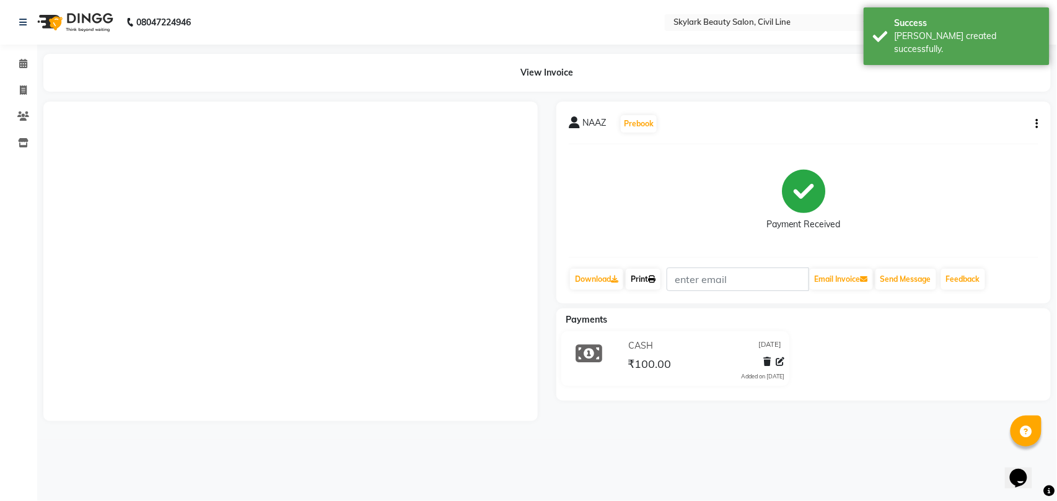
click at [647, 276] on link "Print" at bounding box center [643, 279] width 35 height 21
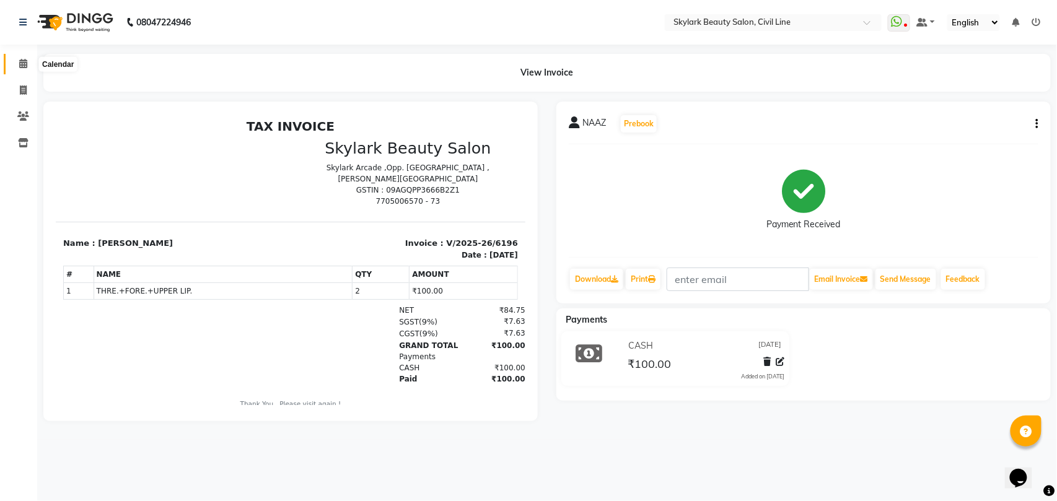
click at [24, 62] on icon at bounding box center [23, 63] width 8 height 9
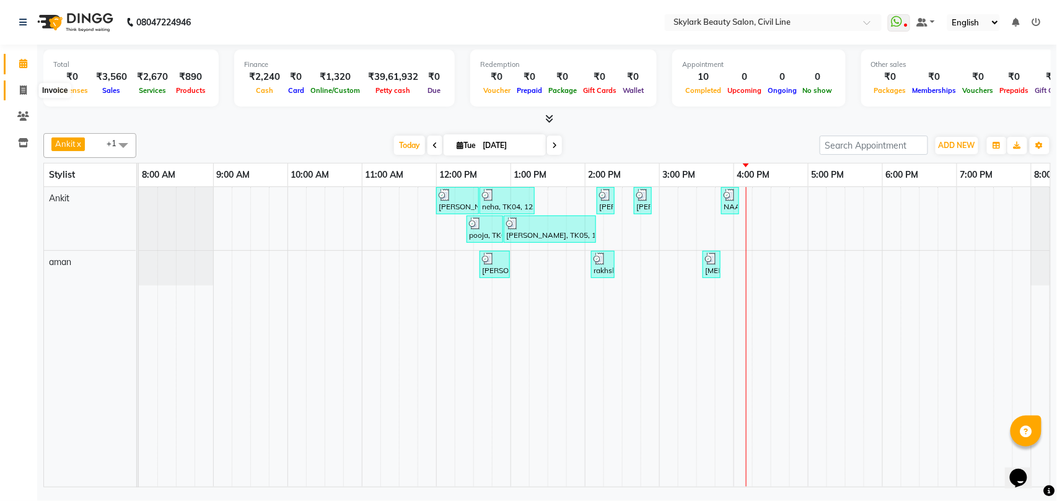
click at [20, 87] on icon at bounding box center [23, 89] width 7 height 9
select select "service"
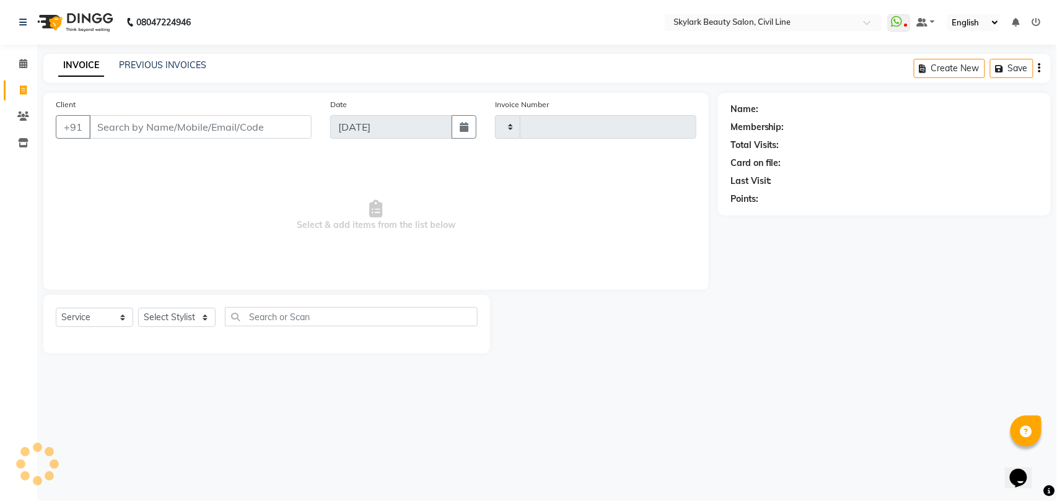
type input "6197"
select select "4588"
click at [174, 318] on select "Select Stylist" at bounding box center [176, 317] width 77 height 19
click at [173, 320] on select "Select Stylist" at bounding box center [176, 317] width 77 height 19
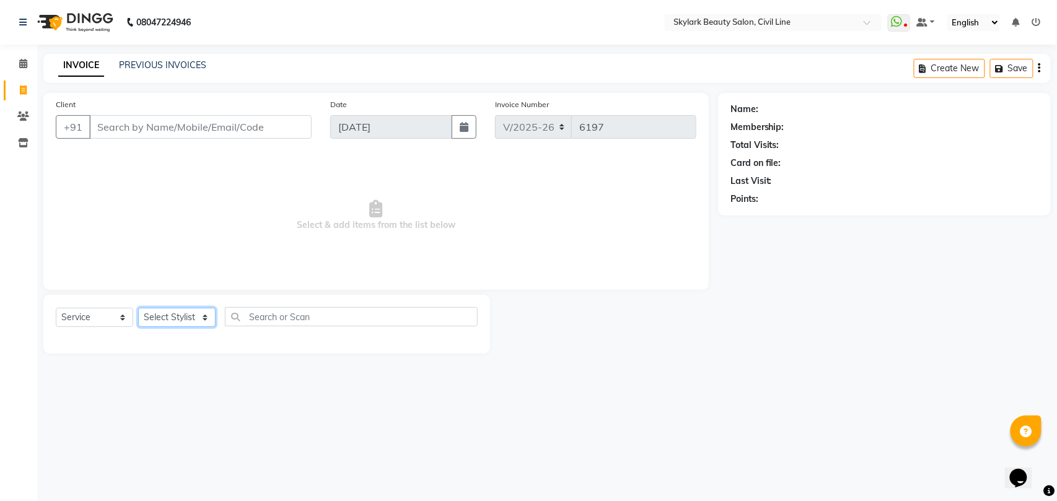
click at [195, 325] on select "Select Stylist" at bounding box center [176, 317] width 77 height 19
select select "28120"
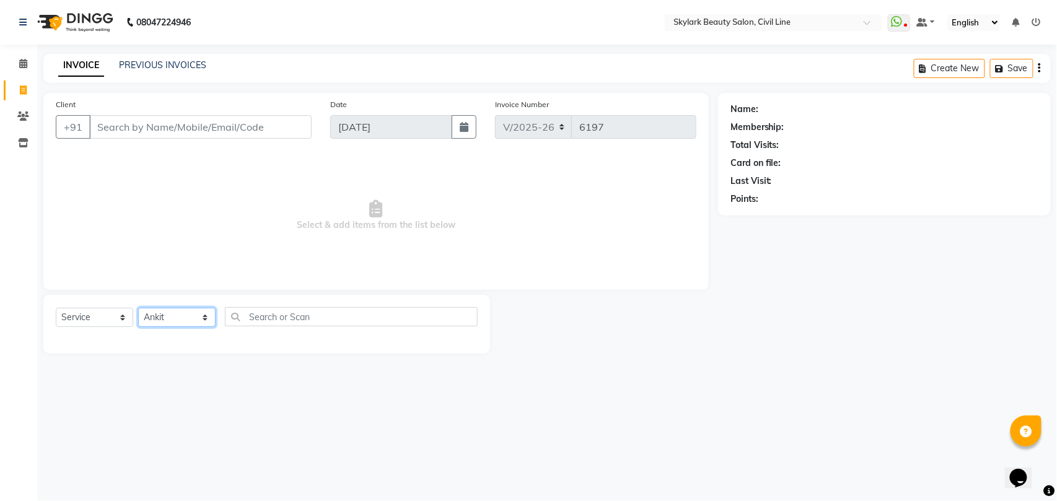
click at [138, 308] on select "Select Stylist [PERSON_NAME] [PERSON_NAME] [PERSON_NAME] WASU" at bounding box center [176, 317] width 77 height 19
click at [280, 313] on input "text" at bounding box center [351, 316] width 253 height 19
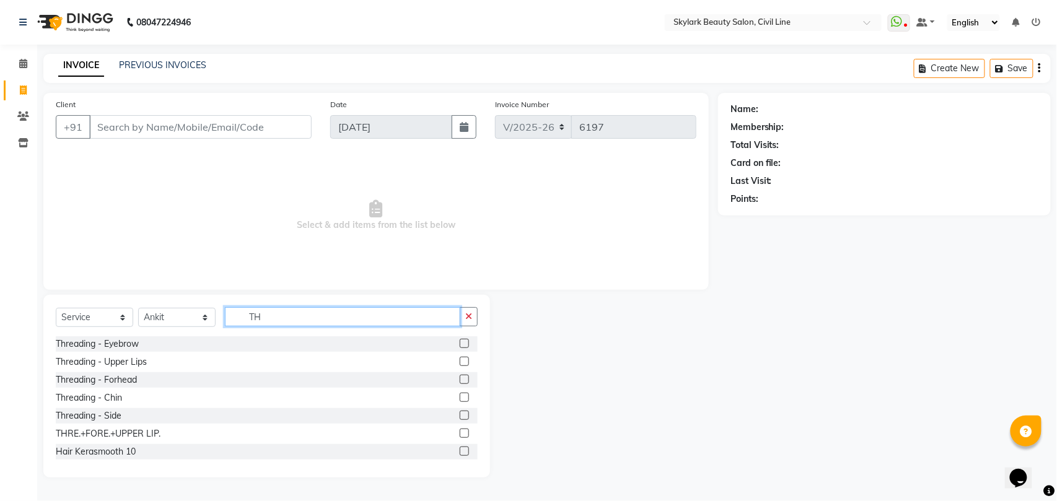
type input "TH"
click at [460, 343] on label at bounding box center [464, 343] width 9 height 9
click at [460, 343] on input "checkbox" at bounding box center [464, 344] width 8 height 8
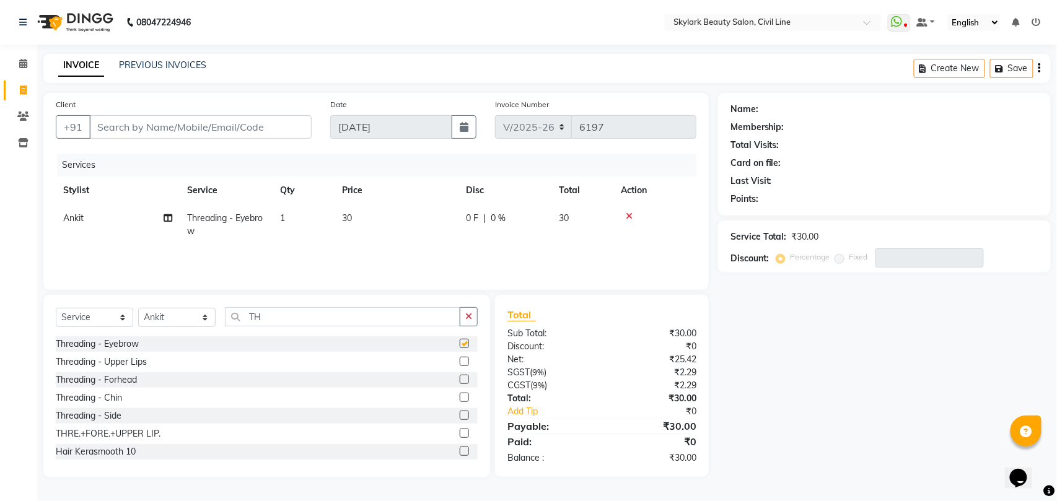
checkbox input "false"
click at [268, 130] on input "Client" at bounding box center [200, 127] width 222 height 24
type input "6"
type input "0"
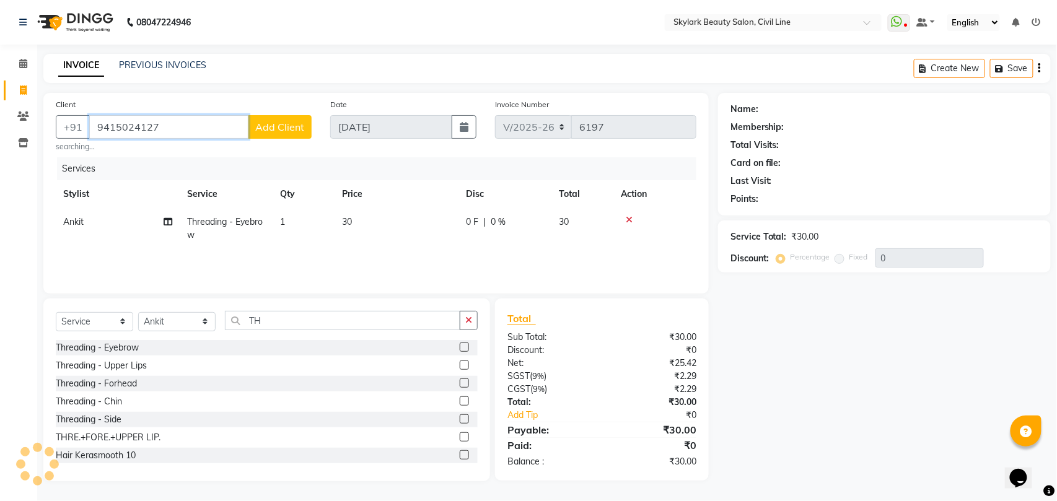
type input "9415024127"
click at [268, 130] on span "Add Client" at bounding box center [279, 127] width 49 height 12
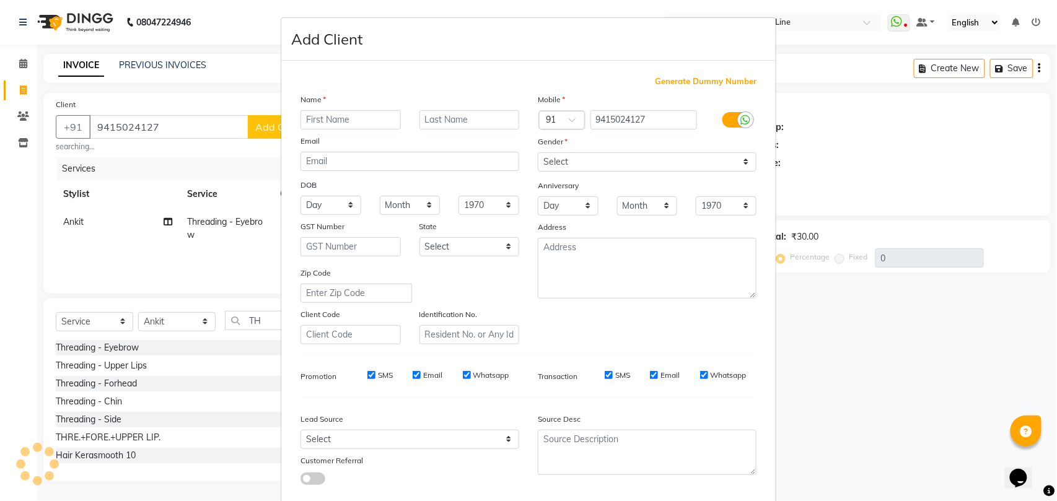
click at [321, 121] on input "text" at bounding box center [350, 119] width 100 height 19
type input "MAMTA PANDEY"
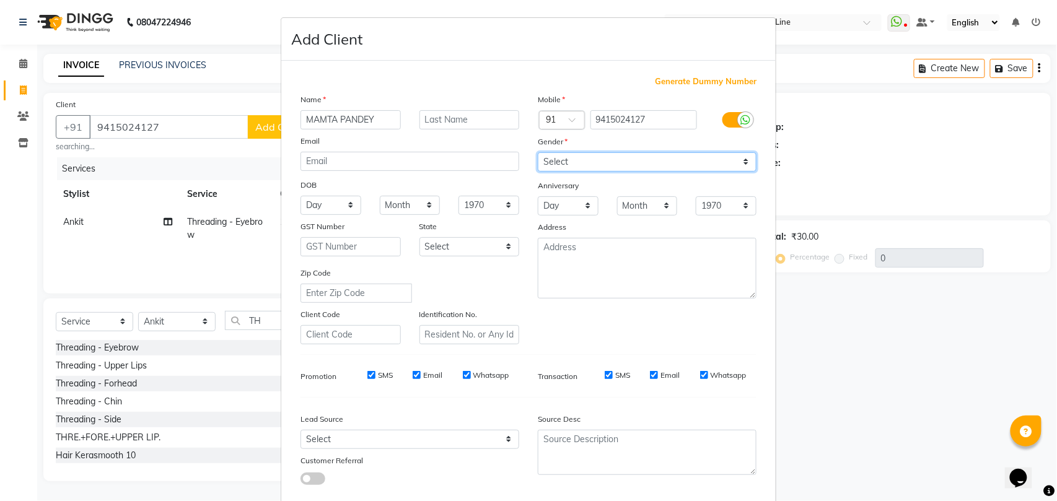
click at [588, 152] on select "Select [DEMOGRAPHIC_DATA] [DEMOGRAPHIC_DATA] Other Prefer Not To Say" at bounding box center [647, 161] width 219 height 19
select select "[DEMOGRAPHIC_DATA]"
click at [538, 152] on select "Select [DEMOGRAPHIC_DATA] [DEMOGRAPHIC_DATA] Other Prefer Not To Say" at bounding box center [647, 161] width 219 height 19
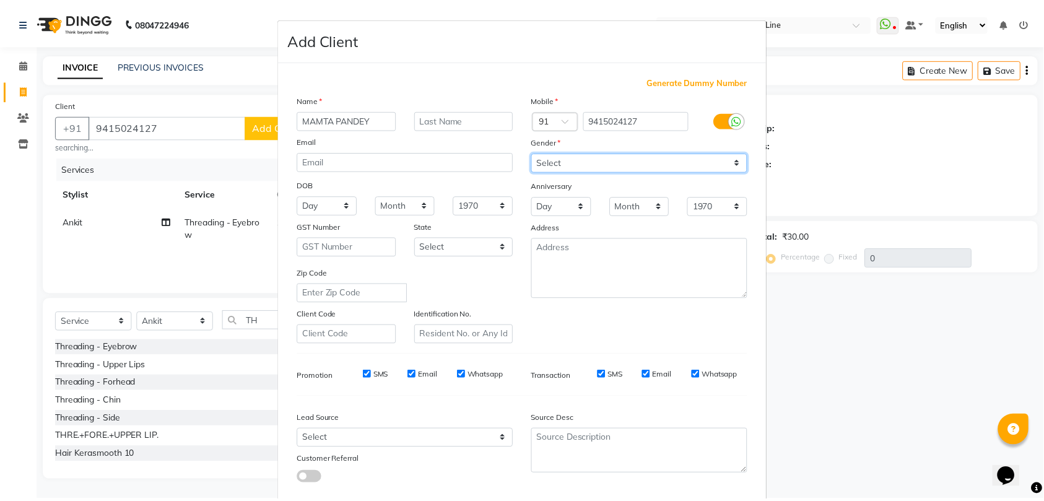
scroll to position [68, 0]
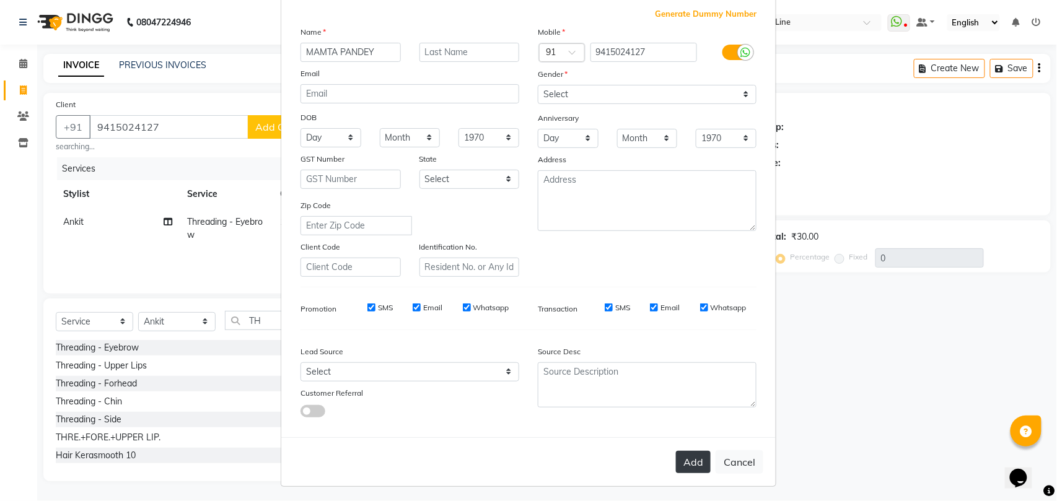
click at [692, 456] on button "Add" at bounding box center [693, 462] width 35 height 22
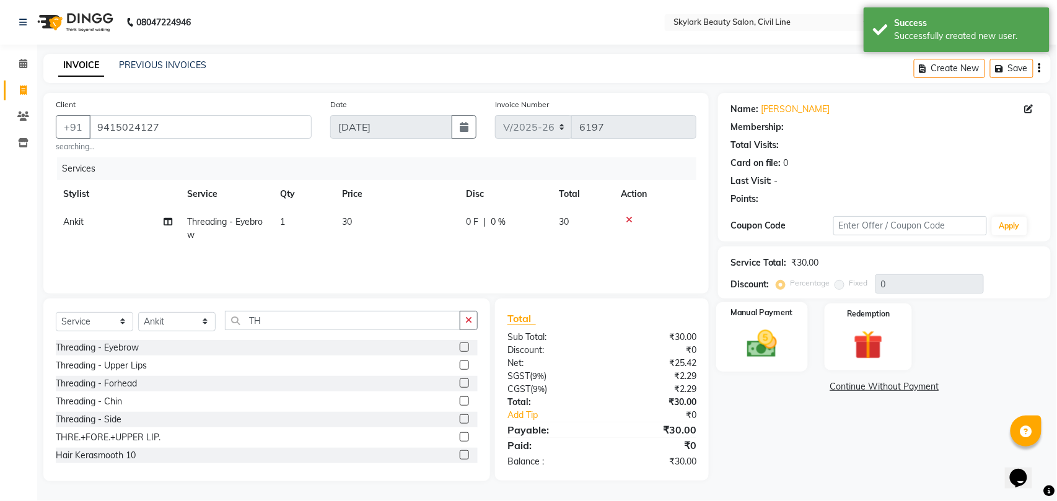
click at [777, 343] on img at bounding box center [761, 343] width 49 height 35
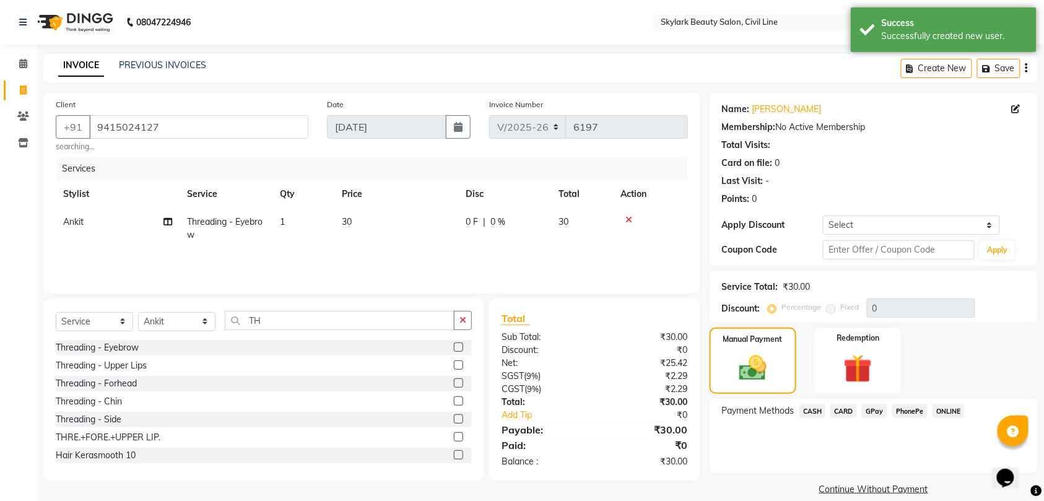
click at [877, 411] on span "GPay" at bounding box center [874, 411] width 25 height 14
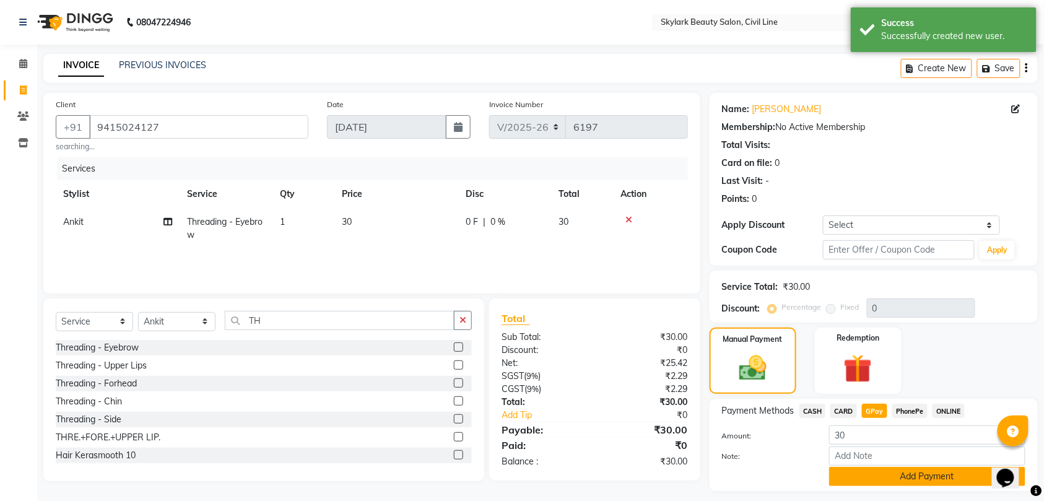
click at [925, 475] on button "Add Payment" at bounding box center [927, 476] width 196 height 19
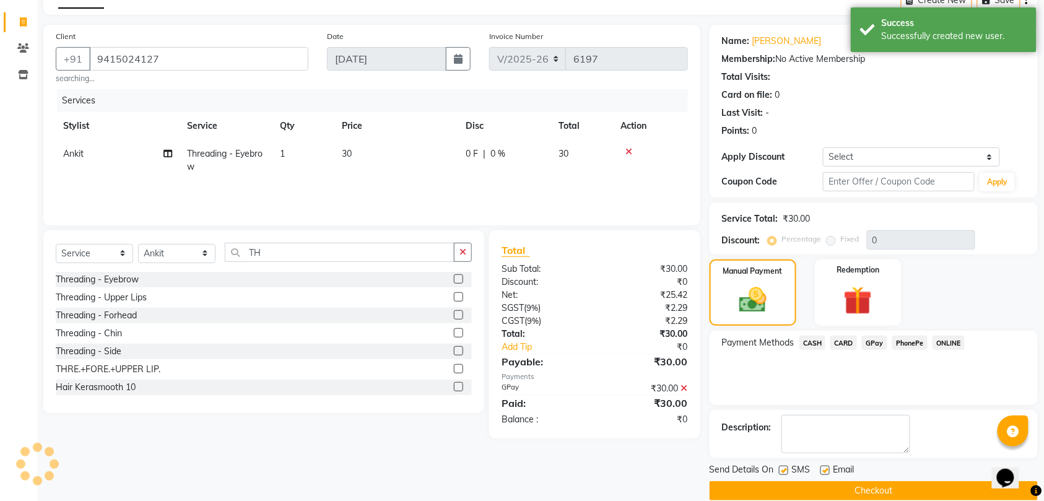
scroll to position [87, 0]
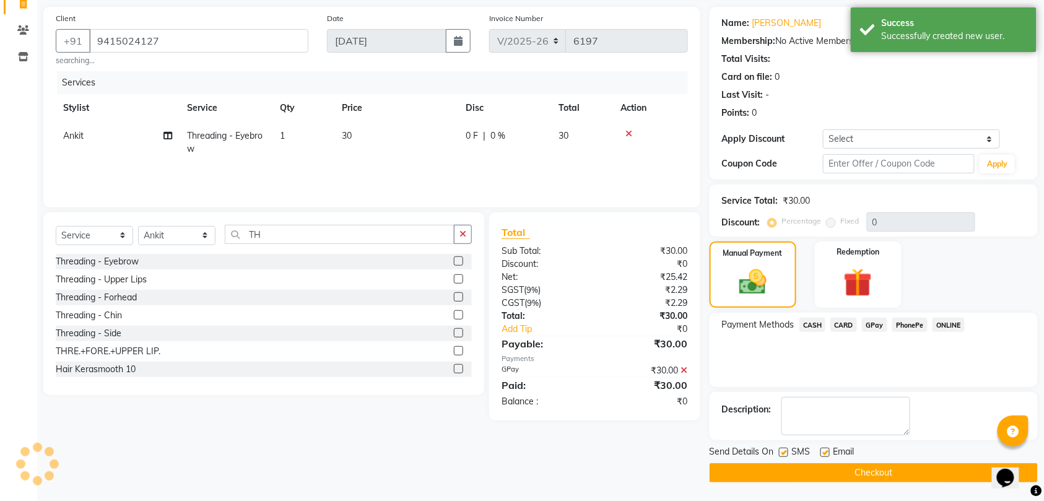
click at [922, 475] on button "Checkout" at bounding box center [874, 472] width 328 height 19
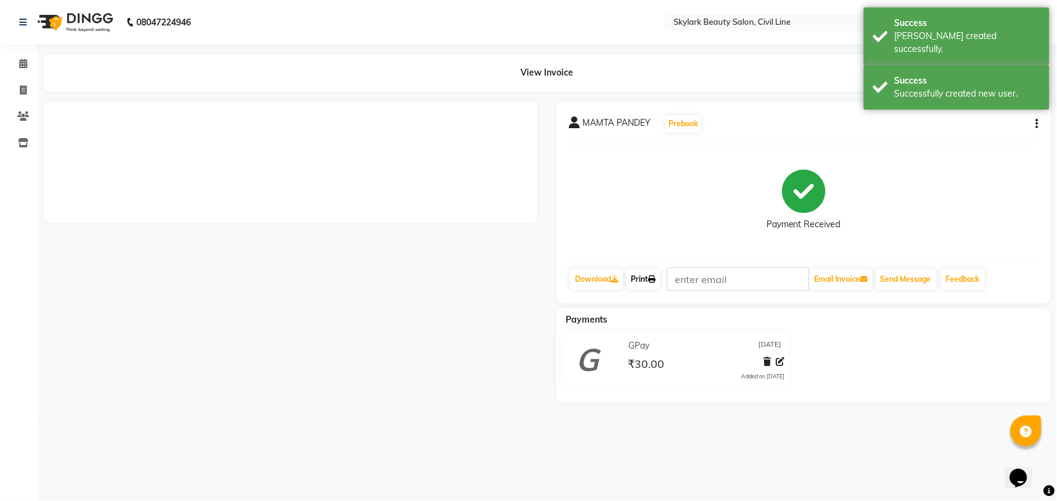
click at [643, 281] on link "Print" at bounding box center [643, 279] width 35 height 21
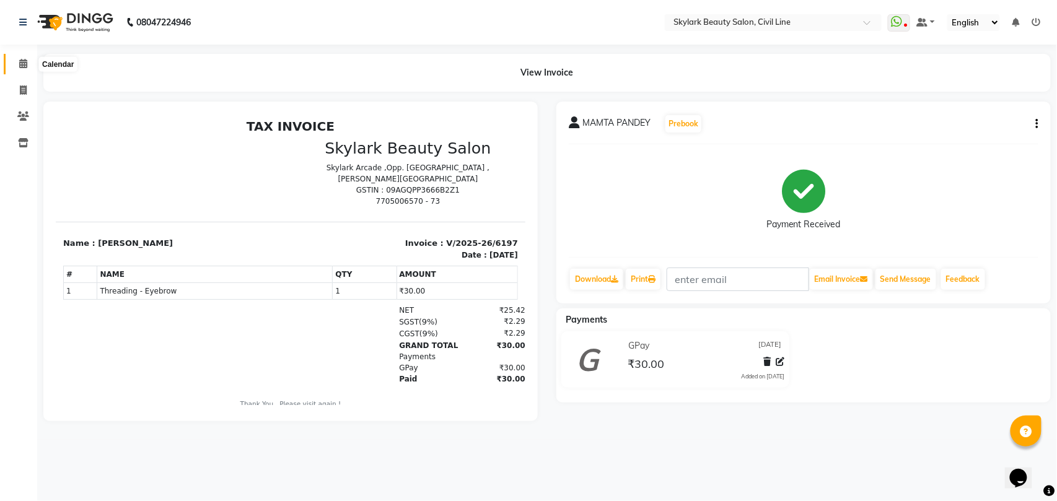
click at [24, 67] on icon at bounding box center [23, 63] width 8 height 9
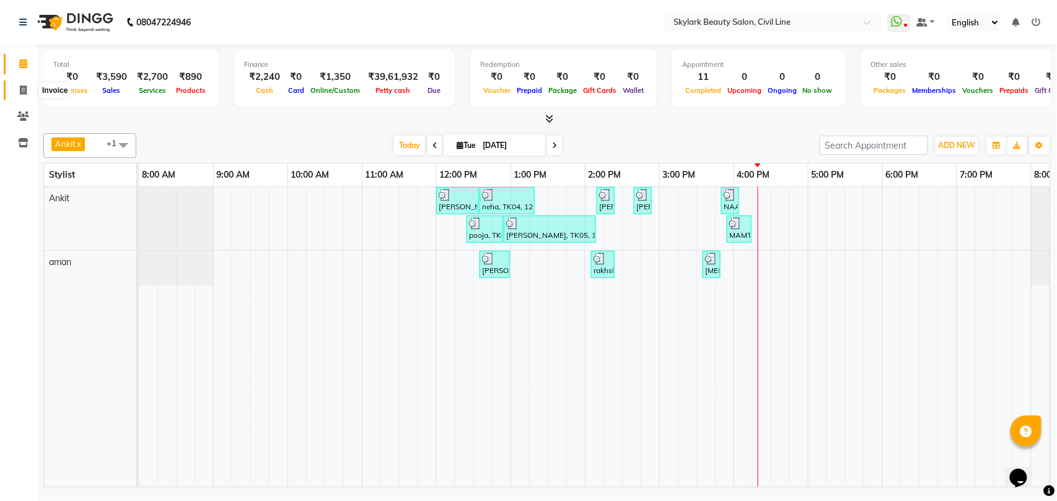
click at [23, 92] on icon at bounding box center [23, 89] width 7 height 9
select select "service"
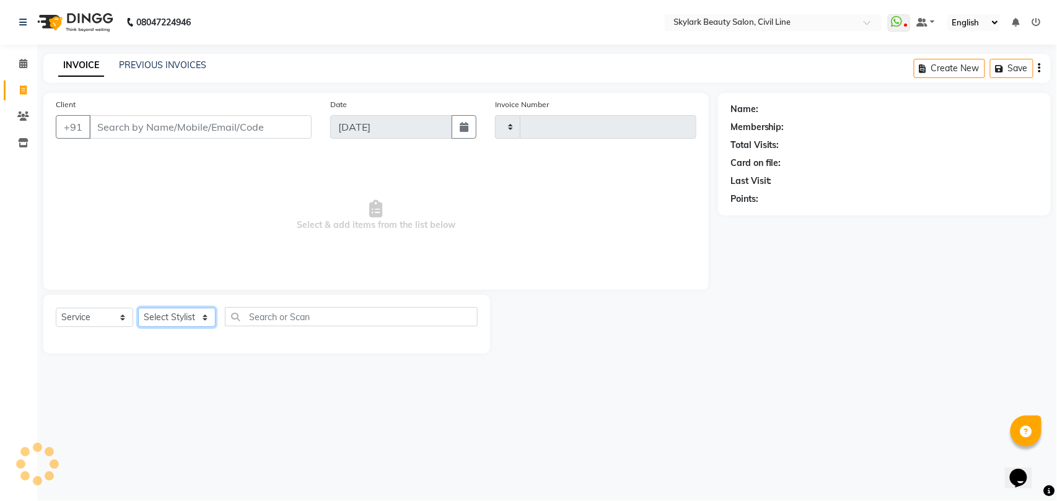
click at [187, 323] on select "Select Stylist" at bounding box center [176, 317] width 77 height 19
select select "4588"
type input "6199"
click at [176, 323] on select "Select Stylist" at bounding box center [176, 317] width 77 height 19
click at [177, 320] on select "Select Stylist" at bounding box center [176, 317] width 77 height 19
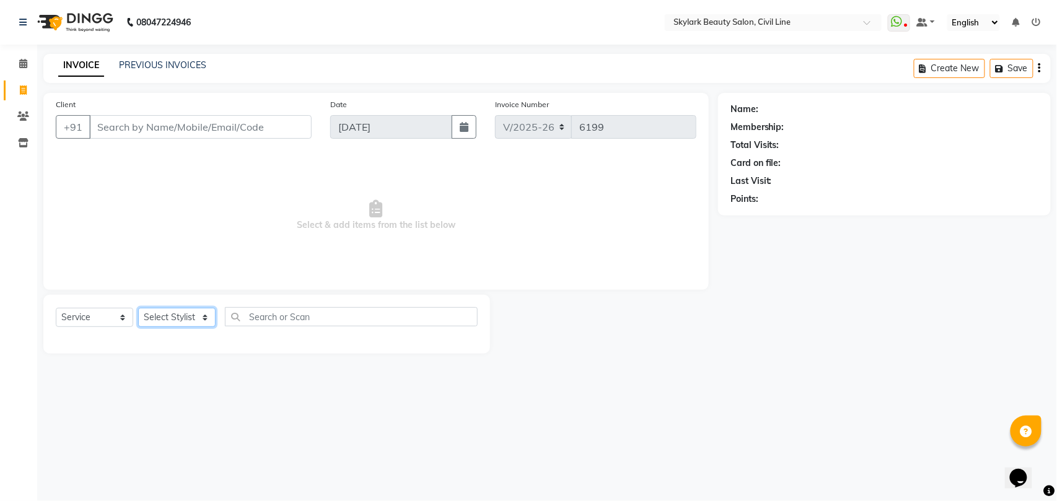
click at [174, 316] on select "Select Stylist" at bounding box center [176, 317] width 77 height 19
select select "28120"
click at [138, 308] on select "Select Stylist [PERSON_NAME] [PERSON_NAME] [PERSON_NAME] WASU" at bounding box center [176, 317] width 77 height 19
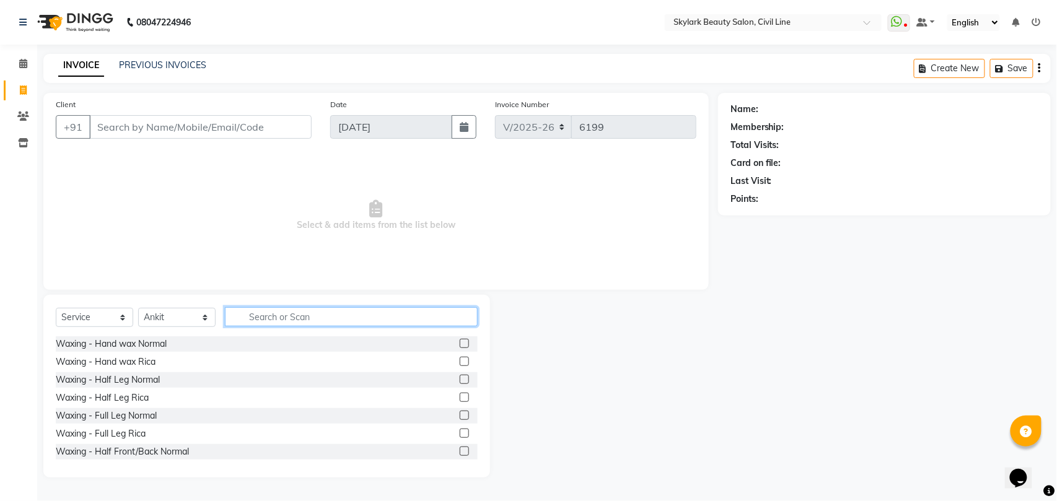
click at [313, 317] on input "text" at bounding box center [351, 316] width 253 height 19
type input "TH"
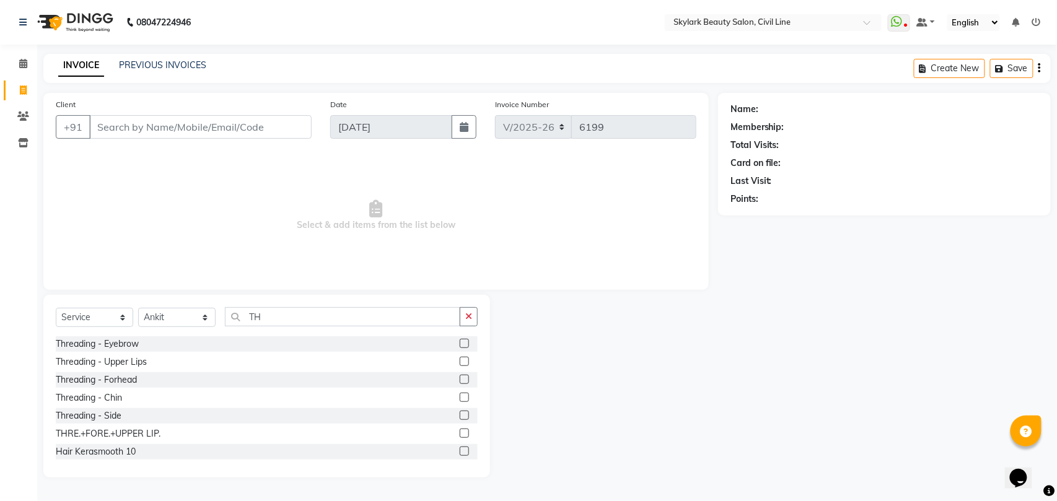
click at [460, 435] on label at bounding box center [464, 433] width 9 height 9
click at [460, 435] on input "checkbox" at bounding box center [464, 434] width 8 height 8
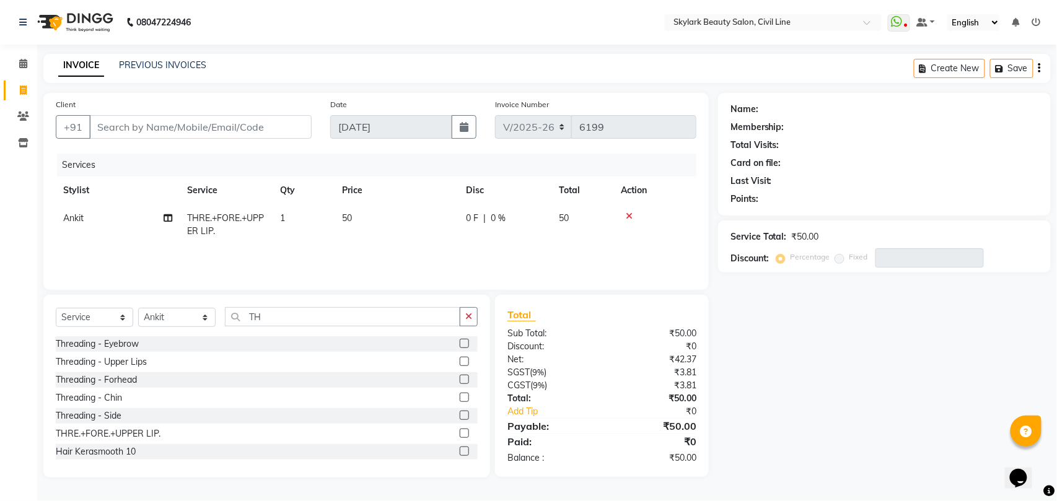
click at [460, 435] on label at bounding box center [464, 433] width 9 height 9
click at [460, 435] on input "checkbox" at bounding box center [464, 434] width 8 height 8
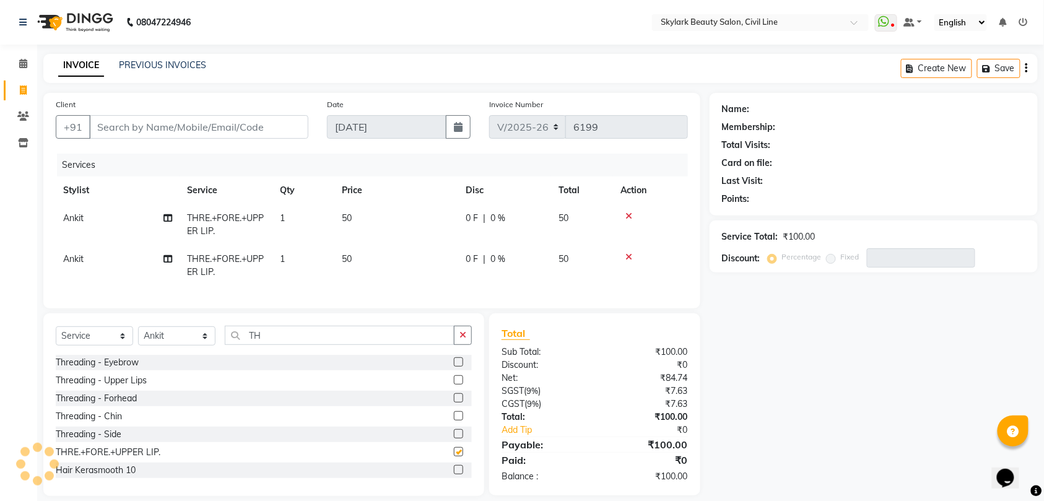
checkbox input "false"
click at [271, 125] on input "Client" at bounding box center [198, 127] width 219 height 24
type input "8"
type input "0"
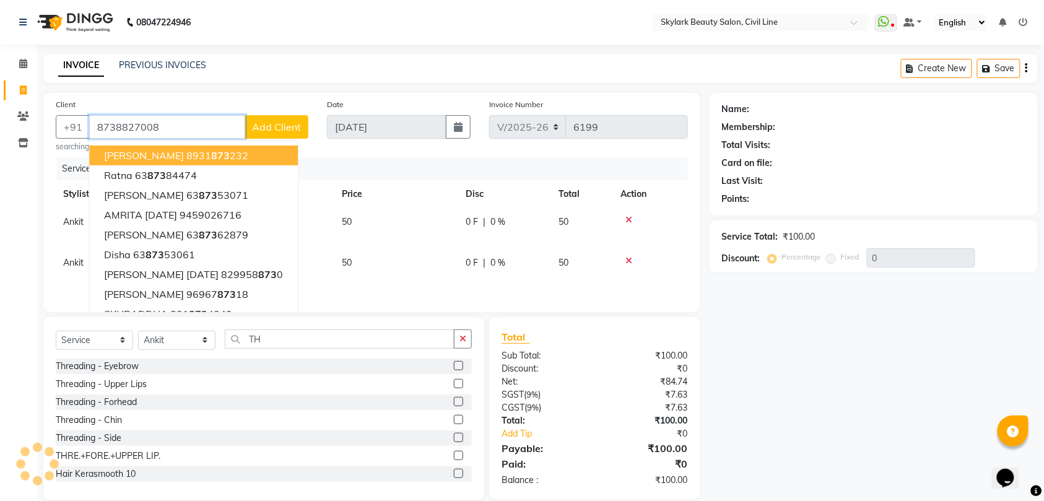
type input "8738827008"
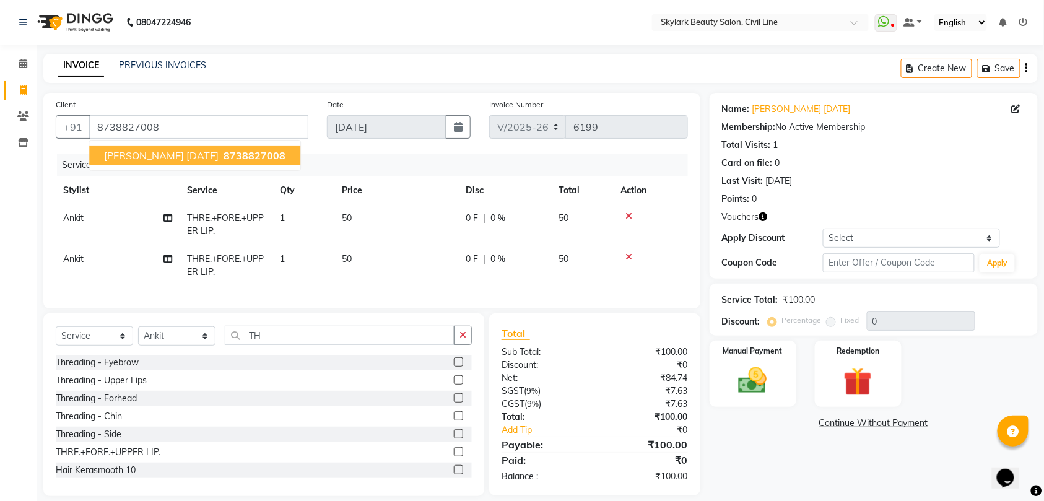
click at [271, 155] on span "8738827008" at bounding box center [255, 155] width 62 height 12
click at [754, 367] on img at bounding box center [753, 381] width 48 height 34
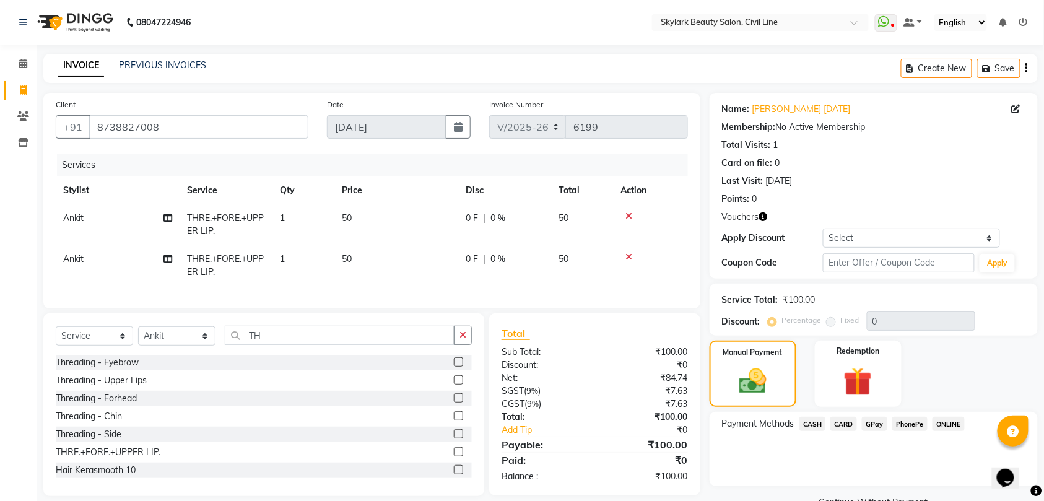
click at [815, 422] on span "CASH" at bounding box center [813, 424] width 27 height 14
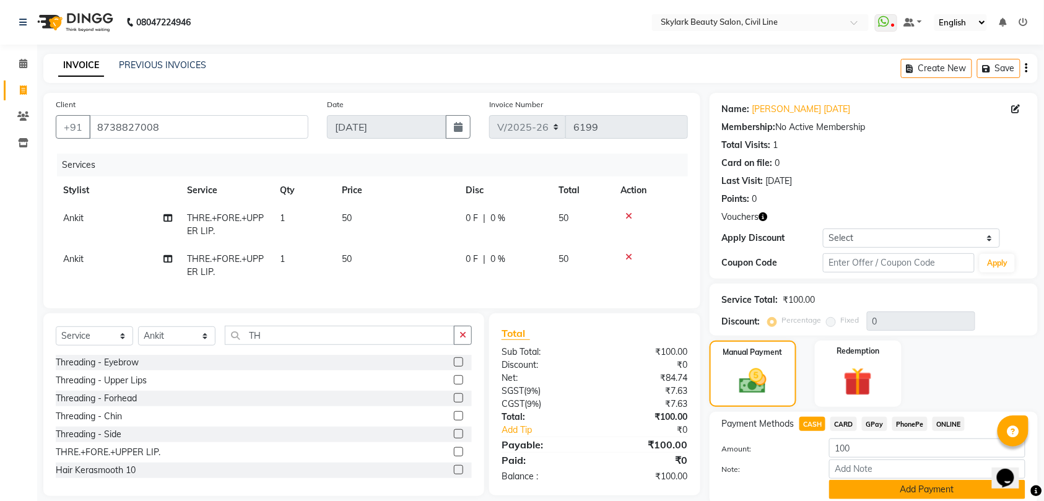
click at [932, 489] on button "Add Payment" at bounding box center [927, 489] width 196 height 19
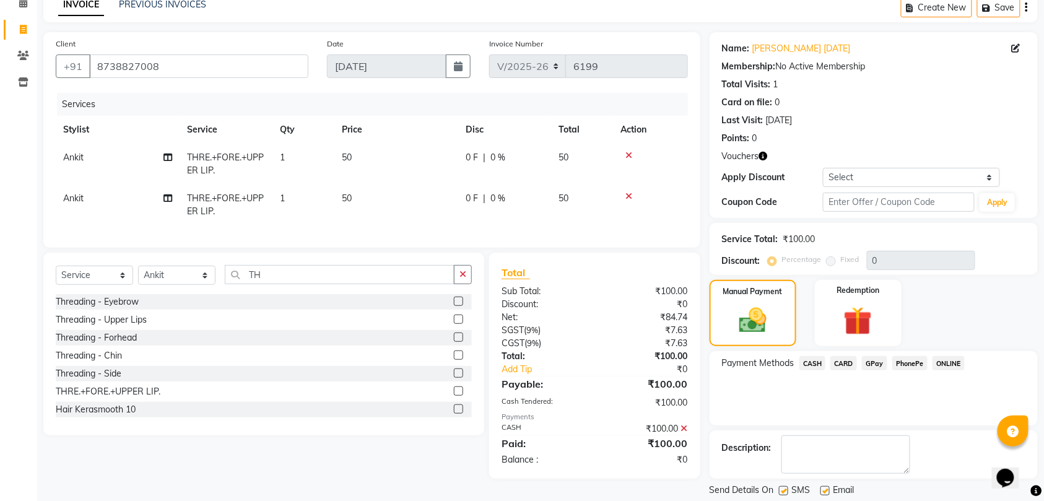
scroll to position [100, 0]
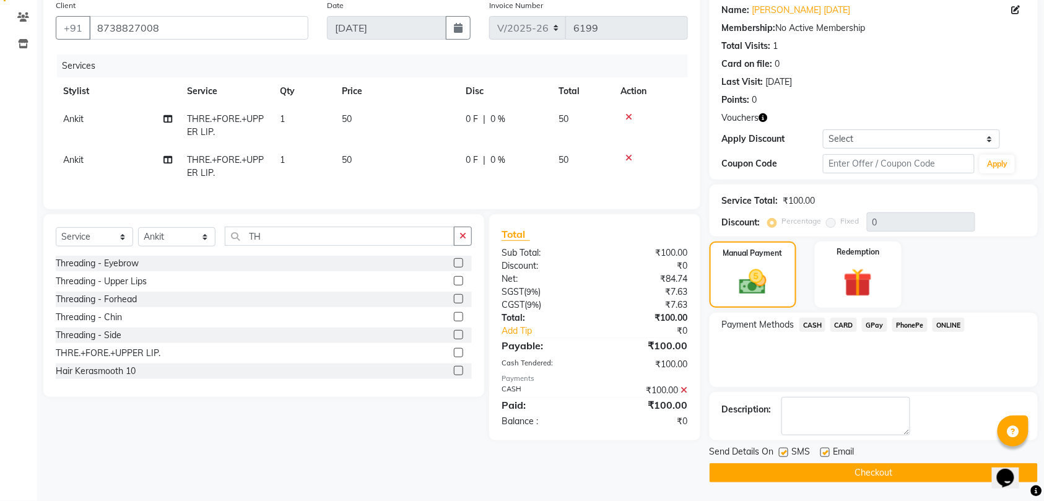
click at [904, 465] on button "Checkout" at bounding box center [874, 472] width 328 height 19
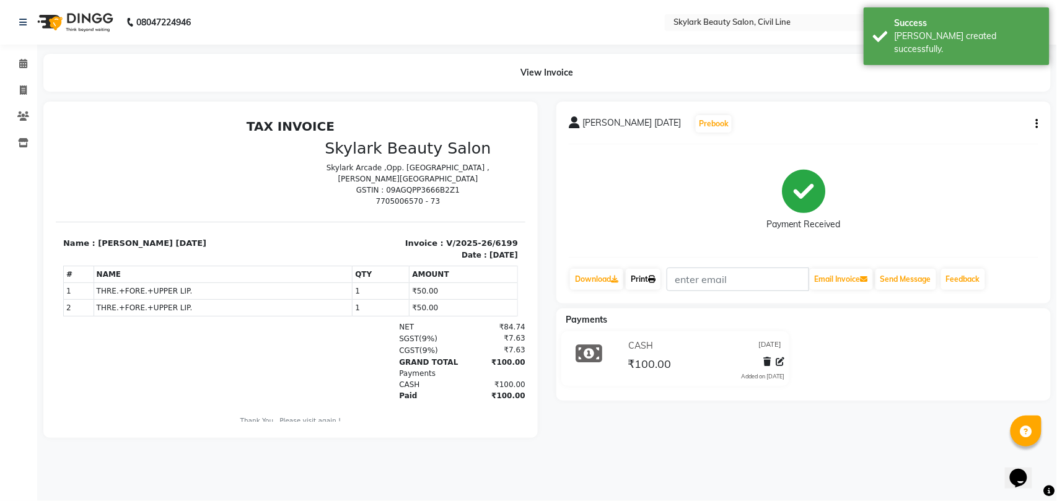
click at [642, 278] on link "Print" at bounding box center [643, 279] width 35 height 21
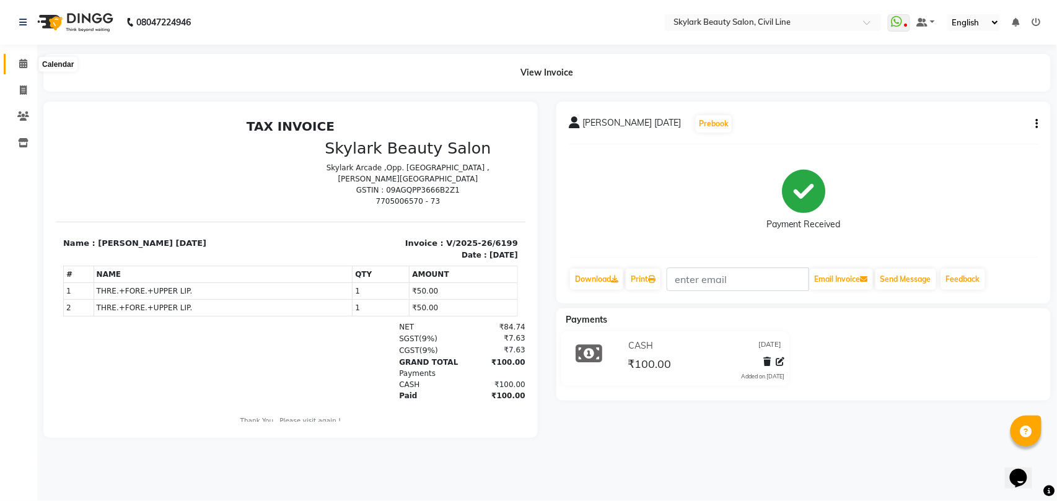
click at [20, 65] on icon at bounding box center [23, 63] width 8 height 9
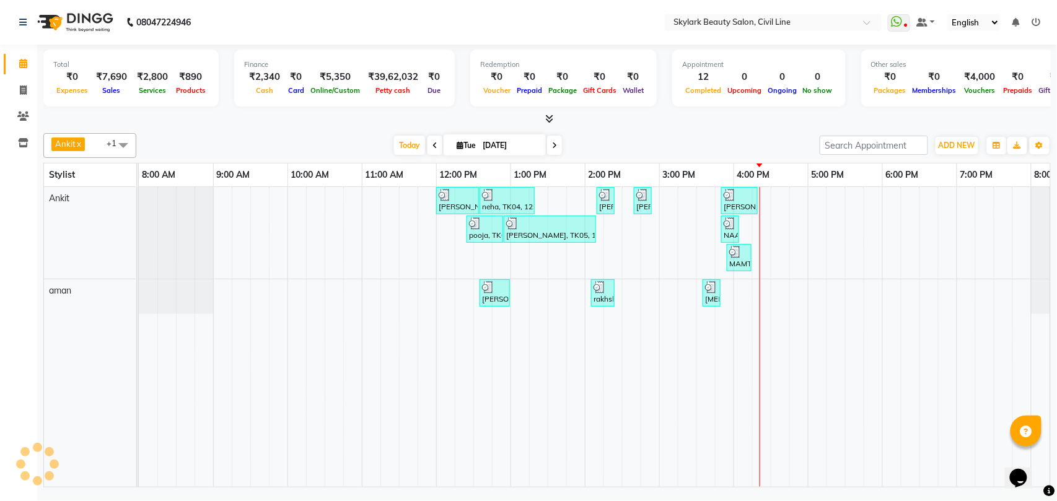
scroll to position [0, 55]
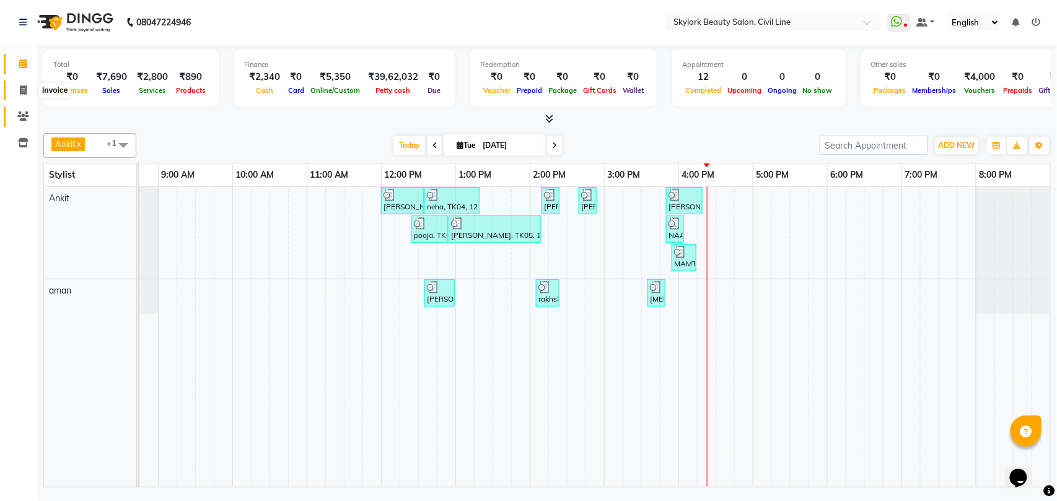
drag, startPoint x: 20, startPoint y: 90, endPoint x: 31, endPoint y: 107, distance: 19.8
click at [21, 90] on icon at bounding box center [23, 89] width 7 height 9
select select "service"
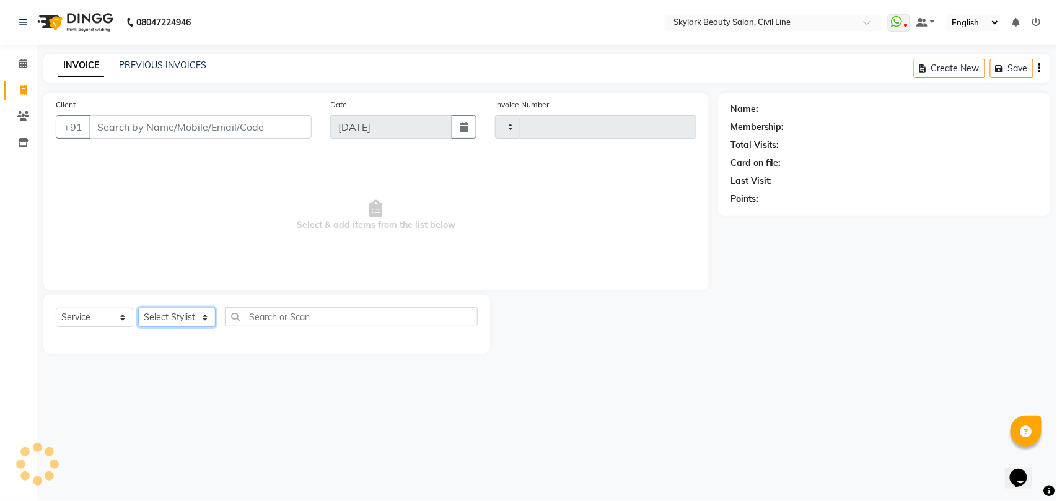
click at [181, 316] on select "Select Stylist" at bounding box center [176, 317] width 77 height 19
select select "4588"
type input "6200"
click at [168, 315] on select "Select Stylist" at bounding box center [176, 317] width 77 height 19
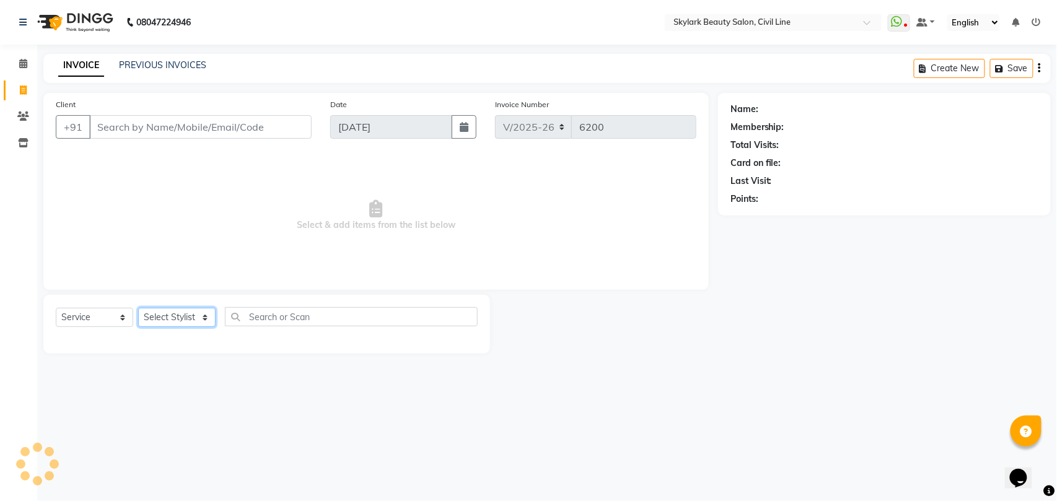
click at [189, 318] on select "Select Stylist [PERSON_NAME] [PERSON_NAME] [PERSON_NAME] WASU" at bounding box center [176, 317] width 77 height 19
click at [189, 320] on select "Select Stylist [PERSON_NAME] [PERSON_NAME] [PERSON_NAME] WASU" at bounding box center [176, 317] width 77 height 19
select select "28120"
click at [138, 308] on select "Select Stylist [PERSON_NAME] [PERSON_NAME] [PERSON_NAME] WASU" at bounding box center [176, 317] width 77 height 19
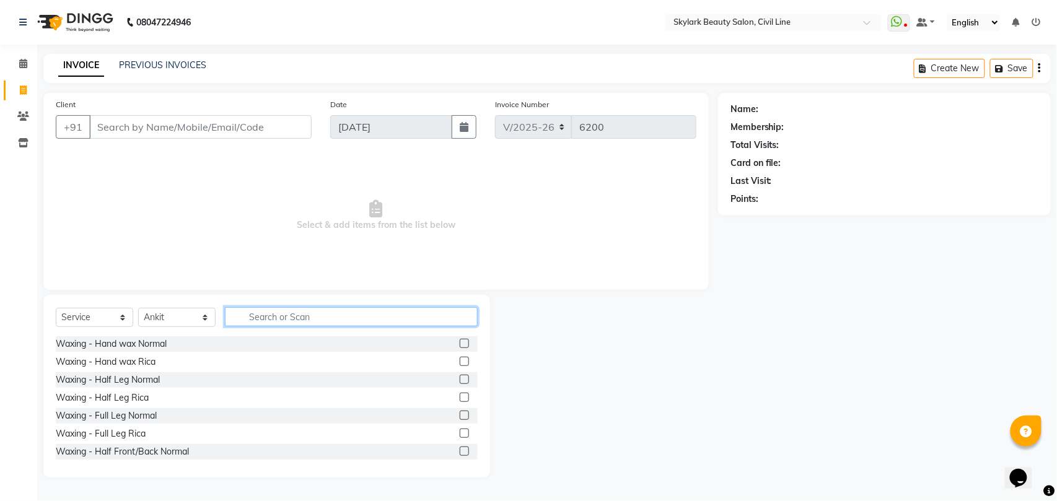
click at [258, 313] on input "text" at bounding box center [351, 316] width 253 height 19
type input "TH"
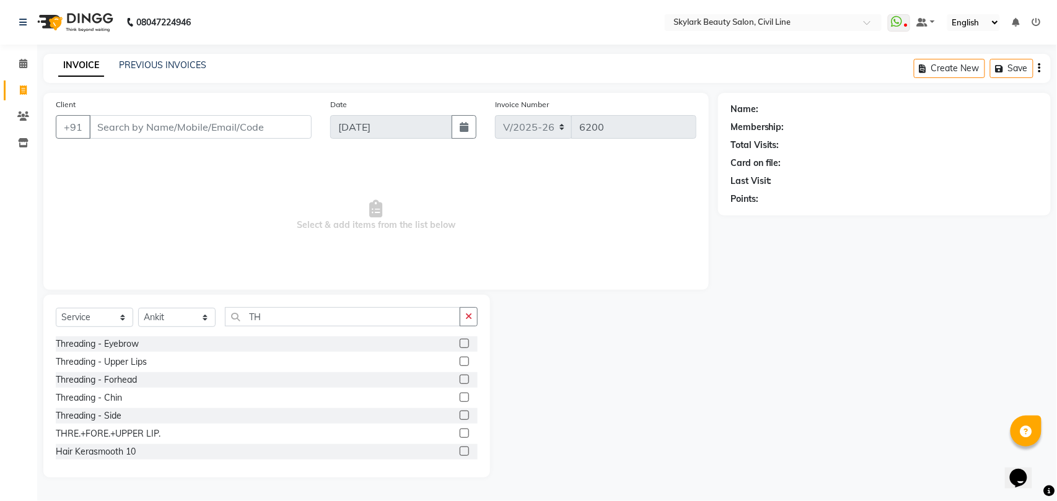
click at [460, 343] on label at bounding box center [464, 343] width 9 height 9
click at [460, 343] on input "checkbox" at bounding box center [464, 344] width 8 height 8
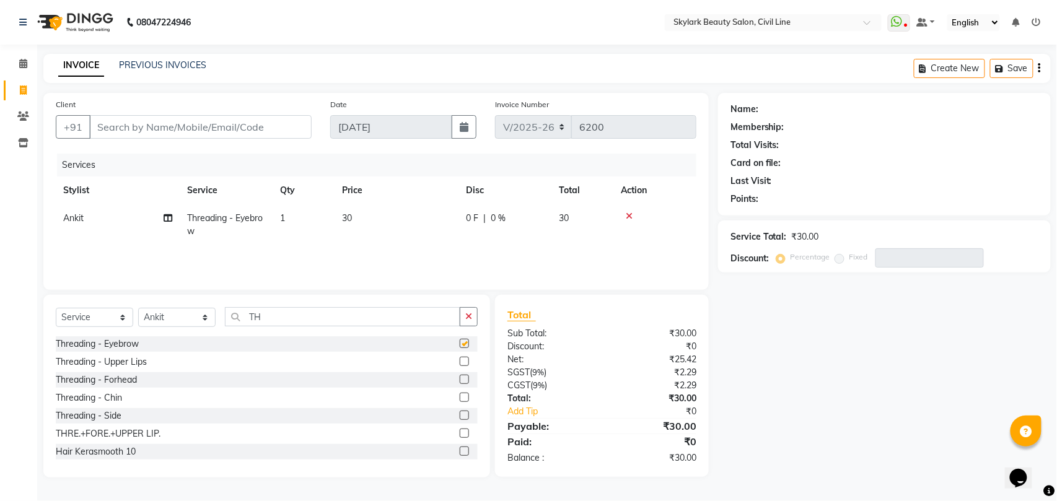
checkbox input "false"
click at [460, 383] on label at bounding box center [464, 379] width 9 height 9
click at [460, 383] on input "checkbox" at bounding box center [464, 380] width 8 height 8
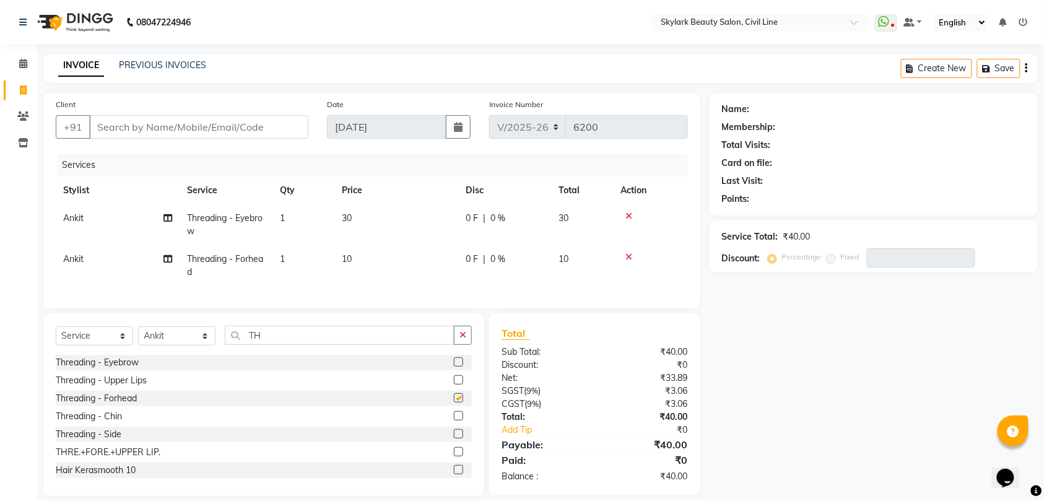
checkbox input "false"
click at [265, 126] on input "Client" at bounding box center [198, 127] width 219 height 24
type input "9"
type input "0"
type input "9140527926"
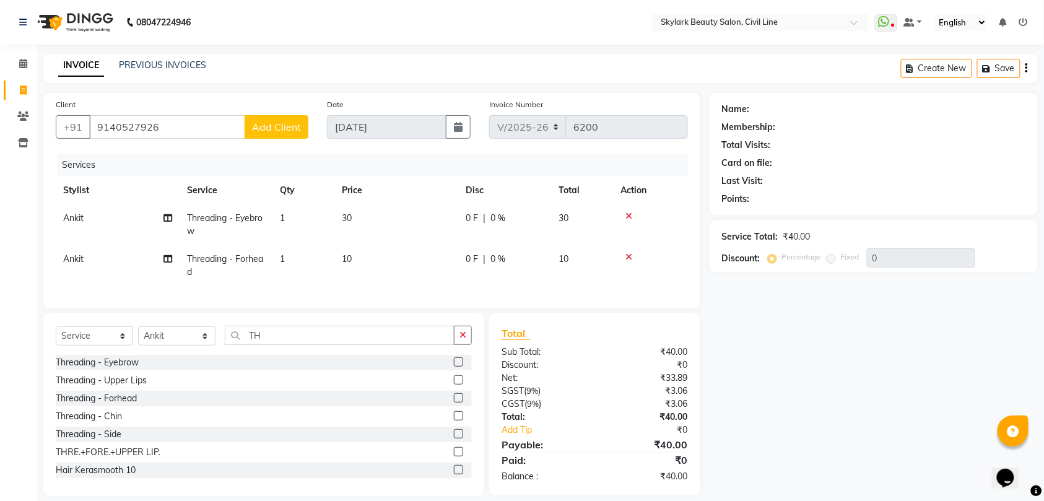
click at [280, 126] on span "Add Client" at bounding box center [276, 127] width 49 height 12
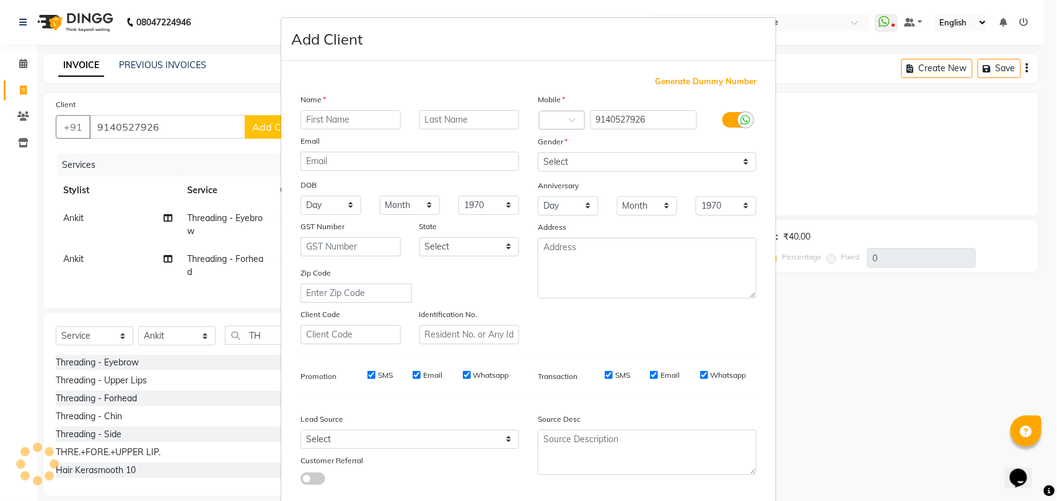
click at [328, 115] on input "text" at bounding box center [350, 119] width 100 height 19
type input "[PERSON_NAME]"
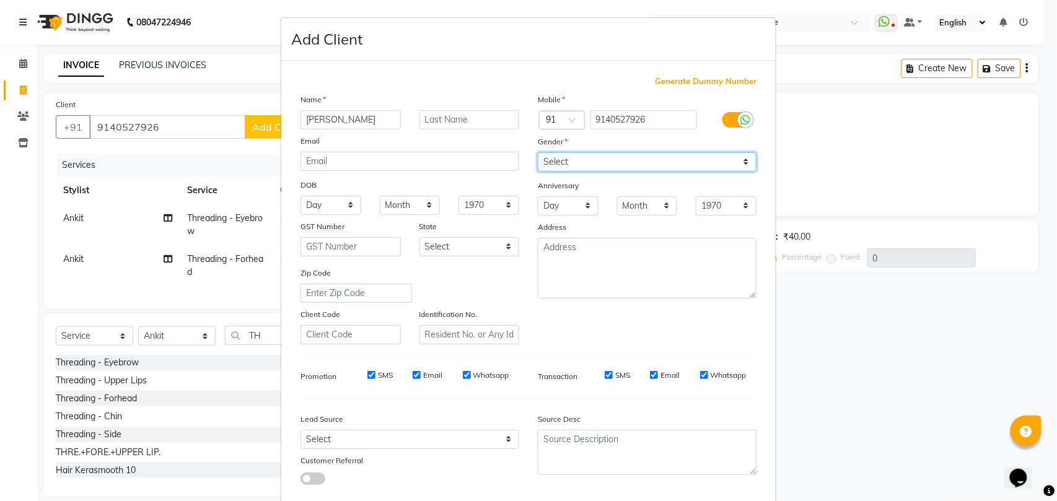
click at [590, 155] on select "Select [DEMOGRAPHIC_DATA] [DEMOGRAPHIC_DATA] Other Prefer Not To Say" at bounding box center [647, 161] width 219 height 19
select select "[DEMOGRAPHIC_DATA]"
click at [538, 152] on select "Select [DEMOGRAPHIC_DATA] [DEMOGRAPHIC_DATA] Other Prefer Not To Say" at bounding box center [647, 161] width 219 height 19
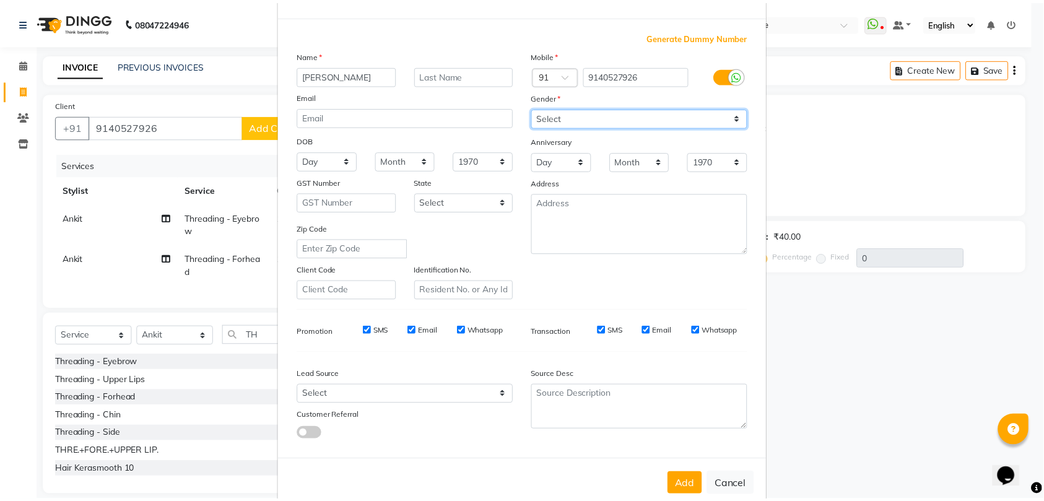
scroll to position [68, 0]
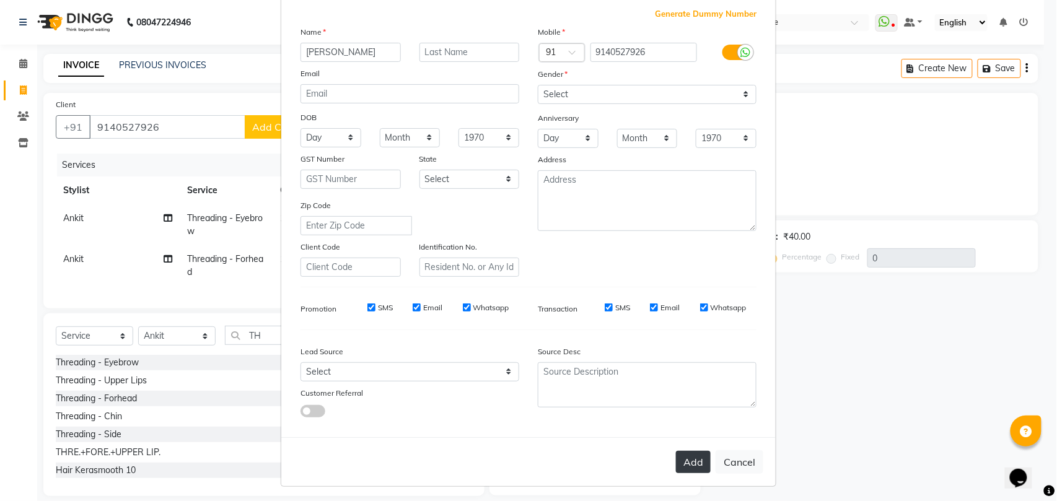
click at [690, 465] on button "Add" at bounding box center [693, 462] width 35 height 22
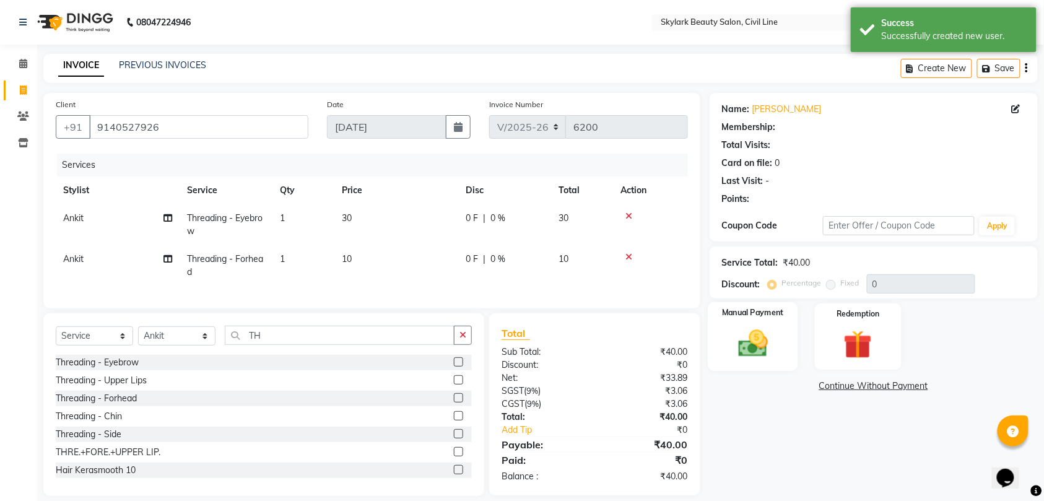
click at [769, 340] on img at bounding box center [753, 343] width 48 height 34
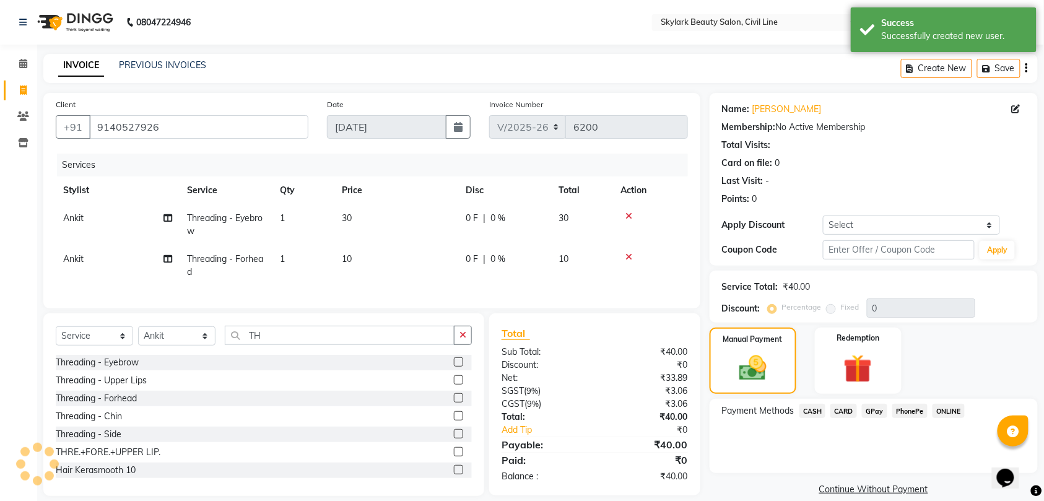
click at [808, 407] on span "CASH" at bounding box center [813, 411] width 27 height 14
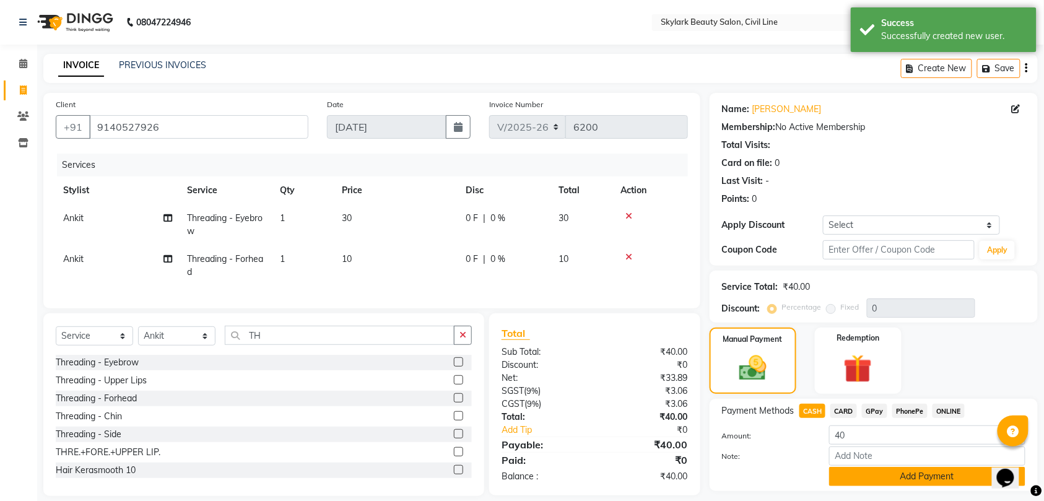
click at [907, 478] on button "Add Payment" at bounding box center [927, 476] width 196 height 19
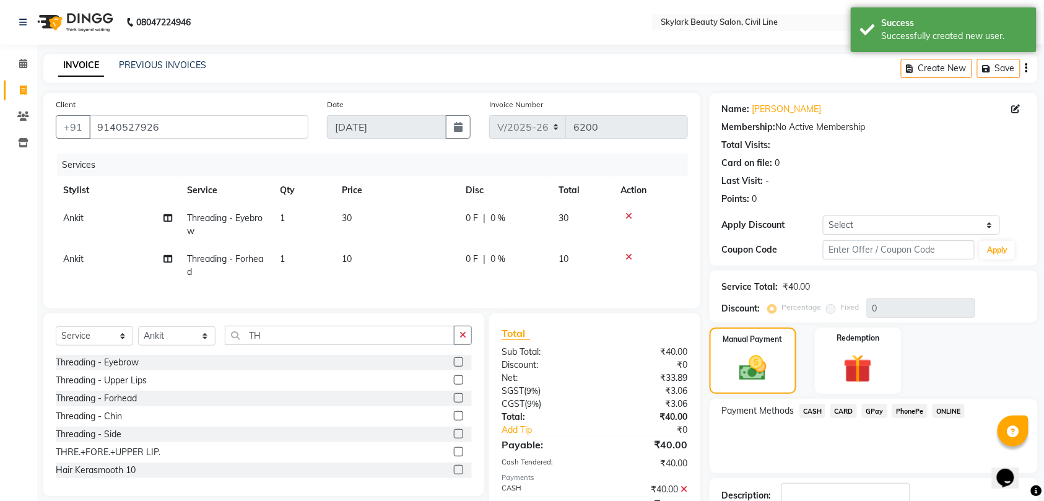
scroll to position [87, 0]
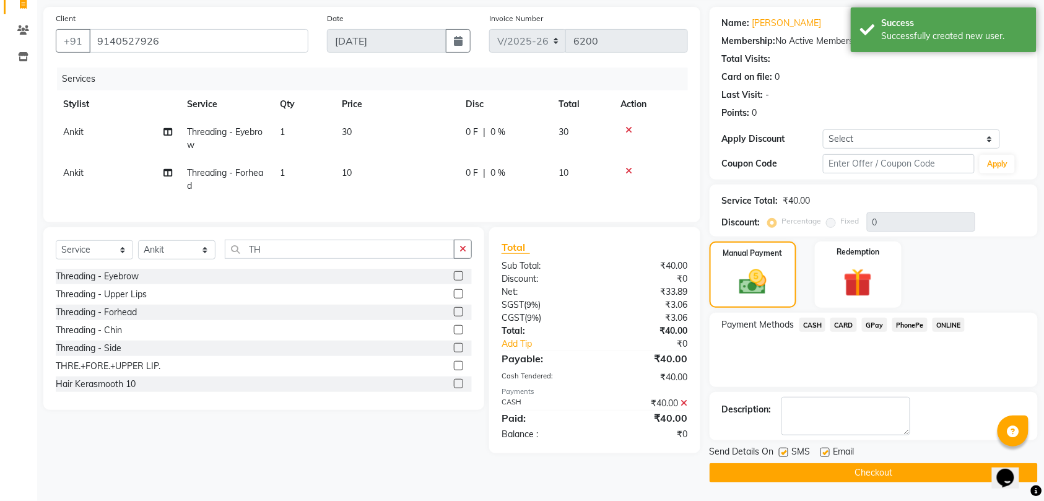
click at [903, 466] on button "Checkout" at bounding box center [874, 472] width 328 height 19
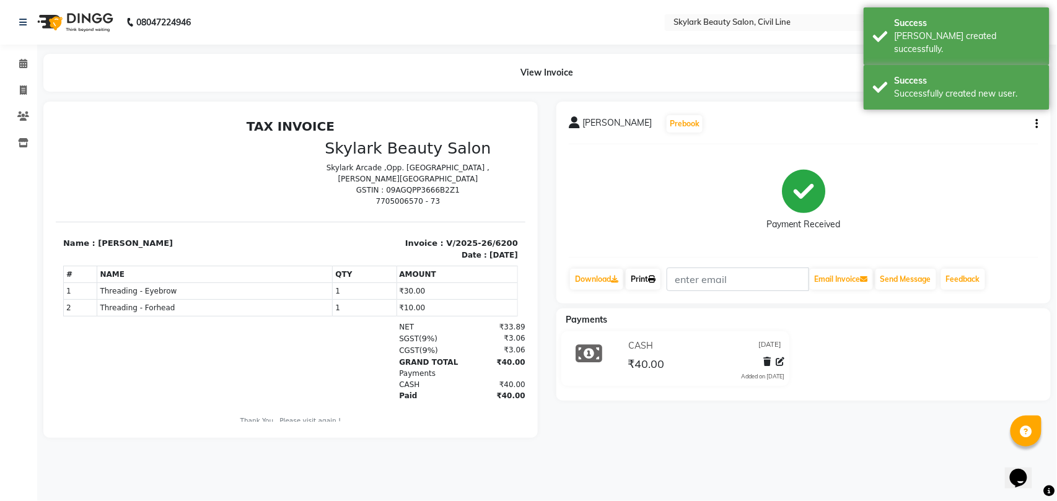
click at [647, 278] on link "Print" at bounding box center [643, 279] width 35 height 21
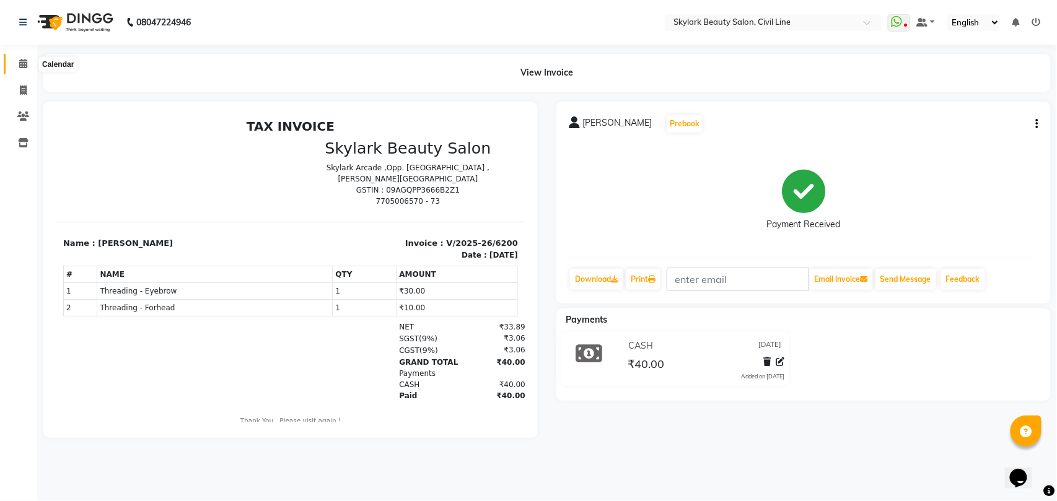
click at [21, 65] on icon at bounding box center [23, 63] width 8 height 9
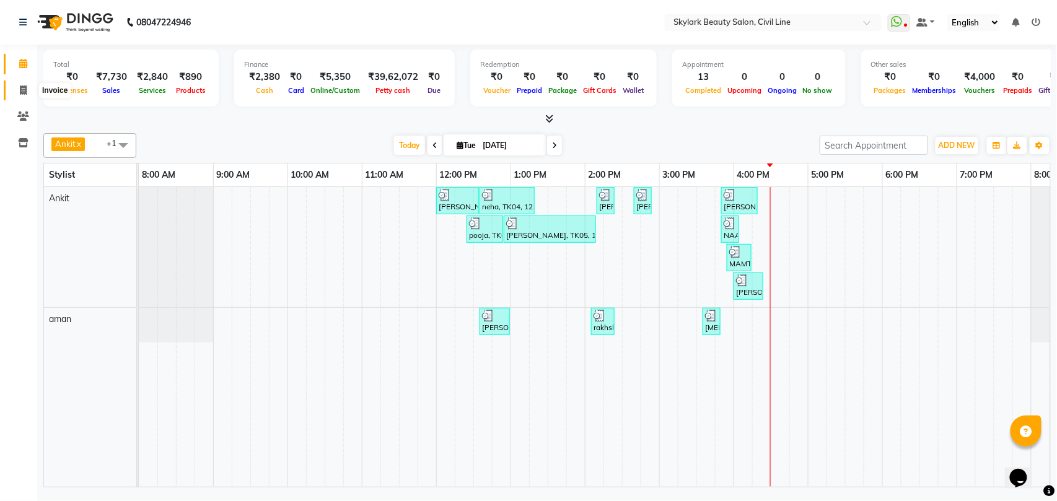
click at [21, 89] on icon at bounding box center [23, 89] width 7 height 9
select select "service"
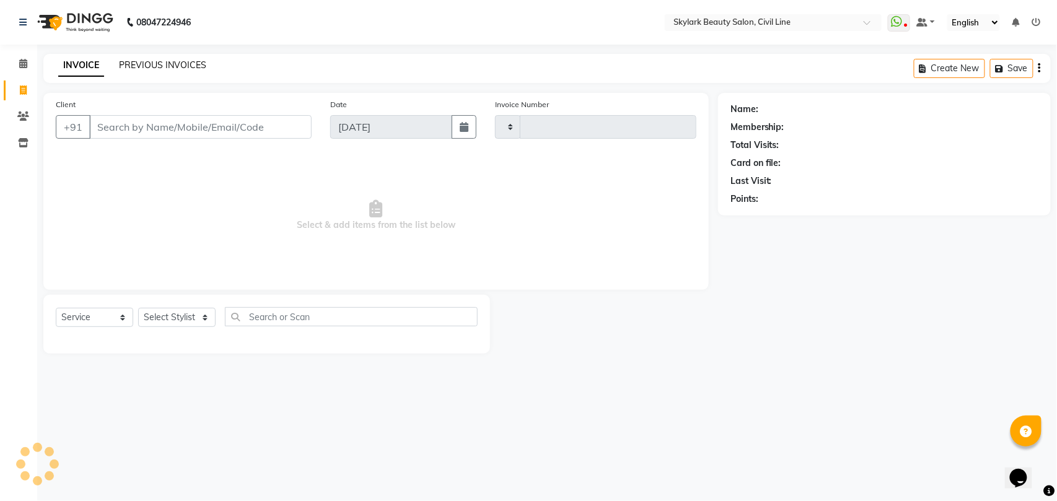
type input "6201"
select select "4588"
click at [186, 62] on link "PREVIOUS INVOICES" at bounding box center [162, 64] width 87 height 11
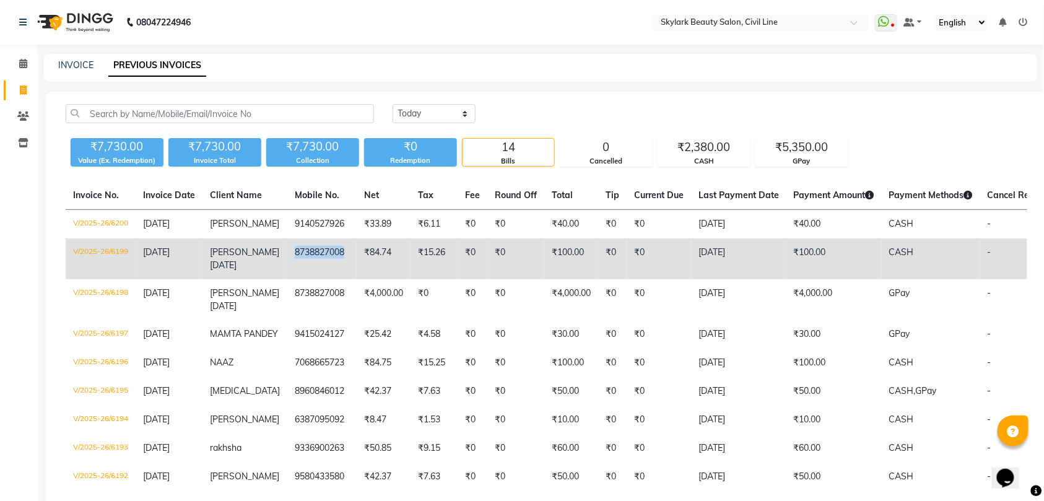
copy td "8738827008"
drag, startPoint x: 278, startPoint y: 251, endPoint x: 344, endPoint y: 256, distance: 66.5
click at [344, 256] on tr "V/2025-26/6199 [DATE] [PERSON_NAME] [DATE] 8738827008 ₹84.74 ₹15.26 ₹0 ₹0 ₹100.…" at bounding box center [582, 258] width 1033 height 41
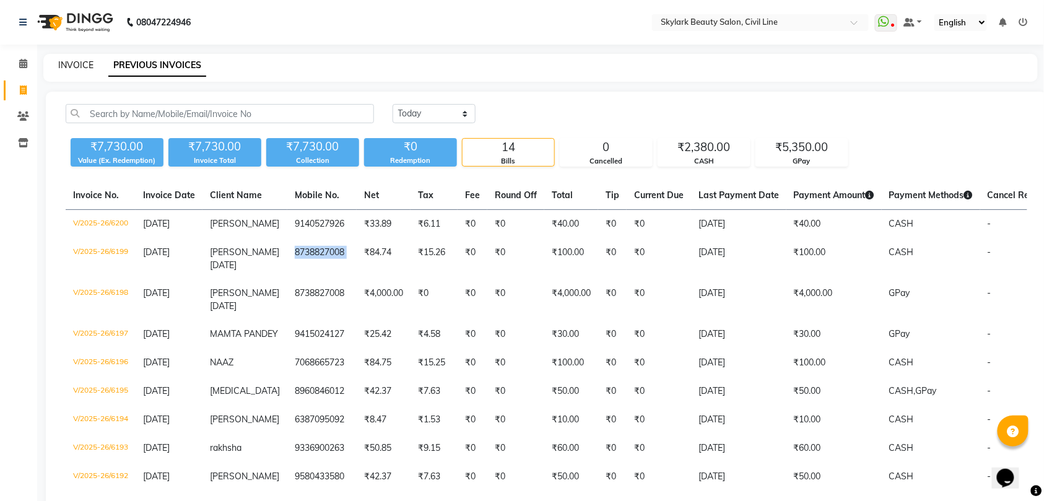
click at [87, 62] on link "INVOICE" at bounding box center [75, 64] width 35 height 11
select select "service"
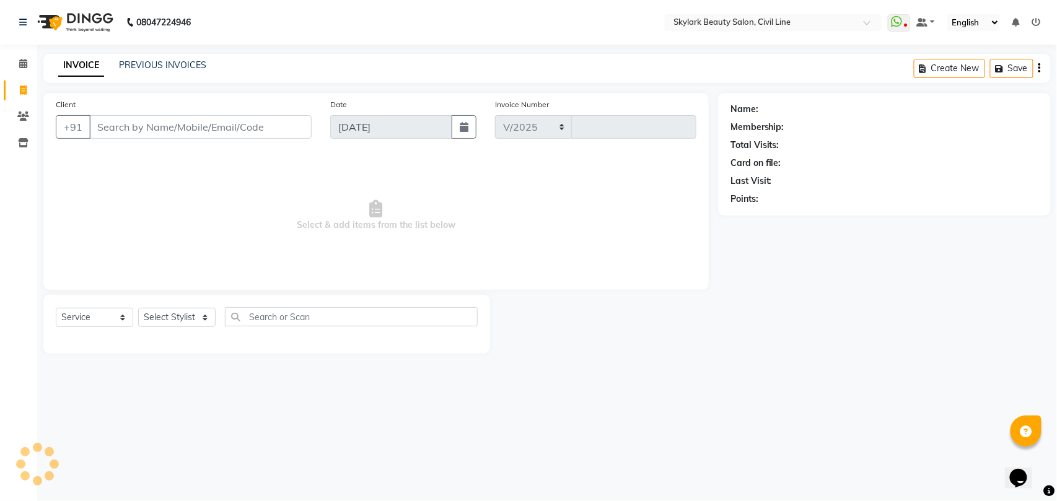
select select "4588"
type input "6201"
type input "8738827008"
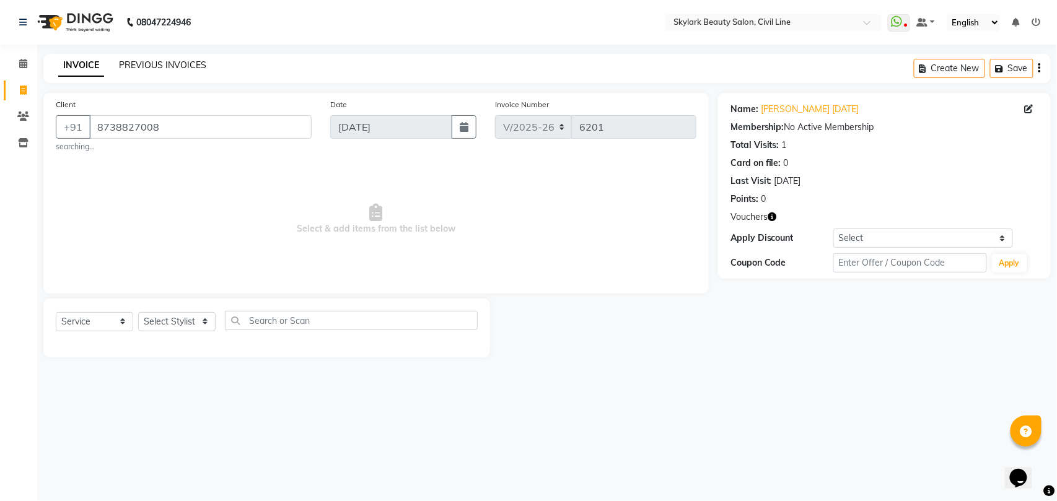
click at [183, 60] on link "PREVIOUS INVOICES" at bounding box center [162, 64] width 87 height 11
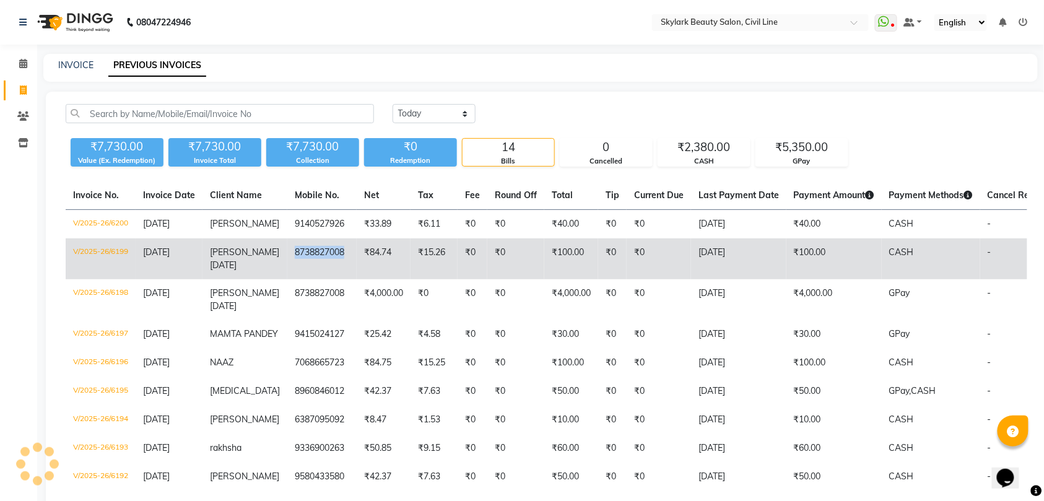
copy td "8738827008"
drag, startPoint x: 279, startPoint y: 249, endPoint x: 340, endPoint y: 253, distance: 61.5
click at [340, 253] on td "8738827008" at bounding box center [321, 258] width 69 height 41
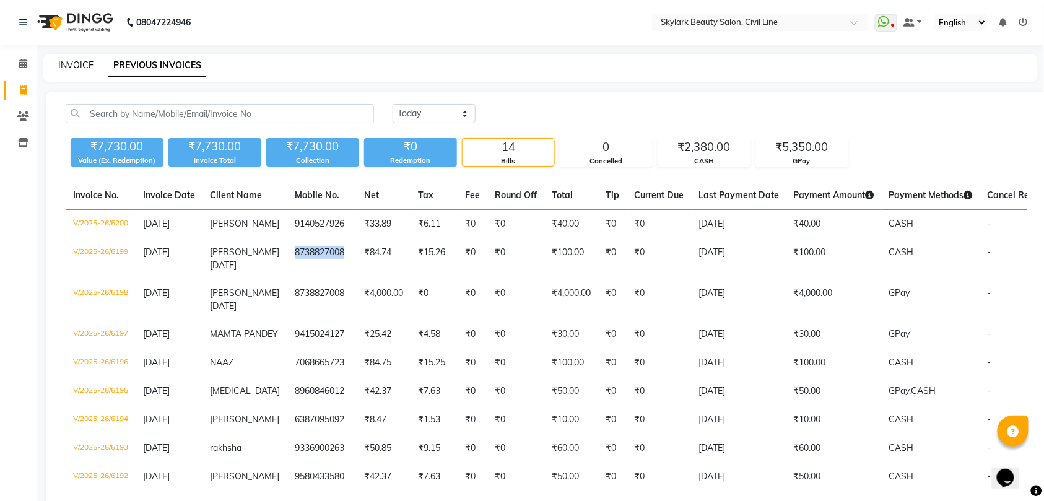
click at [77, 60] on link "INVOICE" at bounding box center [75, 64] width 35 height 11
select select "service"
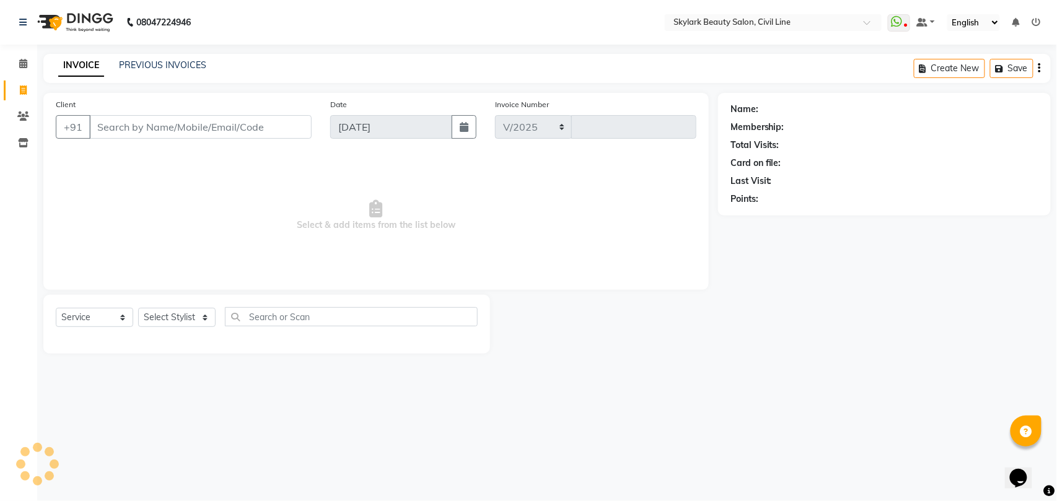
select select "4588"
type input "6201"
type input "8738827008"
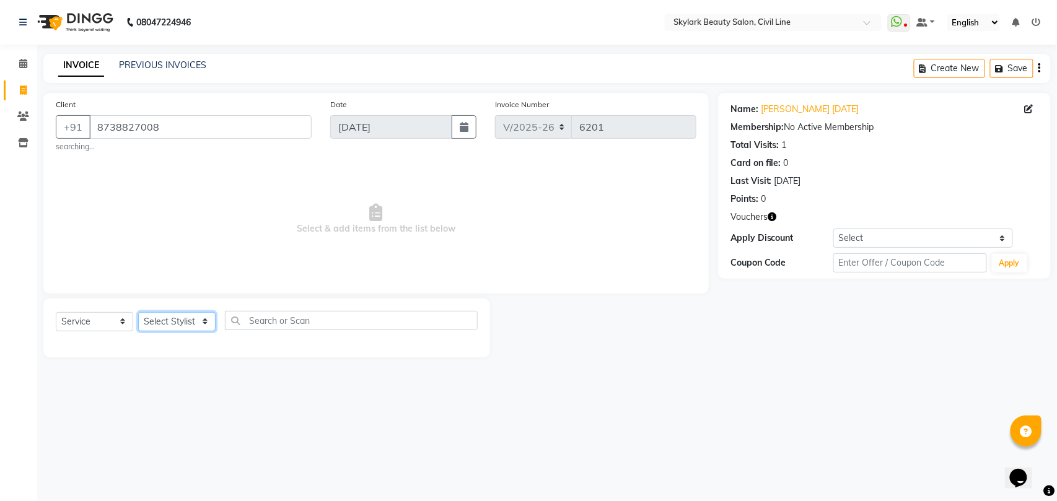
click at [180, 326] on select "Select Stylist [PERSON_NAME] [PERSON_NAME] [PERSON_NAME] WASU" at bounding box center [176, 321] width 77 height 19
select select "28120"
click at [138, 312] on select "Select Stylist [PERSON_NAME] [PERSON_NAME] [PERSON_NAME] WASU" at bounding box center [176, 321] width 77 height 19
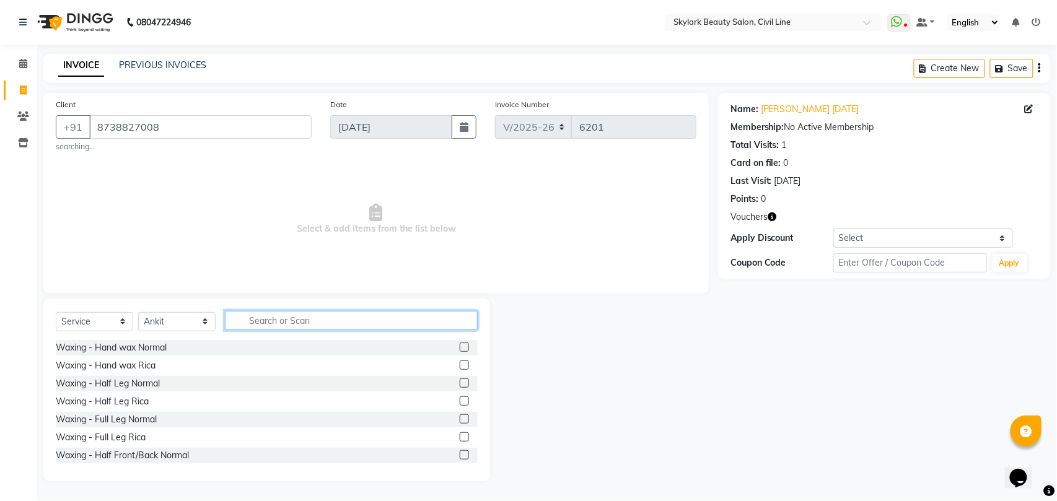
click at [396, 325] on input "text" at bounding box center [351, 320] width 253 height 19
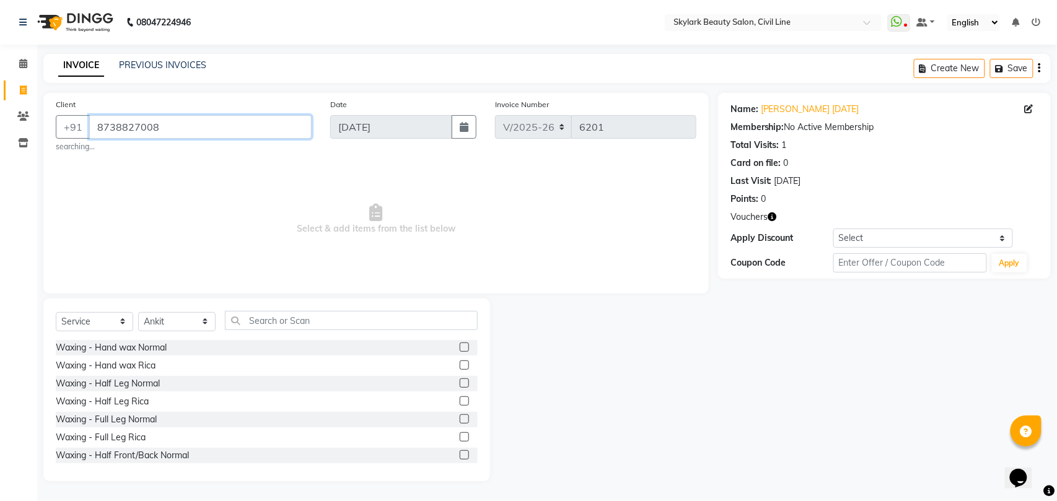
click at [167, 124] on input "8738827008" at bounding box center [200, 127] width 222 height 24
click at [73, 154] on div "Client [PHONE_NUMBER] searching... Date [DATE] Invoice Number V/2025 V/[PHONE_N…" at bounding box center [375, 193] width 665 height 201
click at [184, 124] on input "8738827008" at bounding box center [200, 127] width 222 height 24
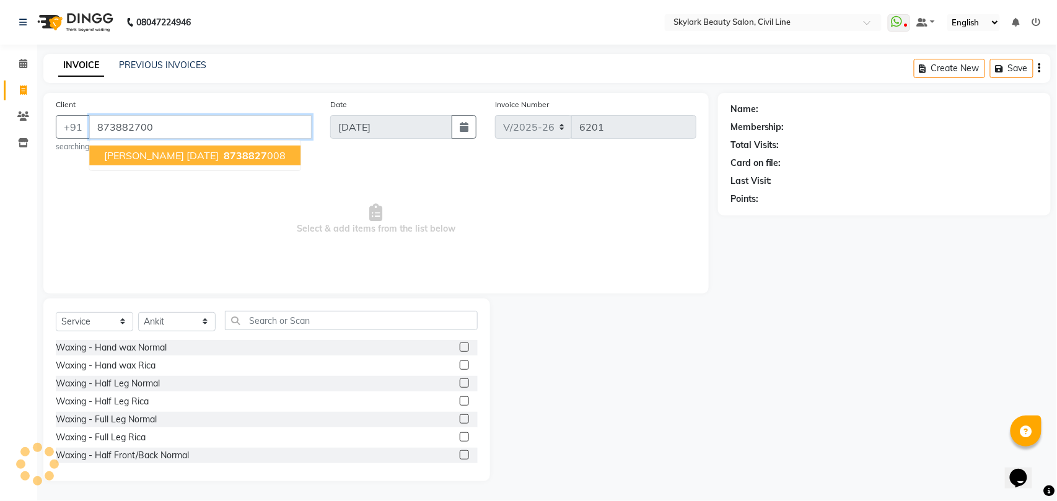
type input "8738827008"
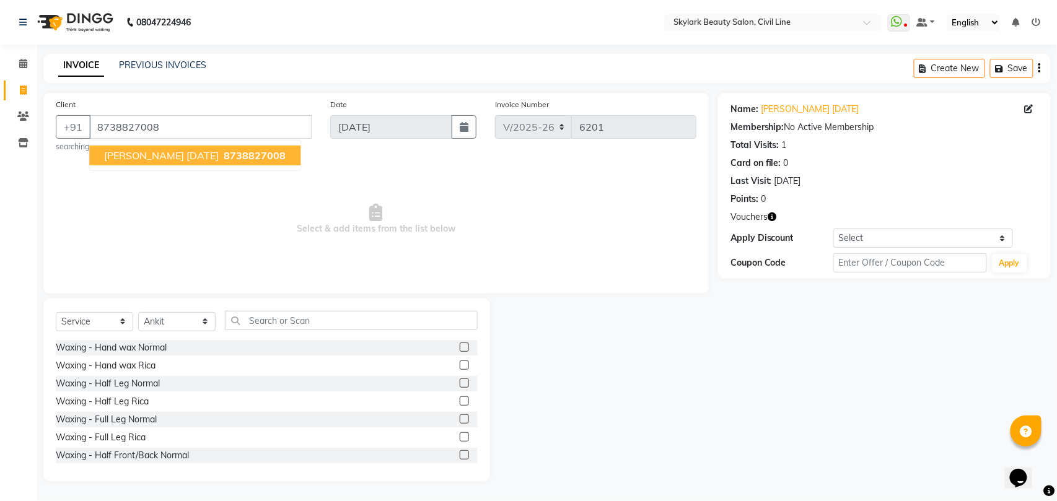
click at [190, 156] on span "[PERSON_NAME] [DATE]" at bounding box center [161, 155] width 115 height 12
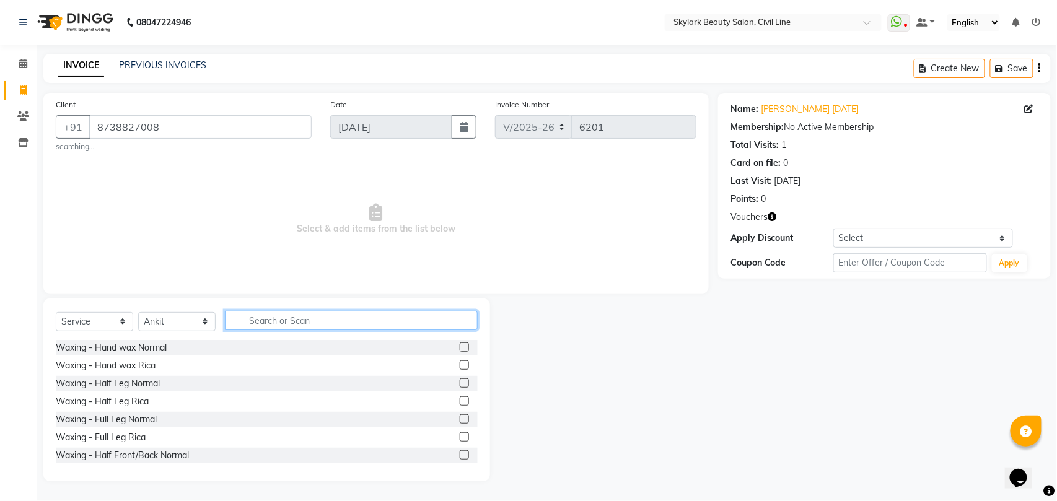
click at [291, 320] on input "text" at bounding box center [351, 320] width 253 height 19
type input "ADD"
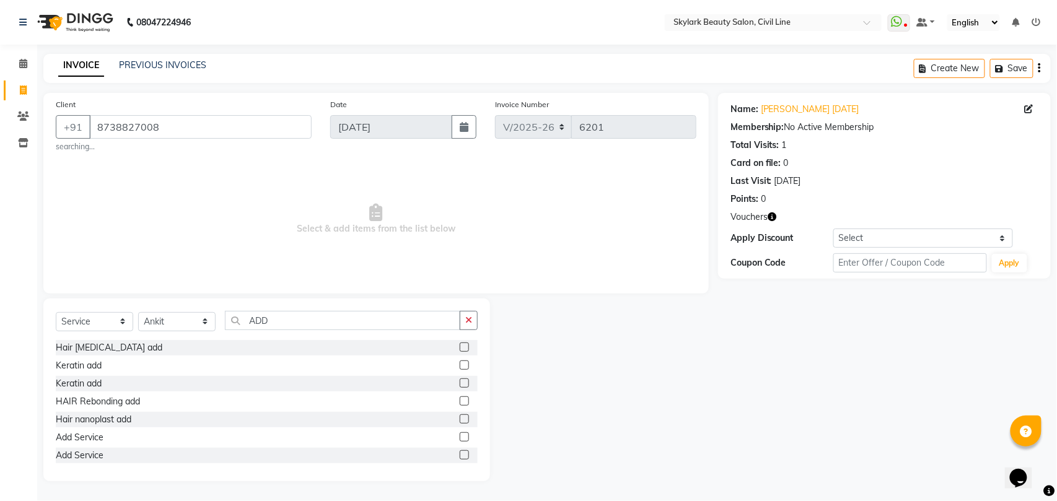
click at [460, 455] on label at bounding box center [464, 454] width 9 height 9
click at [460, 455] on input "checkbox" at bounding box center [464, 456] width 8 height 8
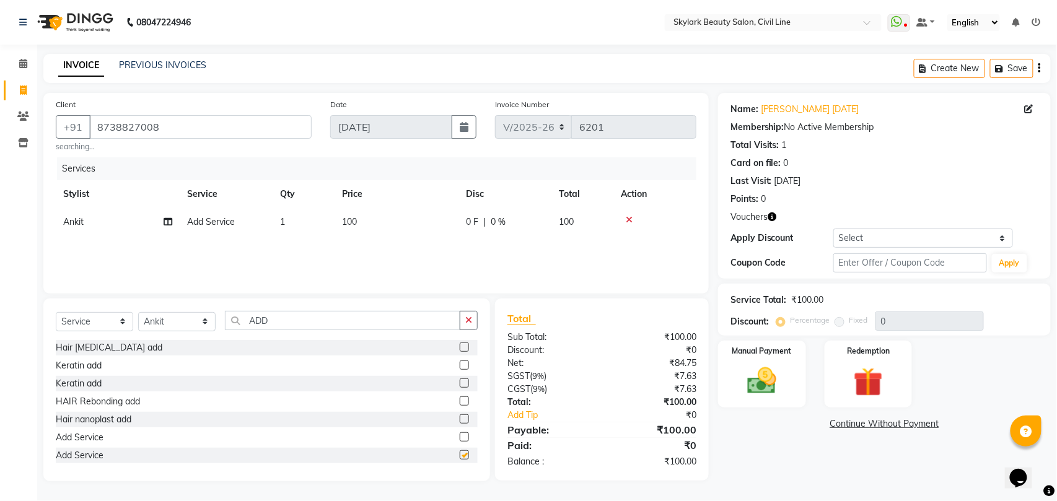
checkbox input "false"
click at [354, 219] on span "100" at bounding box center [349, 221] width 15 height 11
select select "28120"
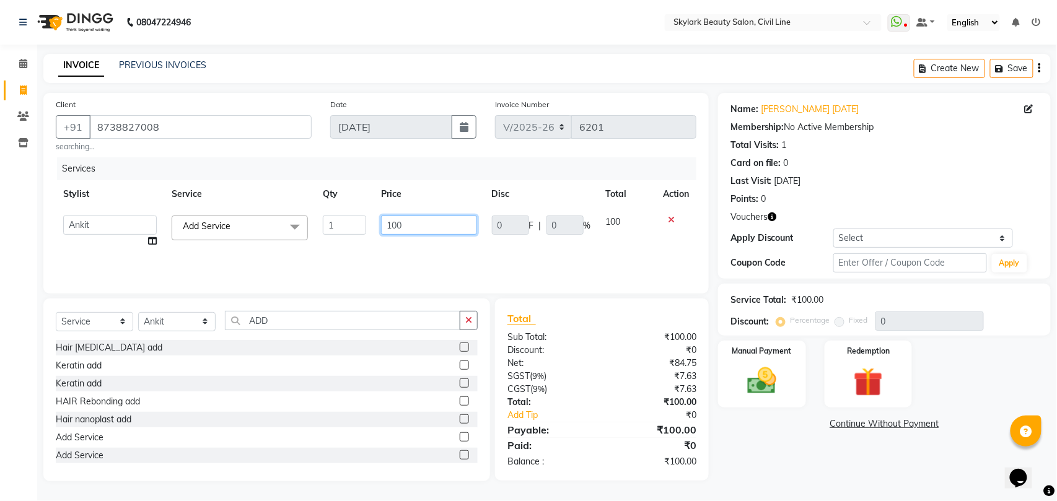
click at [414, 221] on input "100" at bounding box center [428, 225] width 95 height 19
type input "1"
type input "90"
click at [420, 253] on div "Services Stylist Service Qty Price Disc Total Action [PERSON_NAME] [PERSON_NAME…" at bounding box center [376, 219] width 641 height 124
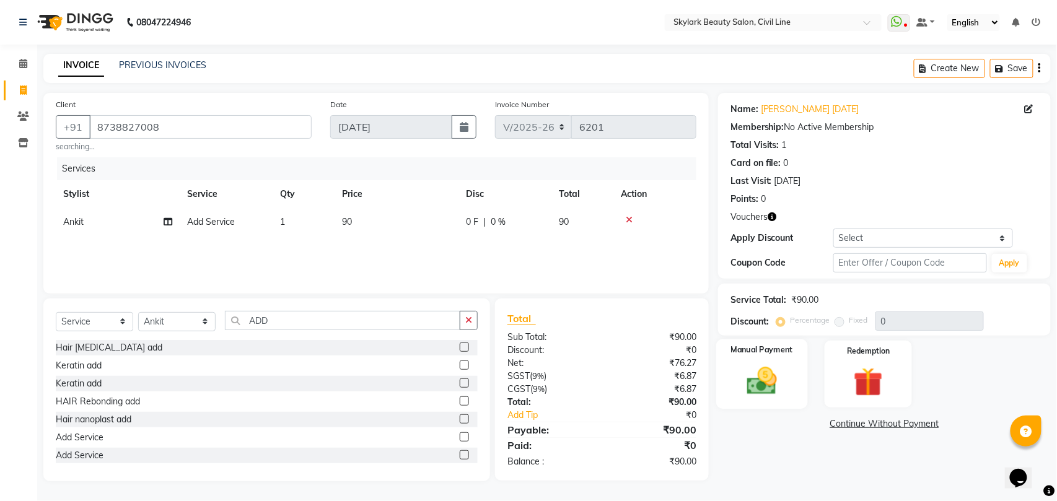
click at [766, 379] on img at bounding box center [761, 381] width 49 height 35
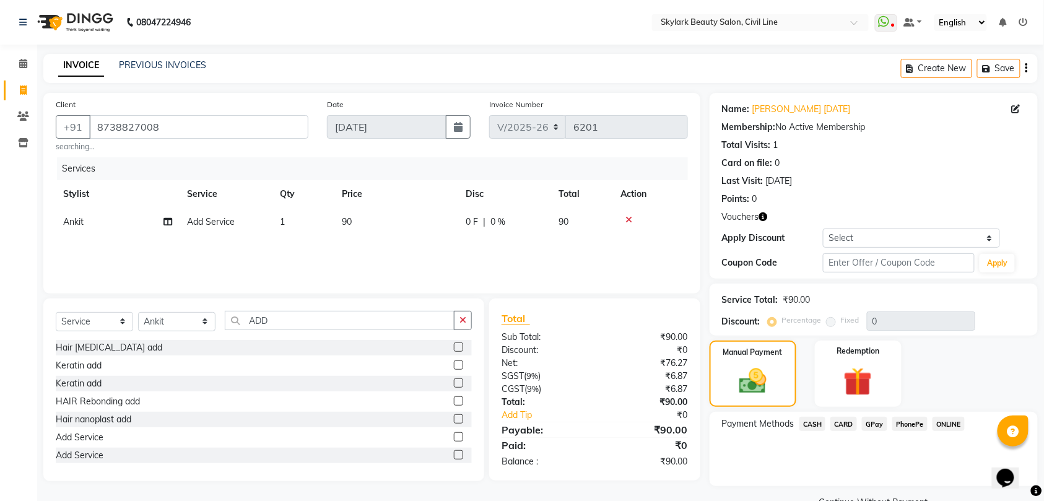
click at [875, 422] on span "GPay" at bounding box center [874, 424] width 25 height 14
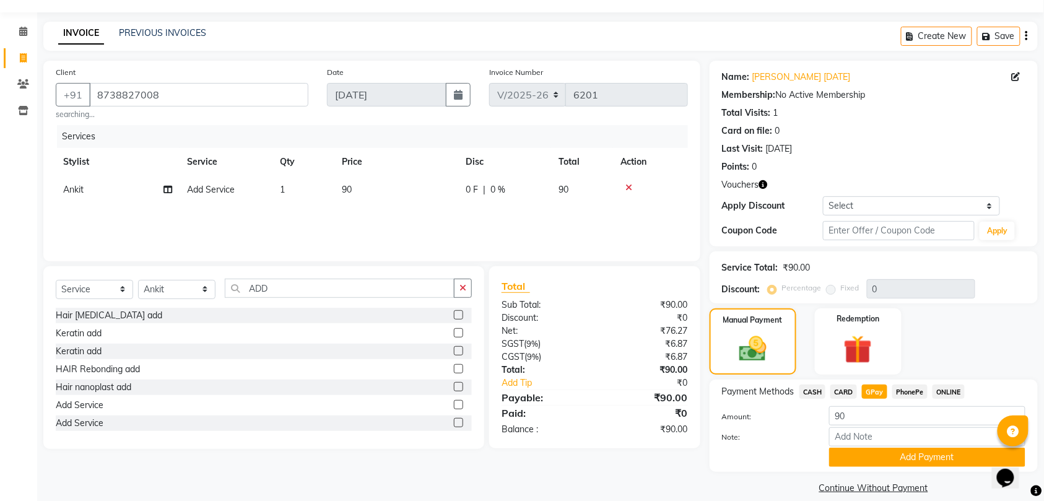
scroll to position [48, 0]
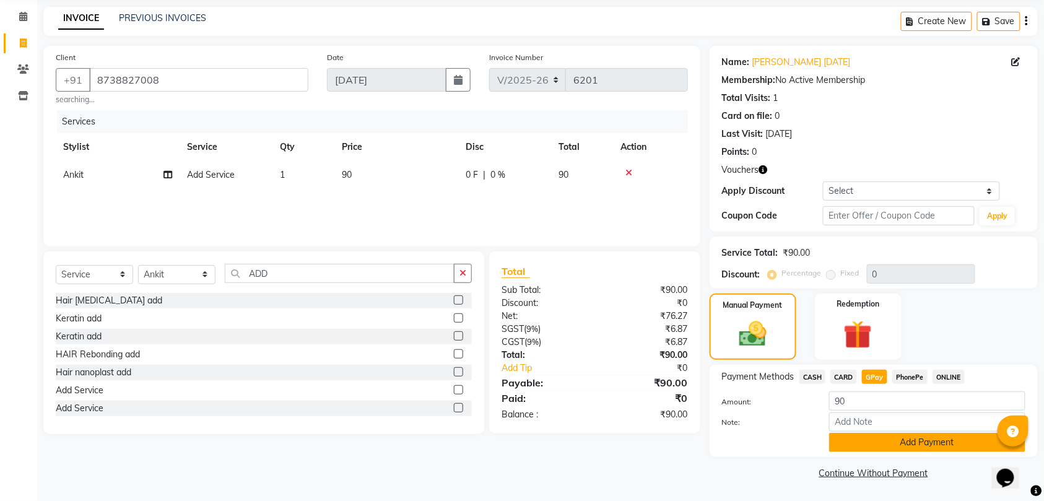
click at [917, 442] on button "Add Payment" at bounding box center [927, 442] width 196 height 19
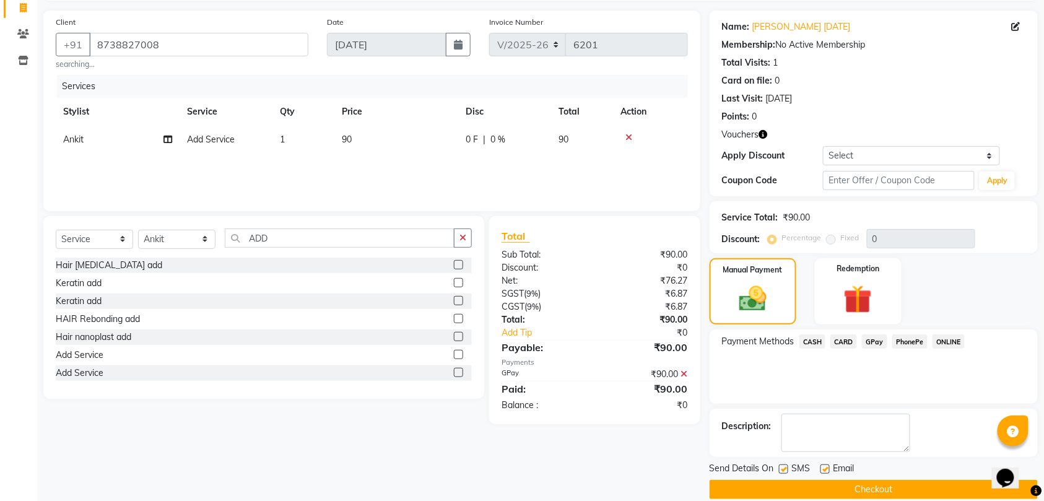
scroll to position [100, 0]
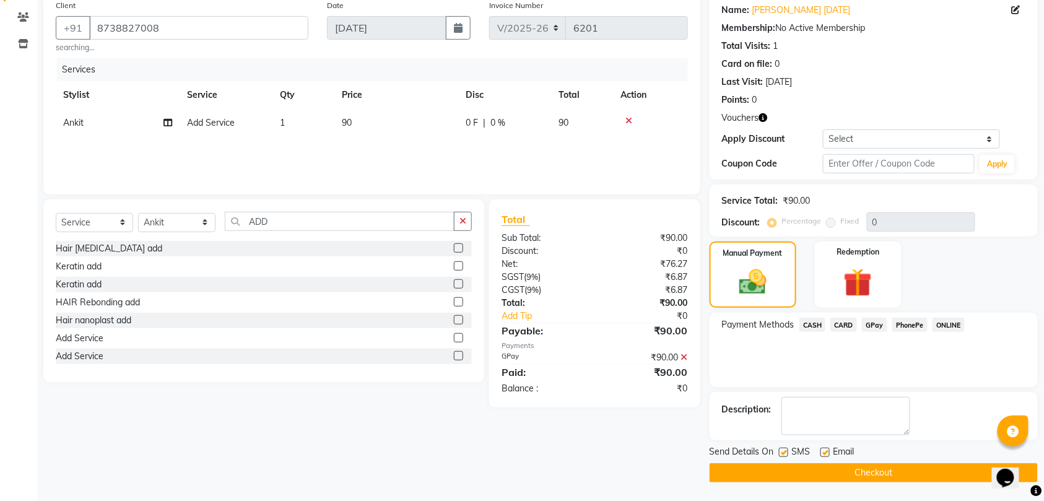
click at [897, 471] on button "Checkout" at bounding box center [874, 472] width 328 height 19
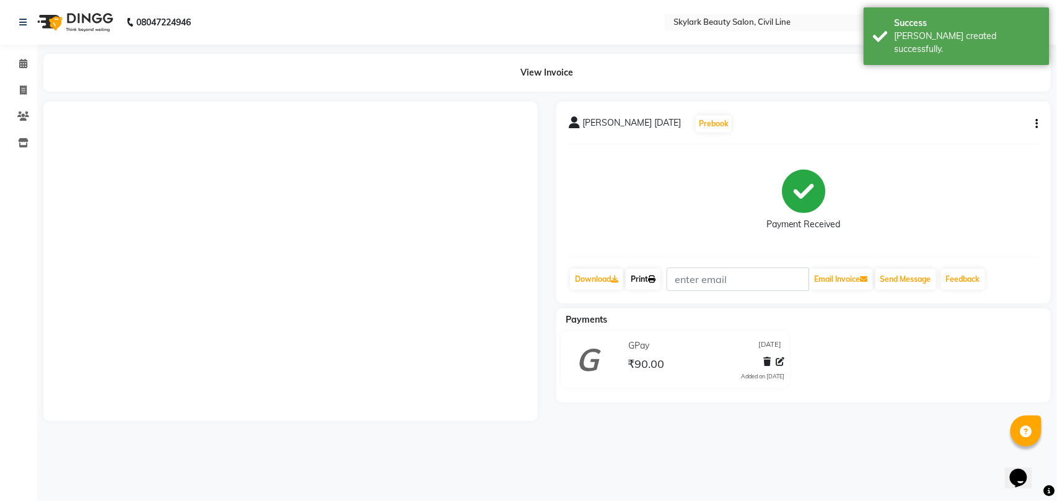
click at [645, 279] on link "Print" at bounding box center [643, 279] width 35 height 21
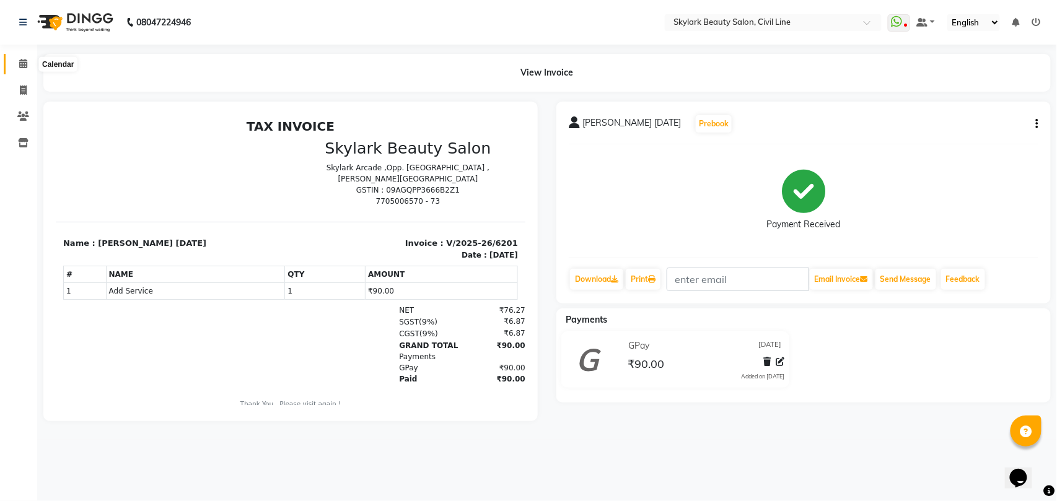
click at [19, 61] on icon at bounding box center [23, 63] width 8 height 9
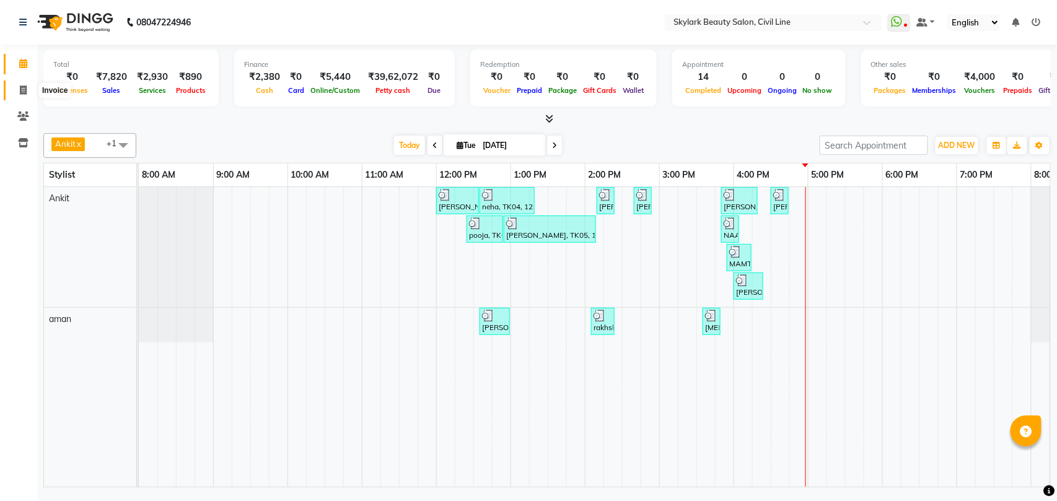
click at [22, 89] on icon at bounding box center [23, 89] width 7 height 9
select select "service"
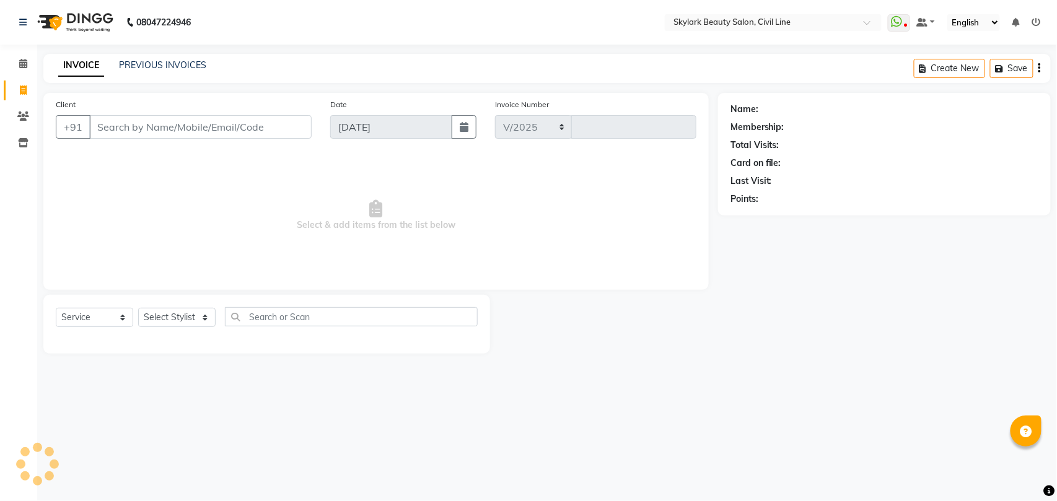
select select "4588"
type input "6202"
click at [157, 316] on select "Select Stylist" at bounding box center [176, 317] width 77 height 19
click at [167, 313] on select "Select Stylist" at bounding box center [176, 317] width 77 height 19
drag, startPoint x: 167, startPoint y: 313, endPoint x: 160, endPoint y: 360, distance: 47.6
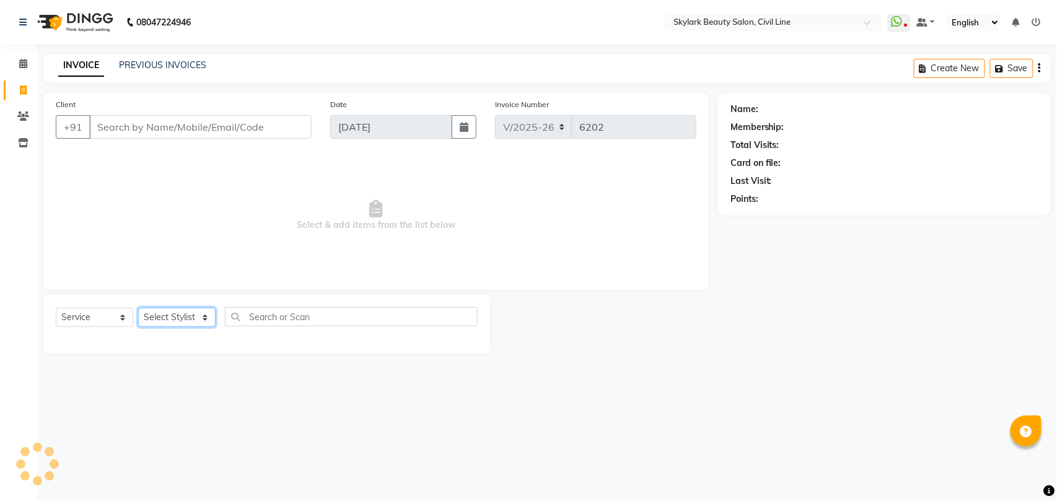
click at [165, 331] on div "Select Service Product Membership Package Voucher Prepaid Gift Card Select Styl…" at bounding box center [267, 321] width 422 height 29
click at [182, 316] on select "Select Stylist" at bounding box center [176, 317] width 77 height 19
drag, startPoint x: 182, startPoint y: 320, endPoint x: 182, endPoint y: 372, distance: 52.7
click at [182, 349] on div "Select Service Product Membership Package Voucher Prepaid Gift Card Select Styl…" at bounding box center [266, 324] width 447 height 59
select select "28120"
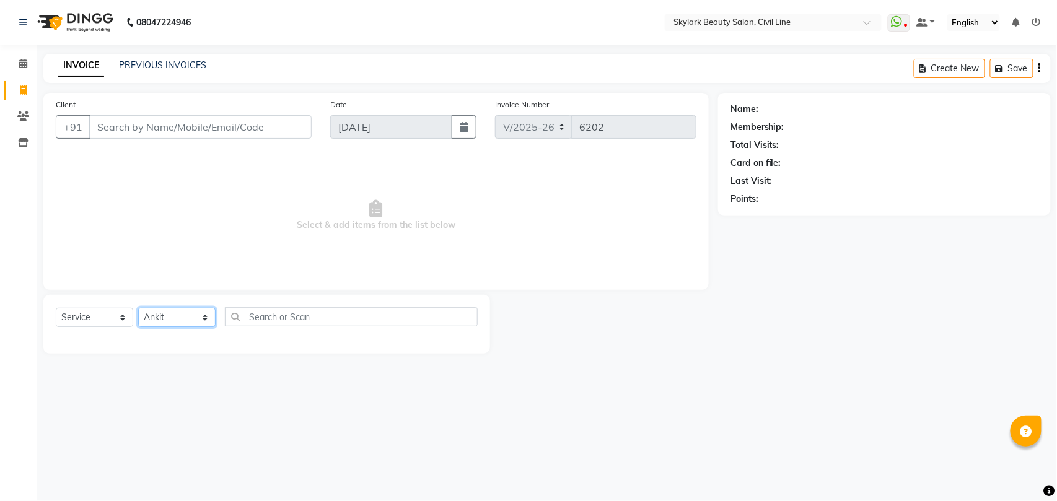
click at [138, 308] on select "Select Stylist [PERSON_NAME] [PERSON_NAME] [PERSON_NAME] WASU" at bounding box center [176, 317] width 77 height 19
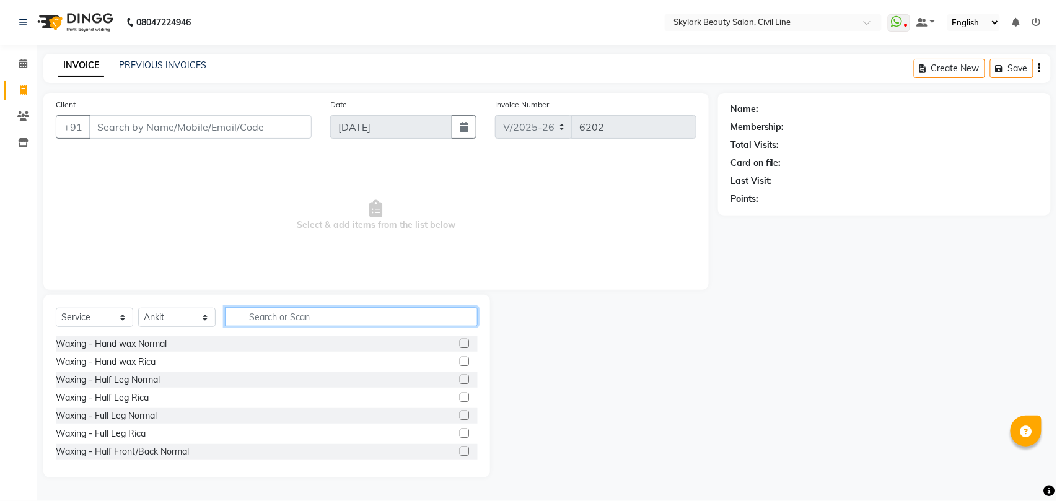
click at [281, 313] on input "text" at bounding box center [351, 316] width 253 height 19
type input "E"
type input "I"
type input "R"
type input "I"
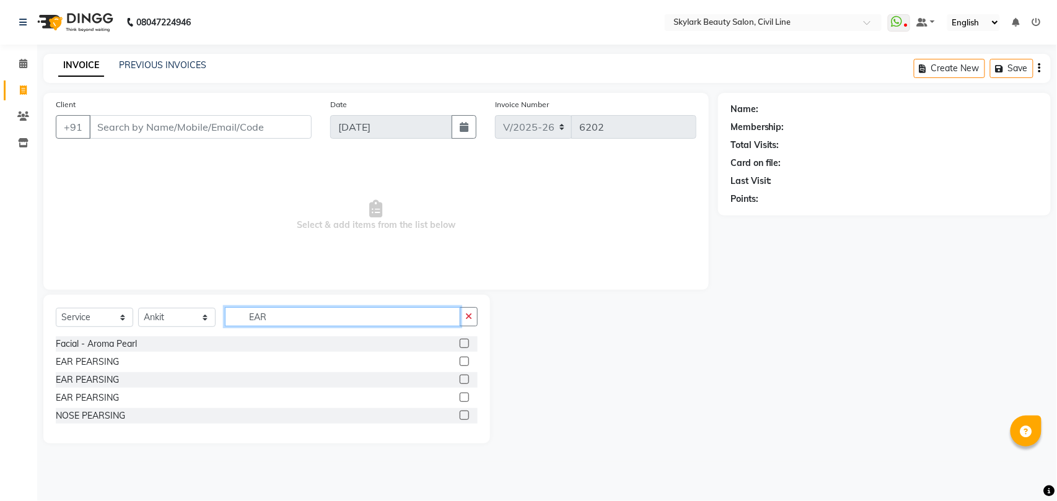
click at [350, 320] on input "EAR" at bounding box center [342, 316] width 235 height 19
type input "E"
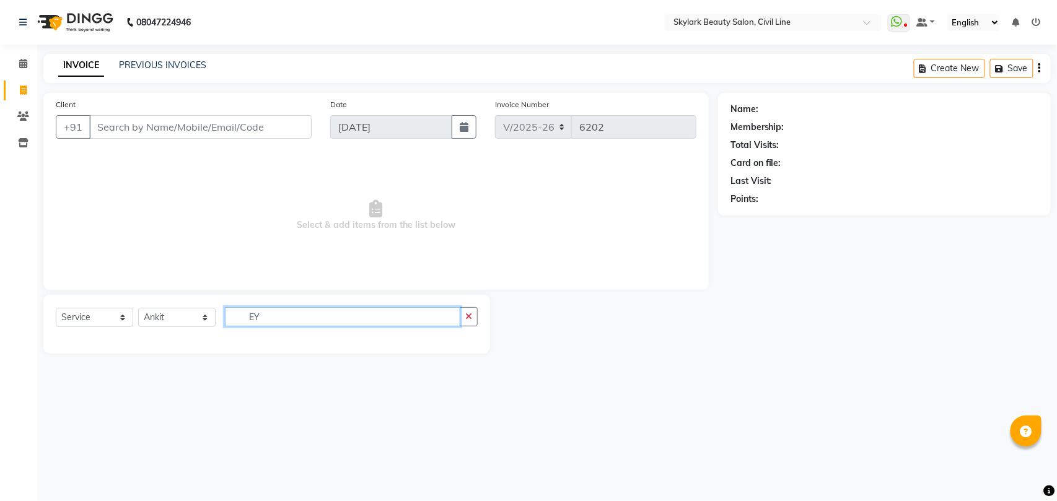
type input "E"
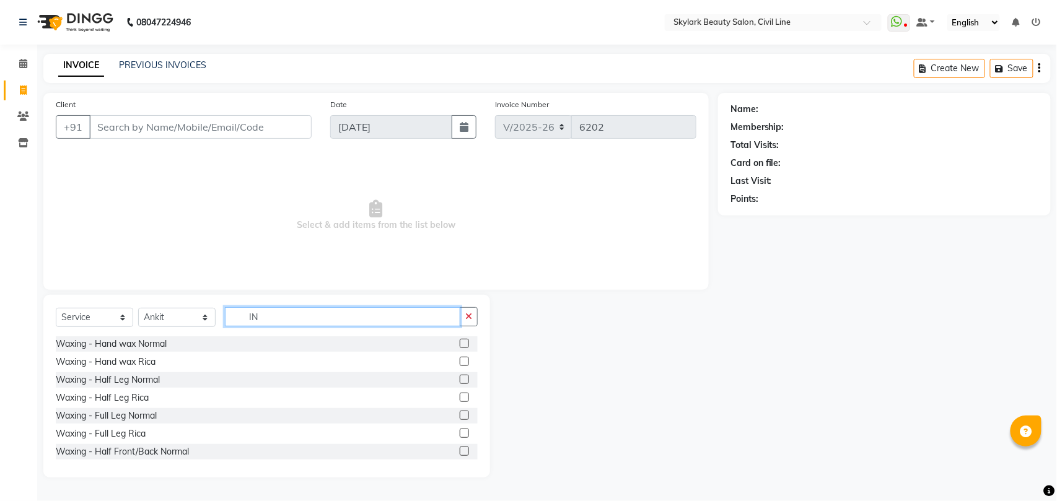
type input "I"
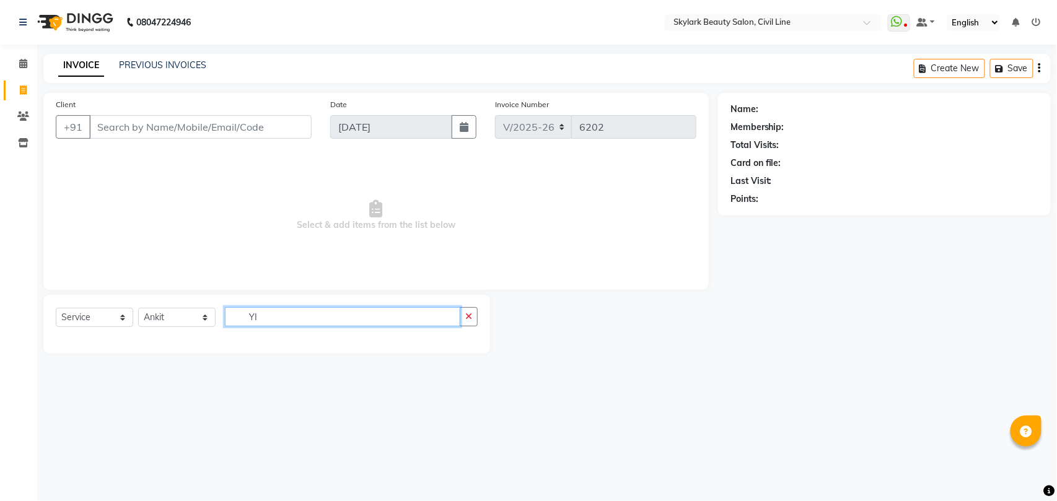
type input "Y"
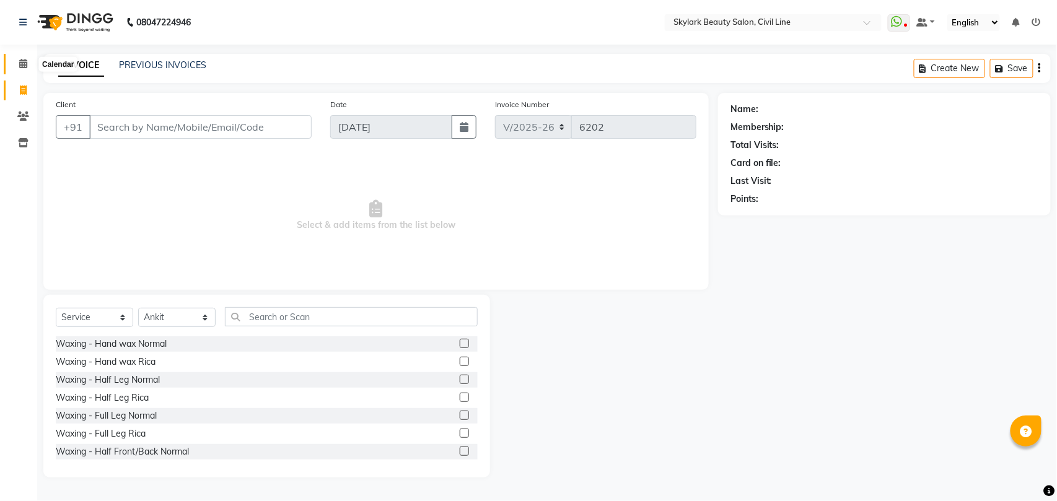
click at [26, 61] on icon at bounding box center [23, 63] width 8 height 9
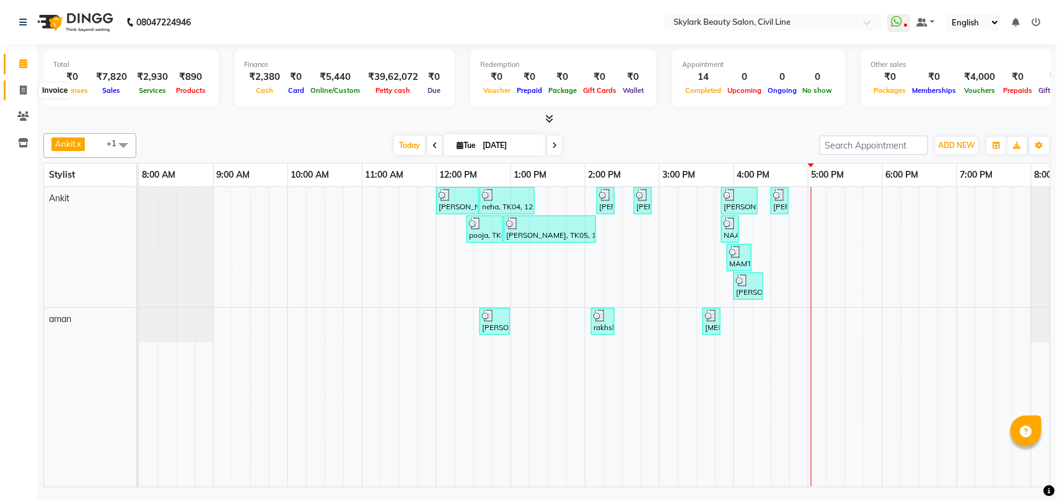
click at [22, 90] on icon at bounding box center [23, 89] width 7 height 9
select select "service"
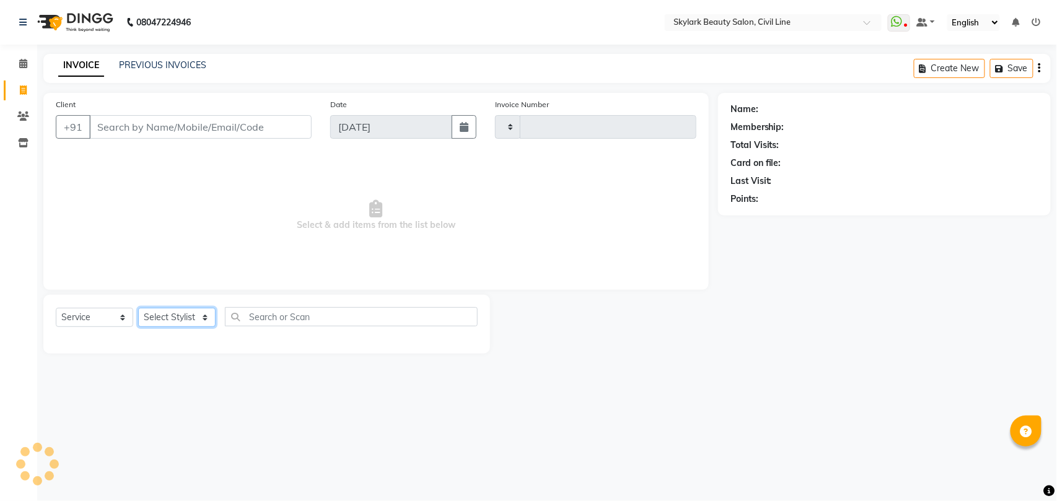
type input "6202"
click at [173, 317] on select "Select Stylist" at bounding box center [176, 317] width 77 height 19
select select "4588"
click at [196, 317] on select "Select Stylist" at bounding box center [176, 317] width 77 height 19
drag, startPoint x: 196, startPoint y: 322, endPoint x: 195, endPoint y: 332, distance: 10.1
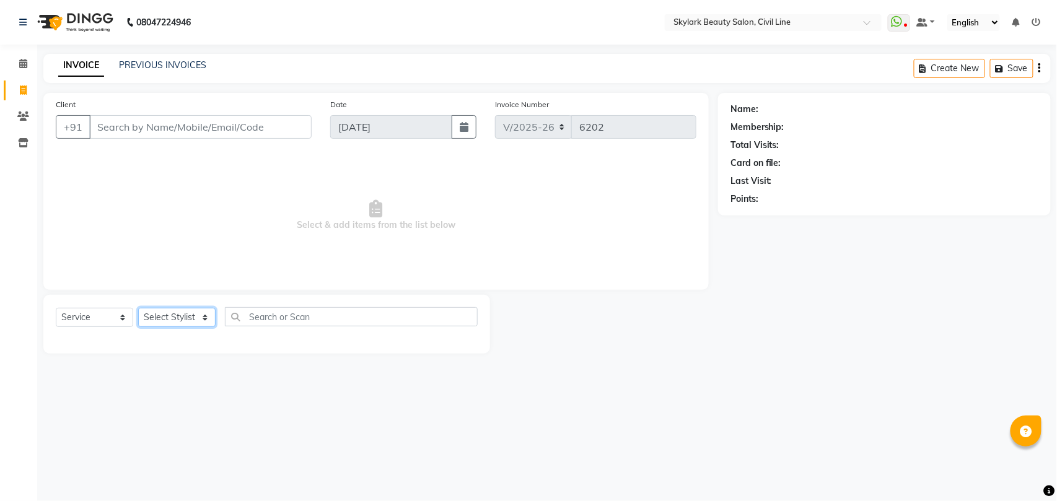
click at [195, 332] on div "Select Service Product Membership Package Voucher Prepaid Gift Card Select Styl…" at bounding box center [267, 321] width 422 height 29
select select "28120"
click at [138, 308] on select "Select Stylist [PERSON_NAME] [PERSON_NAME] [PERSON_NAME] WASU" at bounding box center [176, 317] width 77 height 19
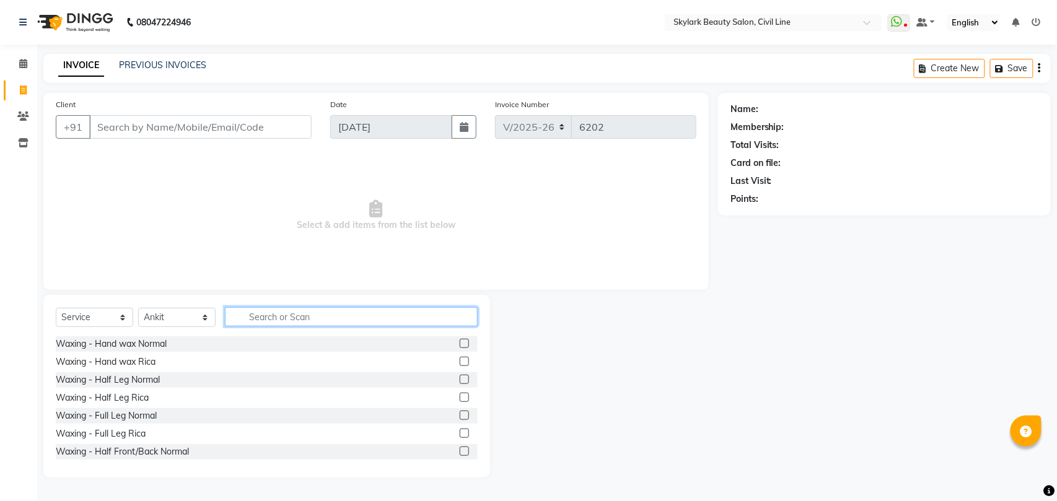
click at [308, 315] on input "text" at bounding box center [351, 316] width 253 height 19
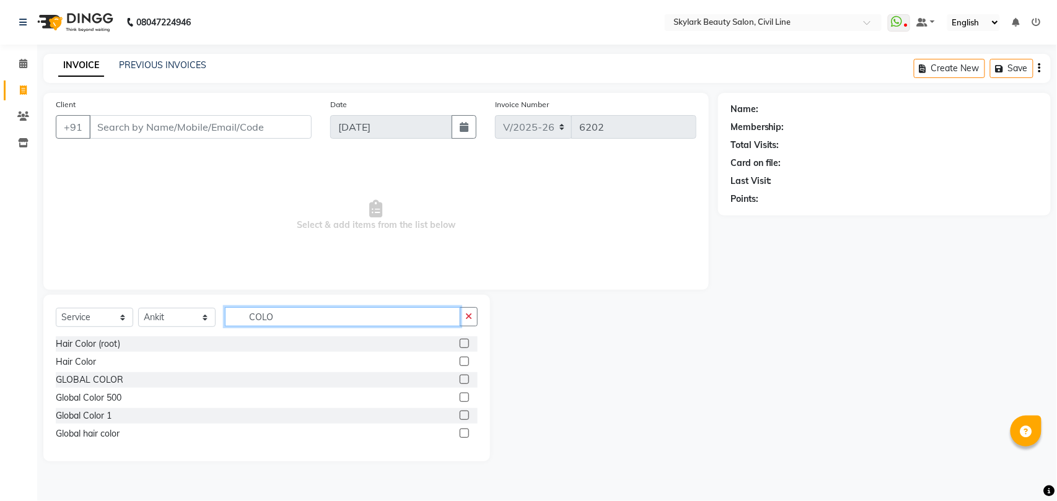
type input "COLO"
click at [461, 379] on label at bounding box center [464, 379] width 9 height 9
click at [461, 379] on input "checkbox" at bounding box center [464, 380] width 8 height 8
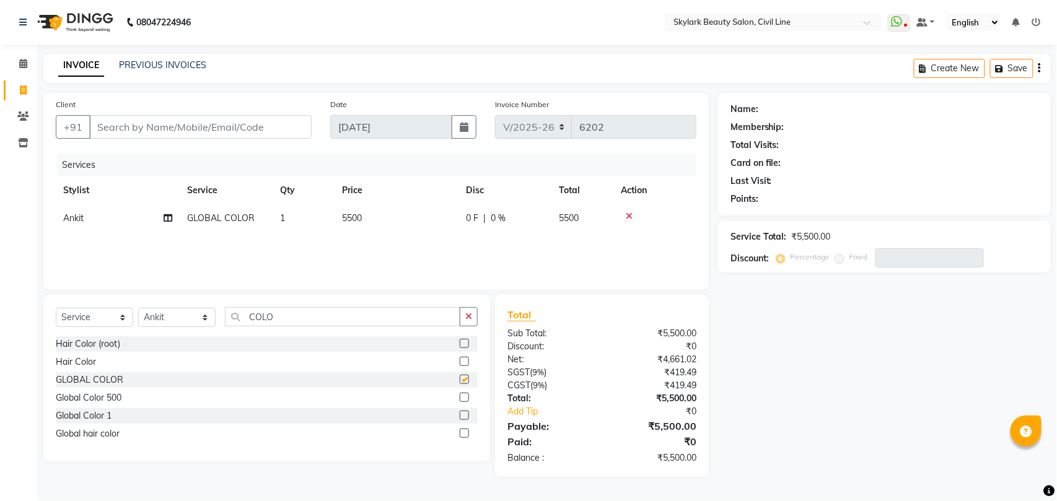
checkbox input "false"
click at [628, 216] on icon at bounding box center [629, 216] width 7 height 9
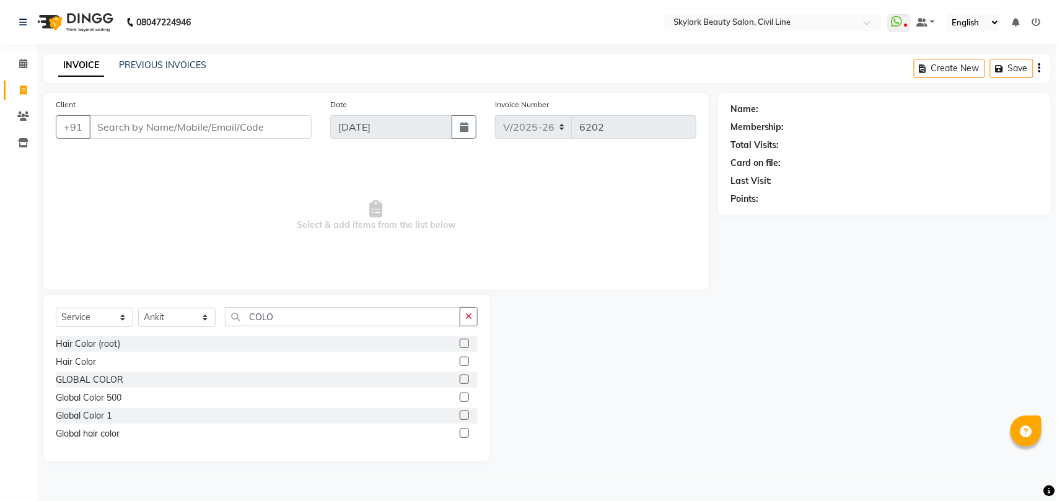
click at [463, 432] on label at bounding box center [464, 433] width 9 height 9
click at [463, 432] on input "checkbox" at bounding box center [464, 434] width 8 height 8
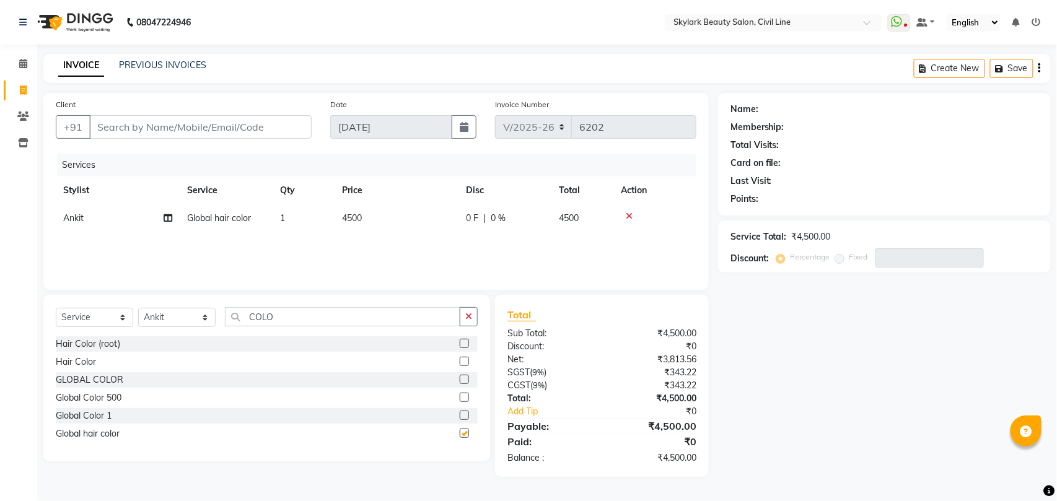
checkbox input "false"
click at [628, 216] on icon at bounding box center [629, 216] width 7 height 9
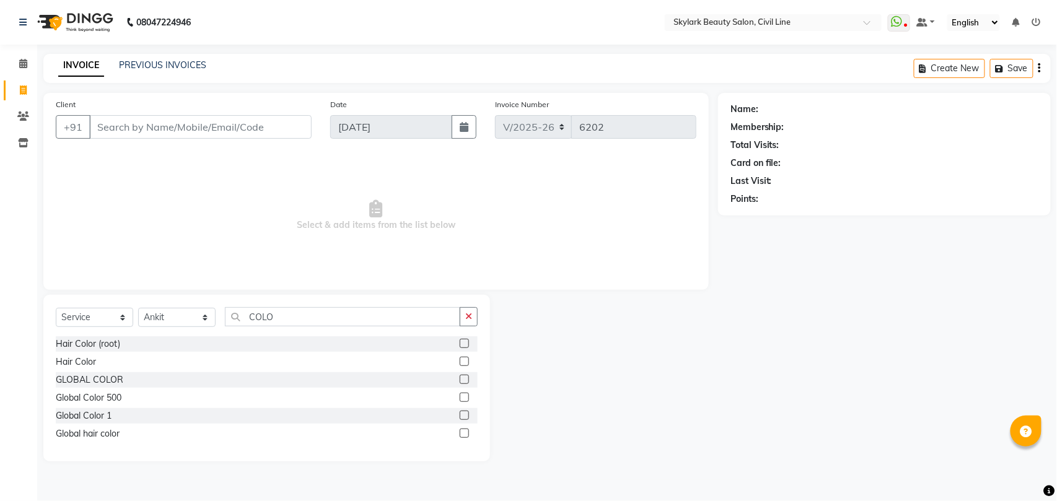
click at [466, 345] on label at bounding box center [464, 343] width 9 height 9
click at [466, 345] on input "checkbox" at bounding box center [464, 344] width 8 height 8
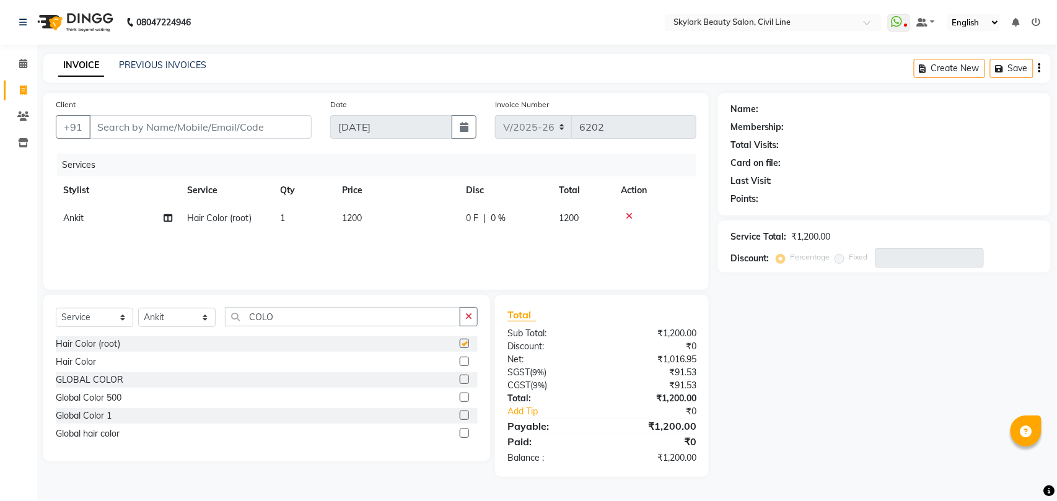
checkbox input "false"
click at [628, 214] on icon at bounding box center [629, 216] width 7 height 9
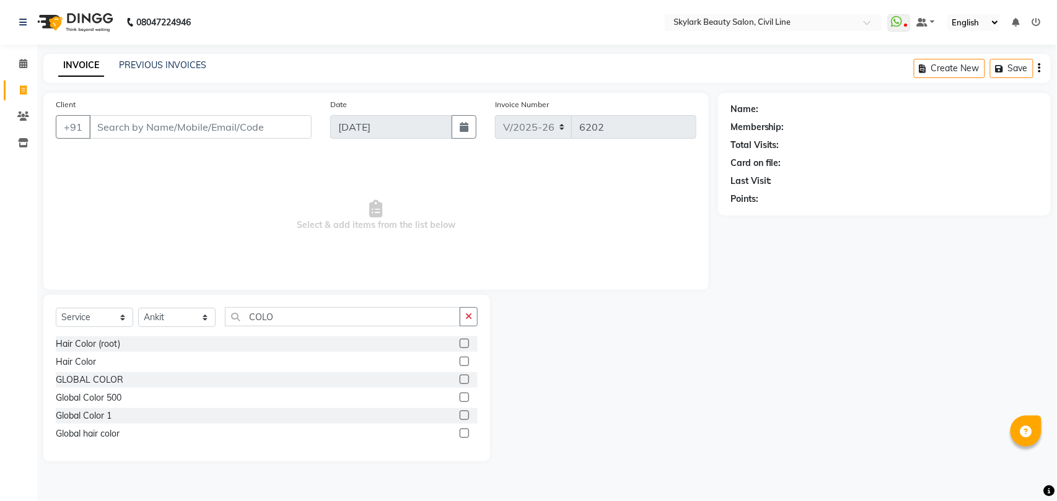
click at [466, 414] on label at bounding box center [464, 415] width 9 height 9
click at [466, 414] on input "checkbox" at bounding box center [464, 416] width 8 height 8
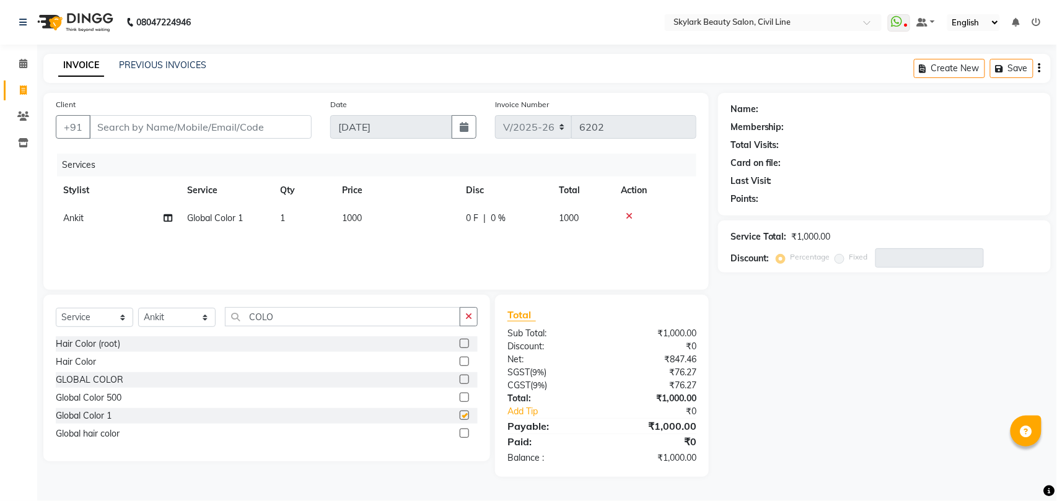
checkbox input "false"
click at [628, 216] on icon at bounding box center [629, 216] width 7 height 9
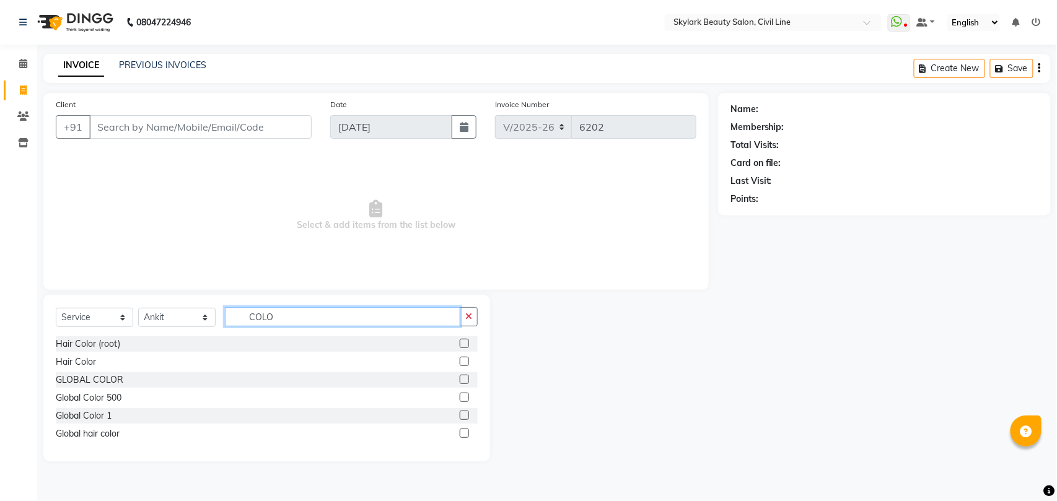
click at [393, 315] on input "COLO" at bounding box center [342, 316] width 235 height 19
type input "COL"
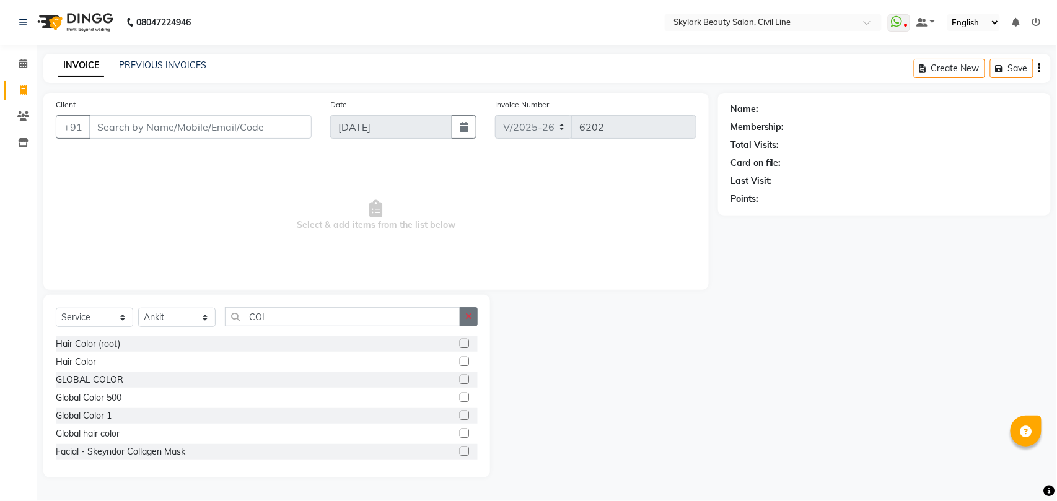
click at [467, 321] on icon "button" at bounding box center [468, 316] width 7 height 9
click at [19, 59] on icon at bounding box center [23, 63] width 8 height 9
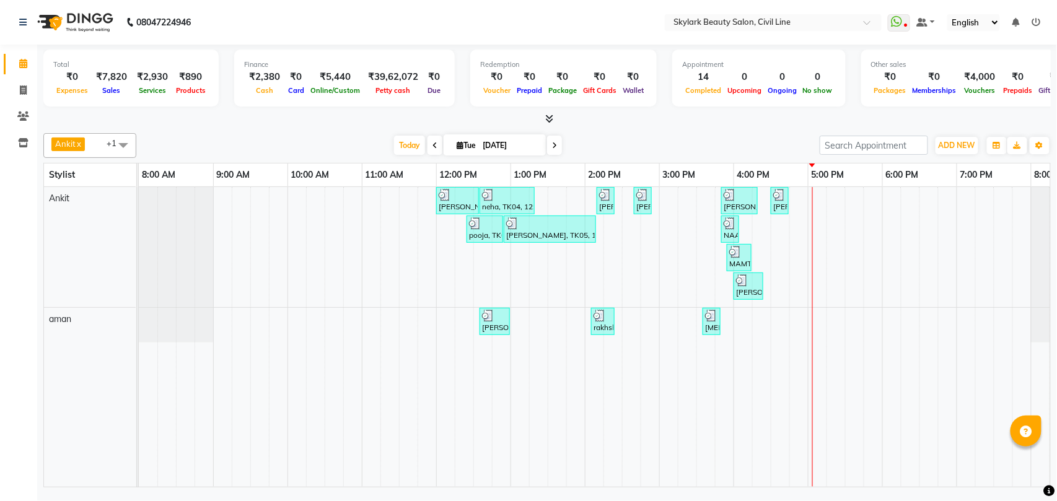
click at [375, 246] on div "[PERSON_NAME], TK01, 12:00 PM-12:35 PM, Threading - Eyebrow,Threading - Forhead…" at bounding box center [622, 337] width 966 height 300
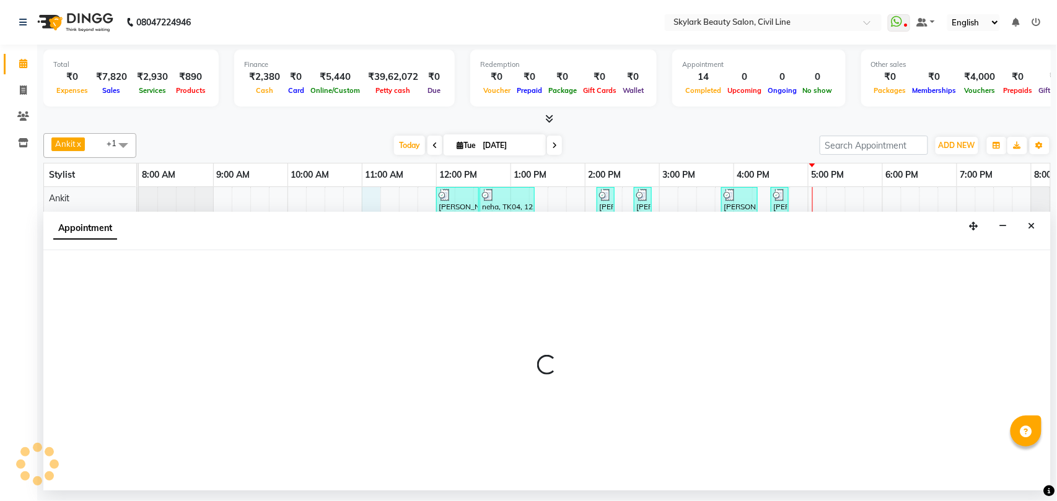
select select "28120"
select select "660"
select select "tentative"
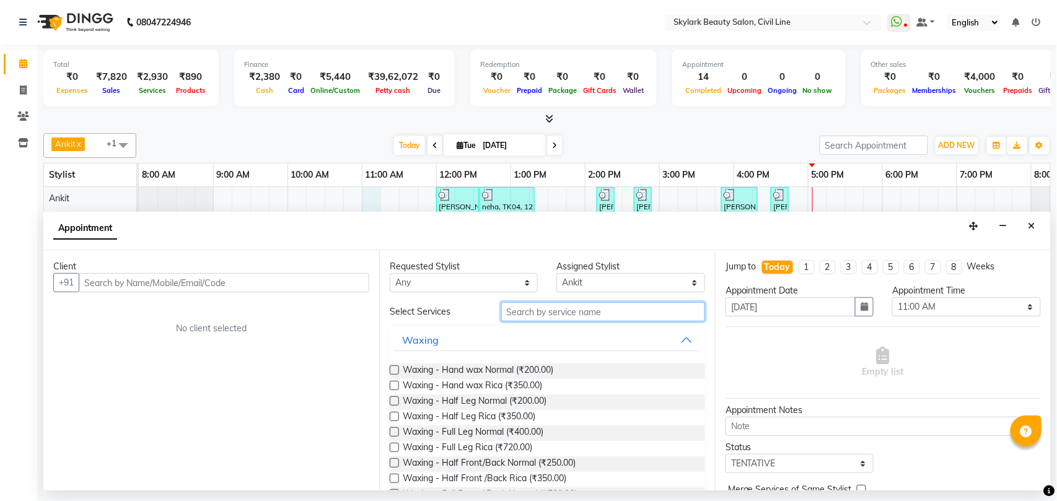
click at [575, 317] on input "text" at bounding box center [603, 311] width 204 height 19
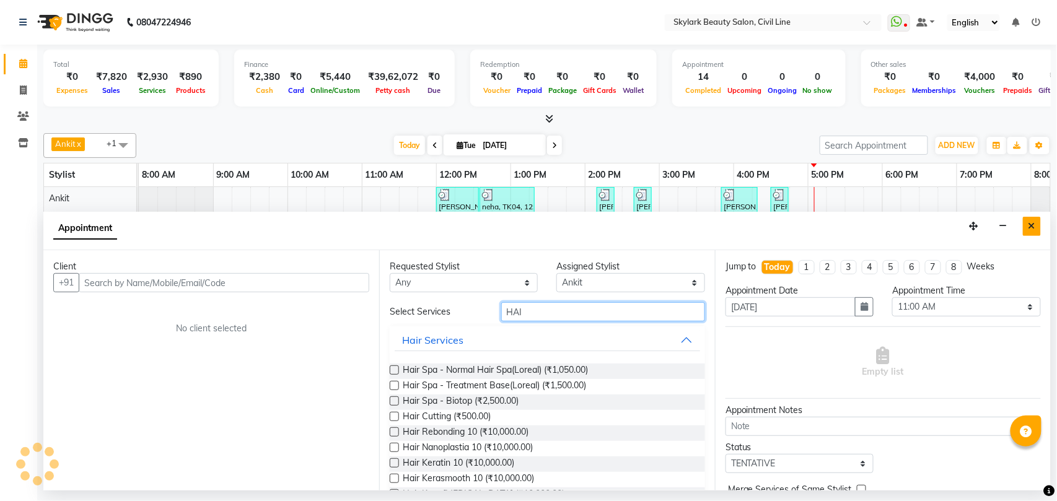
type input "HAI"
click at [1031, 230] on icon "Close" at bounding box center [1031, 226] width 7 height 9
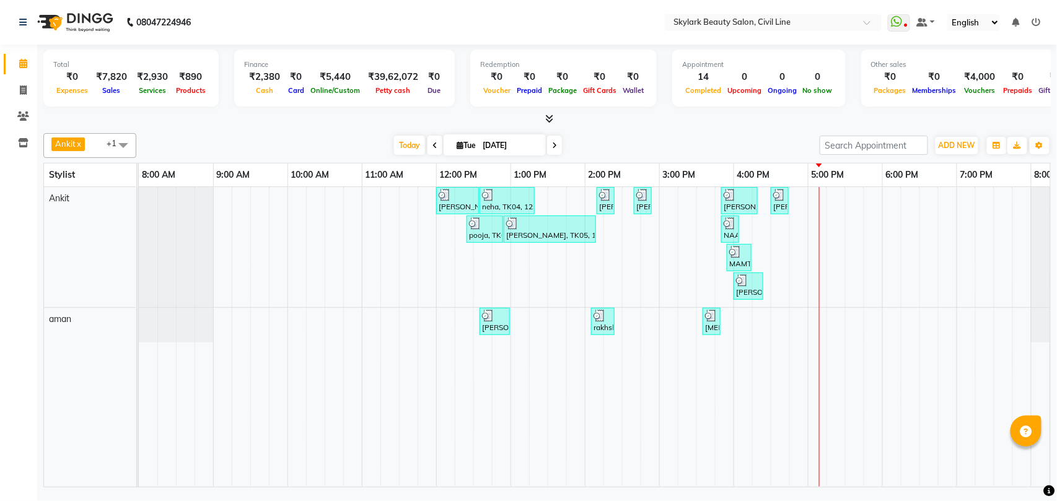
click at [307, 261] on div "[PERSON_NAME], TK01, 12:00 PM-12:35 PM, Threading - Eyebrow,Threading - Forhead…" at bounding box center [622, 337] width 966 height 300
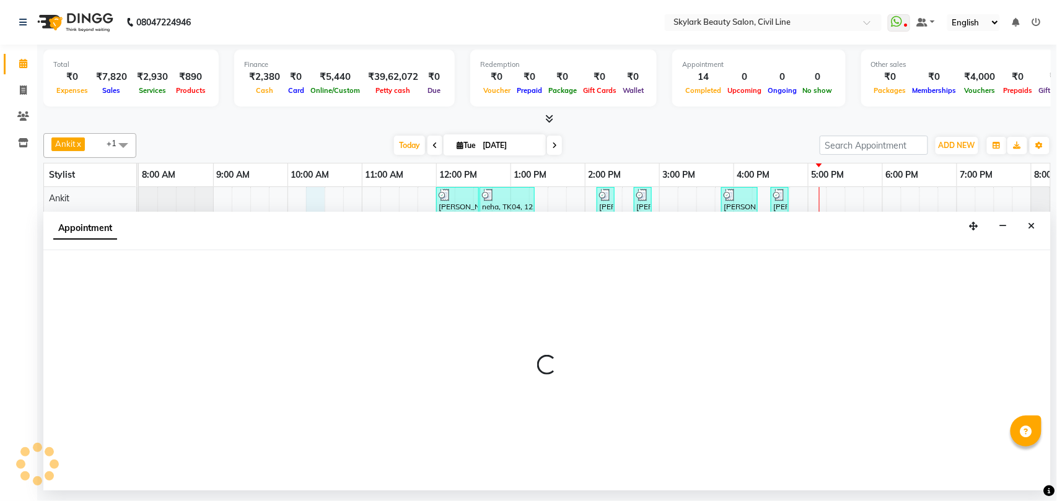
select select "28120"
select select "tentative"
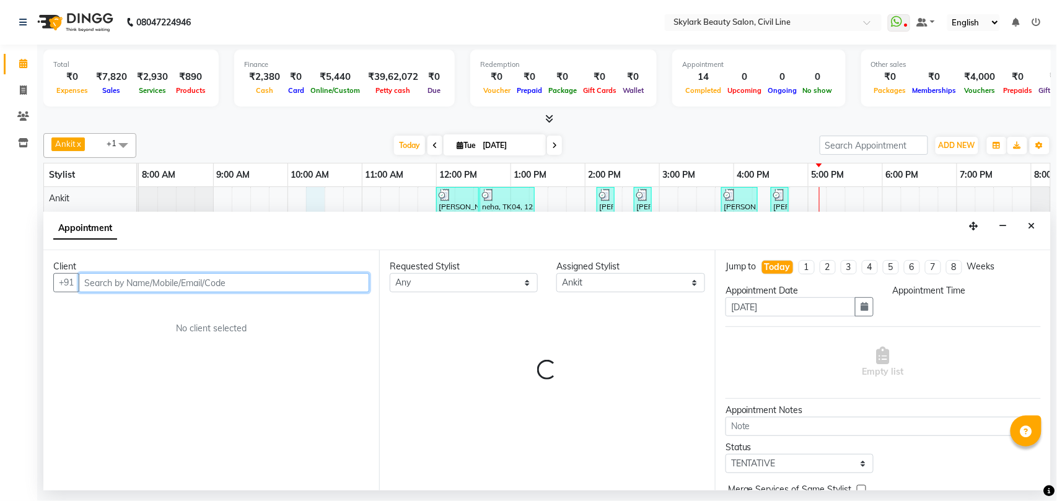
select select "615"
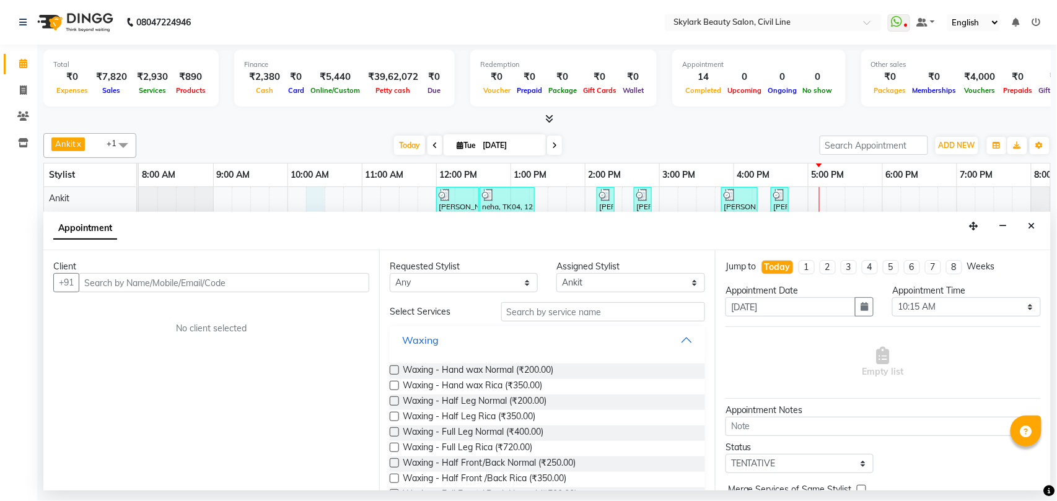
click at [494, 346] on button "Waxing" at bounding box center [547, 340] width 305 height 22
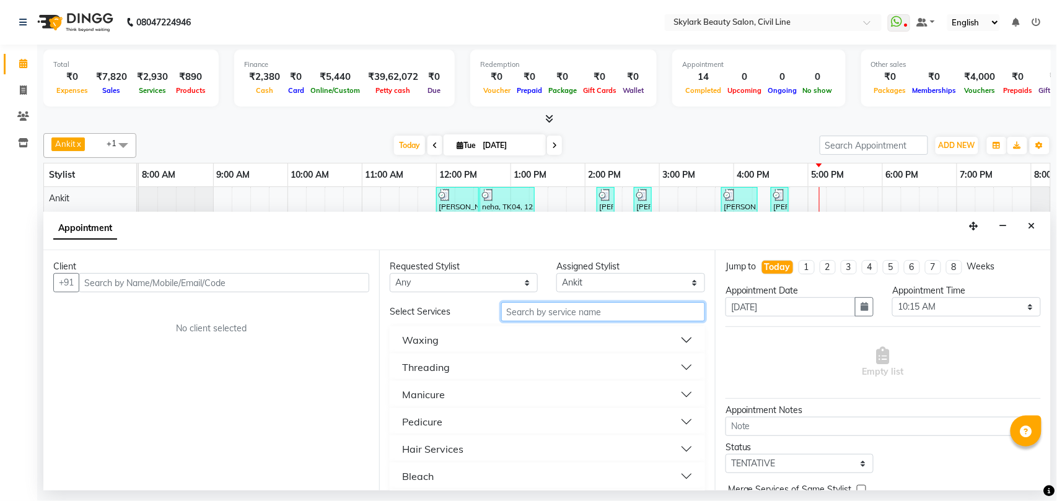
click at [536, 311] on input "text" at bounding box center [603, 311] width 204 height 19
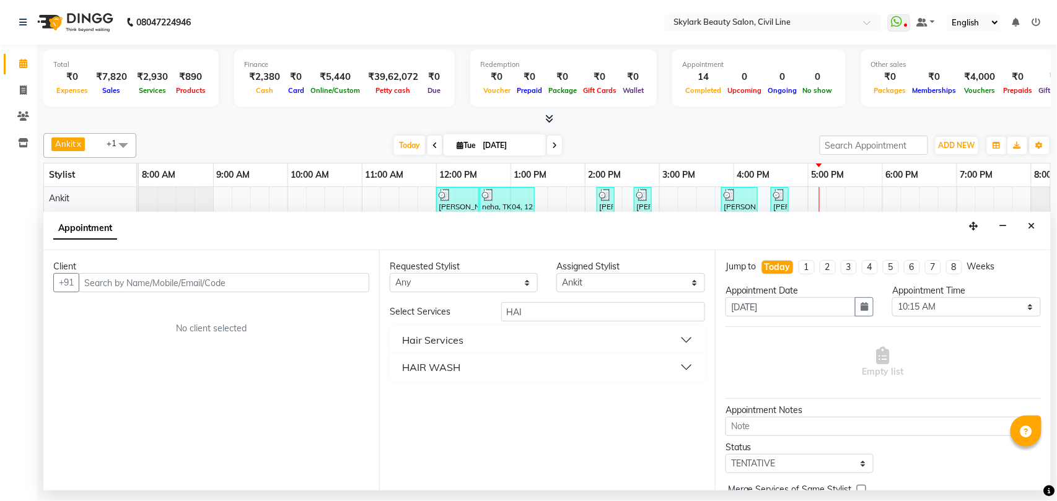
click at [523, 341] on button "Hair Services" at bounding box center [547, 340] width 305 height 22
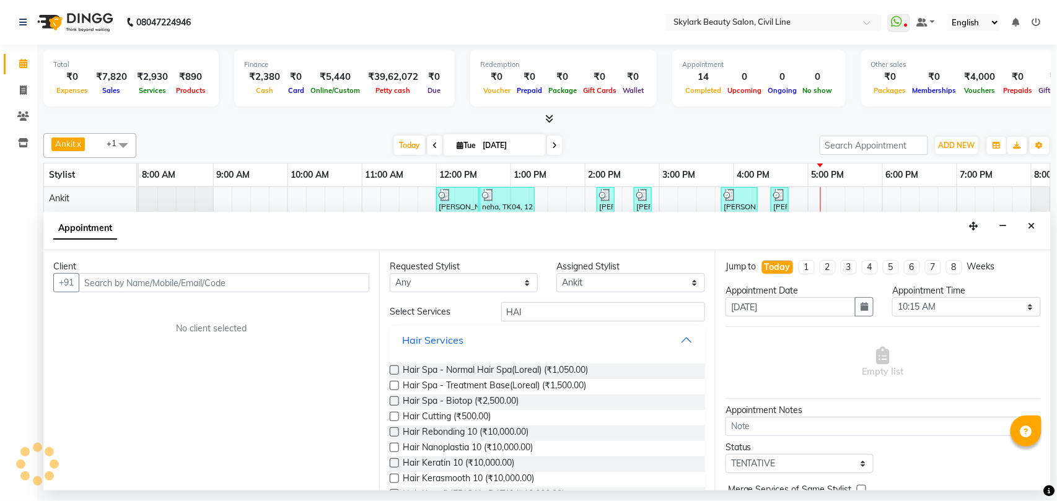
click at [536, 338] on button "Hair Services" at bounding box center [547, 340] width 305 height 22
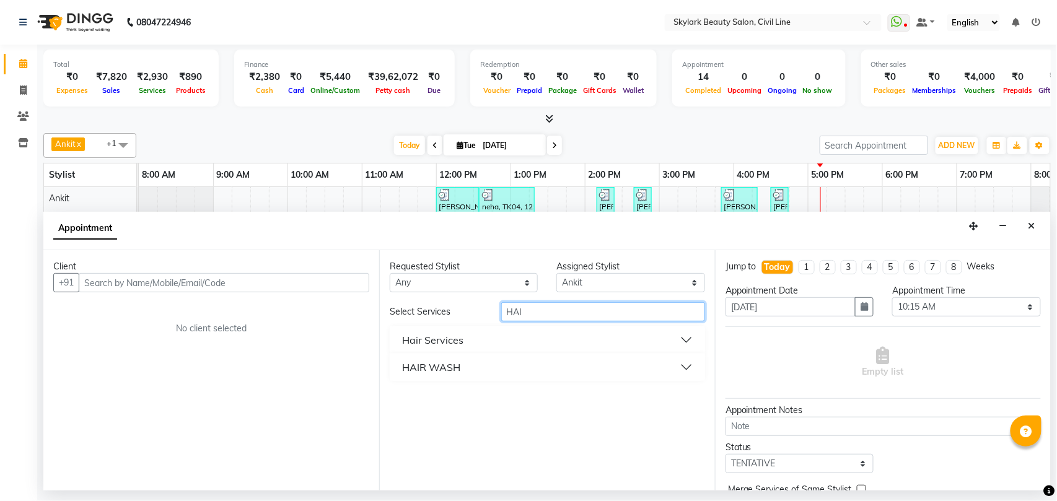
click at [528, 317] on input "HAI" at bounding box center [603, 311] width 204 height 19
click at [544, 350] on button "Hair Services" at bounding box center [547, 340] width 305 height 22
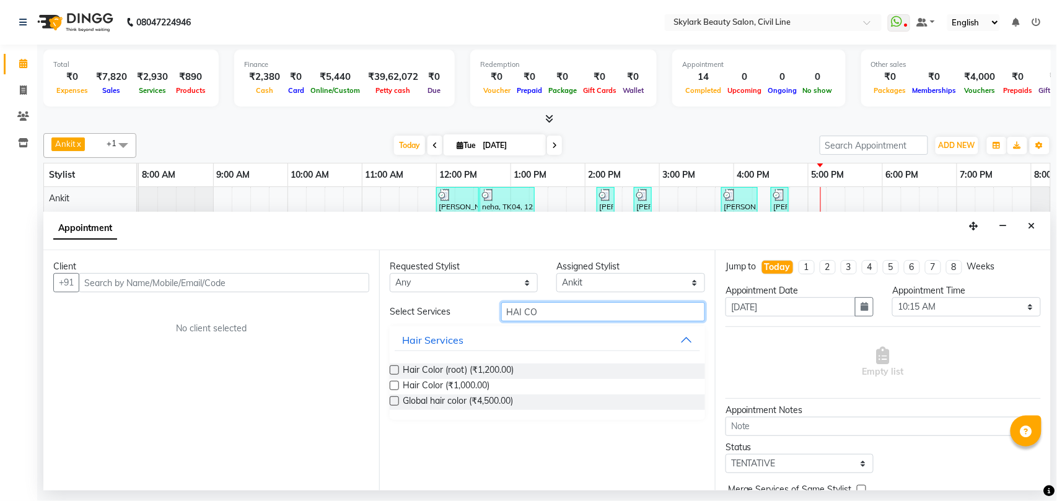
click at [545, 313] on input "HAI CO" at bounding box center [603, 311] width 204 height 19
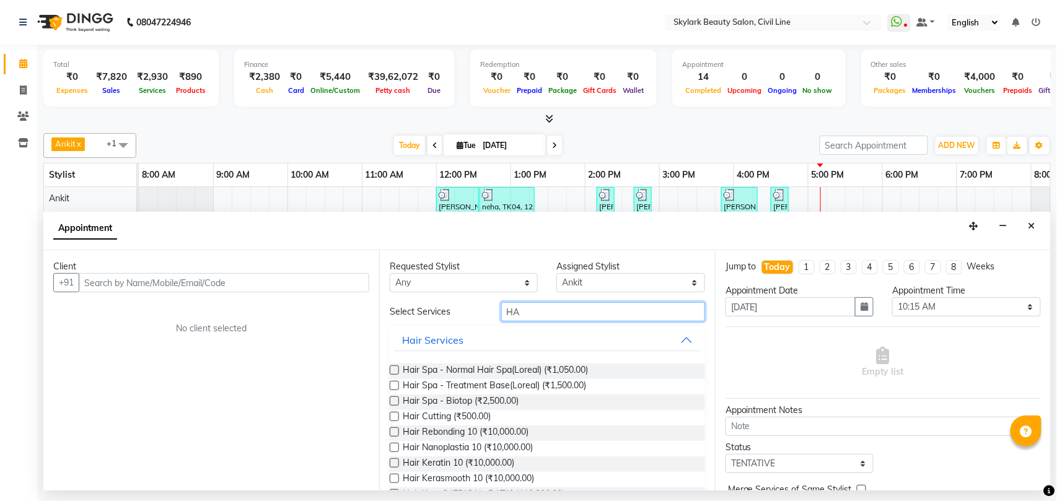
type input "H"
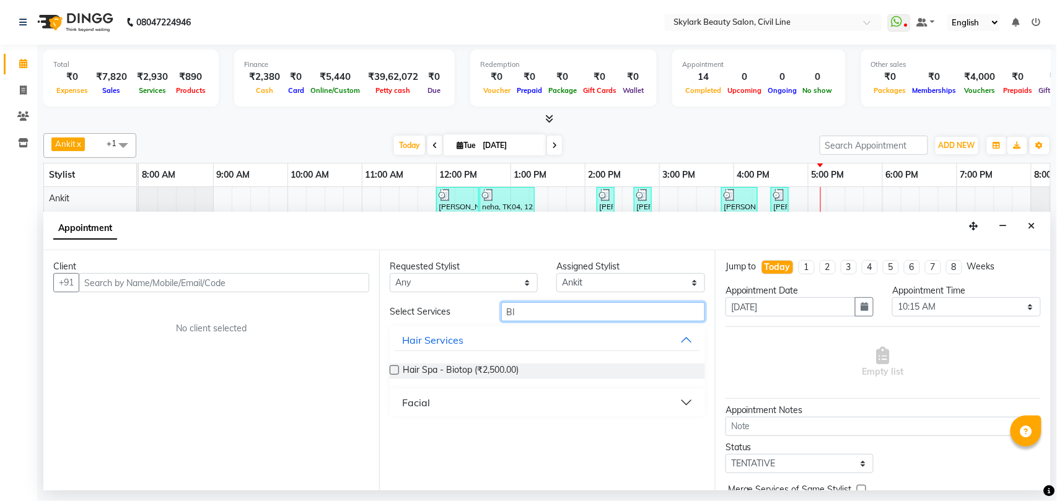
type input "B"
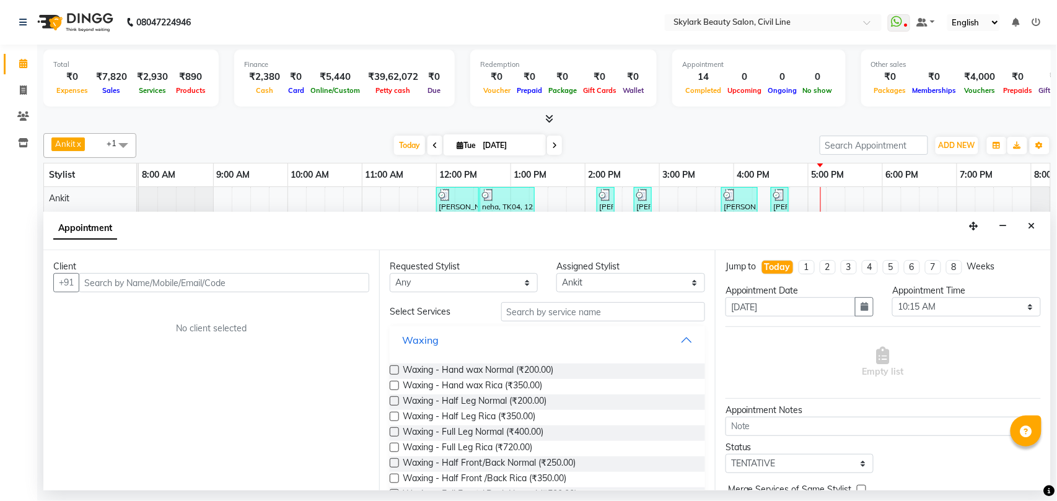
click at [603, 350] on button "Waxing" at bounding box center [547, 340] width 305 height 22
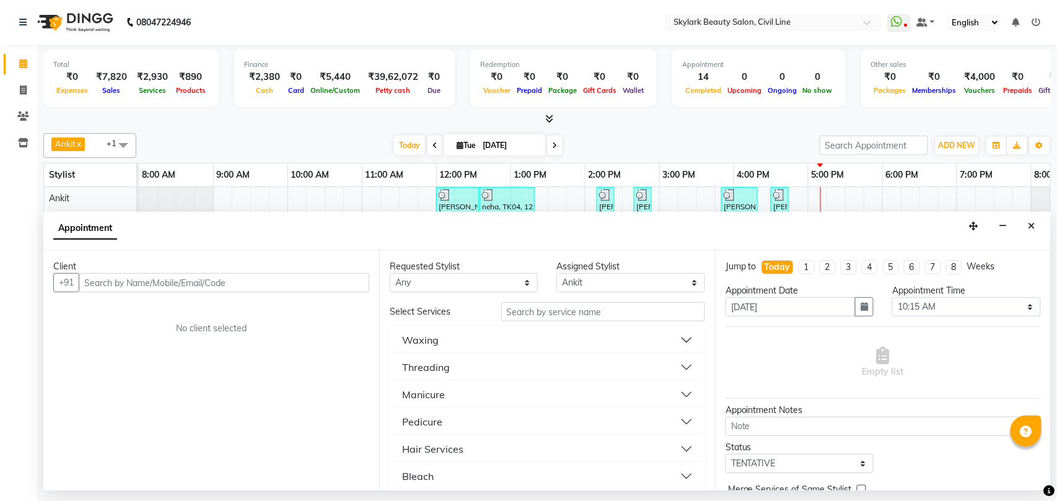
scroll to position [165, 0]
click at [533, 287] on button "Hair Services" at bounding box center [547, 284] width 305 height 22
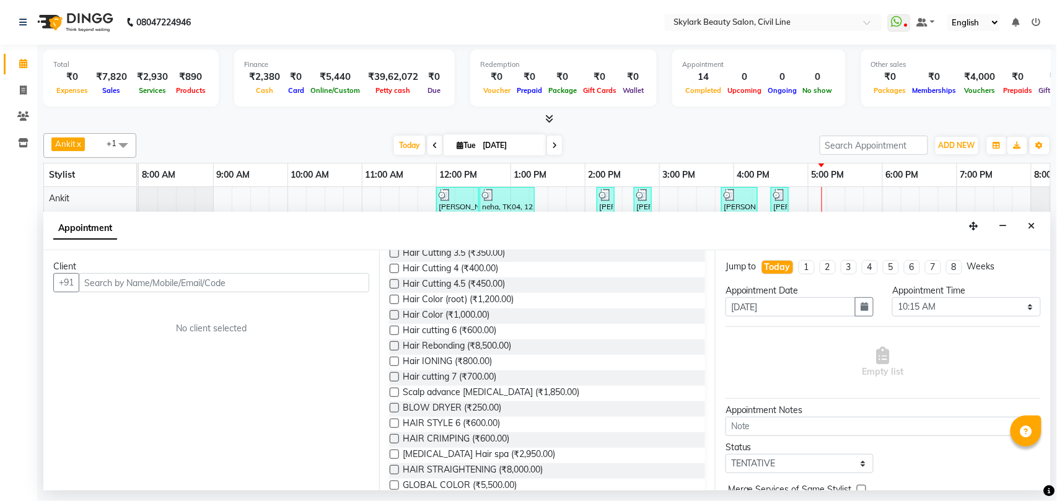
scroll to position [496, 0]
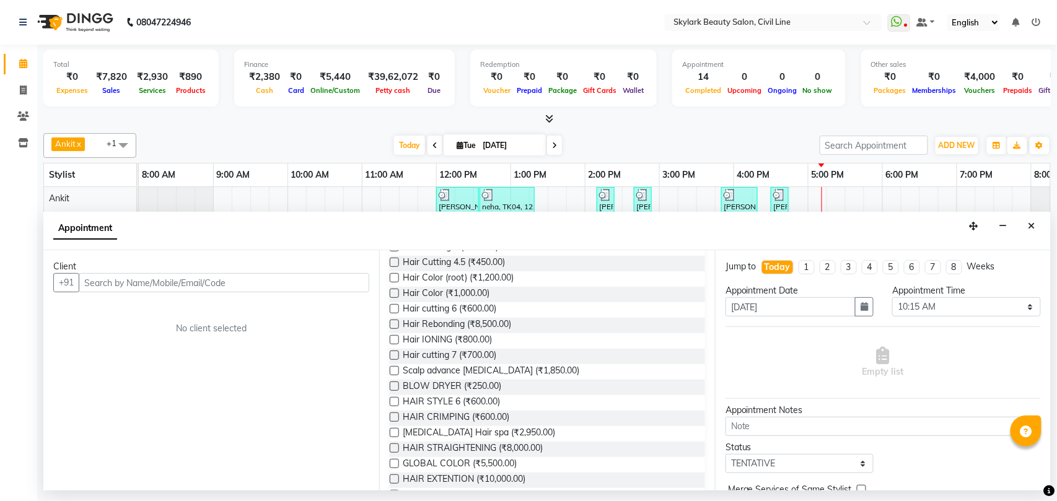
click at [1036, 224] on button "Close" at bounding box center [1032, 226] width 18 height 19
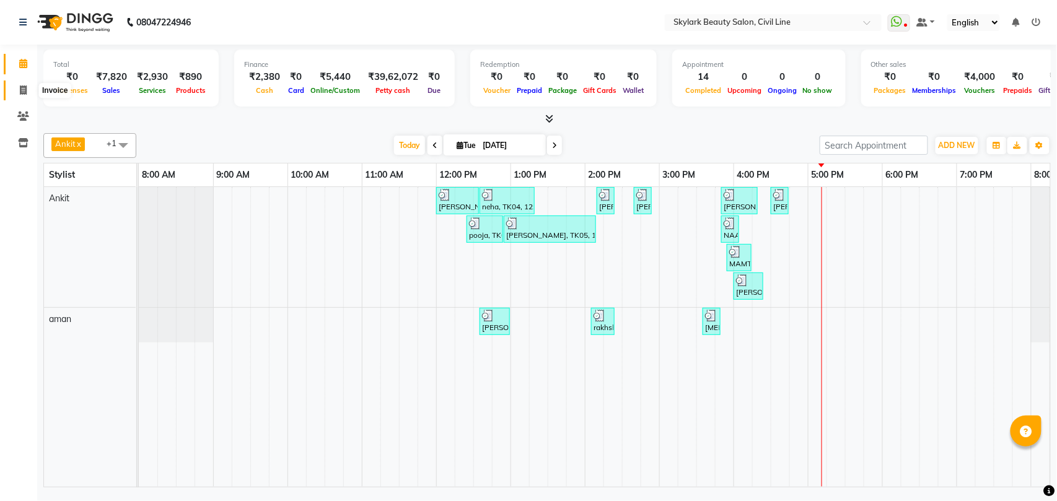
click at [25, 87] on icon at bounding box center [23, 89] width 7 height 9
select select "service"
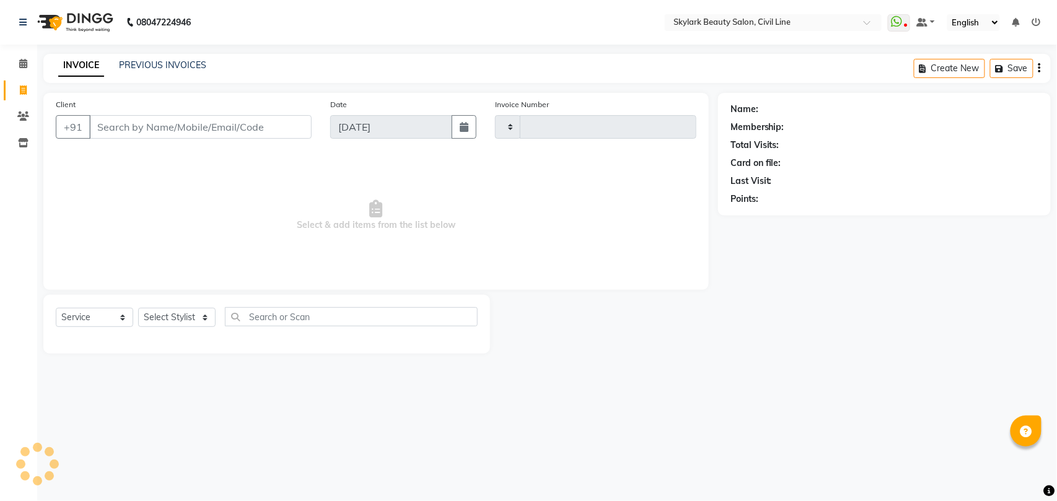
drag, startPoint x: 173, startPoint y: 286, endPoint x: 180, endPoint y: 318, distance: 32.8
click at [176, 295] on div "Client +91 Date [DATE] Invoice Number Select & add items from the list below Se…" at bounding box center [376, 223] width 684 height 261
click at [181, 320] on select "Select Stylist" at bounding box center [176, 317] width 77 height 19
type input "6202"
click at [181, 320] on select "Select Stylist" at bounding box center [176, 317] width 77 height 19
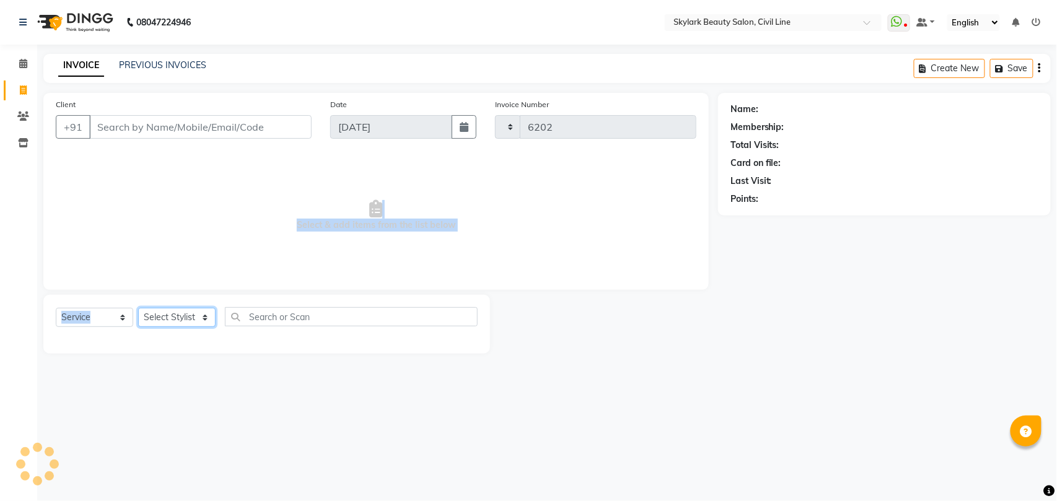
select select "4588"
click at [181, 320] on select "Select Stylist" at bounding box center [176, 317] width 77 height 19
click at [221, 230] on span "Select & add items from the list below" at bounding box center [376, 216] width 641 height 124
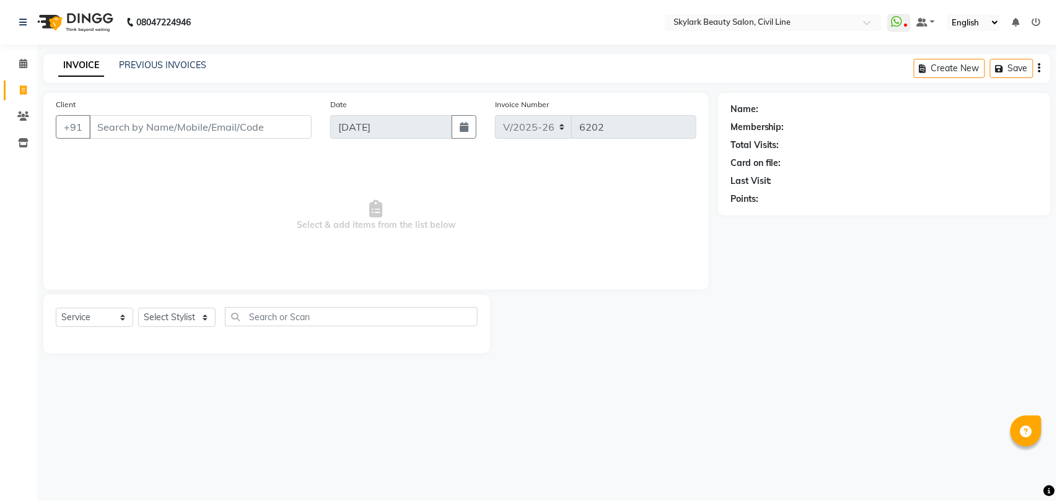
click at [285, 284] on div "Client +91 Date [DATE] Invoice Number V/2025 V/[PHONE_NUMBER] Select & add item…" at bounding box center [375, 191] width 665 height 197
click at [199, 320] on select "Select Stylist" at bounding box center [176, 317] width 77 height 19
click at [185, 323] on select "Select Stylist [PERSON_NAME] [PERSON_NAME] [PERSON_NAME] WASU" at bounding box center [176, 317] width 77 height 19
select select "28120"
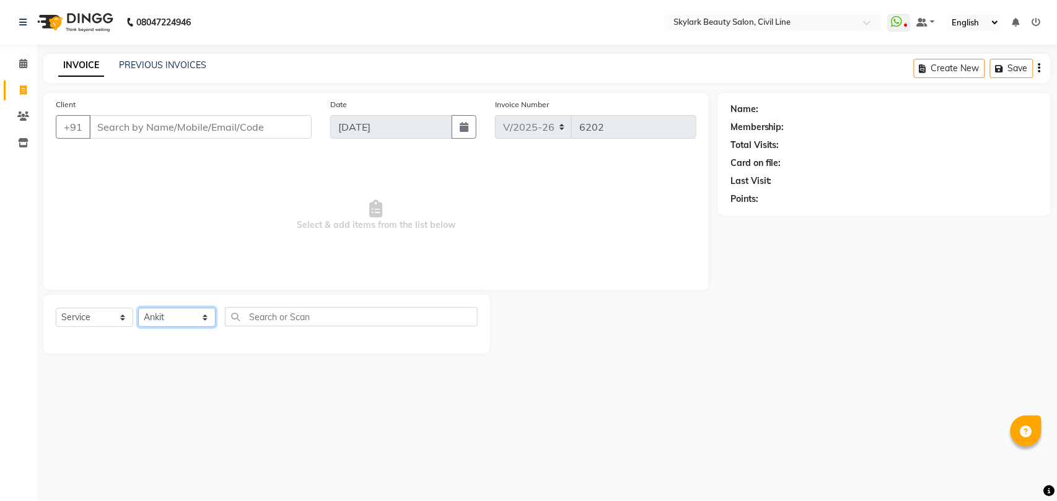
click at [138, 308] on select "Select Stylist [PERSON_NAME] [PERSON_NAME] [PERSON_NAME] WASU" at bounding box center [176, 317] width 77 height 19
click at [291, 308] on input "text" at bounding box center [351, 316] width 253 height 19
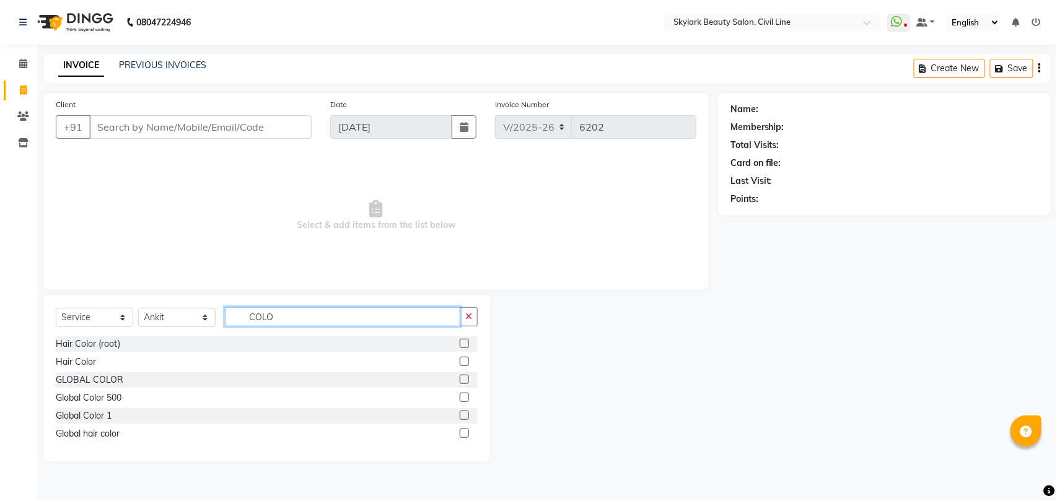
type input "COLO"
click at [465, 382] on label at bounding box center [464, 379] width 9 height 9
click at [465, 382] on input "checkbox" at bounding box center [464, 380] width 8 height 8
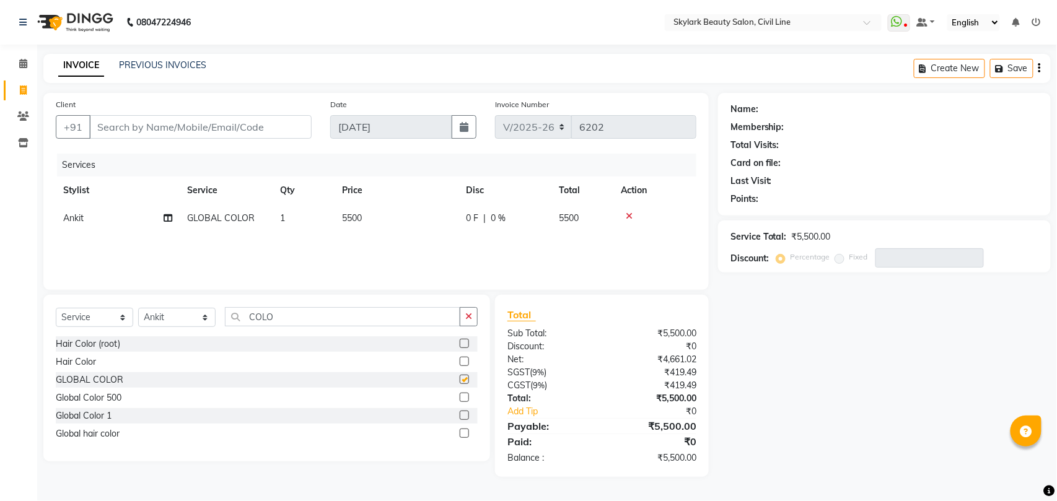
checkbox input "false"
click at [628, 213] on icon at bounding box center [629, 216] width 7 height 9
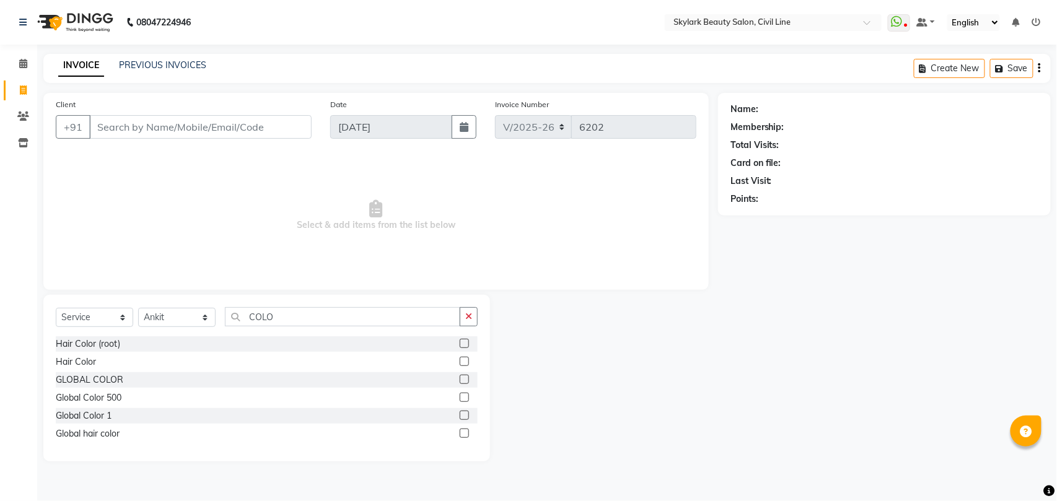
click at [463, 365] on label at bounding box center [464, 361] width 9 height 9
click at [463, 365] on input "checkbox" at bounding box center [464, 362] width 8 height 8
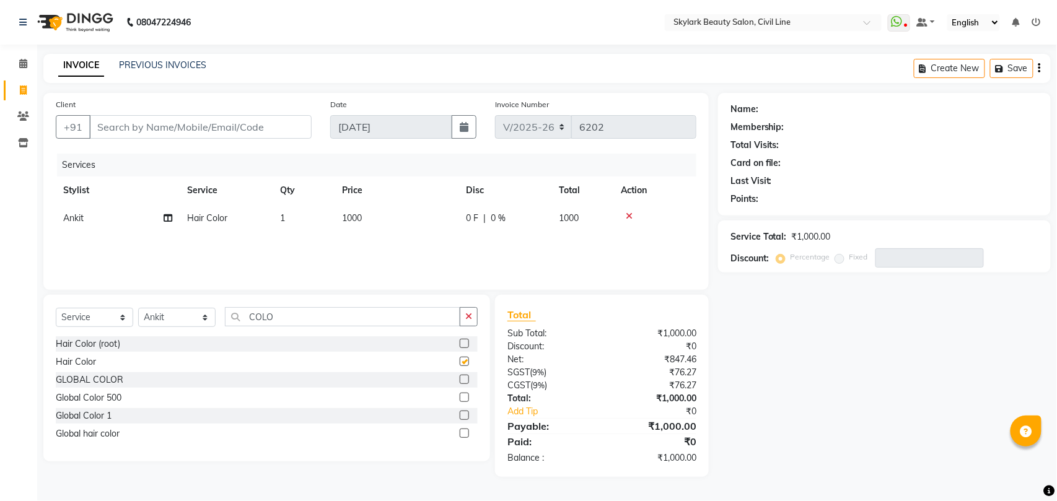
checkbox input "false"
click at [354, 211] on td "1000" at bounding box center [397, 218] width 124 height 28
select select "28120"
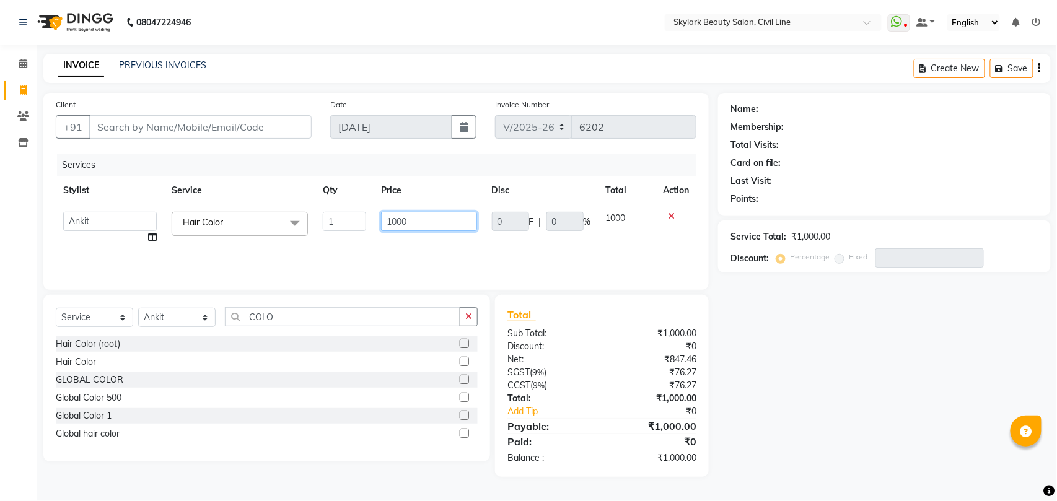
click at [411, 219] on input "1000" at bounding box center [428, 221] width 95 height 19
click at [422, 253] on div "Services Stylist Service Qty Price Disc Total Action [PERSON_NAME] [PERSON_NAME…" at bounding box center [376, 216] width 641 height 124
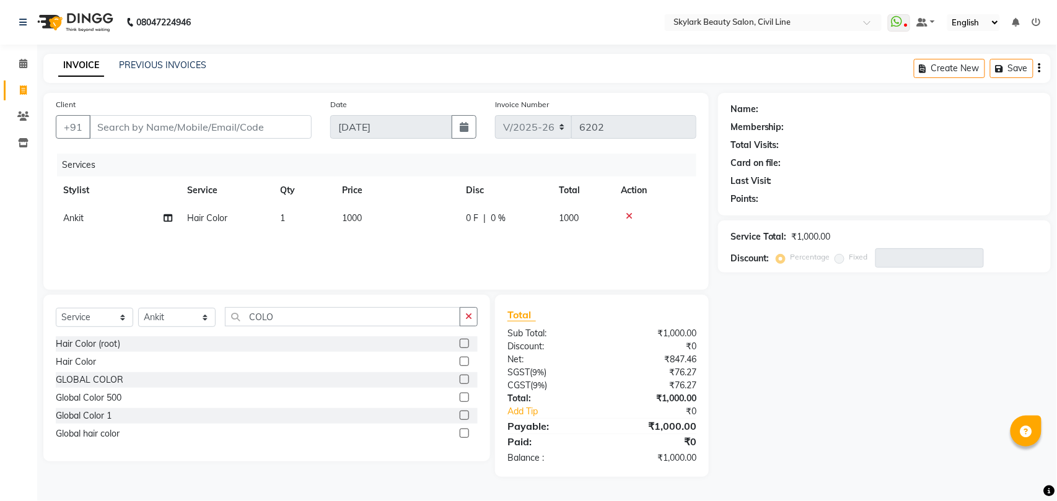
click at [466, 432] on label at bounding box center [464, 433] width 9 height 9
click at [466, 432] on input "checkbox" at bounding box center [464, 434] width 8 height 8
checkbox input "false"
click at [630, 216] on icon at bounding box center [629, 216] width 7 height 9
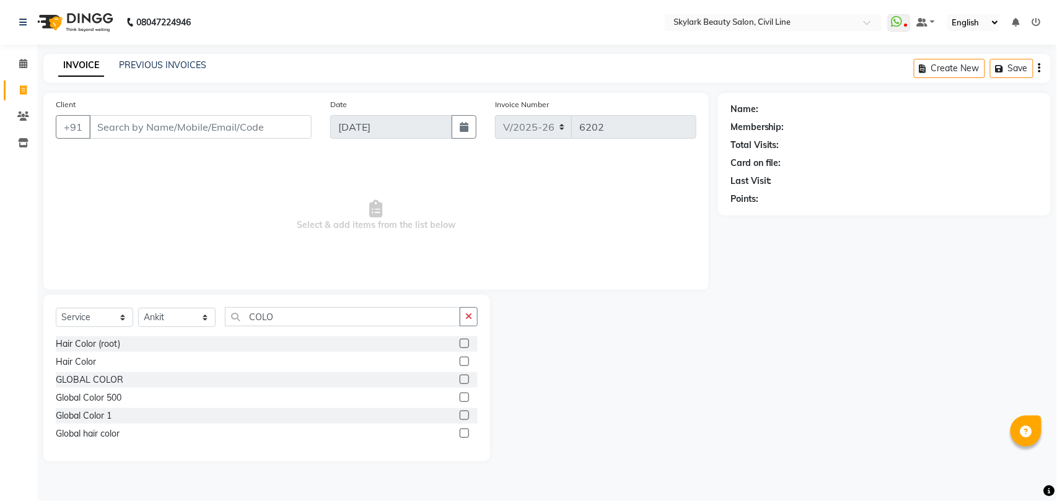
click at [465, 377] on label at bounding box center [464, 379] width 9 height 9
click at [465, 377] on input "checkbox" at bounding box center [464, 380] width 8 height 8
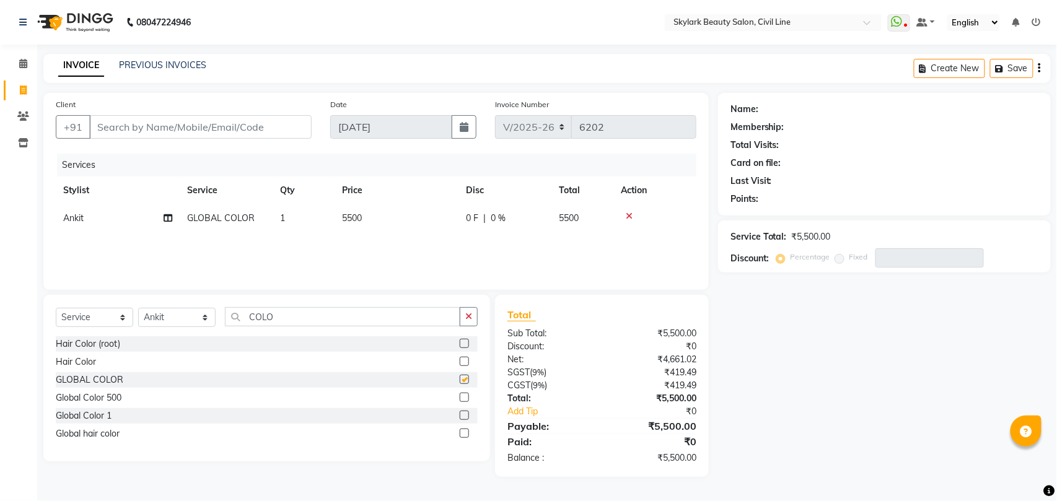
checkbox input "false"
click at [629, 213] on icon at bounding box center [629, 216] width 7 height 9
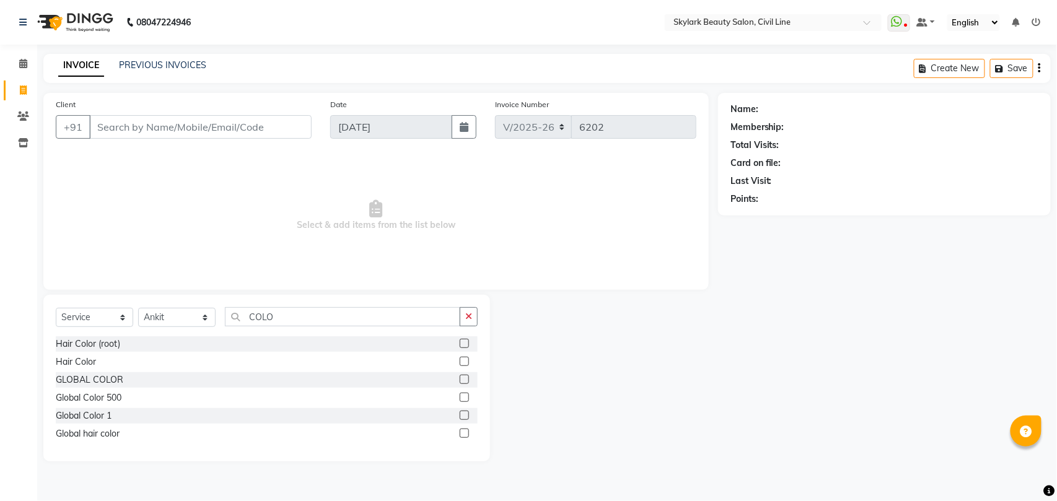
click at [466, 340] on label at bounding box center [464, 343] width 9 height 9
click at [466, 340] on input "checkbox" at bounding box center [464, 344] width 8 height 8
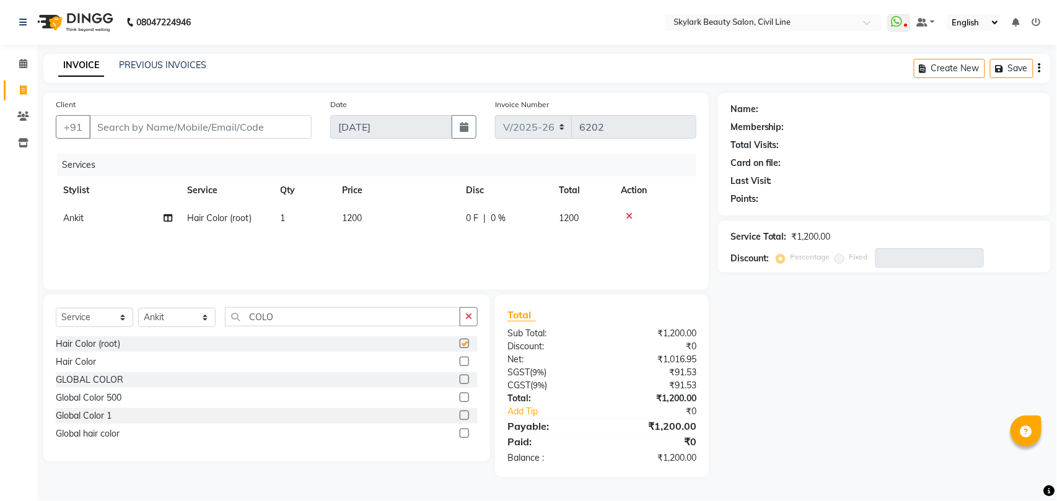
checkbox input "false"
click at [629, 216] on icon at bounding box center [629, 216] width 7 height 9
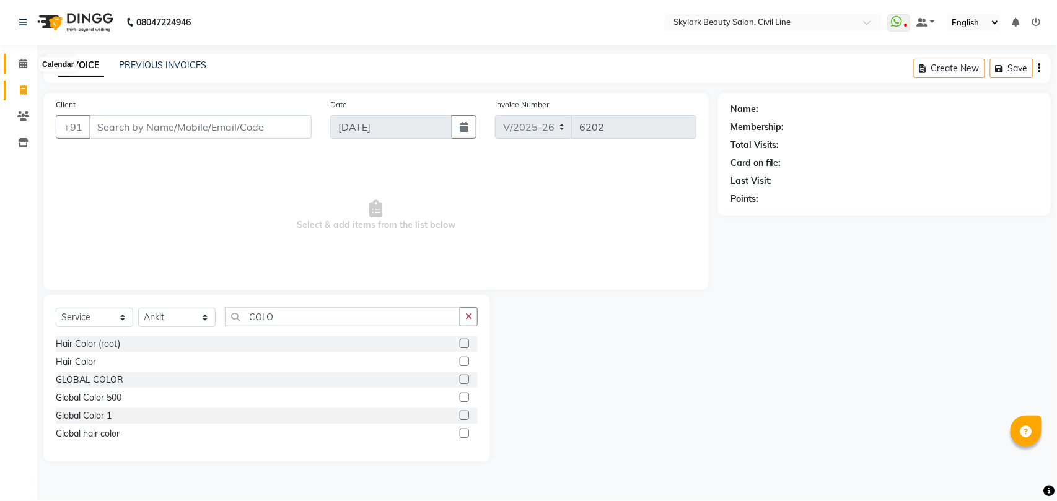
click at [24, 62] on icon at bounding box center [23, 63] width 8 height 9
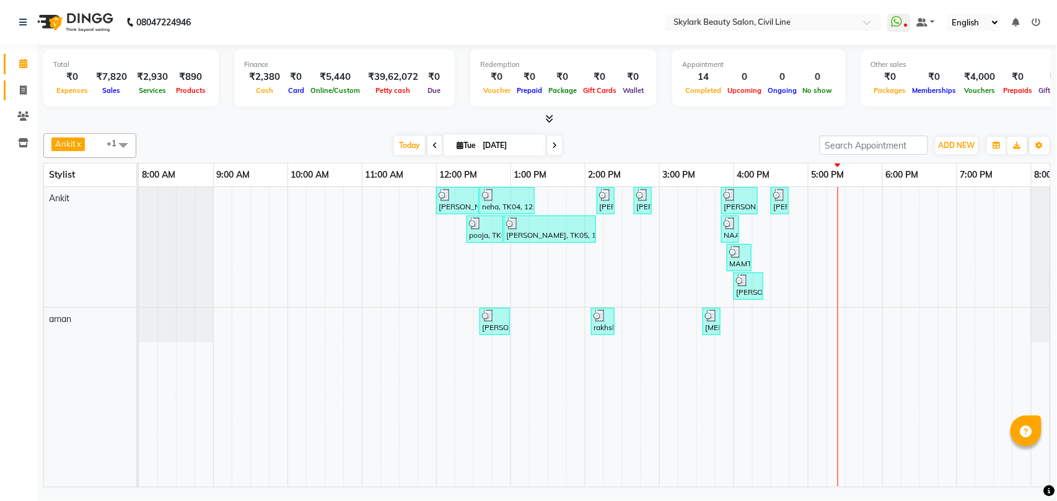
click at [23, 92] on icon at bounding box center [23, 89] width 7 height 9
select select "service"
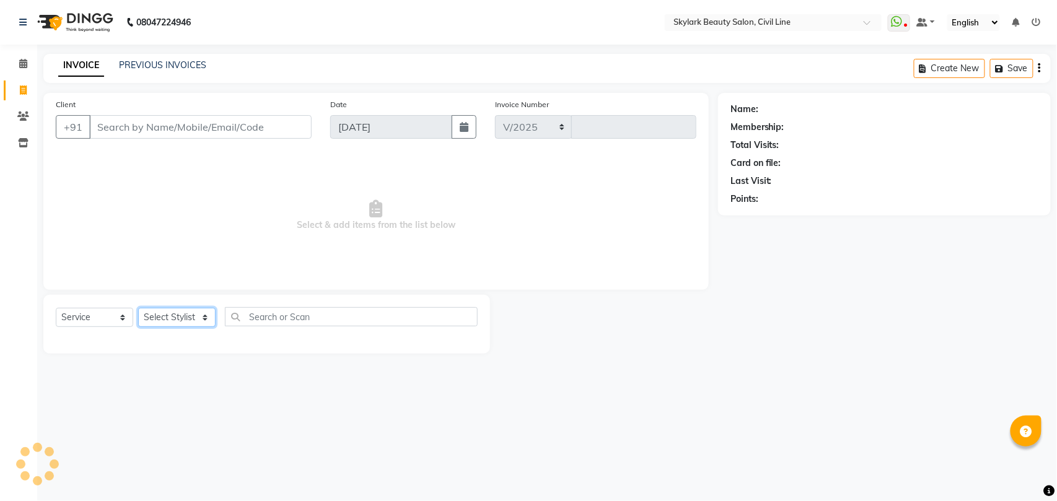
select select "4588"
type input "6202"
click at [194, 320] on select "Select Stylist" at bounding box center [176, 317] width 77 height 19
click at [185, 310] on select "Select Stylist" at bounding box center [176, 317] width 77 height 19
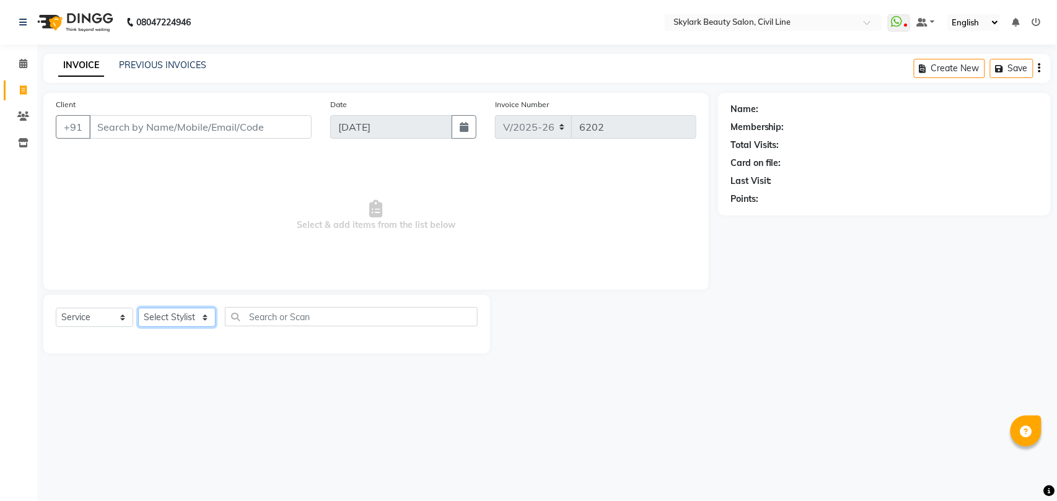
click at [183, 320] on select "Select Stylist" at bounding box center [176, 317] width 77 height 19
select select "28120"
click at [138, 308] on select "Select Stylist [PERSON_NAME] [PERSON_NAME] [PERSON_NAME] WASU" at bounding box center [176, 317] width 77 height 19
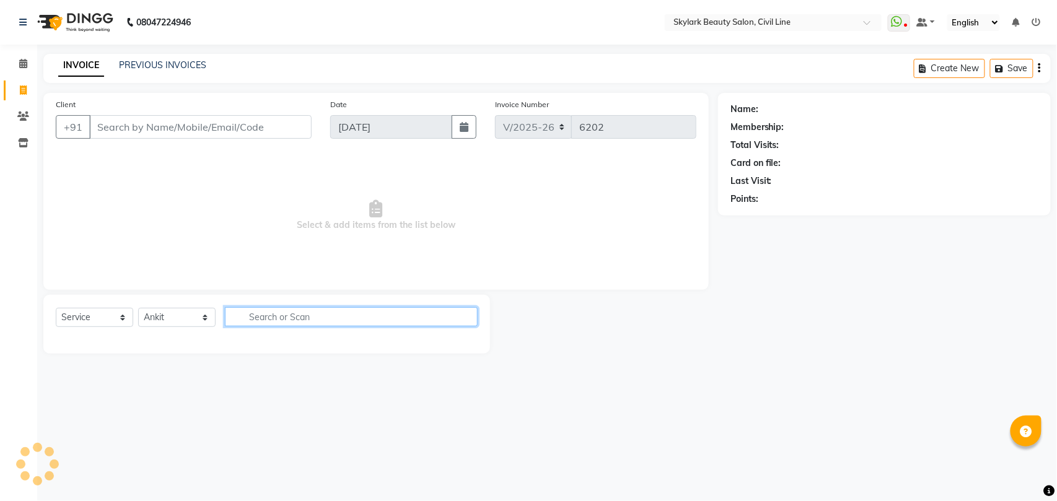
click at [301, 313] on input "text" at bounding box center [351, 316] width 253 height 19
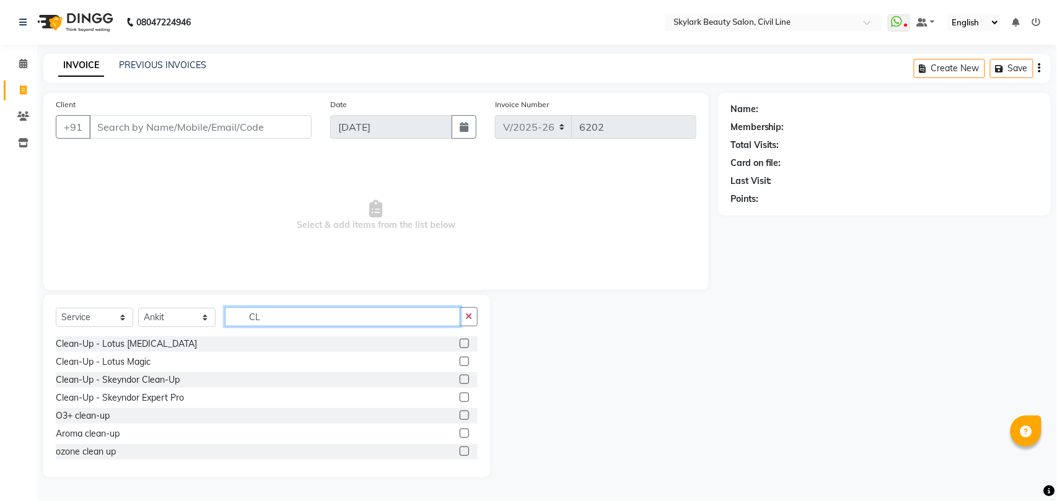
type input "CL"
click at [460, 432] on label at bounding box center [464, 433] width 9 height 9
click at [460, 432] on input "checkbox" at bounding box center [464, 434] width 8 height 8
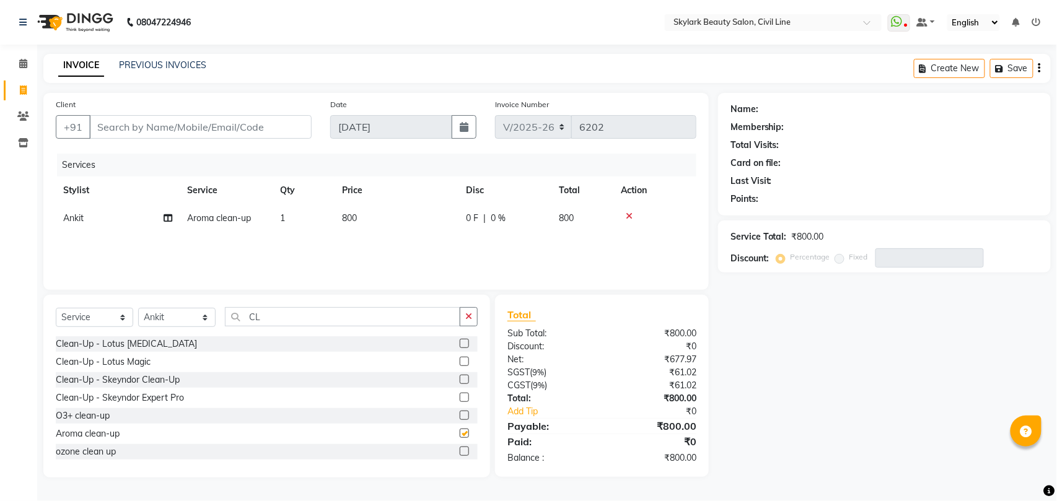
checkbox input "false"
drag, startPoint x: 335, startPoint y: 322, endPoint x: 341, endPoint y: 318, distance: 7.1
click at [341, 318] on input "CL" at bounding box center [342, 316] width 235 height 19
type input "C"
type input "TH"
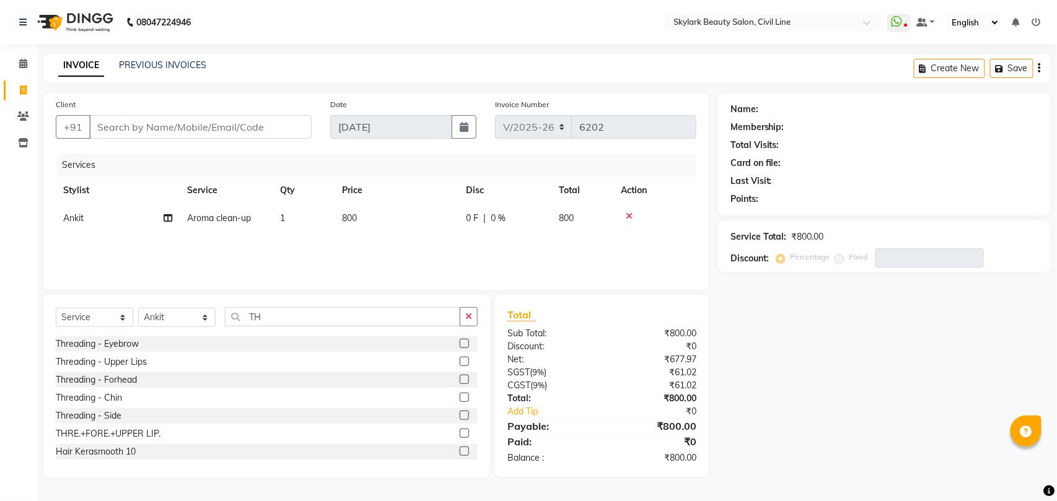
click at [460, 343] on label at bounding box center [464, 343] width 9 height 9
click at [460, 343] on input "checkbox" at bounding box center [464, 344] width 8 height 8
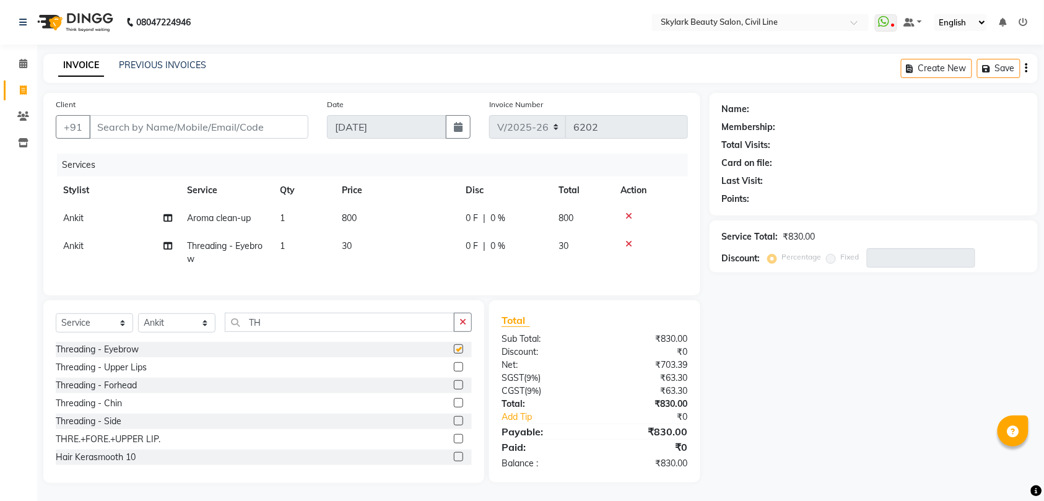
checkbox input "false"
click at [454, 372] on label at bounding box center [458, 366] width 9 height 9
click at [454, 372] on input "checkbox" at bounding box center [458, 368] width 8 height 8
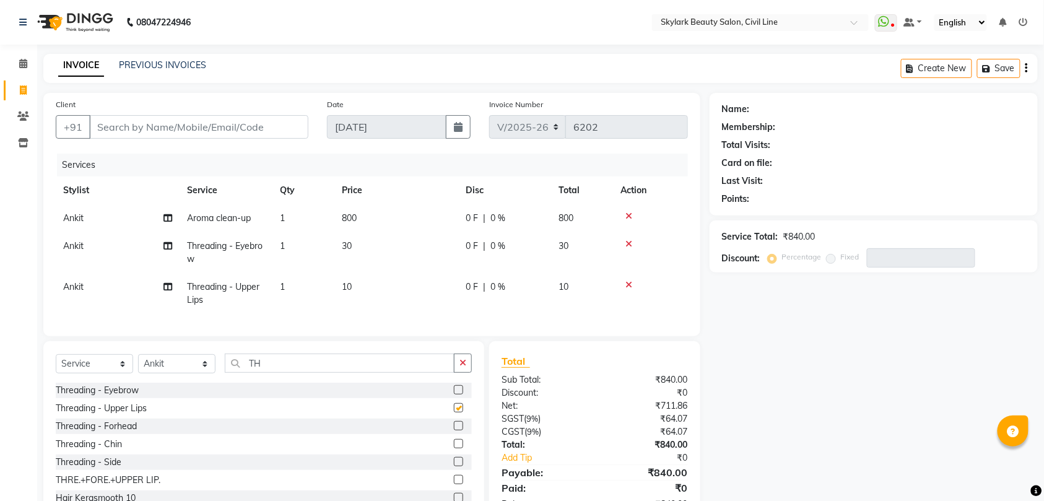
checkbox input "false"
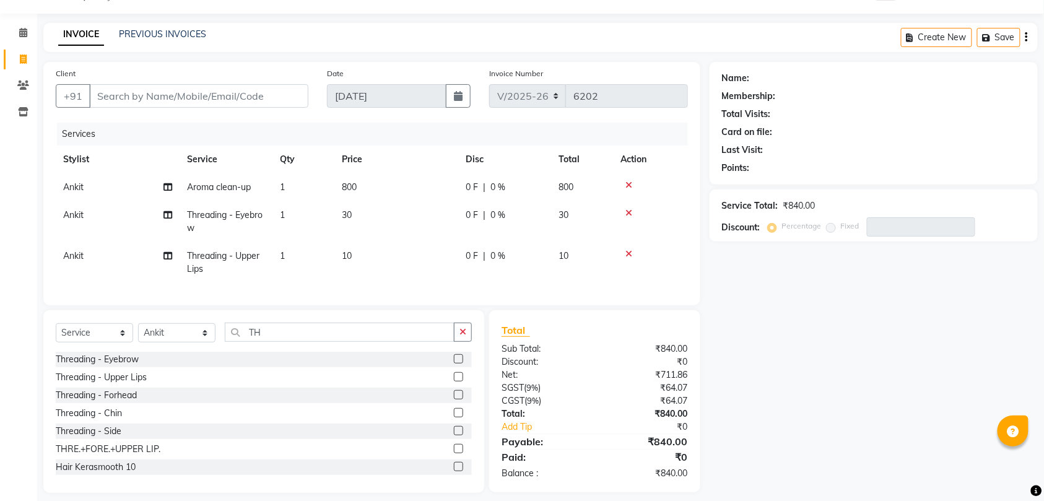
scroll to position [55, 0]
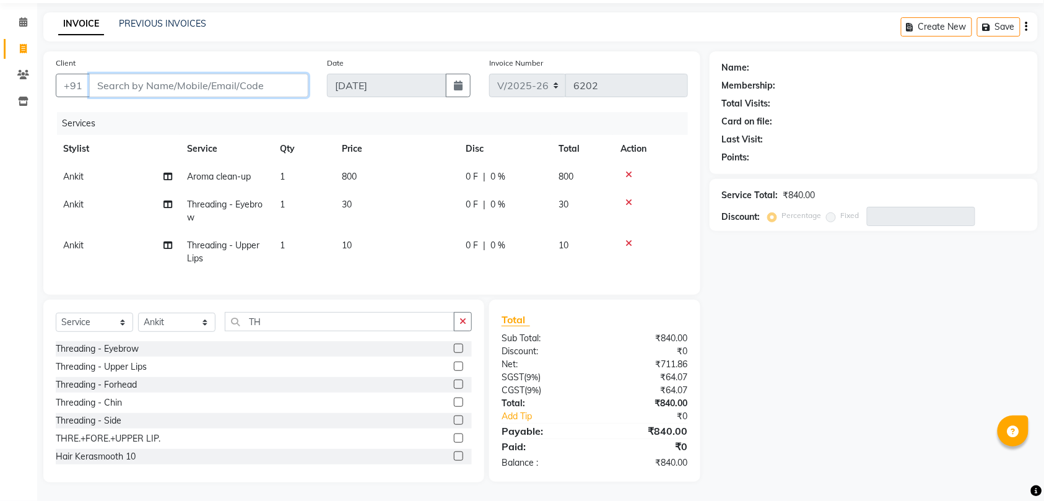
click at [208, 74] on input "Client" at bounding box center [198, 86] width 219 height 24
type input "8"
type input "0"
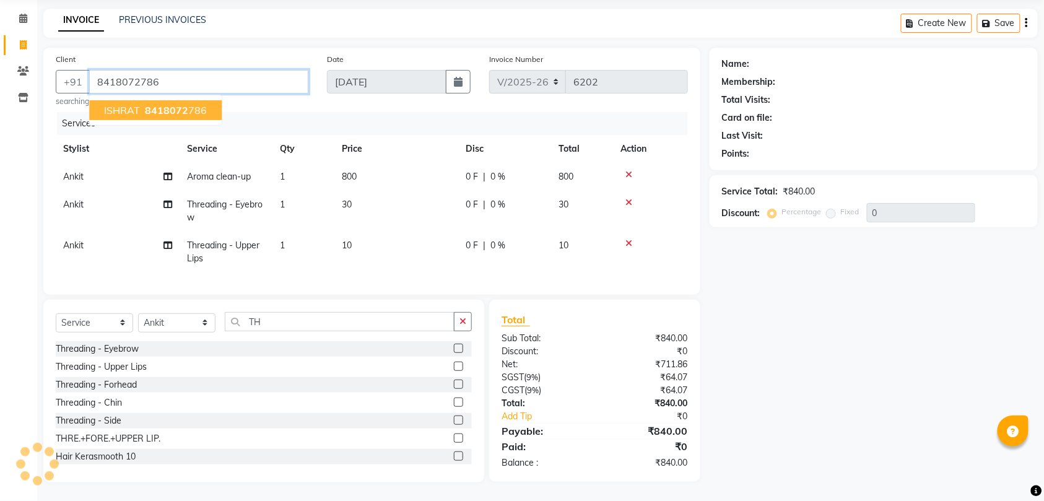
type input "8418072786"
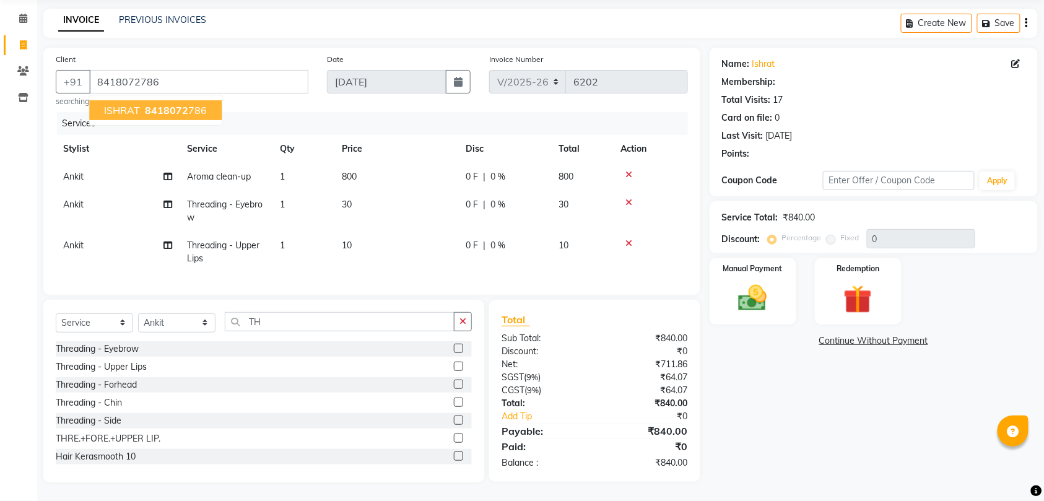
click at [152, 104] on span "8418072" at bounding box center [166, 110] width 43 height 12
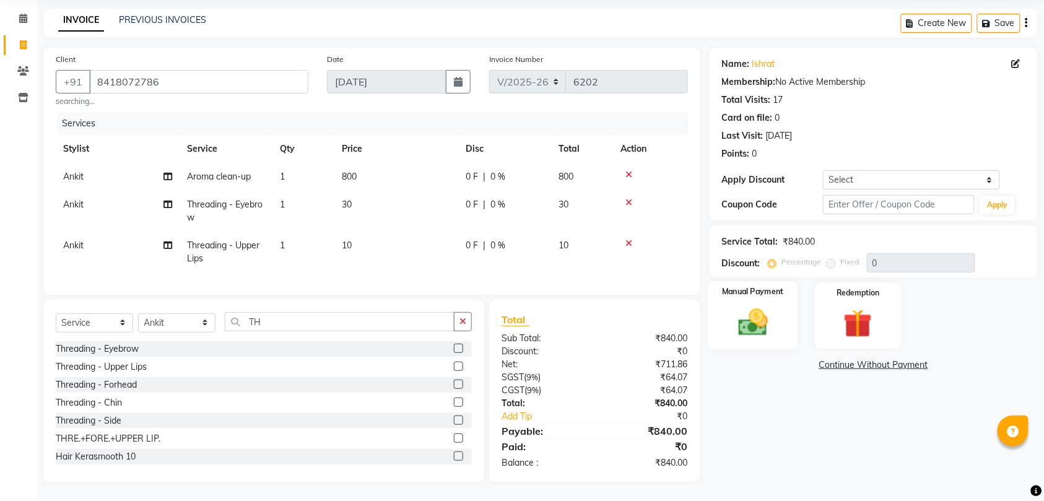
click at [754, 313] on img at bounding box center [753, 322] width 48 height 34
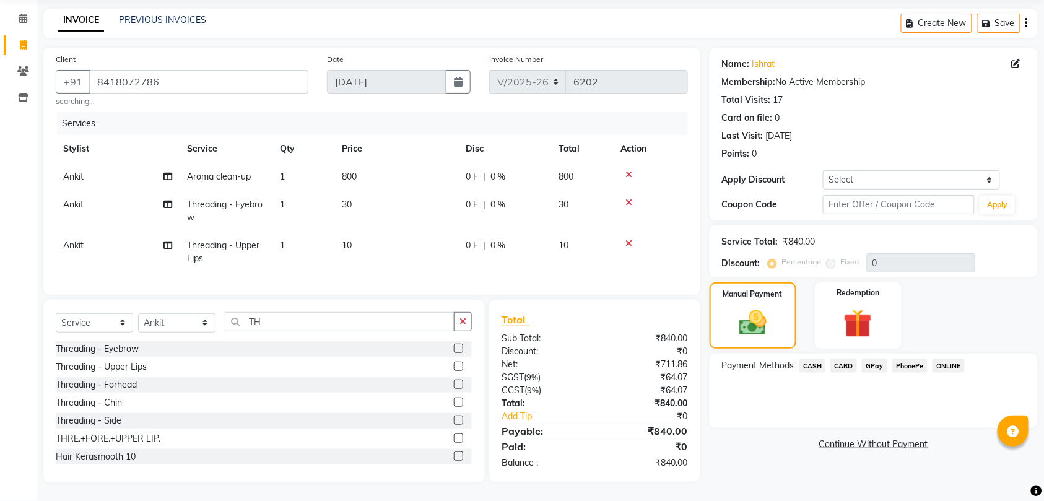
click at [876, 359] on span "GPay" at bounding box center [874, 366] width 25 height 14
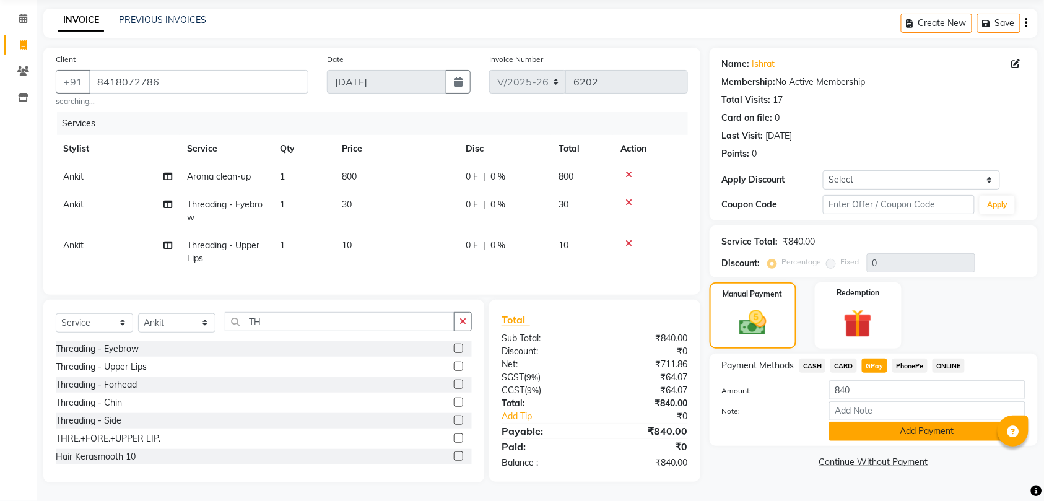
click at [923, 426] on button "Add Payment" at bounding box center [927, 431] width 196 height 19
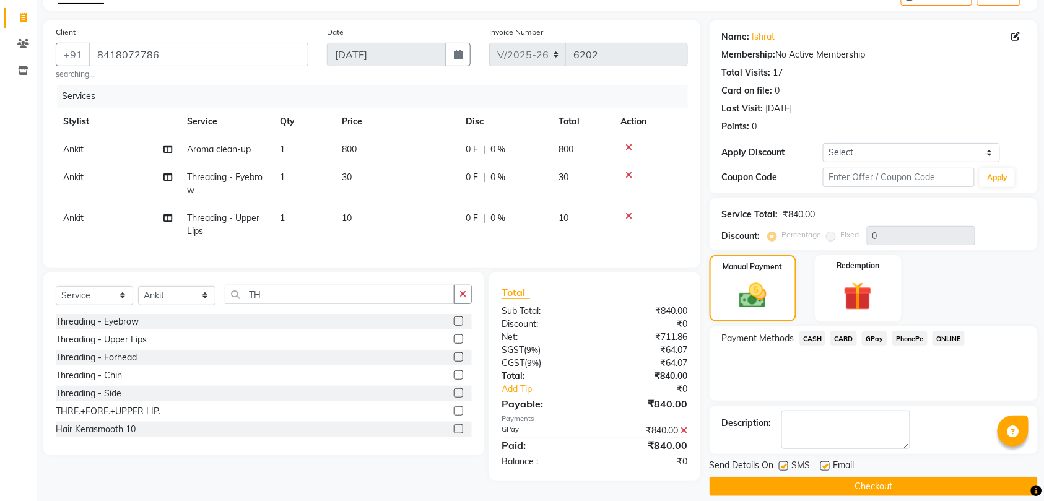
scroll to position [87, 0]
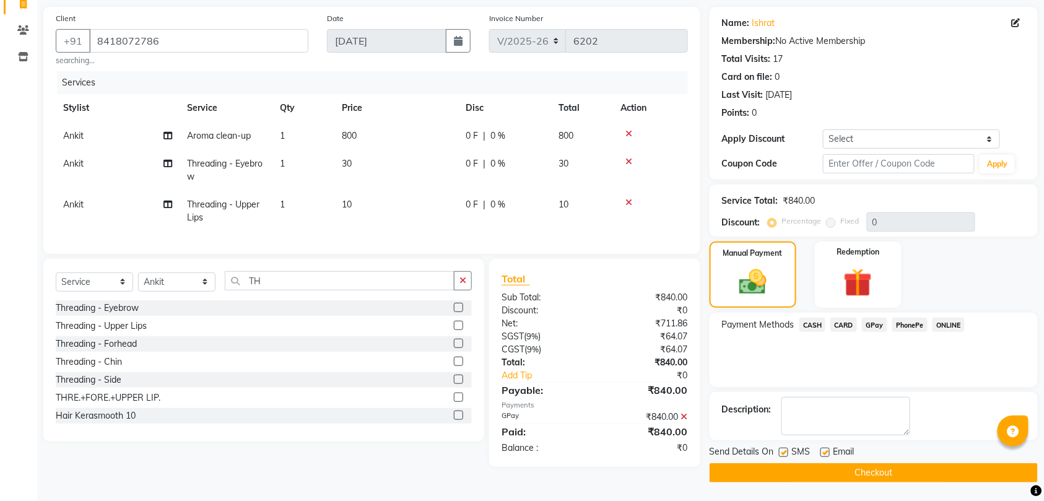
click at [893, 474] on button "Checkout" at bounding box center [874, 472] width 328 height 19
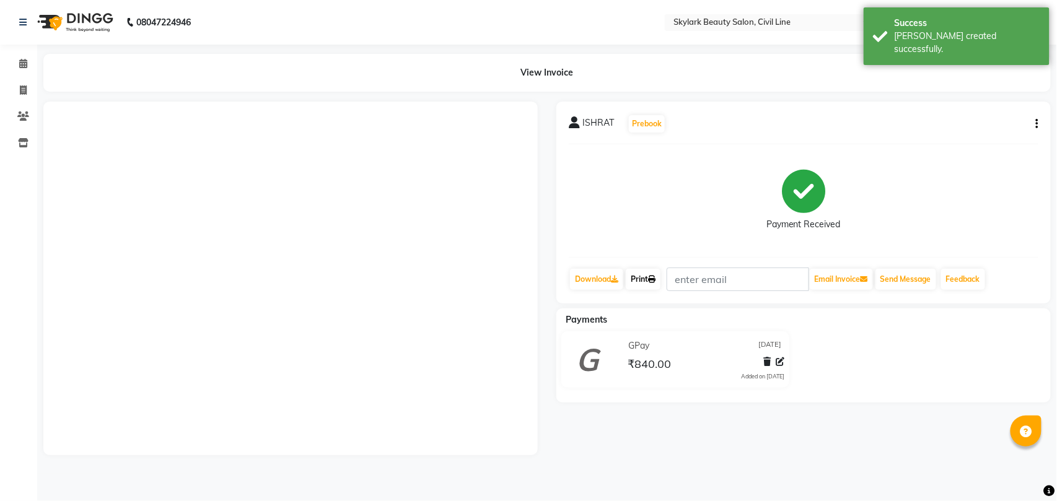
click at [645, 276] on link "Print" at bounding box center [643, 279] width 35 height 21
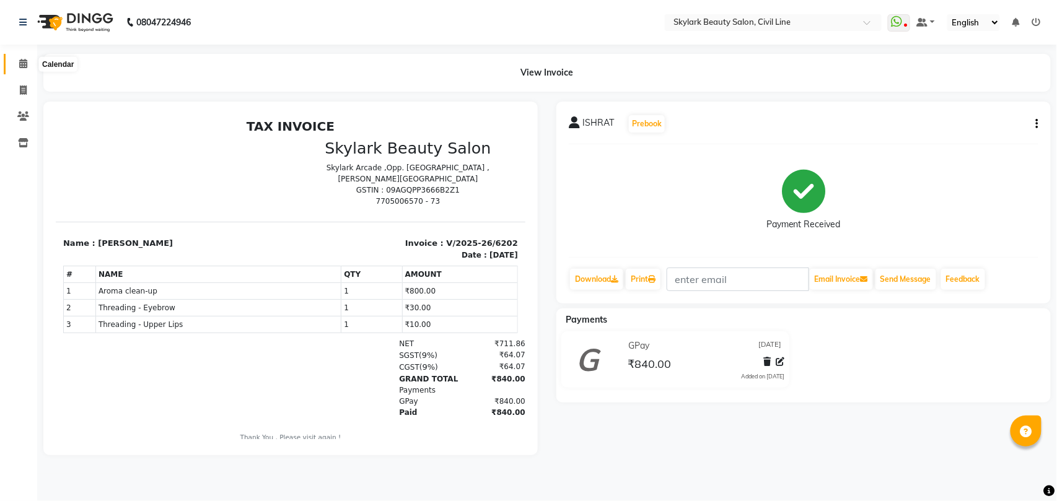
click at [20, 63] on icon at bounding box center [23, 63] width 8 height 9
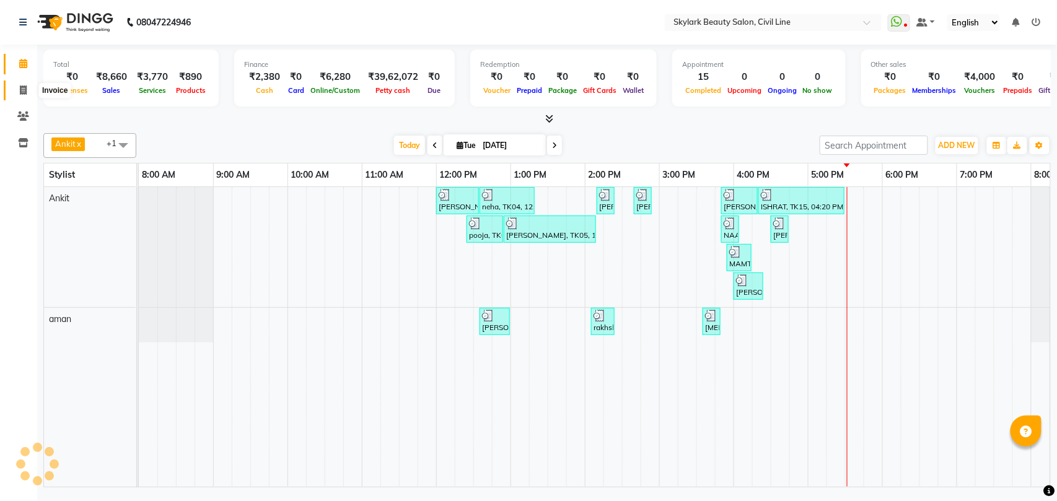
click at [21, 87] on icon at bounding box center [23, 89] width 7 height 9
select select "service"
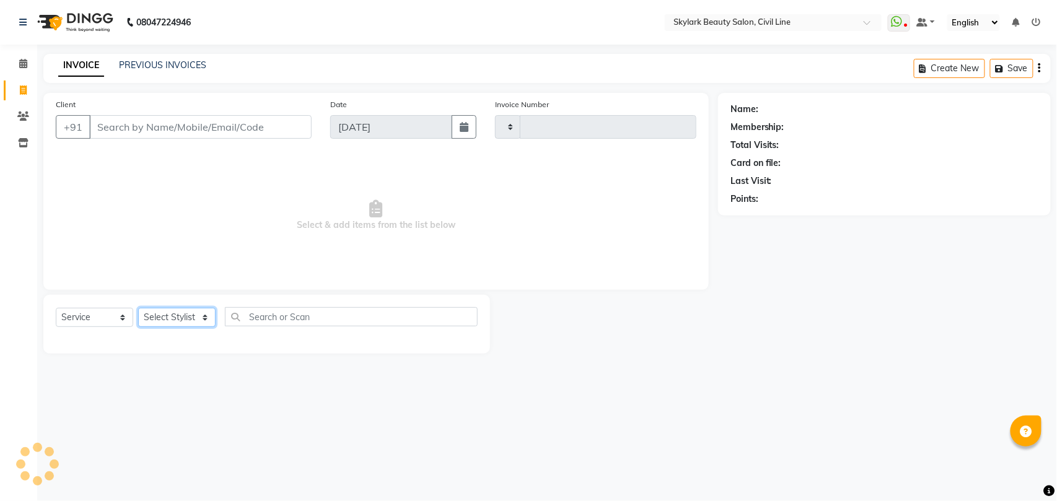
click at [172, 320] on select "Select Stylist" at bounding box center [176, 317] width 77 height 19
click at [176, 320] on select "Select Stylist" at bounding box center [176, 317] width 77 height 19
click at [176, 318] on select "Select Stylist" at bounding box center [176, 317] width 77 height 19
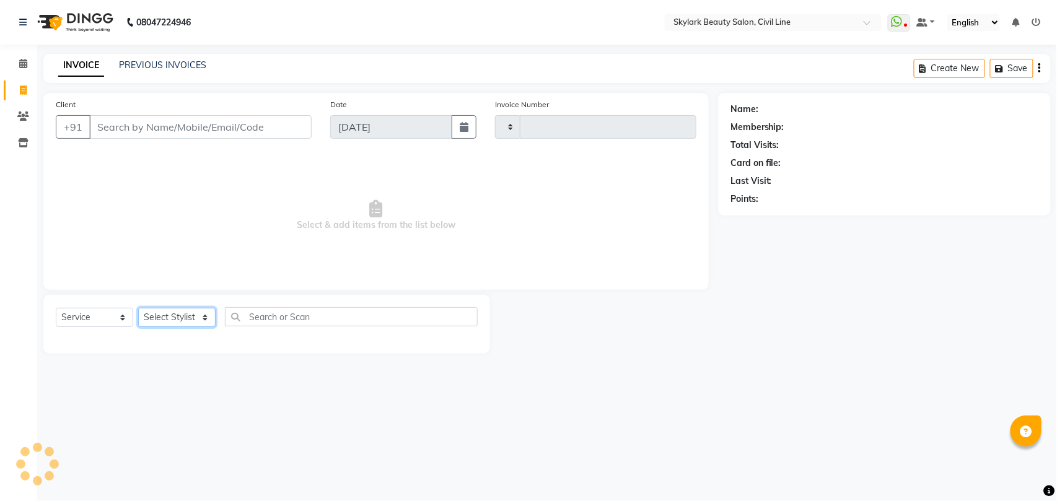
type input "6203"
select select "4588"
click at [179, 313] on select "Select Stylist" at bounding box center [176, 317] width 77 height 19
drag, startPoint x: 179, startPoint y: 313, endPoint x: 179, endPoint y: 320, distance: 6.8
click at [179, 313] on select "Select Stylist" at bounding box center [176, 317] width 77 height 19
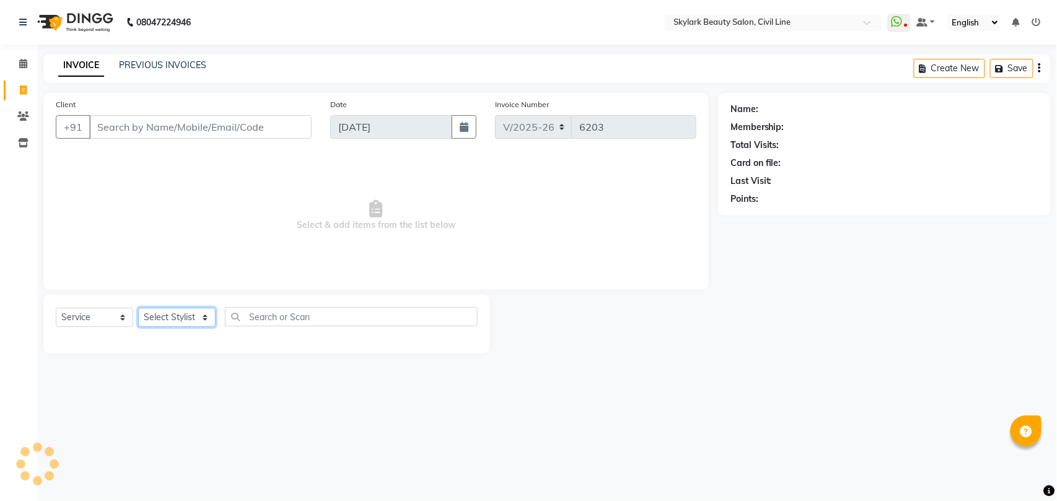
click at [179, 322] on select "Select Stylist" at bounding box center [176, 317] width 77 height 19
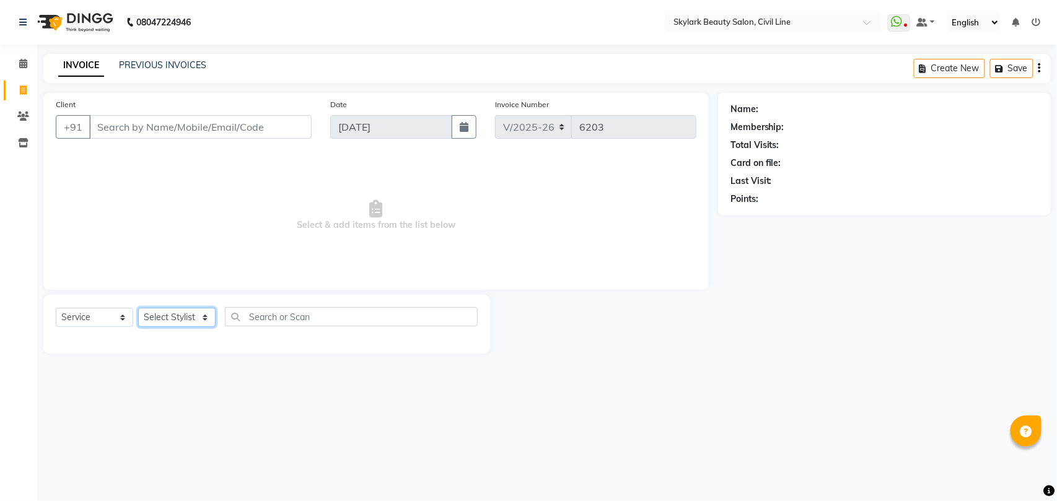
click at [179, 322] on select "Select Stylist" at bounding box center [176, 317] width 77 height 19
select select "28120"
click at [138, 308] on select "Select Stylist [PERSON_NAME] [PERSON_NAME] [PERSON_NAME] WASU" at bounding box center [176, 317] width 77 height 19
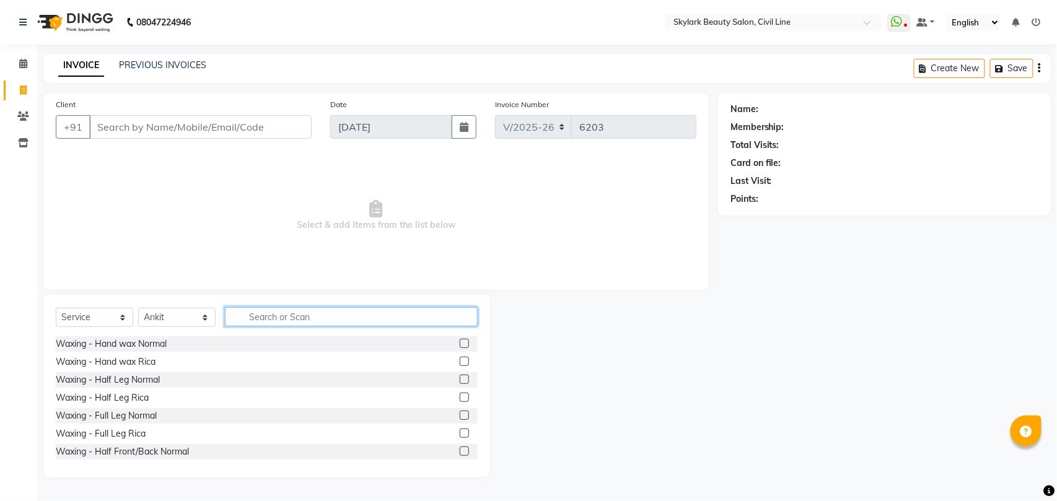
click at [298, 311] on input "text" at bounding box center [351, 316] width 253 height 19
type input "COL"
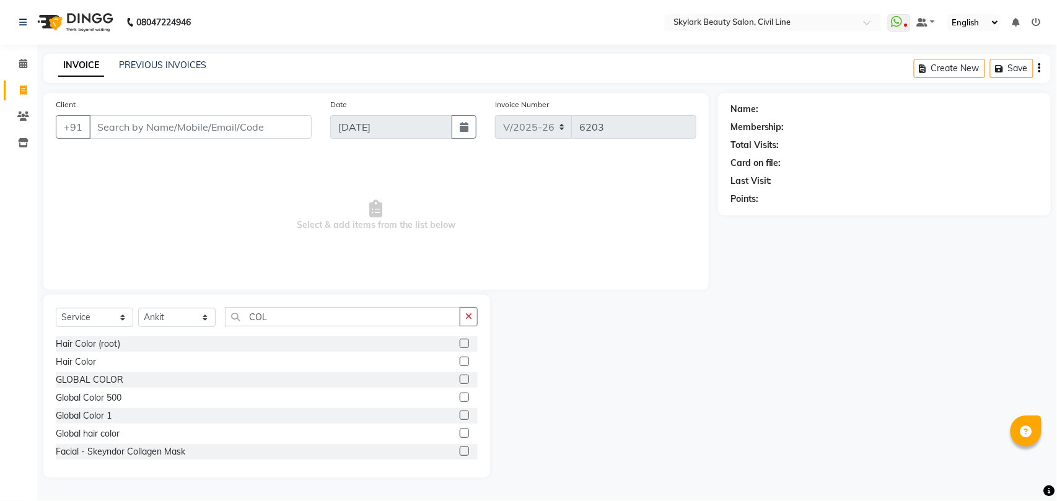
click at [460, 363] on label at bounding box center [464, 361] width 9 height 9
click at [460, 363] on input "checkbox" at bounding box center [464, 362] width 8 height 8
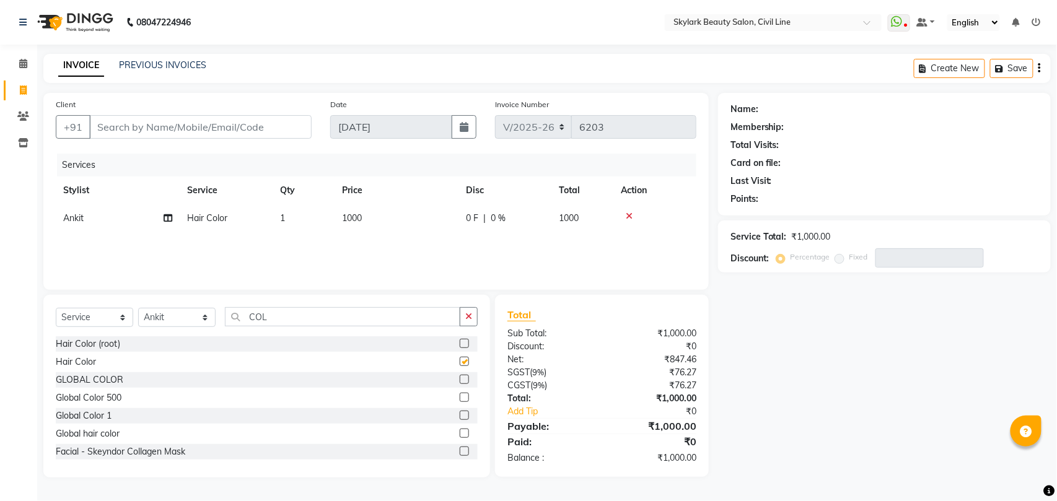
checkbox input "false"
click at [354, 217] on span "1000" at bounding box center [352, 217] width 20 height 11
select select "28120"
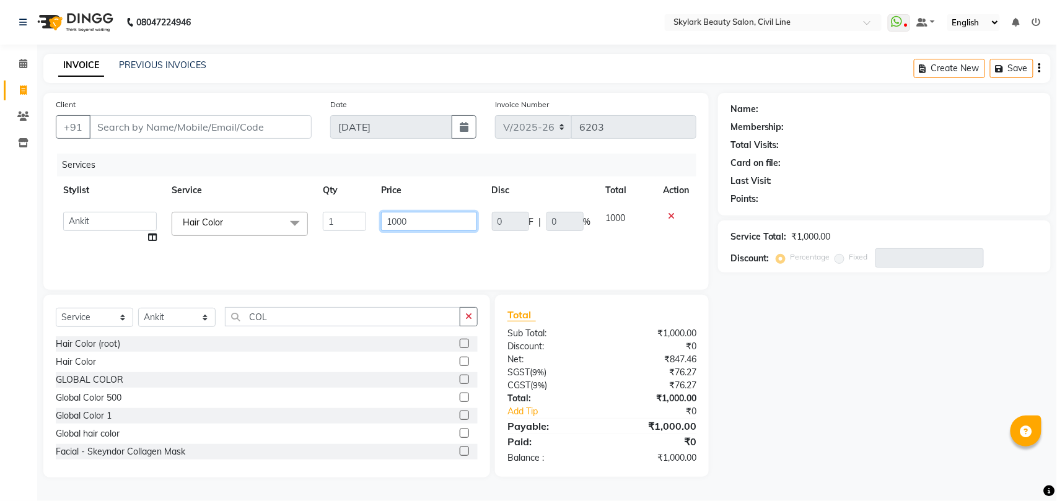
click at [414, 221] on input "1000" at bounding box center [428, 221] width 95 height 19
type input "1"
type input "2000"
click at [417, 246] on div "Services Stylist Service Qty Price Disc Total Action [PERSON_NAME] [PERSON_NAME…" at bounding box center [376, 216] width 641 height 124
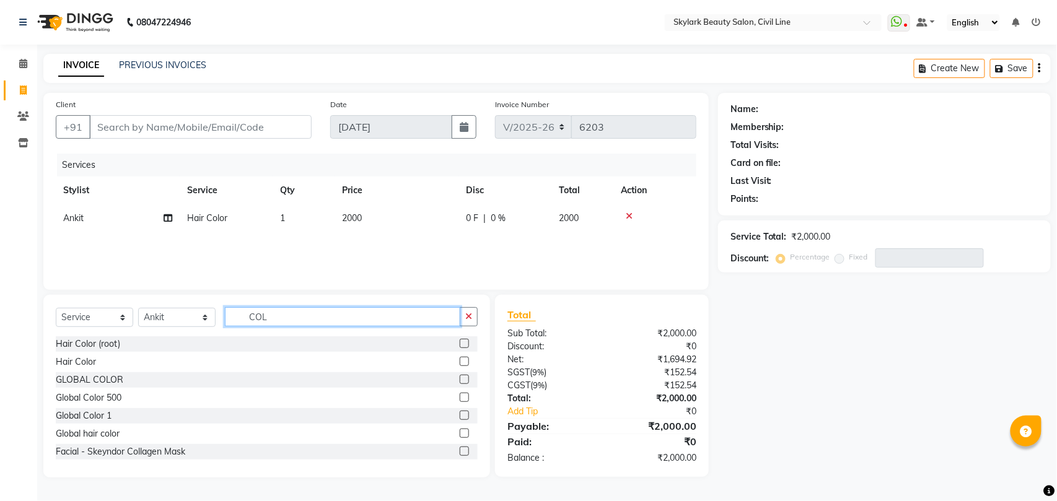
click at [278, 320] on input "COL" at bounding box center [342, 316] width 235 height 19
type input "C"
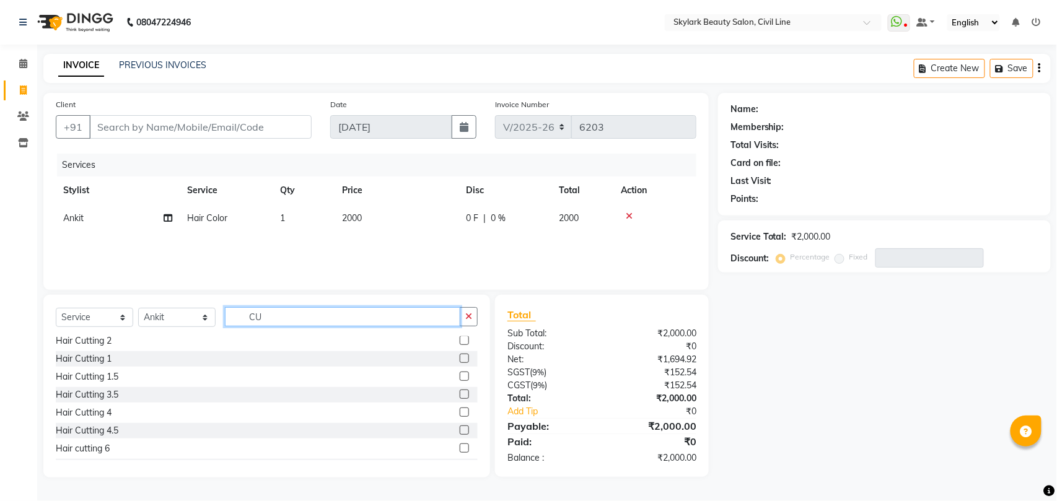
scroll to position [82, 0]
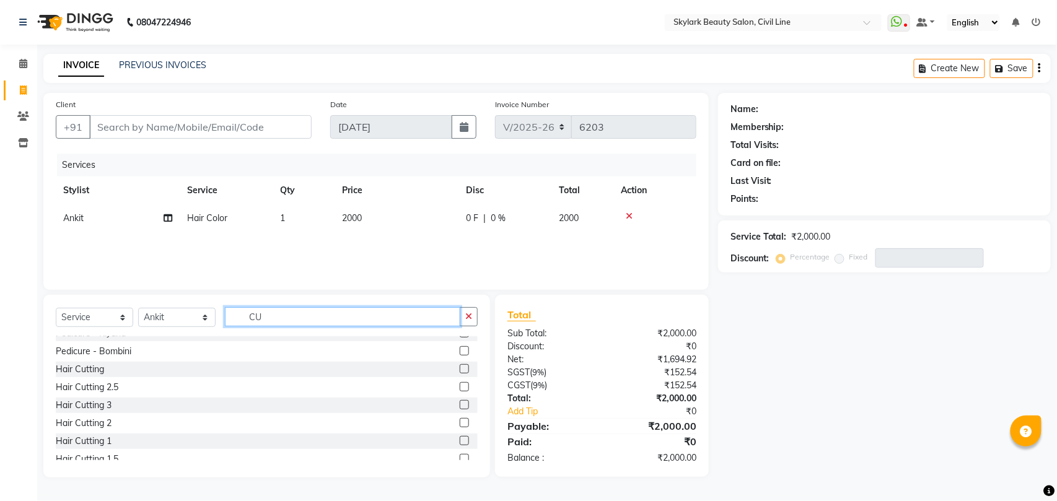
type input "CU"
click at [460, 367] on label at bounding box center [464, 368] width 9 height 9
click at [460, 367] on input "checkbox" at bounding box center [464, 369] width 8 height 8
checkbox input "false"
click at [387, 320] on input "CU" at bounding box center [342, 316] width 235 height 19
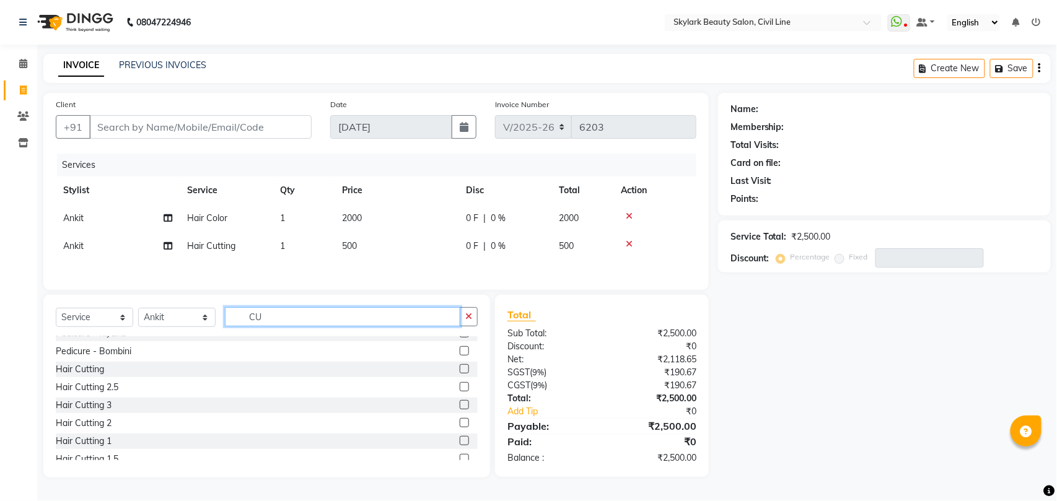
type input "C"
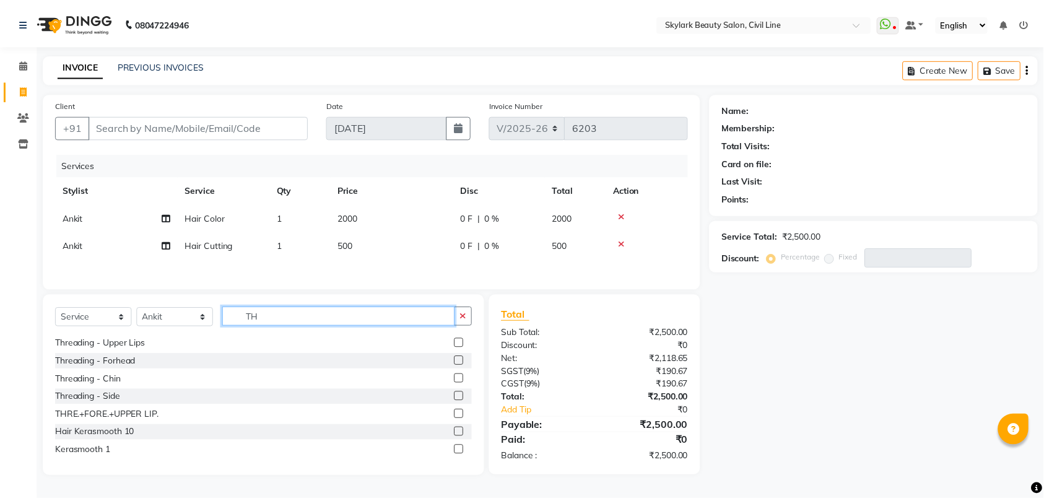
scroll to position [0, 0]
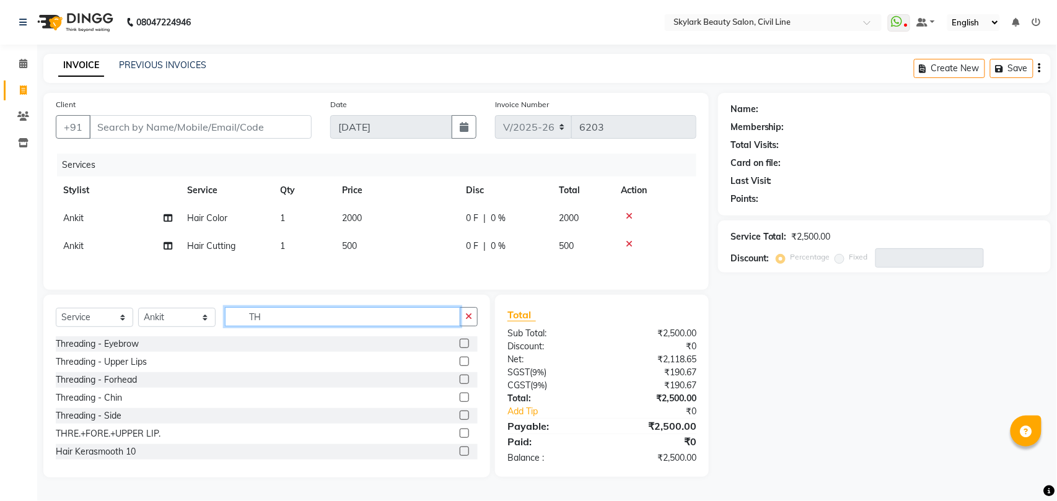
type input "TH"
click at [460, 345] on label at bounding box center [464, 343] width 9 height 9
click at [460, 345] on input "checkbox" at bounding box center [464, 344] width 8 height 8
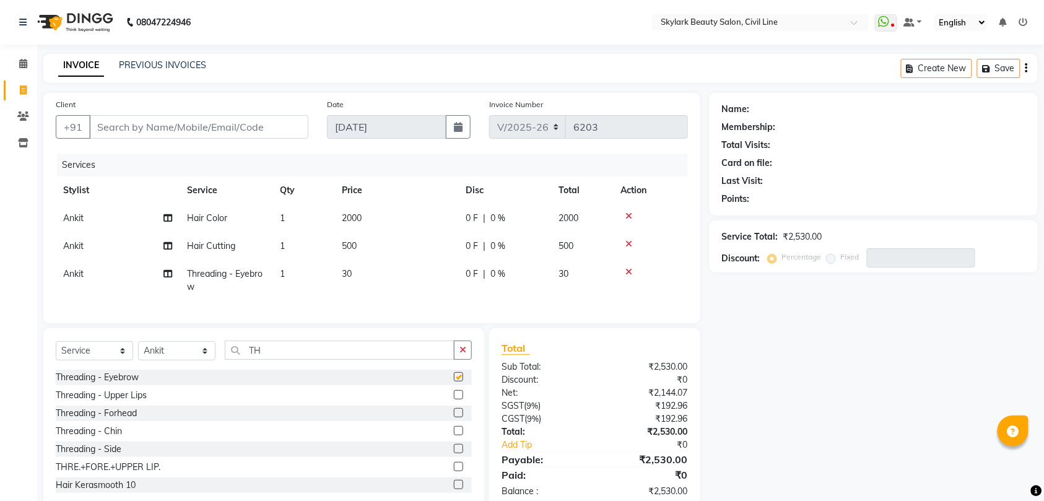
checkbox input "false"
click at [240, 129] on input "Client" at bounding box center [198, 127] width 219 height 24
type input "6"
type input "0"
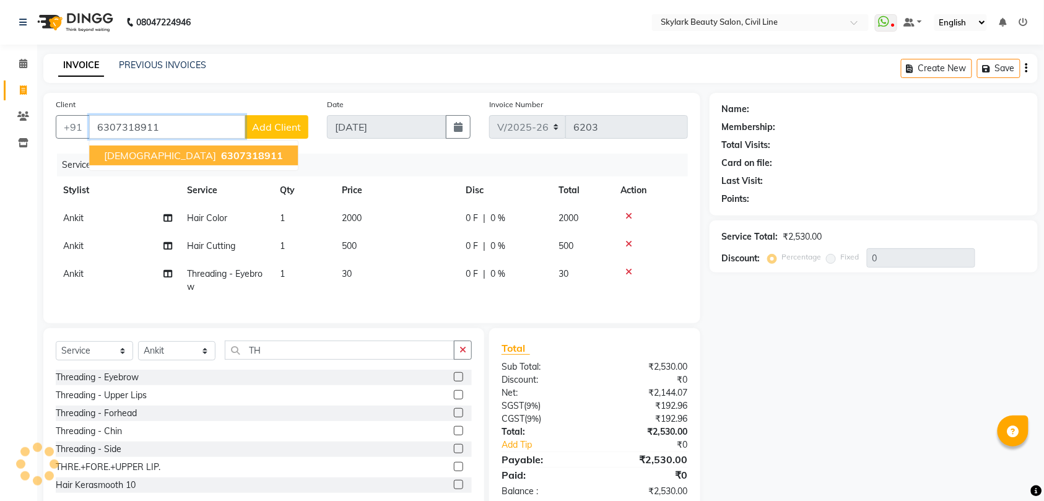
type input "6307318911"
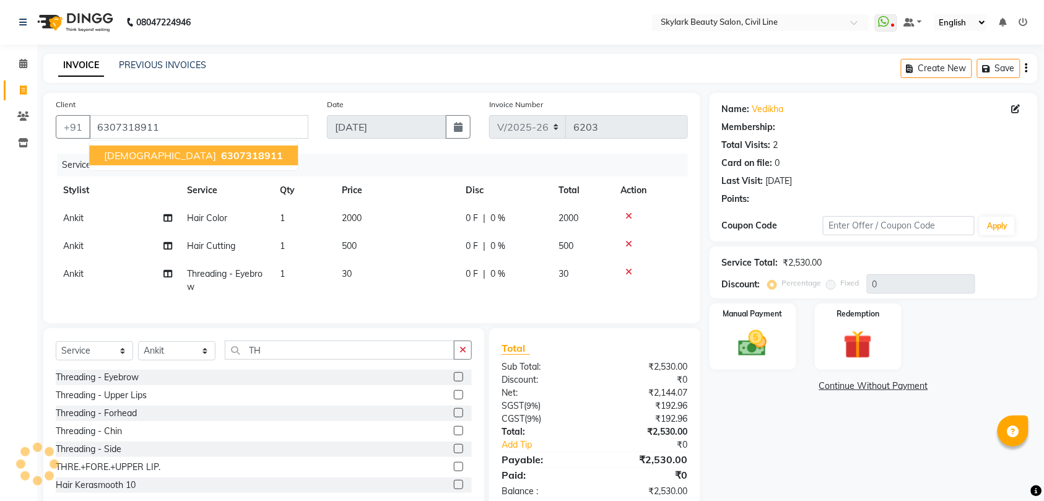
click at [132, 154] on span "[DEMOGRAPHIC_DATA]" at bounding box center [160, 155] width 112 height 12
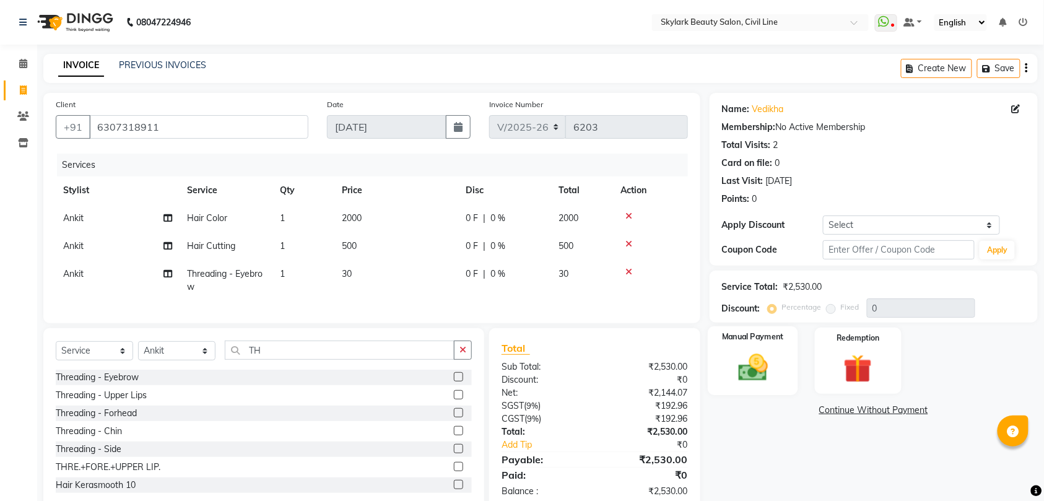
click at [761, 357] on img at bounding box center [753, 368] width 48 height 34
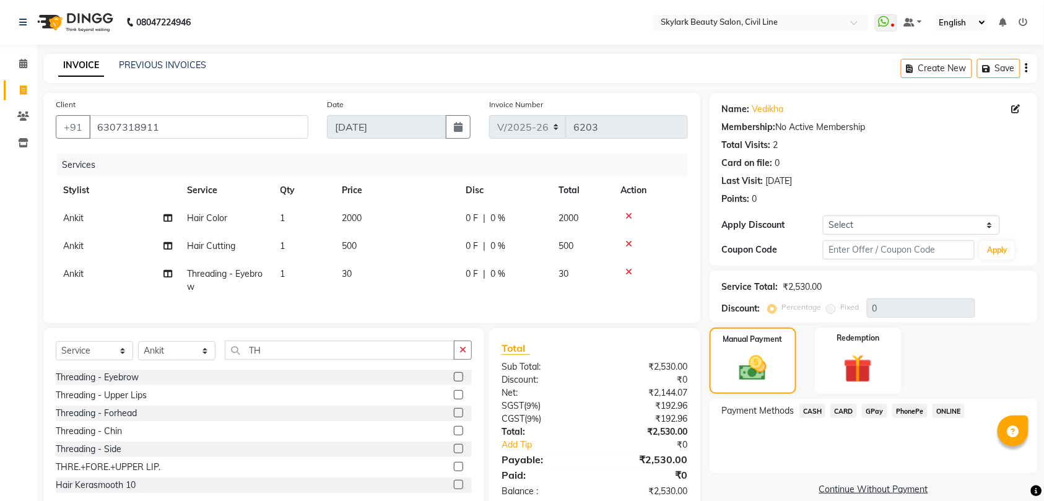
click at [872, 409] on span "GPay" at bounding box center [874, 411] width 25 height 14
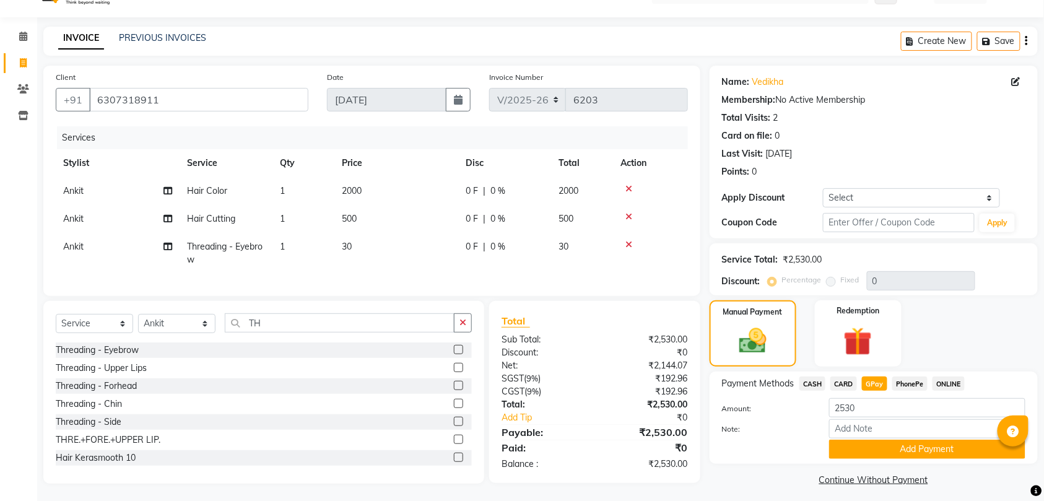
scroll to position [41, 0]
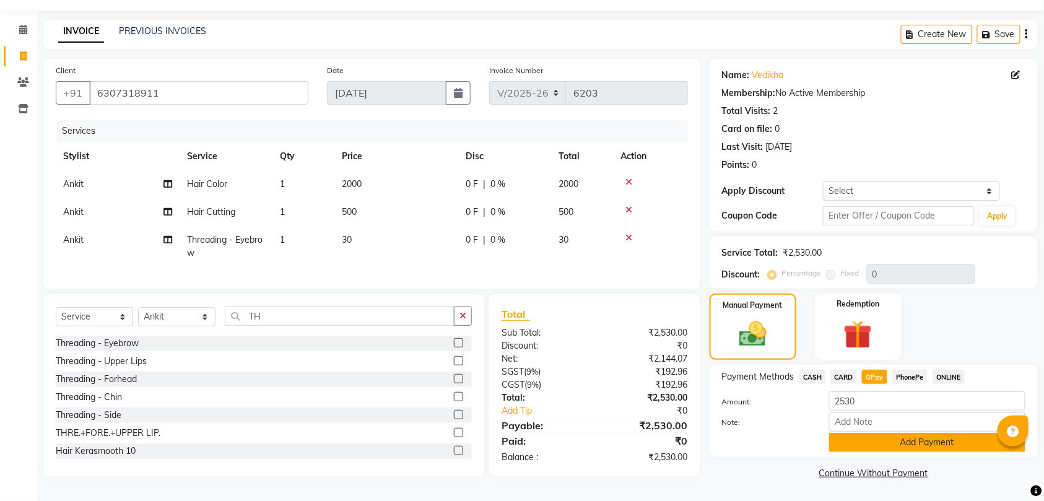
click at [900, 433] on button "Add Payment" at bounding box center [927, 442] width 196 height 19
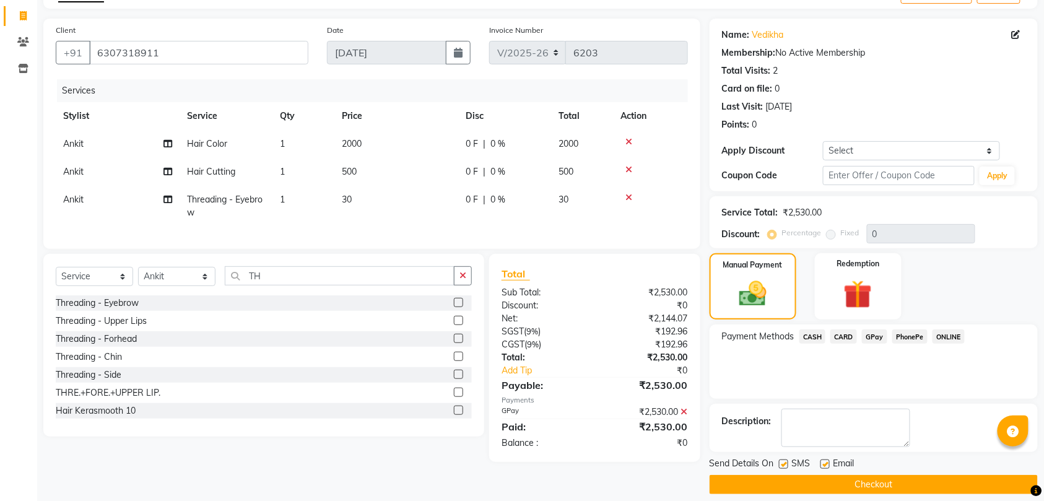
scroll to position [87, 0]
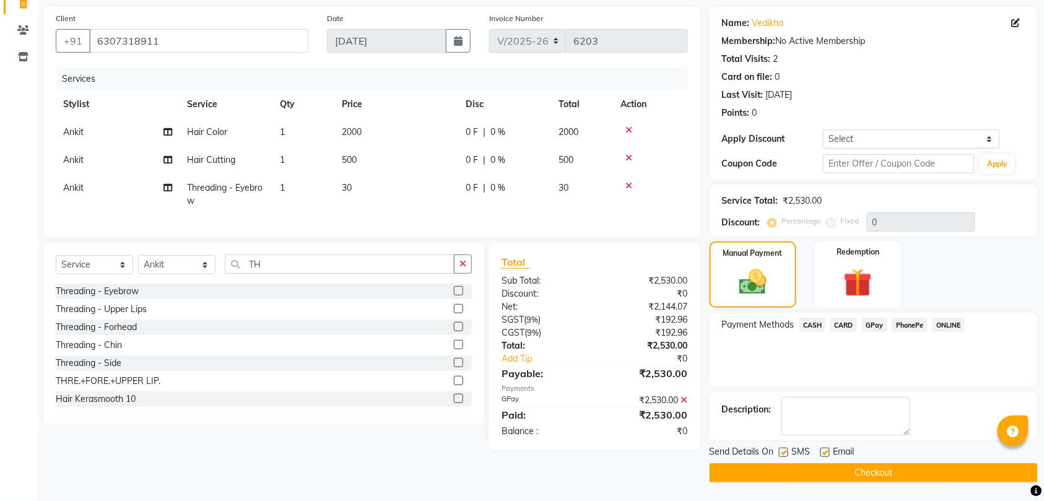
click at [893, 470] on button "Checkout" at bounding box center [874, 472] width 328 height 19
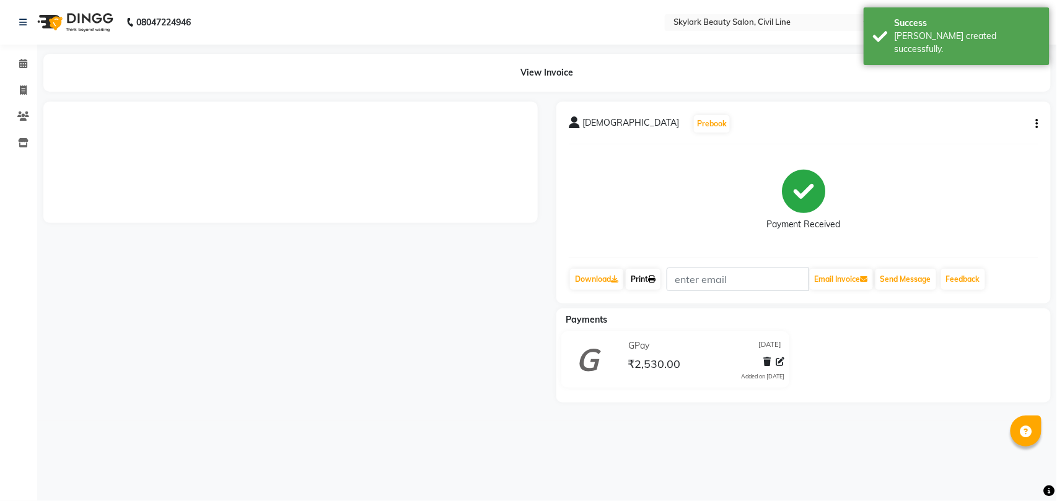
click at [645, 279] on link "Print" at bounding box center [643, 279] width 35 height 21
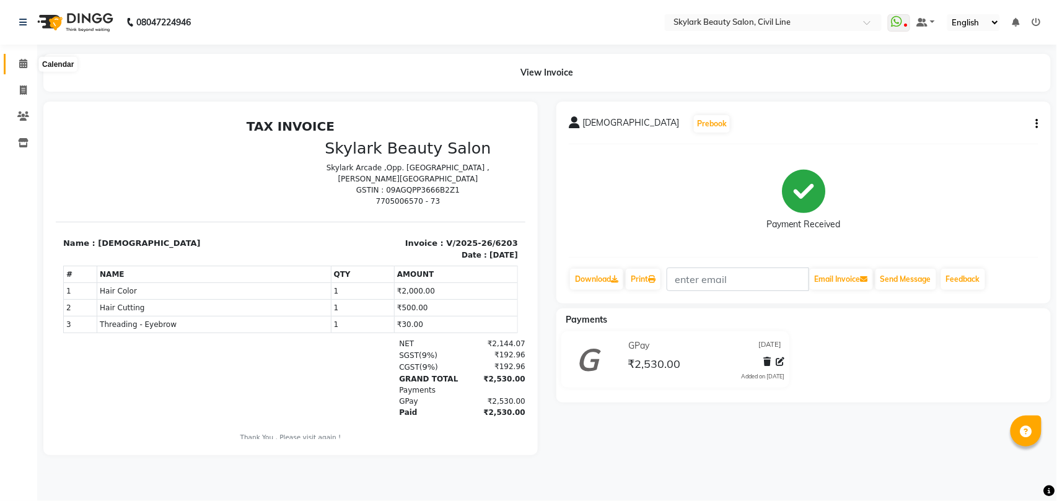
click at [23, 62] on icon at bounding box center [23, 63] width 8 height 9
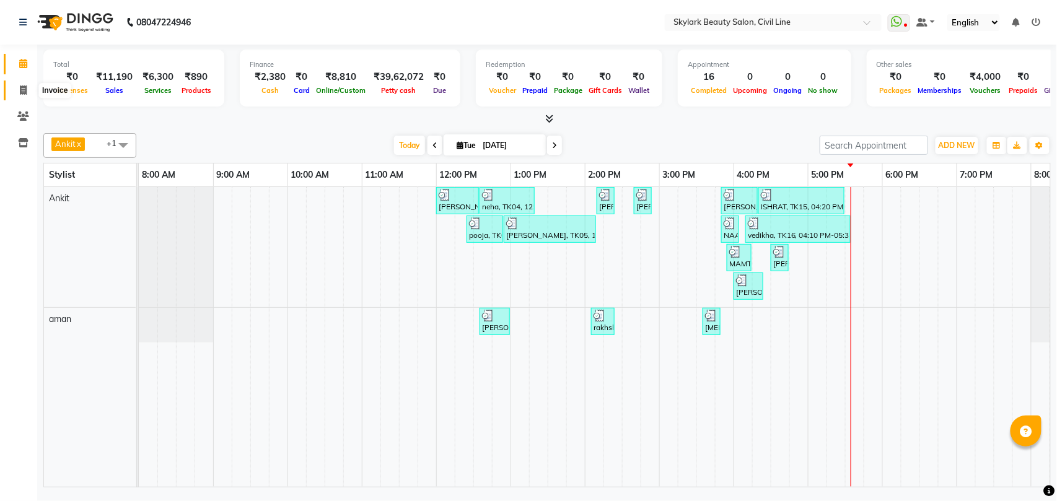
click at [20, 89] on icon at bounding box center [23, 89] width 7 height 9
select select "service"
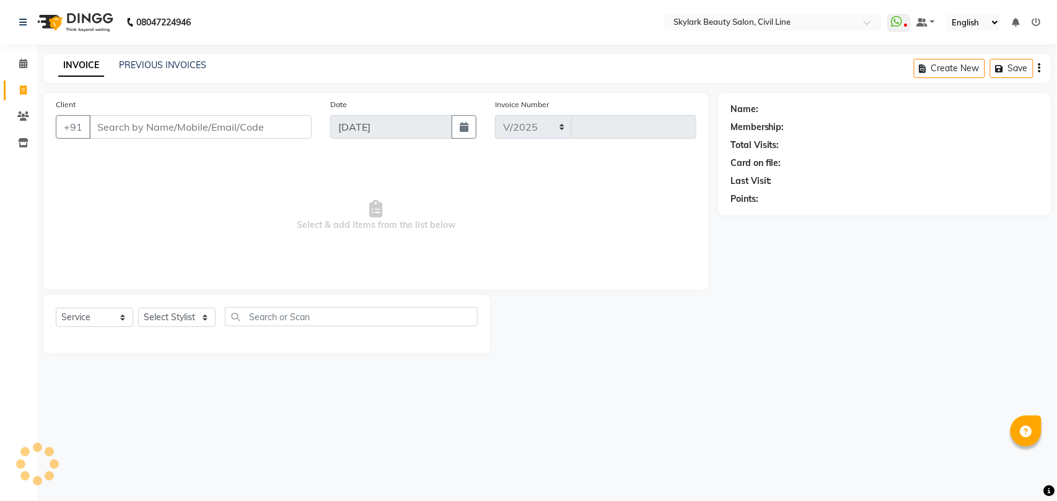
select select "4588"
type input "6204"
click at [76, 315] on select "Select Service Product Membership Package Voucher Prepaid Gift Card" at bounding box center [94, 317] width 77 height 19
select select "product"
click at [56, 308] on select "Select Service Product Membership Package Voucher Prepaid Gift Card" at bounding box center [94, 317] width 77 height 19
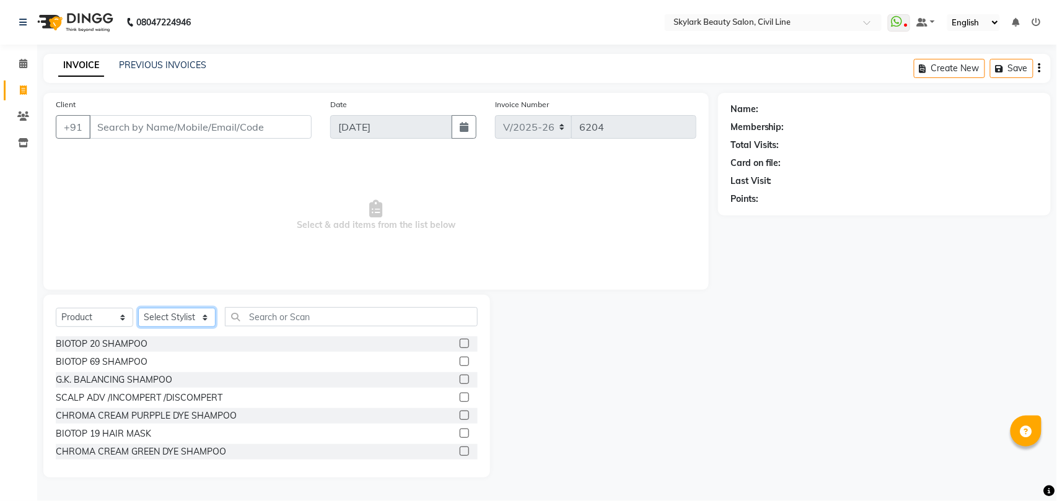
click at [171, 318] on select "Select Stylist" at bounding box center [176, 317] width 77 height 19
click at [181, 320] on select "Select Stylist [PERSON_NAME] [PERSON_NAME] [PERSON_NAME] WASU" at bounding box center [176, 317] width 77 height 19
select select "28120"
click at [138, 308] on select "Select Stylist [PERSON_NAME] [PERSON_NAME] [PERSON_NAME] WASU" at bounding box center [176, 317] width 77 height 19
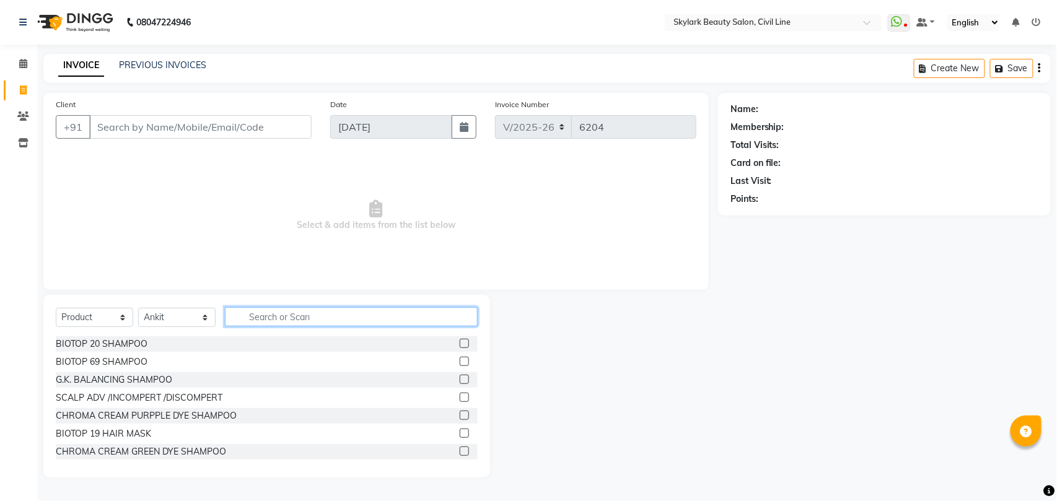
click at [269, 315] on input "text" at bounding box center [351, 316] width 253 height 19
type input "D TA"
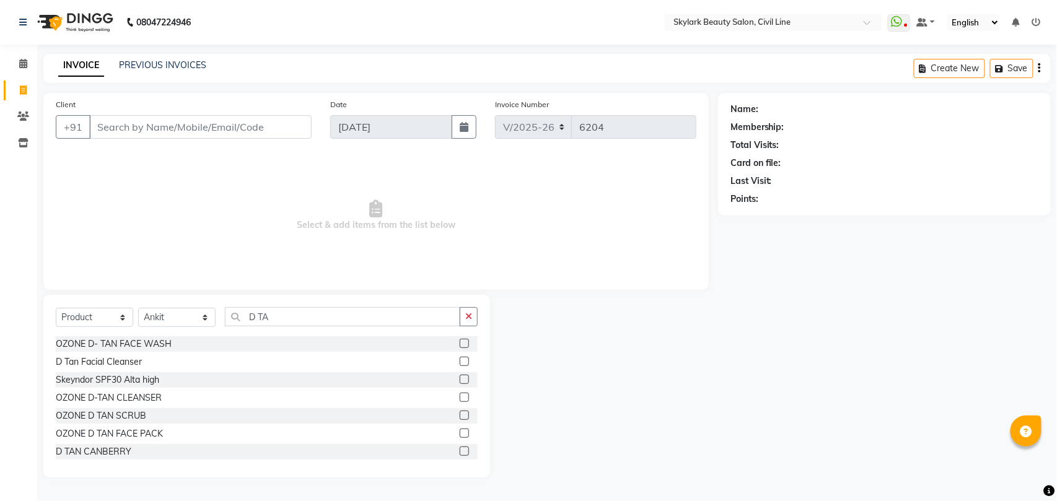
click at [460, 449] on label at bounding box center [464, 451] width 9 height 9
click at [460, 449] on input "checkbox" at bounding box center [464, 452] width 8 height 8
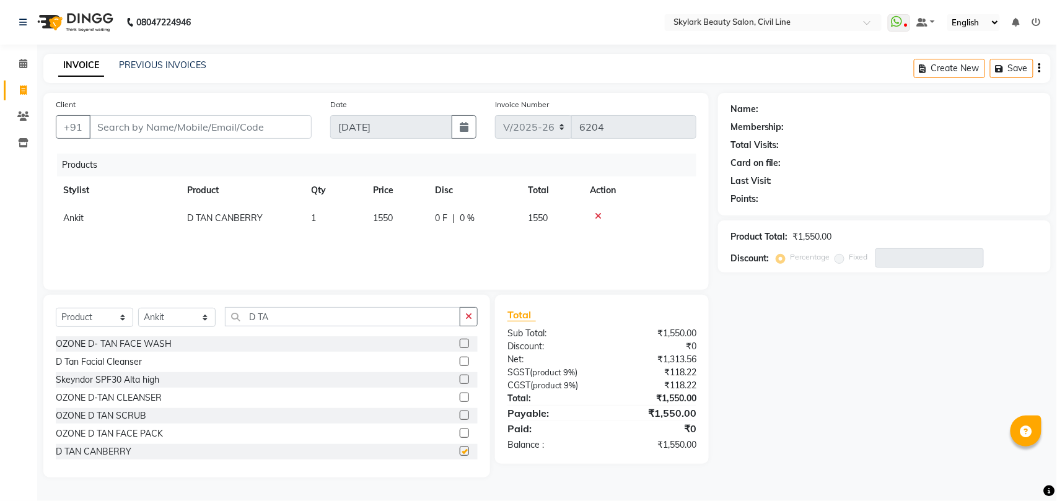
checkbox input "false"
click at [597, 212] on icon at bounding box center [598, 216] width 7 height 9
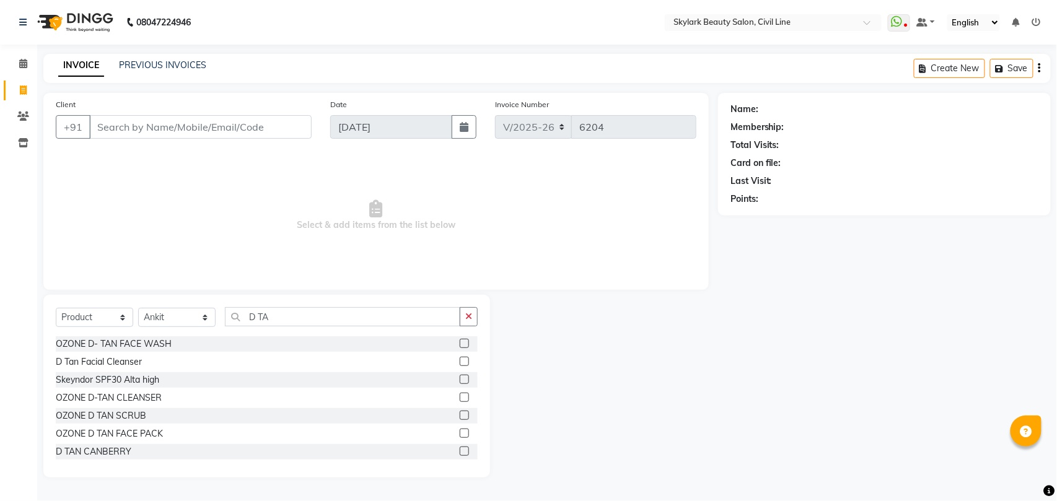
click at [460, 361] on label at bounding box center [464, 361] width 9 height 9
click at [460, 361] on input "checkbox" at bounding box center [464, 362] width 8 height 8
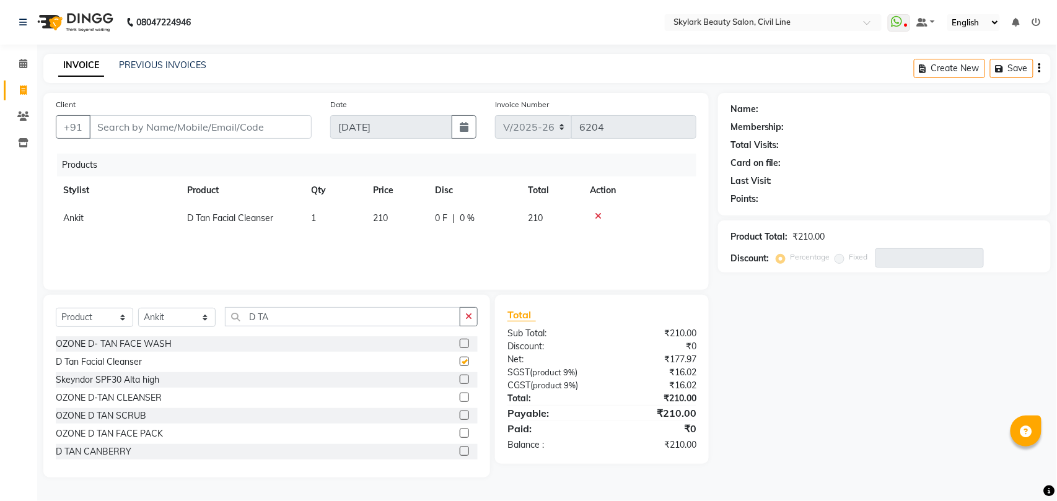
checkbox input "false"
click at [265, 130] on input "Client" at bounding box center [200, 127] width 222 height 24
type input "6"
type input "0"
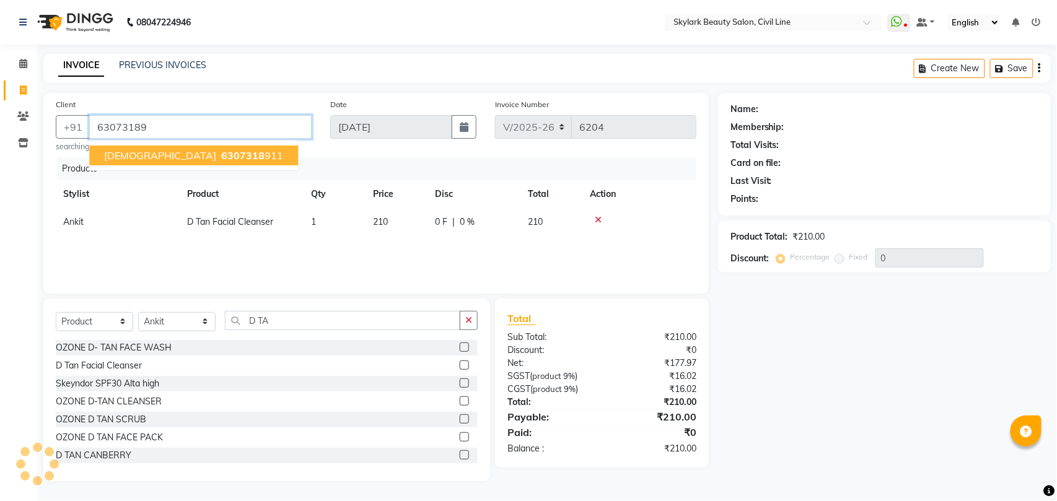
click at [221, 152] on span "6307318" at bounding box center [242, 155] width 43 height 12
type input "6307318911"
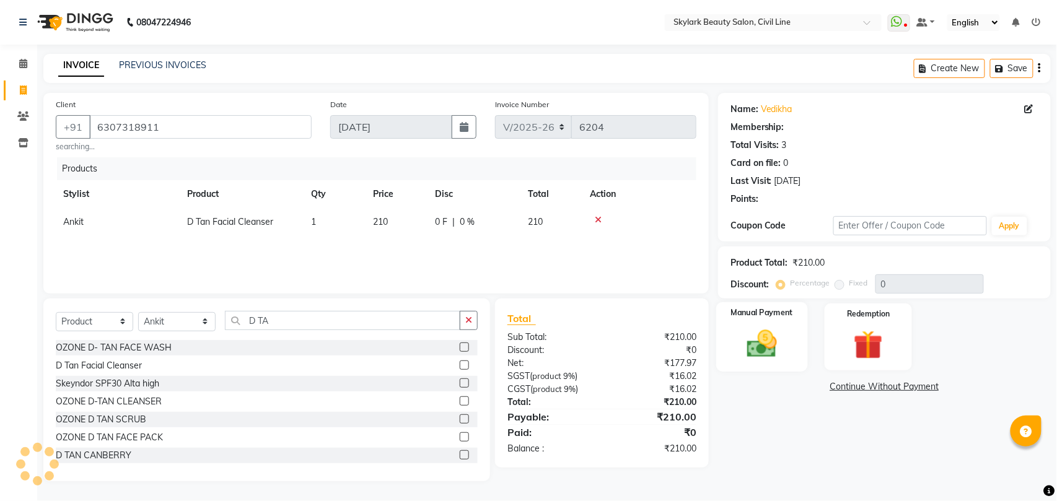
click at [761, 339] on img at bounding box center [761, 343] width 49 height 35
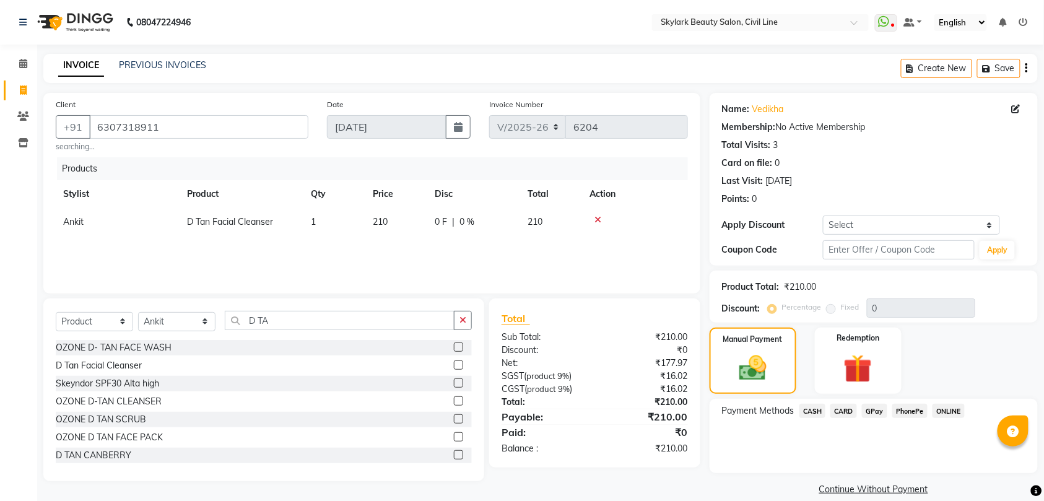
drag, startPoint x: 876, startPoint y: 406, endPoint x: 873, endPoint y: 415, distance: 9.0
click at [875, 411] on span "GPay" at bounding box center [874, 411] width 25 height 14
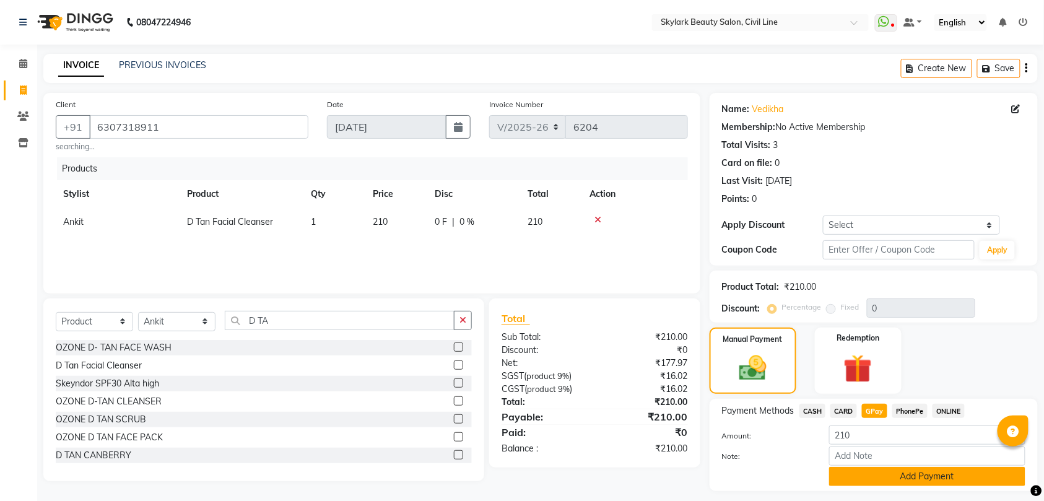
click at [892, 471] on button "Add Payment" at bounding box center [927, 476] width 196 height 19
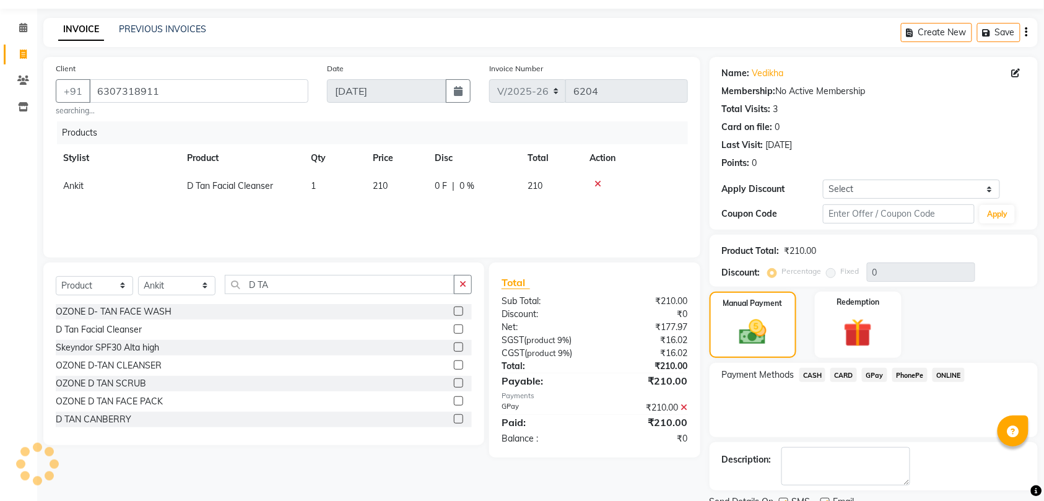
scroll to position [87, 0]
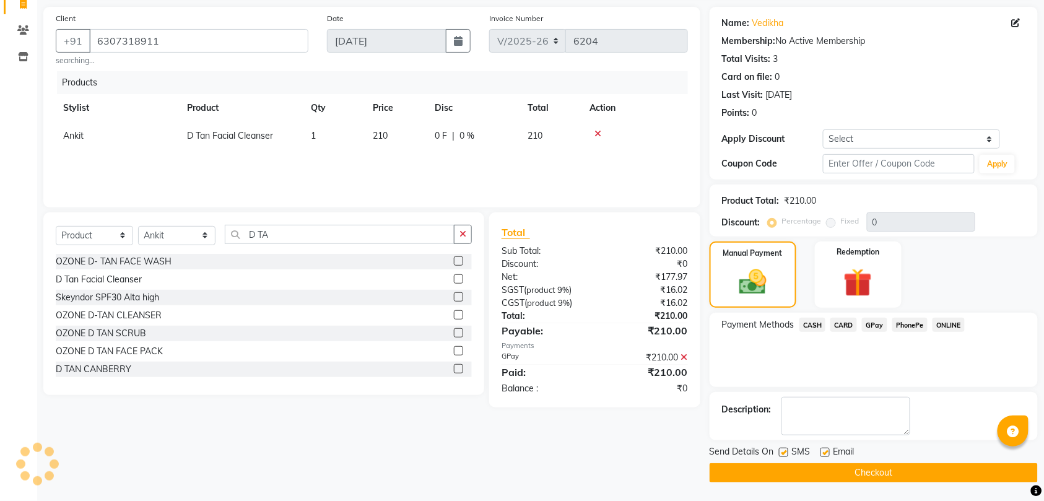
click at [886, 483] on main "INVOICE PREVIOUS INVOICES Create New Save Client [PHONE_NUMBER] searching... Da…" at bounding box center [540, 234] width 1007 height 533
click at [886, 466] on button "Checkout" at bounding box center [874, 472] width 328 height 19
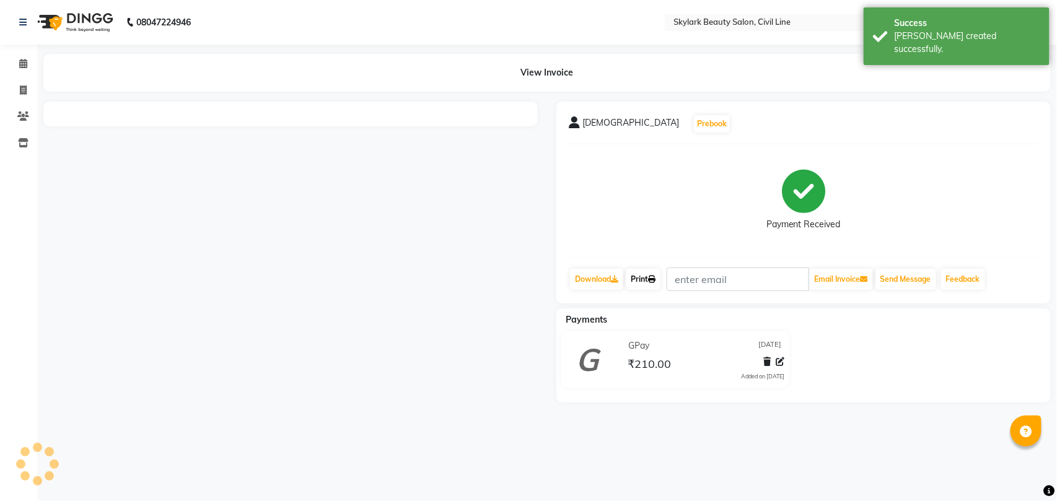
click at [640, 273] on link "Print" at bounding box center [643, 279] width 35 height 21
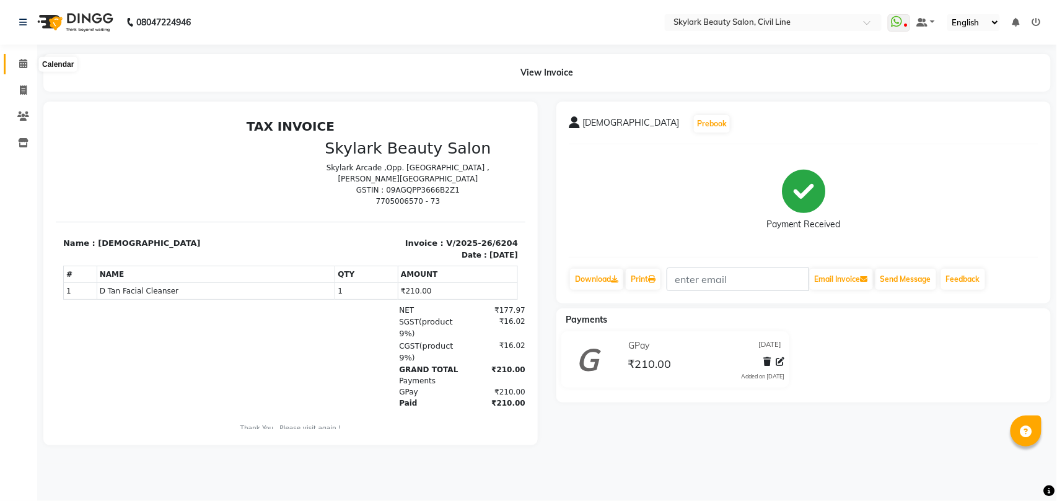
click at [19, 62] on icon at bounding box center [23, 63] width 8 height 9
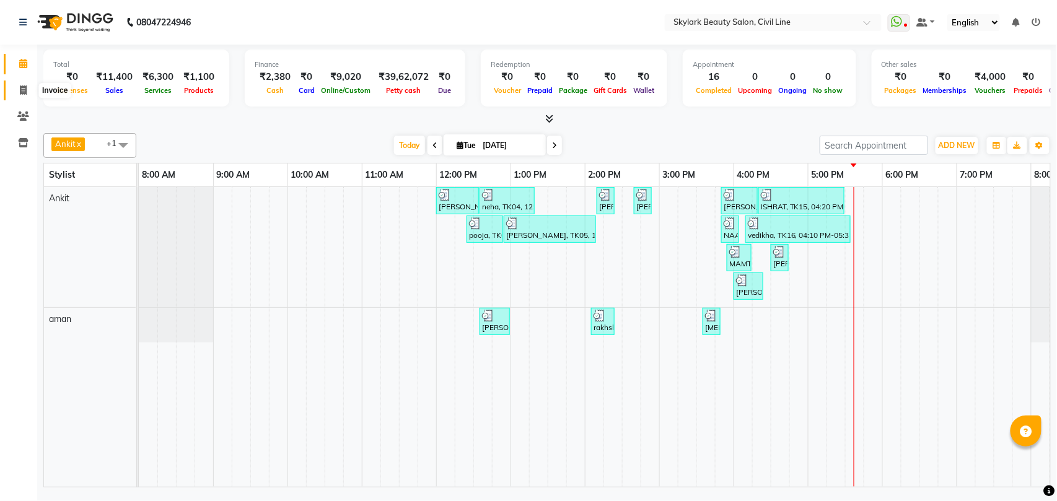
click at [22, 87] on icon at bounding box center [23, 89] width 7 height 9
select select "service"
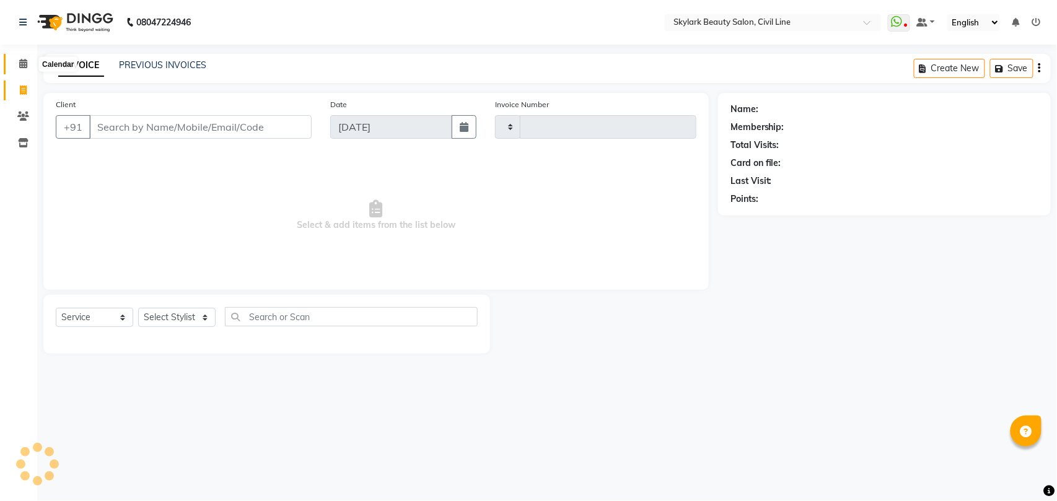
click at [21, 62] on icon at bounding box center [23, 63] width 8 height 9
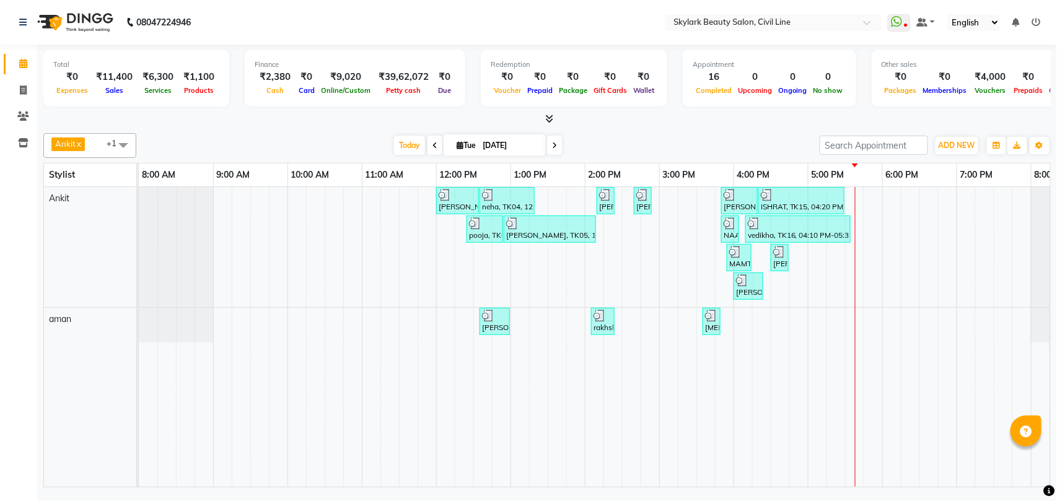
click at [410, 440] on td at bounding box center [408, 337] width 19 height 300
click at [25, 92] on icon at bounding box center [23, 89] width 7 height 9
select select "service"
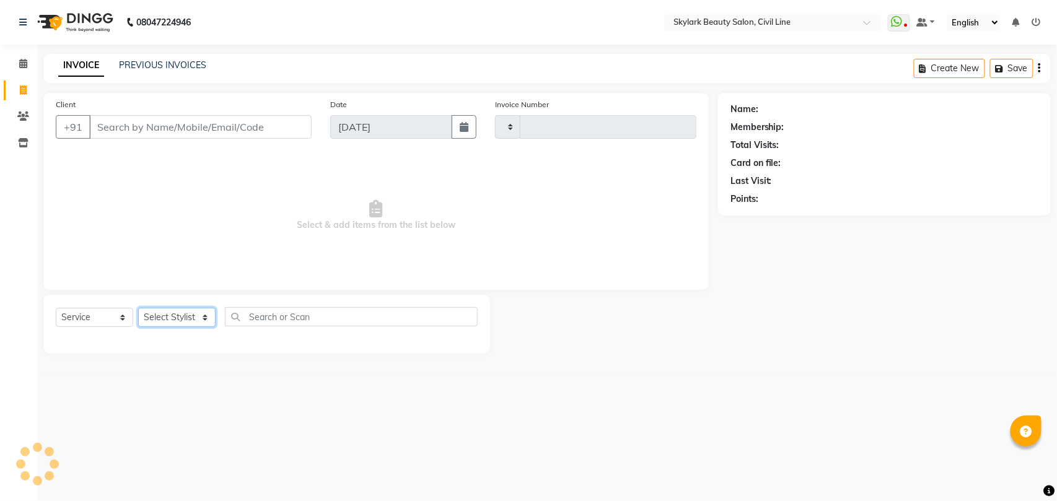
click at [181, 316] on select "Select Stylist" at bounding box center [176, 317] width 77 height 19
select select "4588"
type input "6205"
click at [167, 315] on select "Select Stylist" at bounding box center [176, 317] width 77 height 19
drag, startPoint x: 167, startPoint y: 315, endPoint x: 168, endPoint y: 325, distance: 10.1
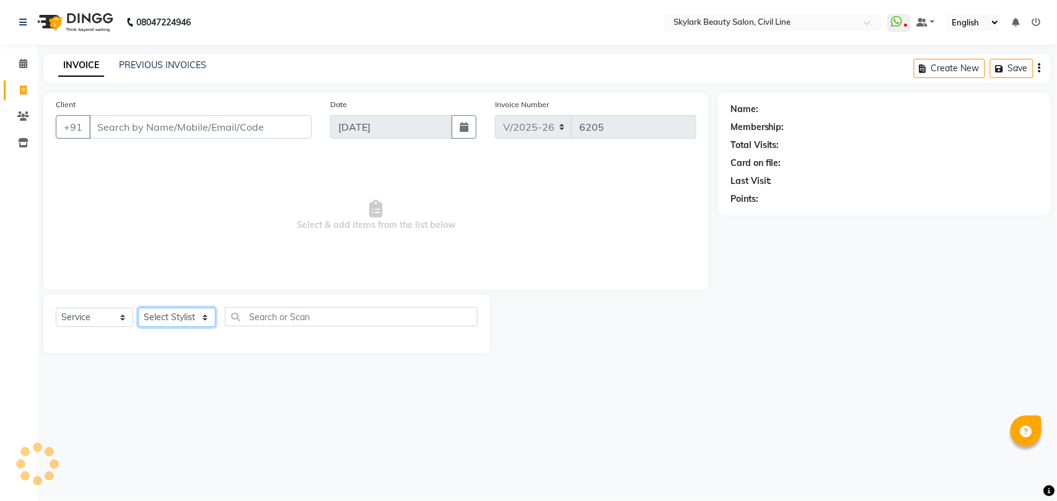
click at [167, 315] on select "Select Stylist" at bounding box center [176, 317] width 77 height 19
click at [173, 318] on select "Select Stylist" at bounding box center [176, 317] width 77 height 19
click at [182, 315] on select "Select Stylist [PERSON_NAME] [PERSON_NAME] [PERSON_NAME] WASU" at bounding box center [176, 317] width 77 height 19
drag, startPoint x: 182, startPoint y: 315, endPoint x: 182, endPoint y: 327, distance: 12.4
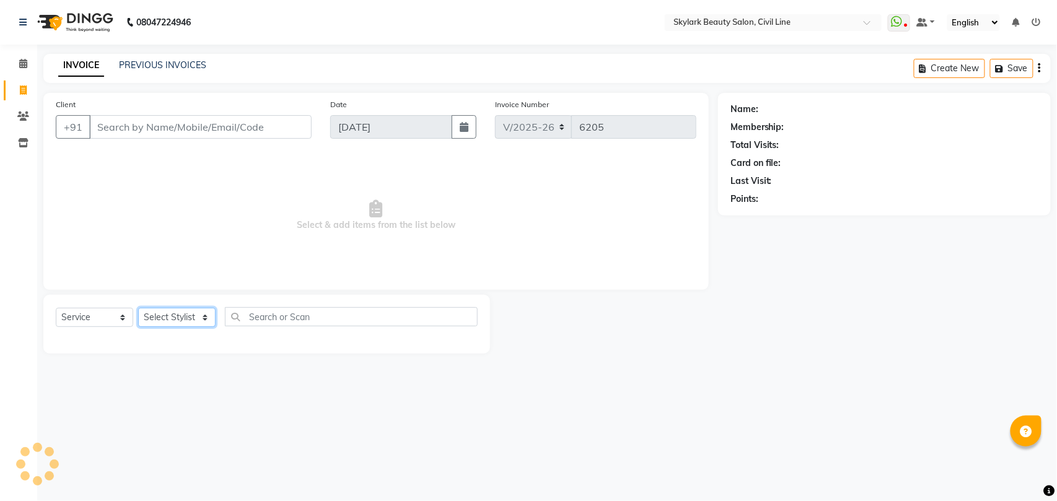
click at [182, 317] on select "Select Stylist [PERSON_NAME] [PERSON_NAME] [PERSON_NAME] WASU" at bounding box center [176, 317] width 77 height 19
select select "28120"
click at [138, 308] on select "Select Stylist [PERSON_NAME] [PERSON_NAME] [PERSON_NAME] WASU" at bounding box center [176, 317] width 77 height 19
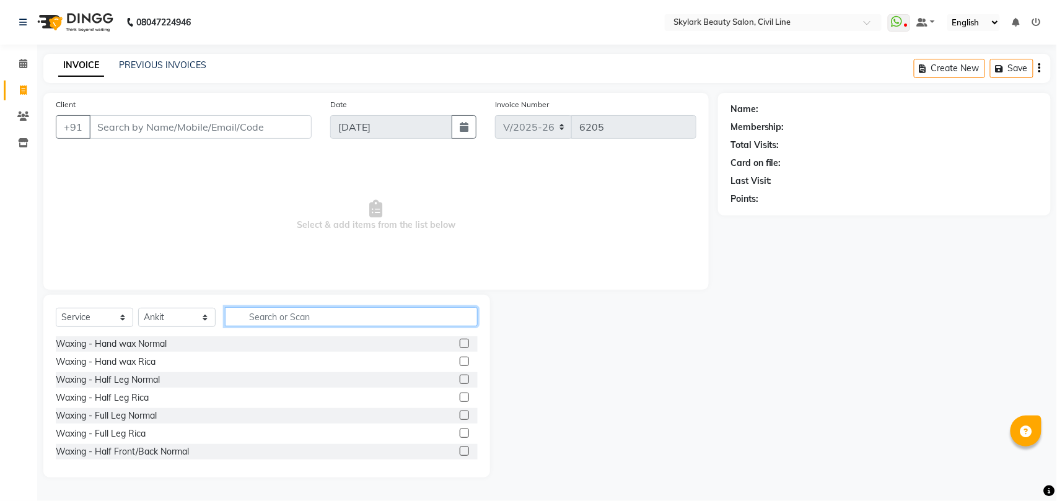
click at [288, 320] on input "text" at bounding box center [351, 316] width 253 height 19
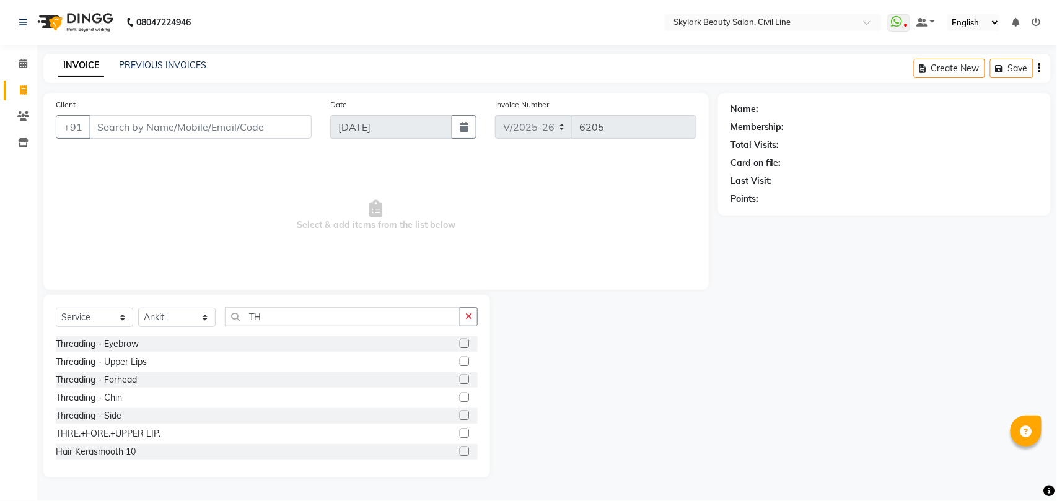
click at [460, 344] on label at bounding box center [464, 343] width 9 height 9
click at [460, 344] on input "checkbox" at bounding box center [464, 344] width 8 height 8
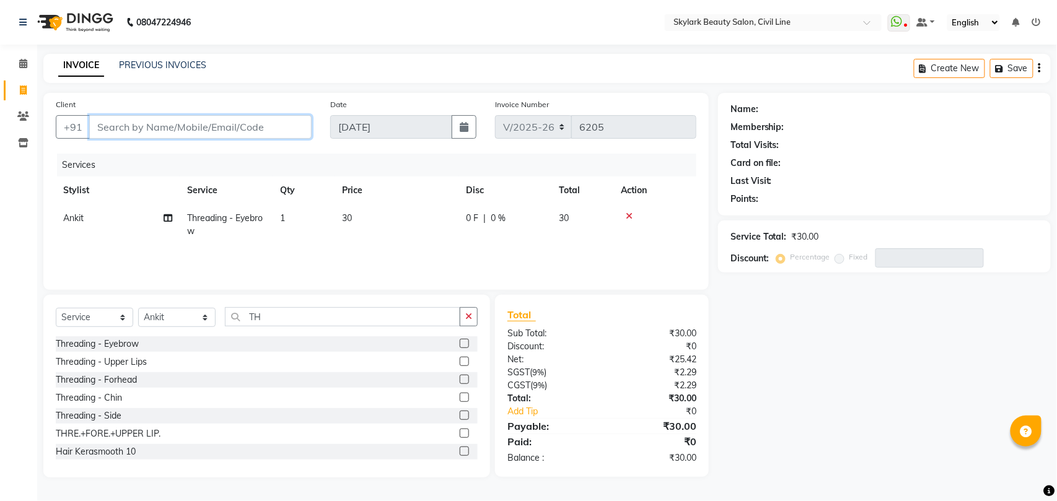
click at [284, 132] on input "Client" at bounding box center [200, 127] width 222 height 24
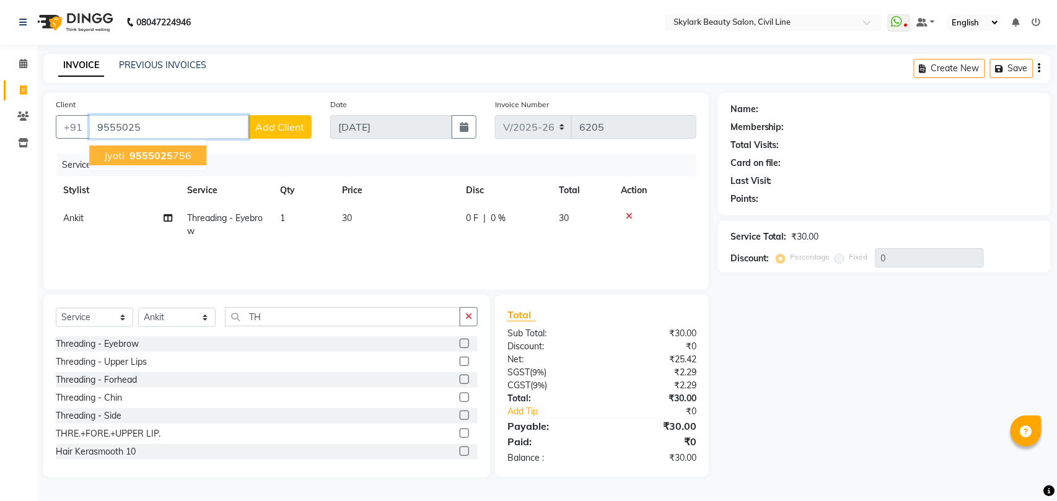
click at [178, 154] on ngb-highlight "9555025 756" at bounding box center [159, 155] width 64 height 12
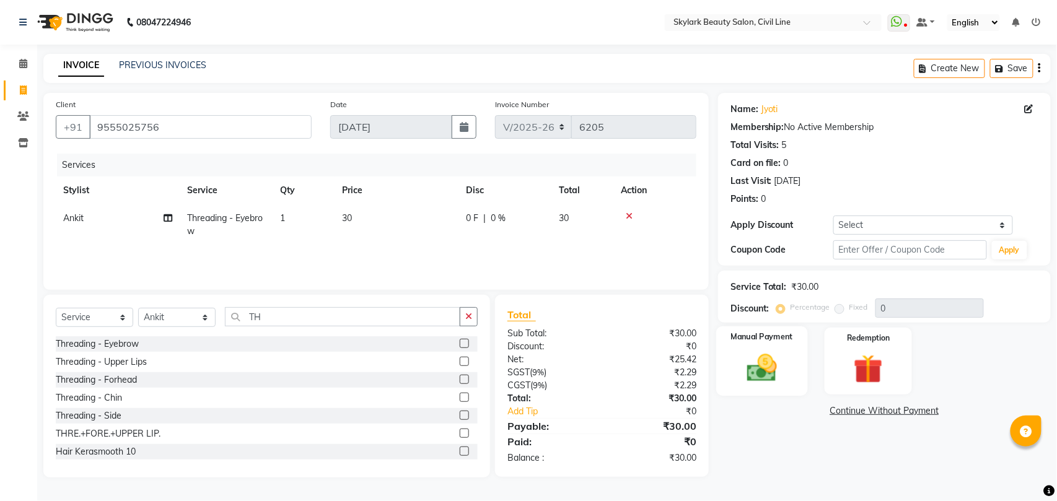
click at [773, 359] on img at bounding box center [761, 368] width 49 height 35
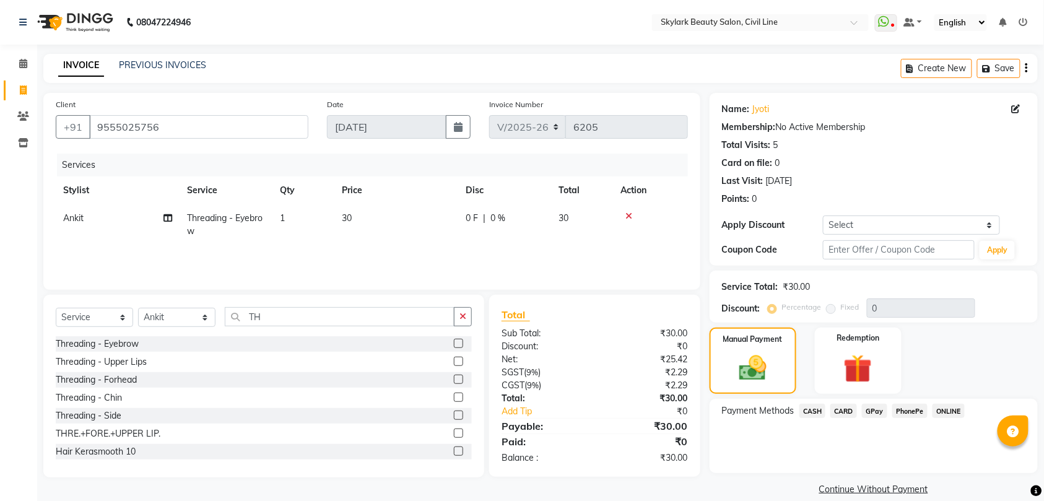
click at [813, 414] on span "CASH" at bounding box center [813, 411] width 27 height 14
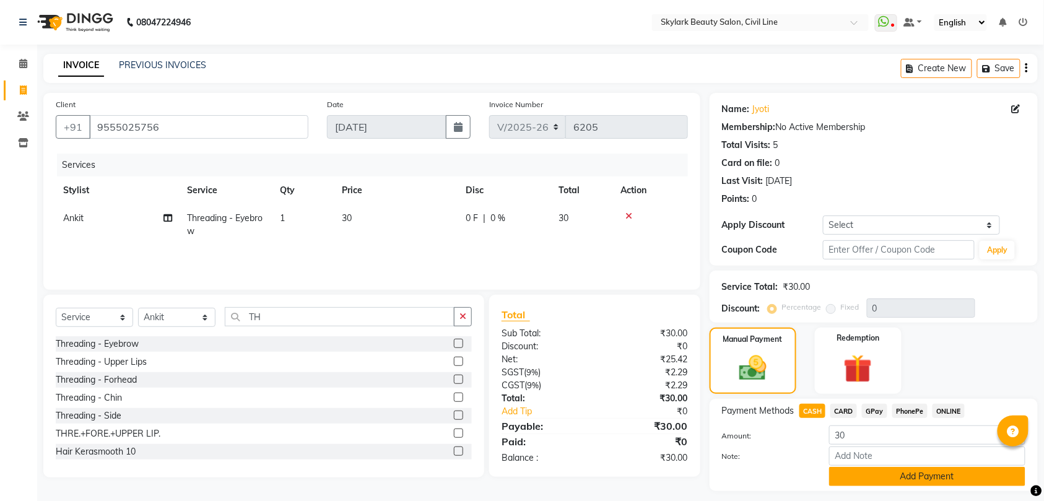
click at [885, 478] on button "Add Payment" at bounding box center [927, 476] width 196 height 19
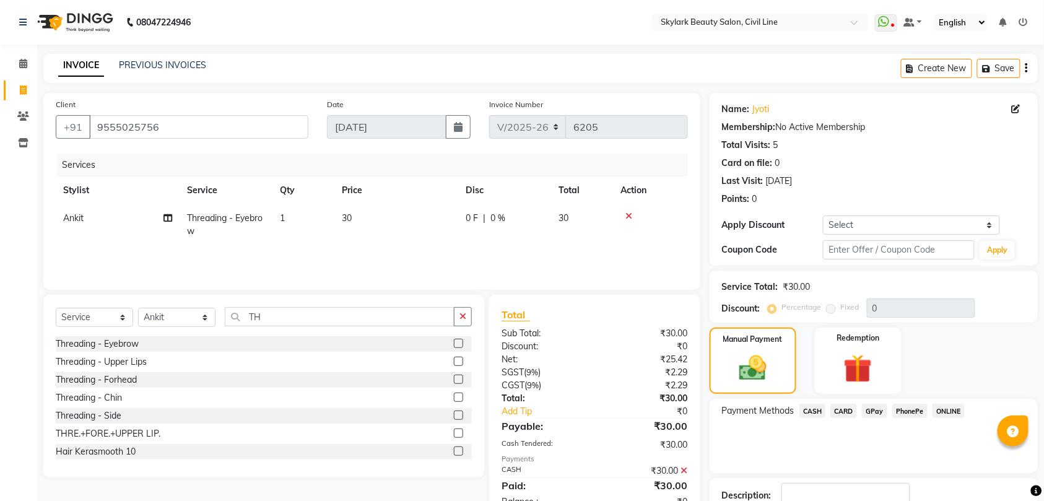
scroll to position [87, 0]
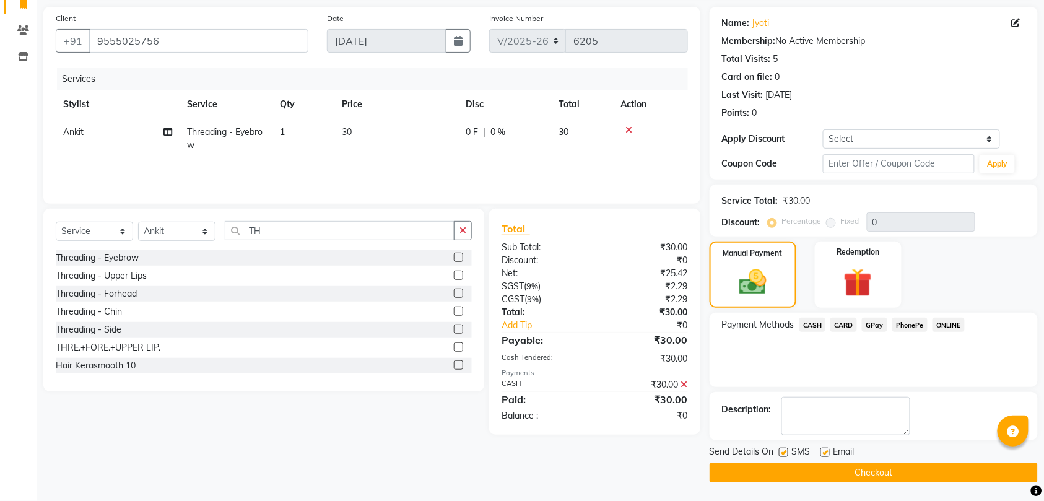
click at [888, 471] on button "Checkout" at bounding box center [874, 472] width 328 height 19
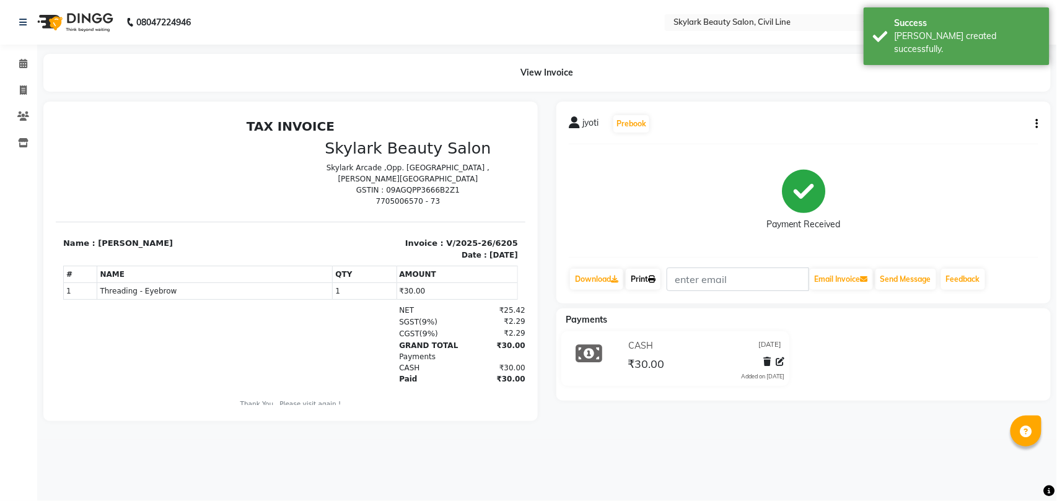
click at [645, 275] on link "Print" at bounding box center [643, 279] width 35 height 21
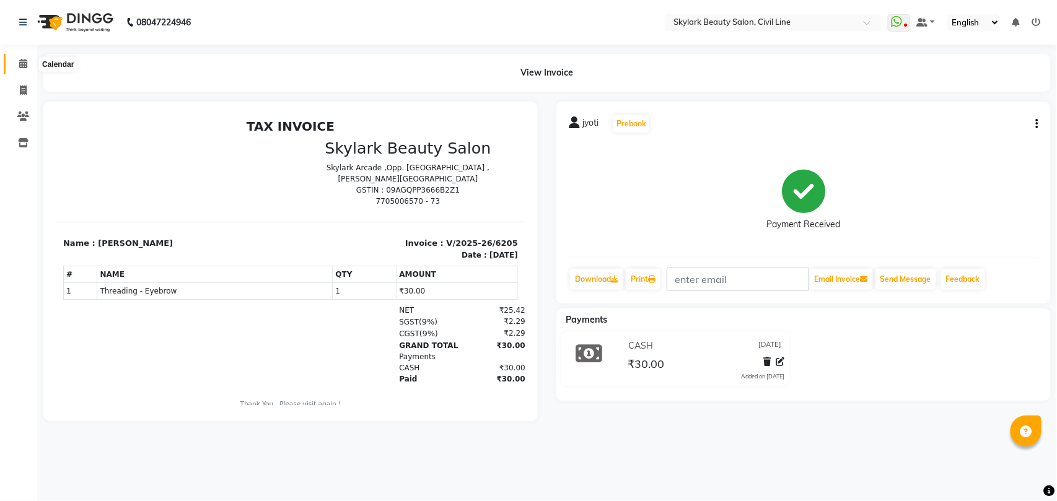
click at [21, 65] on icon at bounding box center [23, 63] width 8 height 9
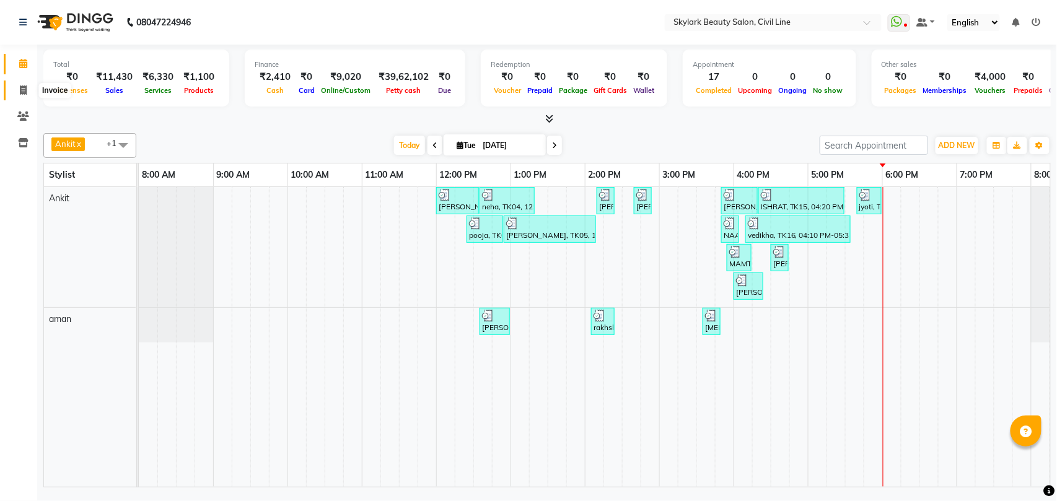
click at [24, 92] on icon at bounding box center [23, 89] width 7 height 9
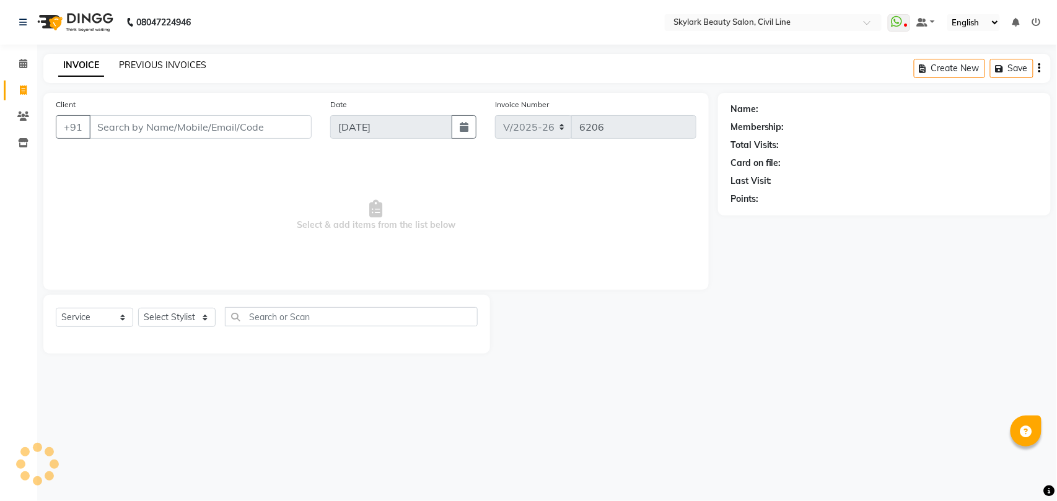
click at [183, 68] on link "PREVIOUS INVOICES" at bounding box center [162, 64] width 87 height 11
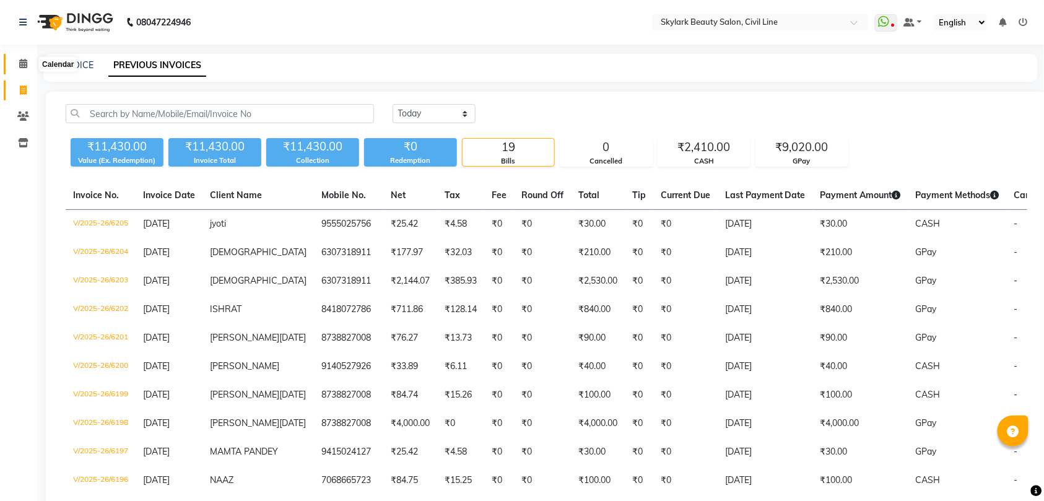
click at [25, 68] on icon at bounding box center [23, 63] width 8 height 9
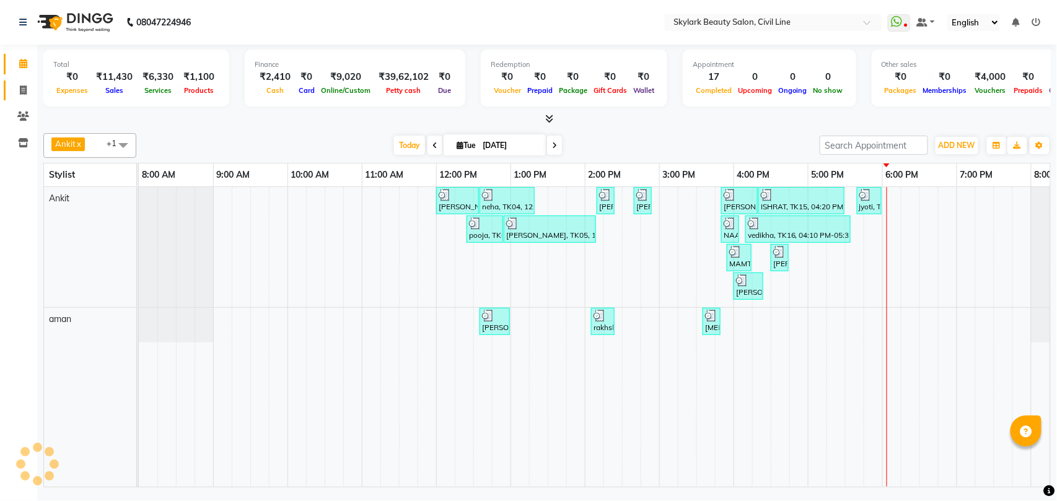
drag, startPoint x: 24, startPoint y: 80, endPoint x: 22, endPoint y: 87, distance: 7.5
click at [25, 81] on link "Invoice" at bounding box center [19, 91] width 30 height 20
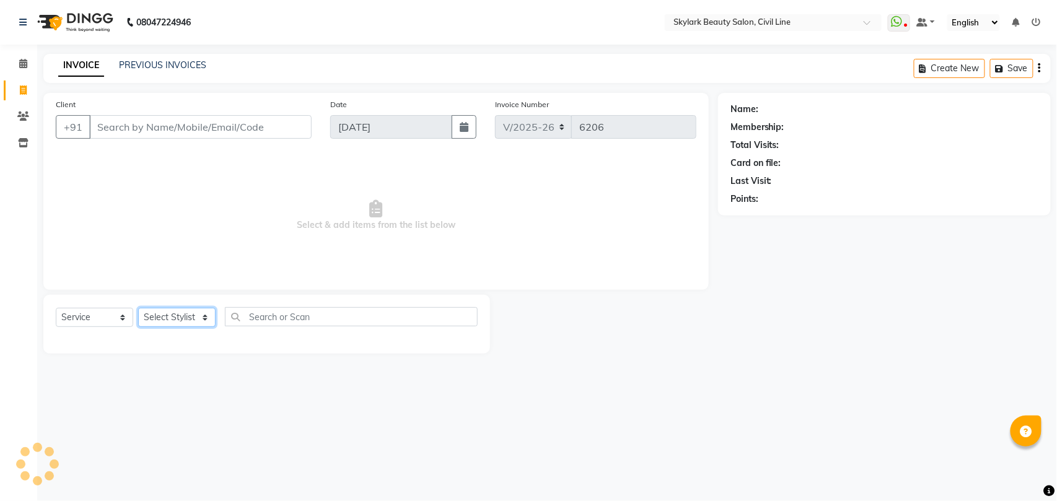
click at [177, 322] on select "Select Stylist" at bounding box center [176, 317] width 77 height 19
click at [187, 317] on select "Select Stylist" at bounding box center [176, 317] width 77 height 19
click at [138, 308] on select "Select Stylist [PERSON_NAME] [PERSON_NAME] [PERSON_NAME] WASU" at bounding box center [176, 317] width 77 height 19
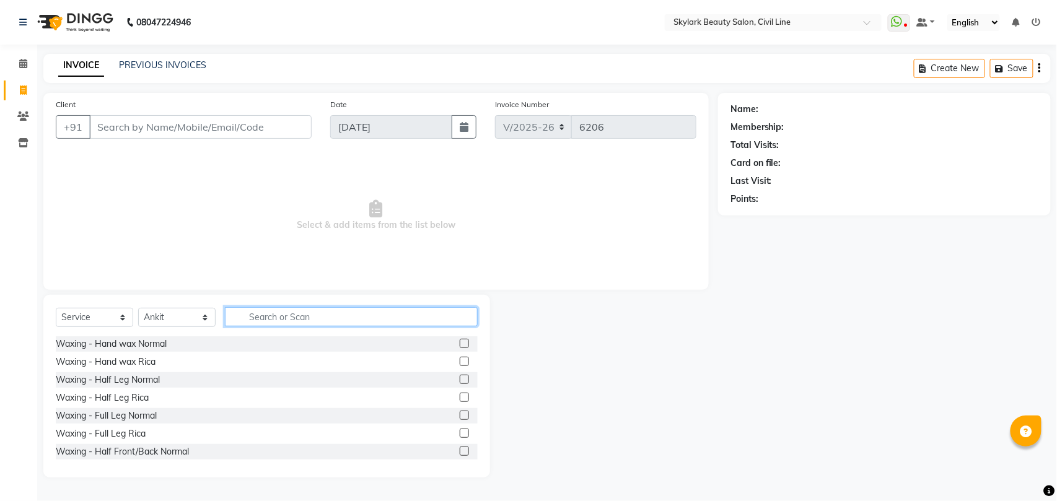
click at [282, 315] on input "text" at bounding box center [351, 316] width 253 height 19
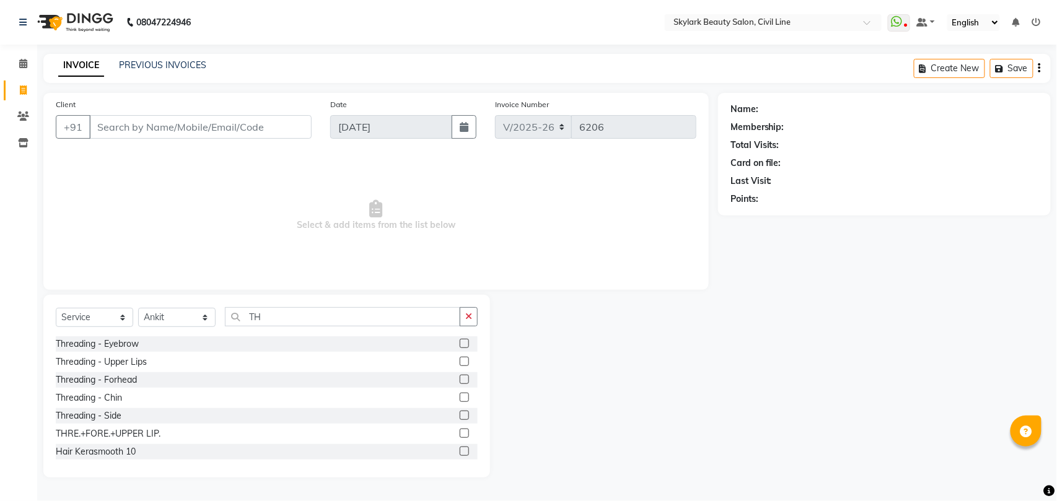
click at [460, 431] on label at bounding box center [464, 433] width 9 height 9
click at [460, 431] on input "checkbox" at bounding box center [464, 434] width 8 height 8
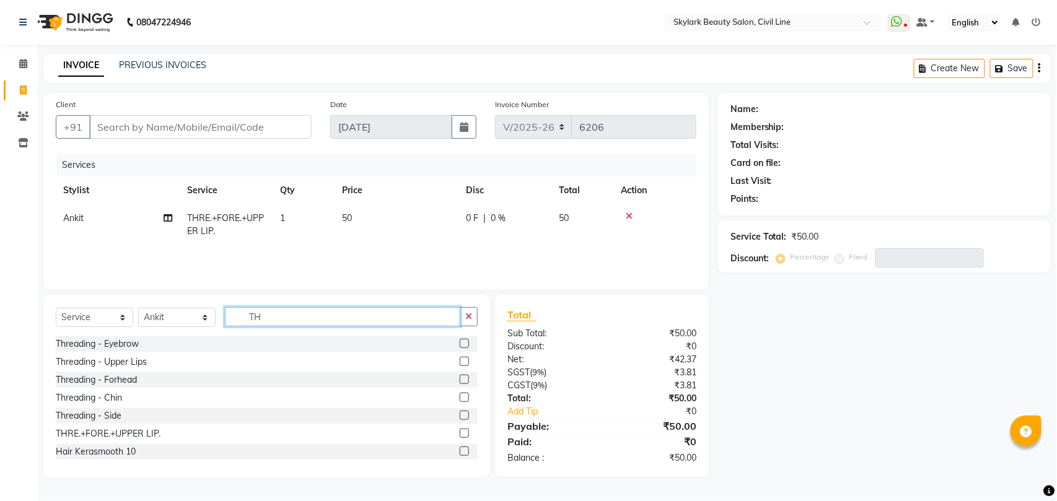
click at [367, 313] on input "TH" at bounding box center [342, 316] width 235 height 19
click at [467, 317] on icon "button" at bounding box center [468, 316] width 7 height 9
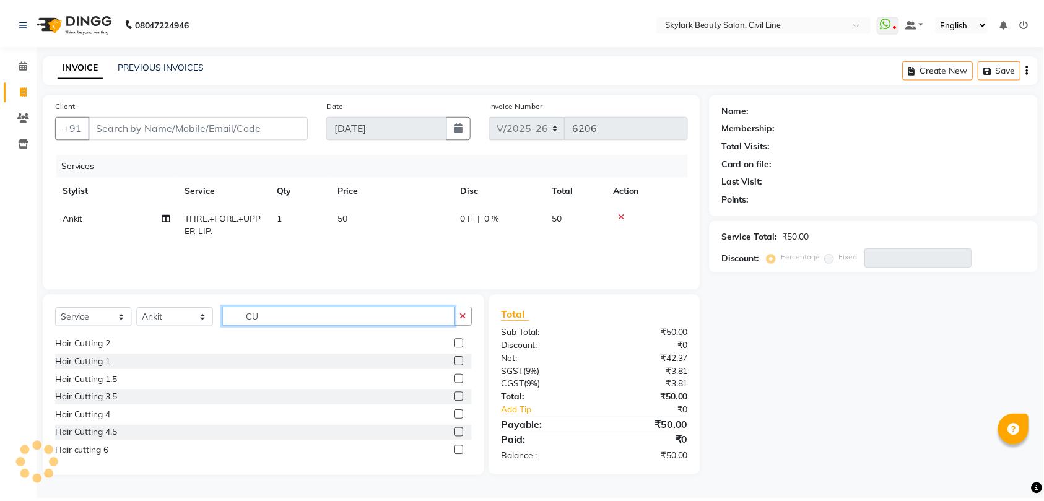
scroll to position [165, 0]
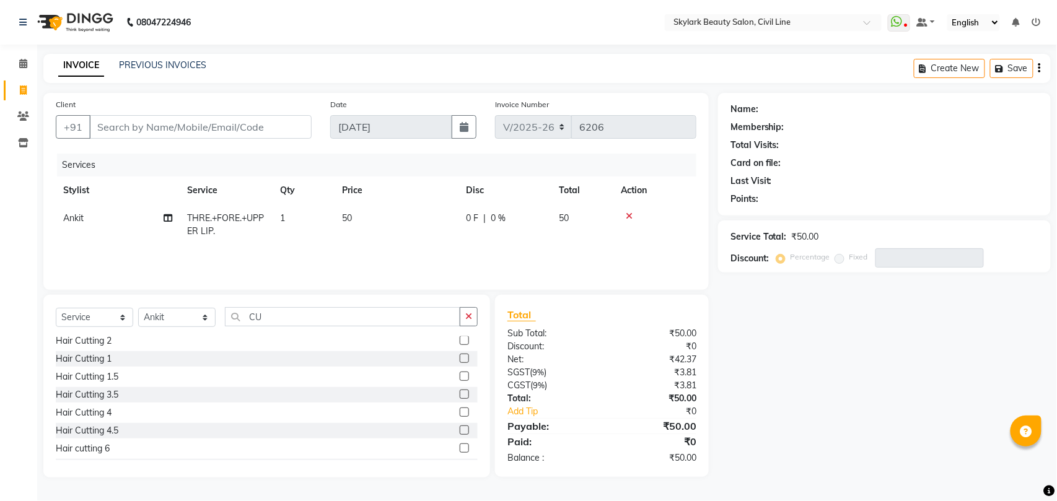
click at [460, 358] on label at bounding box center [464, 358] width 9 height 9
click at [460, 358] on input "checkbox" at bounding box center [464, 359] width 8 height 8
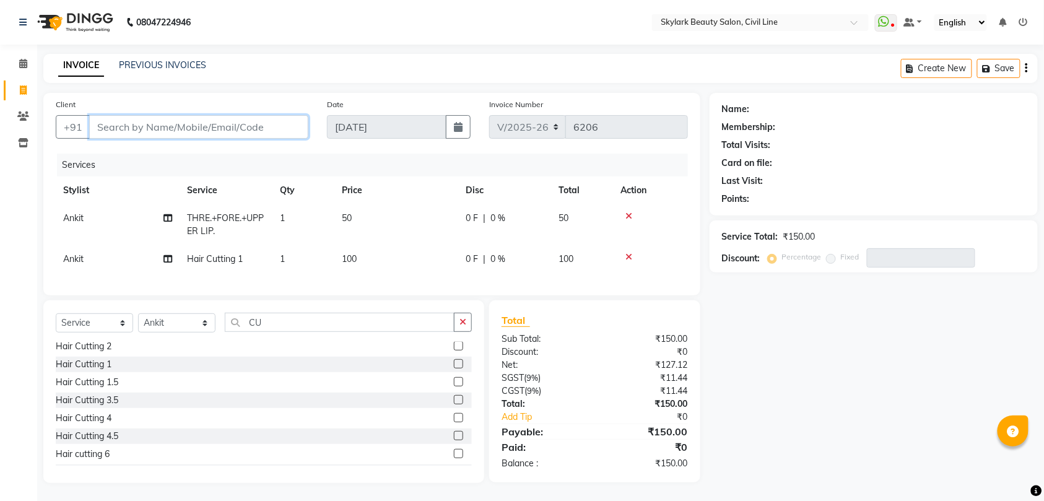
click at [209, 122] on input "Client" at bounding box center [198, 127] width 219 height 24
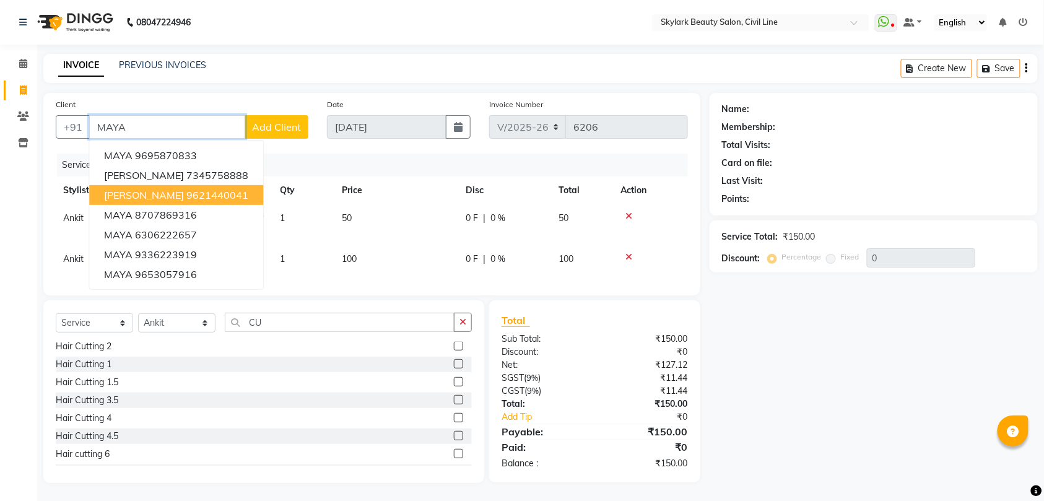
click at [216, 193] on ngb-highlight "9621440041" at bounding box center [217, 195] width 62 height 12
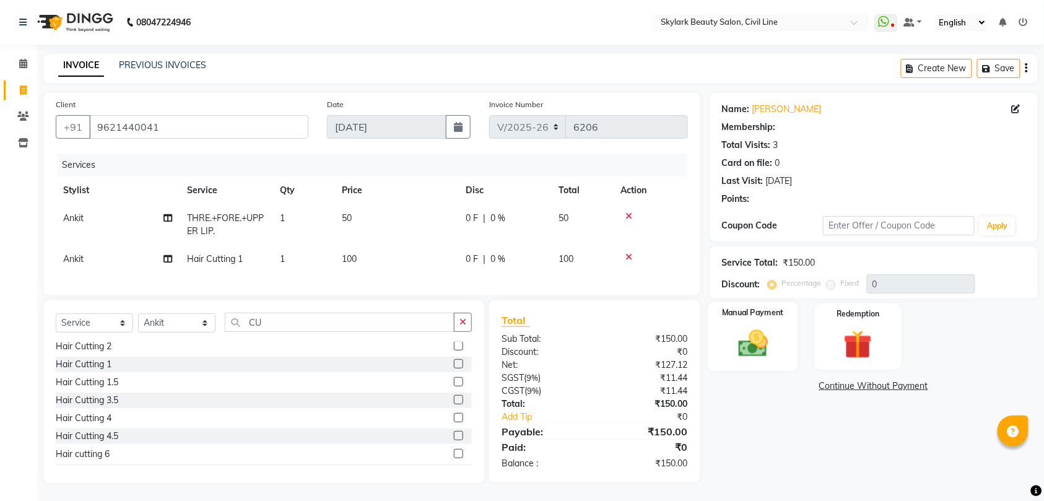
click at [751, 359] on img at bounding box center [753, 343] width 48 height 34
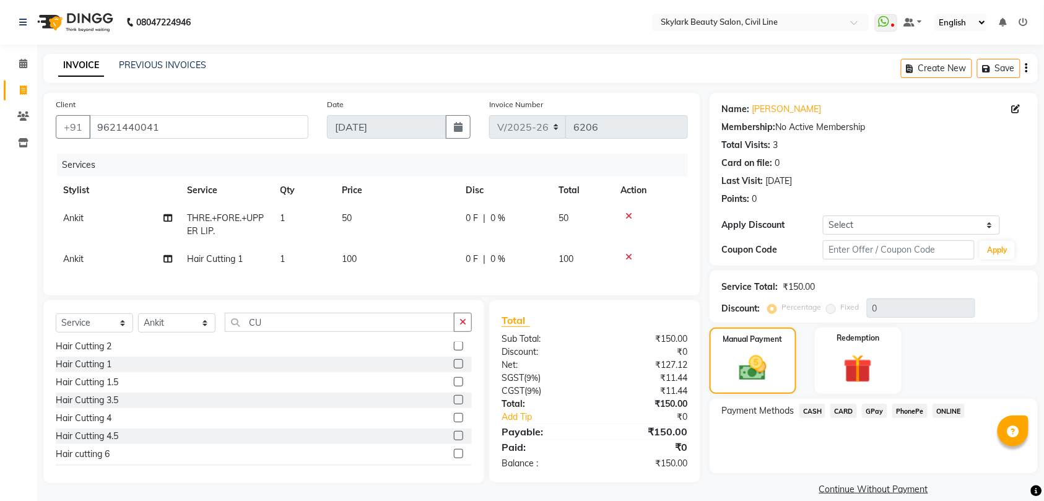
click at [808, 410] on span "CASH" at bounding box center [813, 411] width 27 height 14
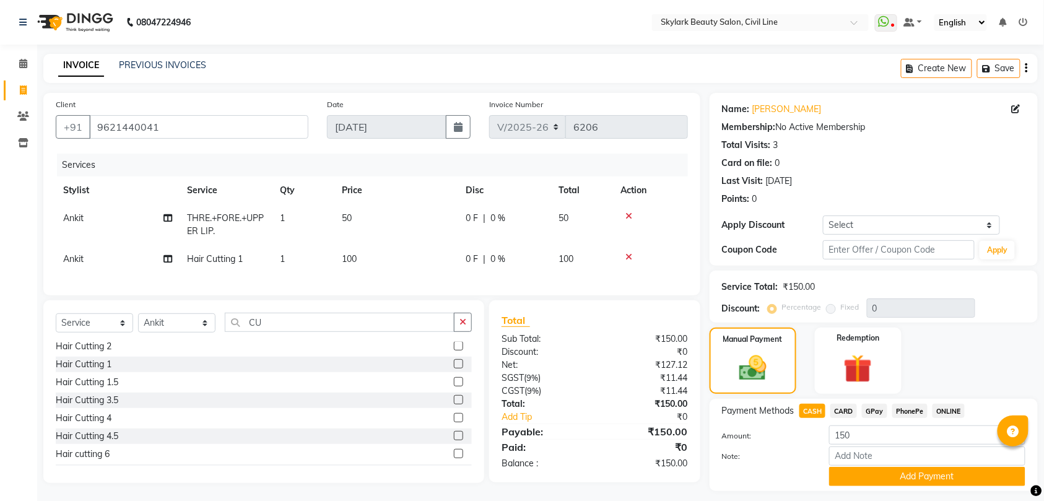
click at [925, 481] on button "Add Payment" at bounding box center [927, 476] width 196 height 19
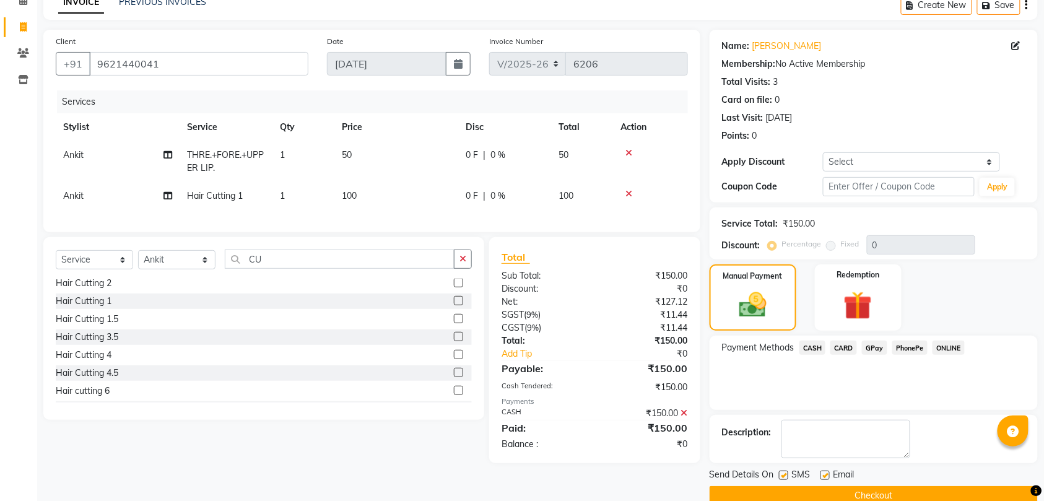
scroll to position [87, 0]
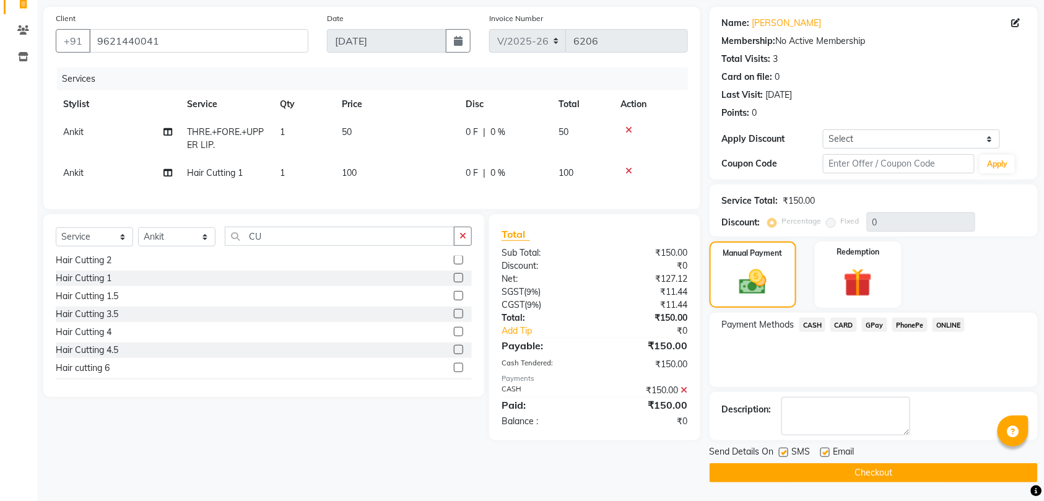
click at [914, 465] on button "Checkout" at bounding box center [874, 472] width 328 height 19
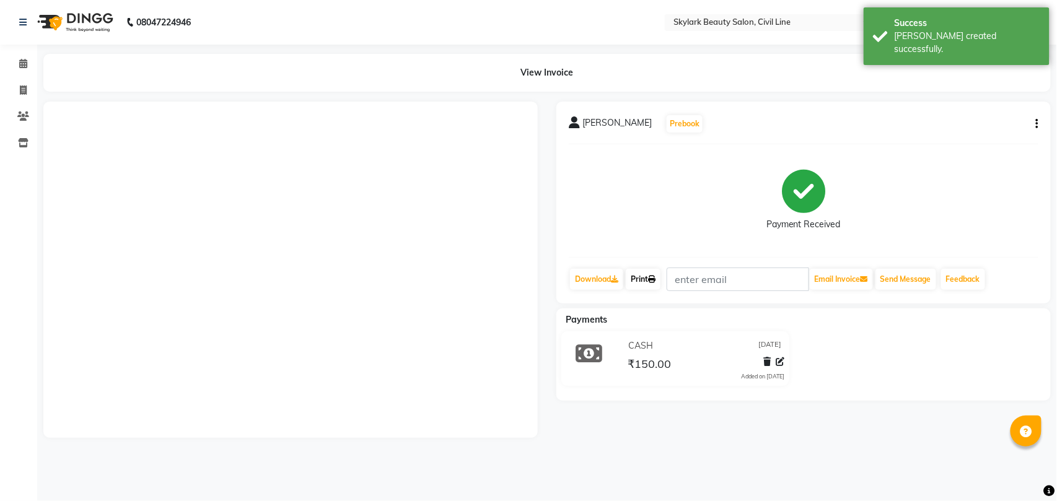
click at [653, 276] on icon at bounding box center [651, 279] width 7 height 7
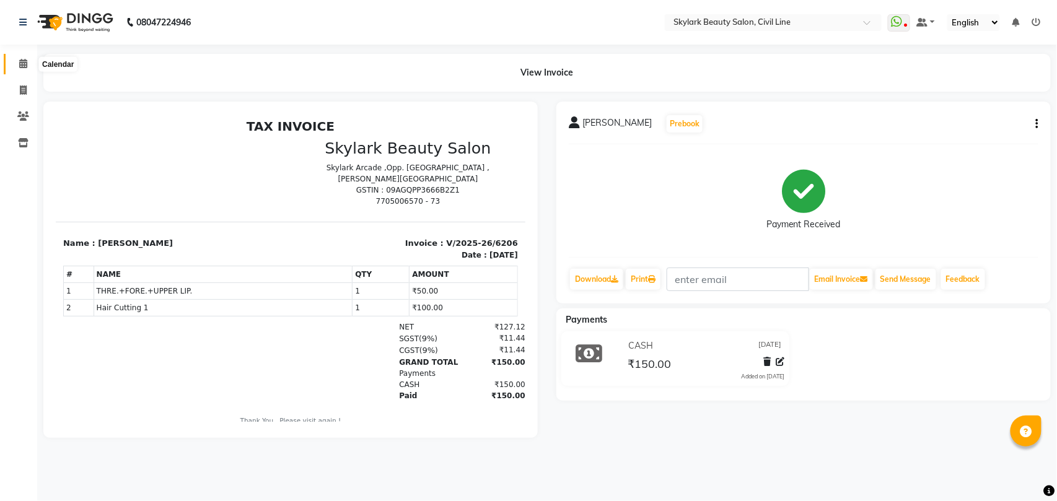
click at [22, 65] on icon at bounding box center [23, 63] width 8 height 9
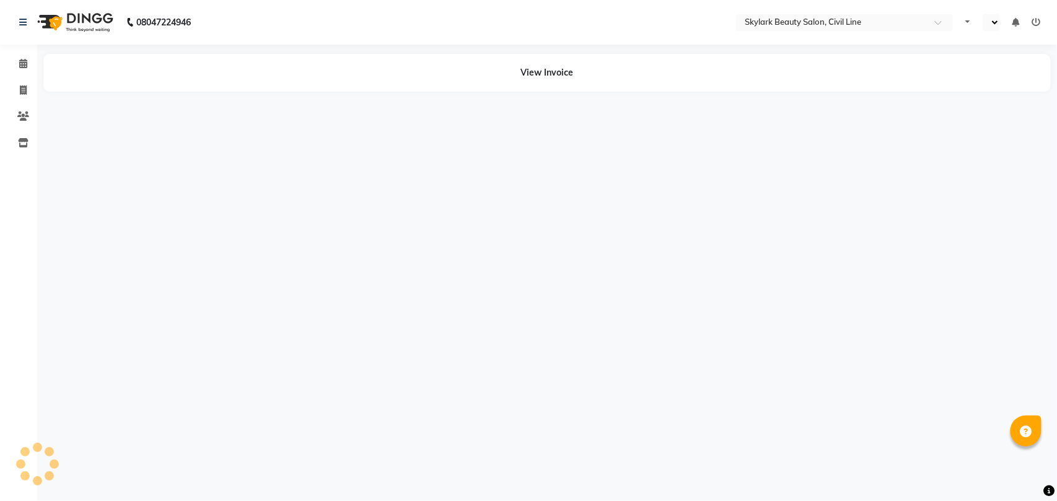
select select "en"
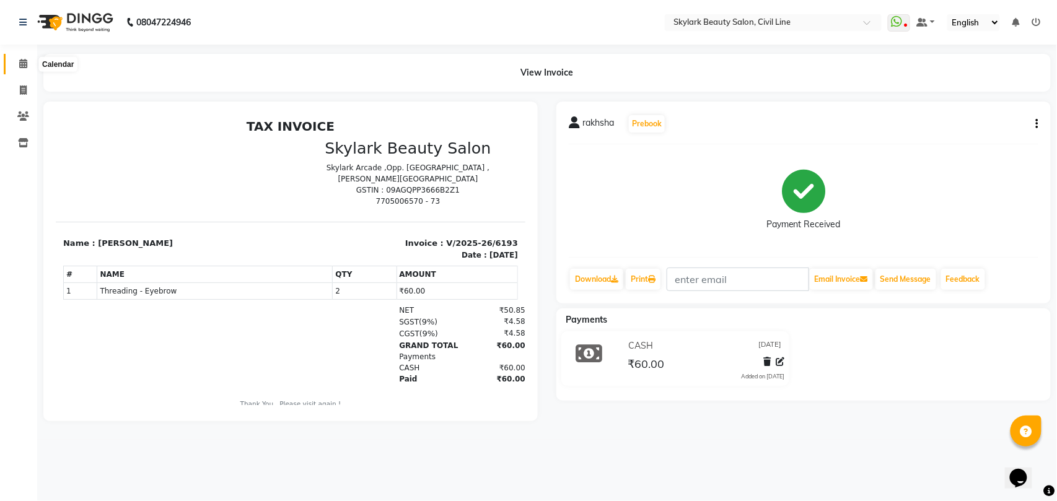
click at [24, 64] on icon at bounding box center [23, 63] width 8 height 9
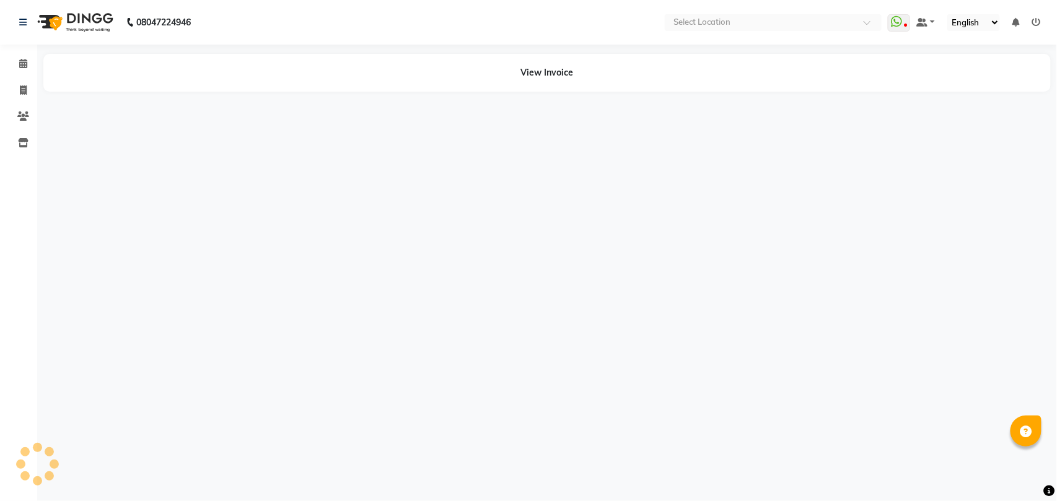
select select "en"
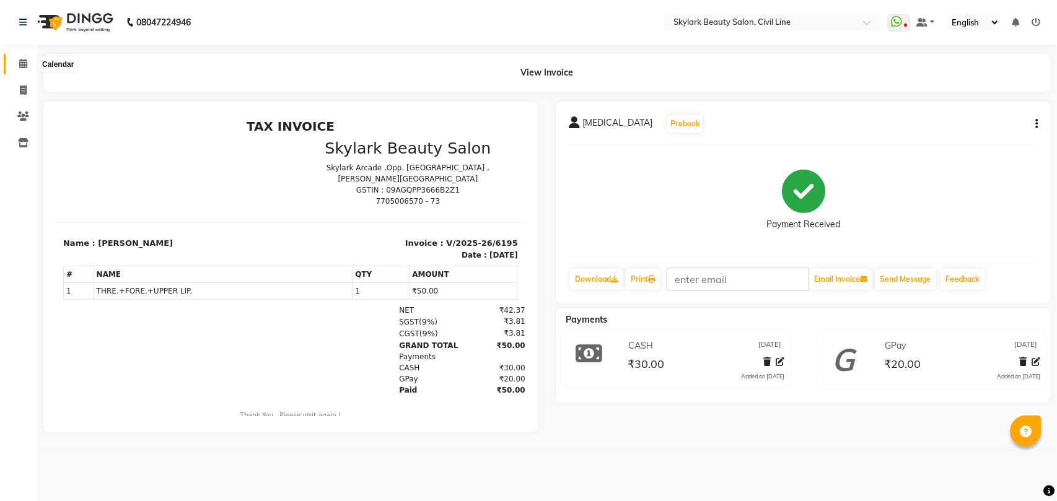
click at [23, 59] on icon at bounding box center [23, 63] width 8 height 9
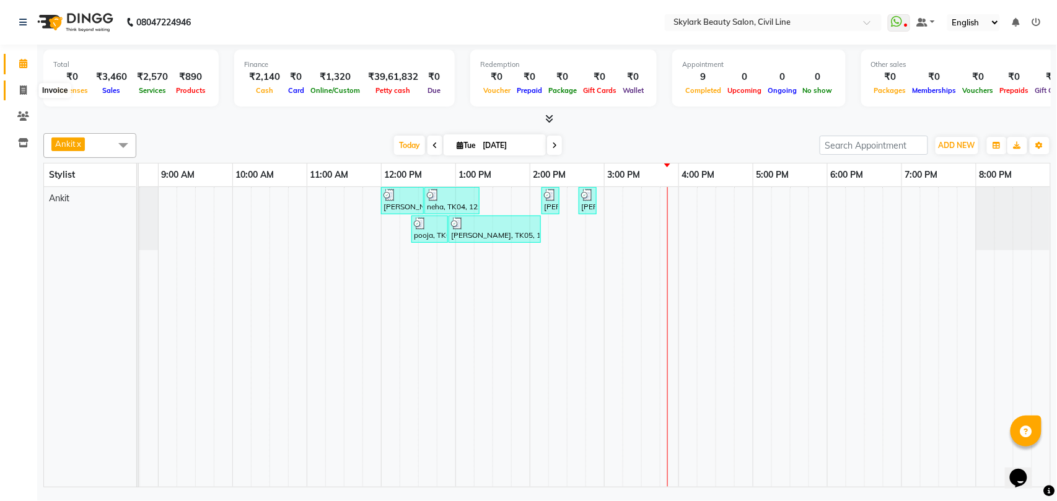
click at [25, 92] on icon at bounding box center [23, 89] width 7 height 9
select select "service"
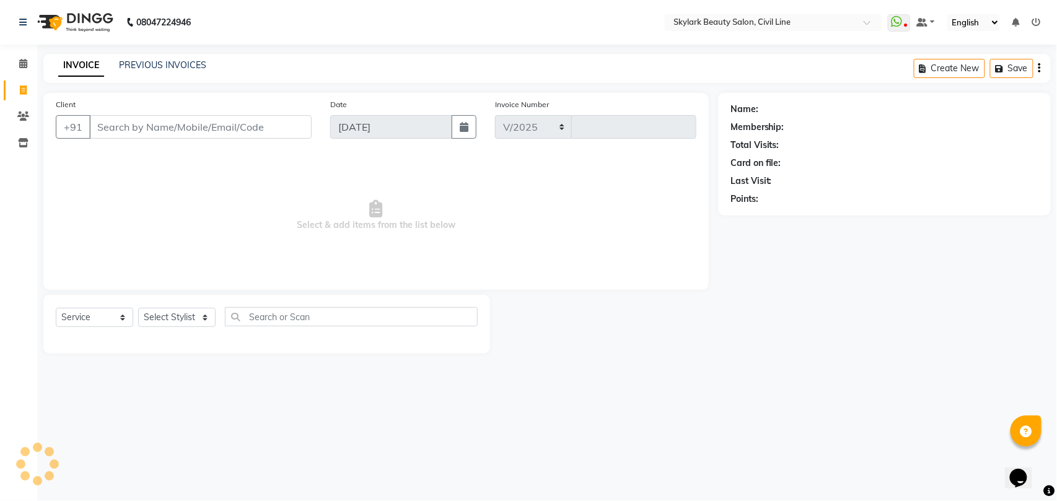
select select "4588"
type input "6196"
click at [182, 63] on link "PREVIOUS INVOICES" at bounding box center [162, 64] width 87 height 11
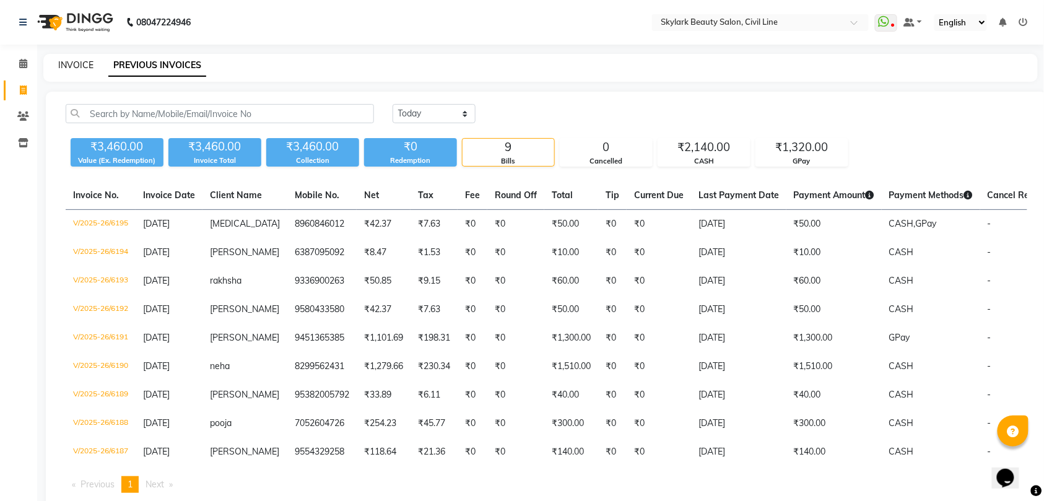
click at [68, 63] on link "INVOICE" at bounding box center [75, 64] width 35 height 11
select select "service"
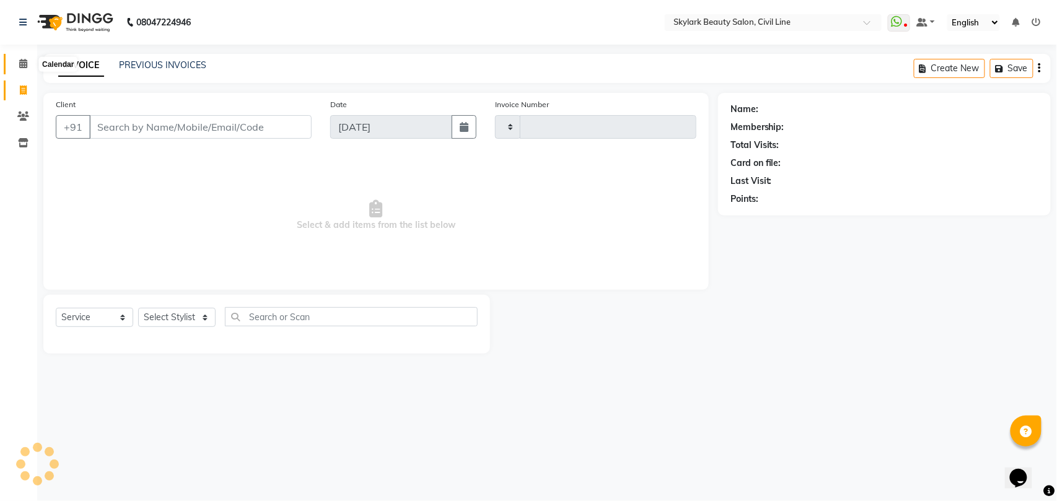
click at [23, 63] on icon at bounding box center [23, 63] width 8 height 9
